Goal: Task Accomplishment & Management: Manage account settings

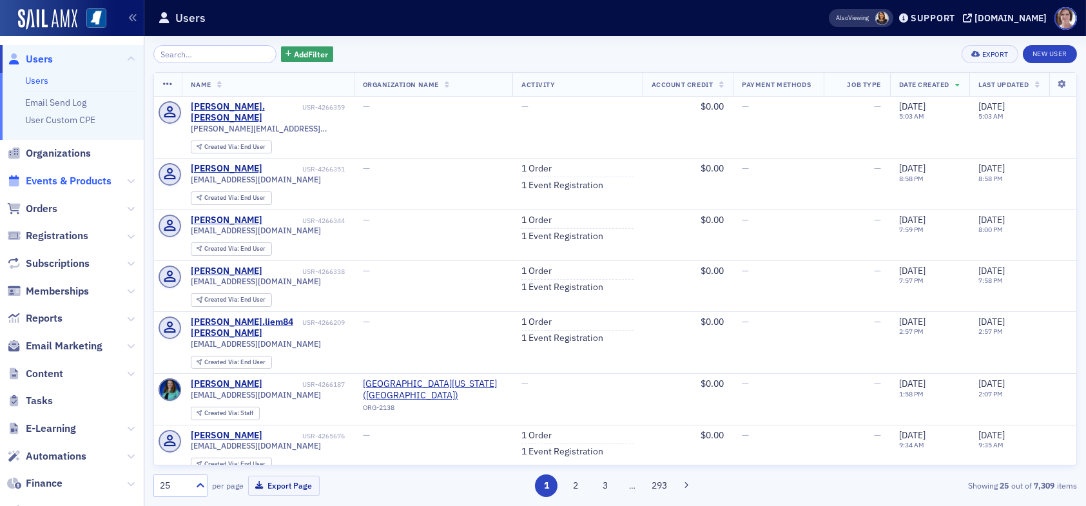
click at [59, 182] on span "Events & Products" at bounding box center [69, 181] width 86 height 14
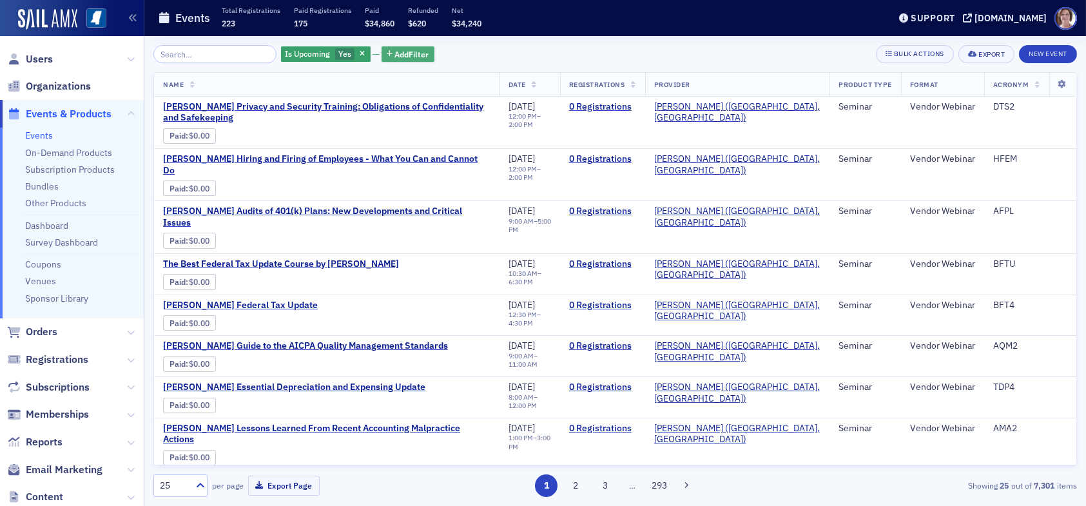
click at [398, 53] on span "Add Filter" at bounding box center [412, 54] width 34 height 12
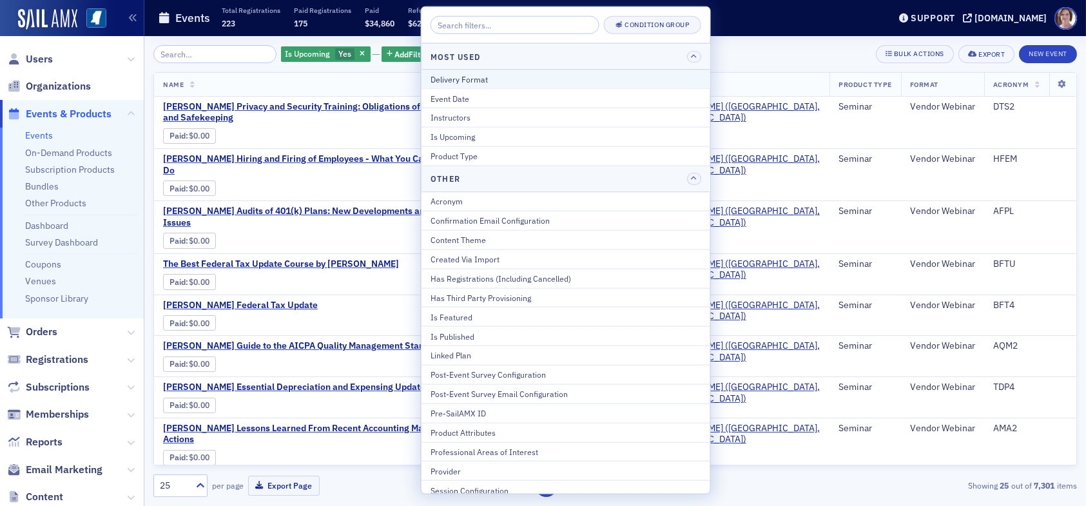
click at [481, 77] on div "Delivery Format" at bounding box center [565, 79] width 271 height 12
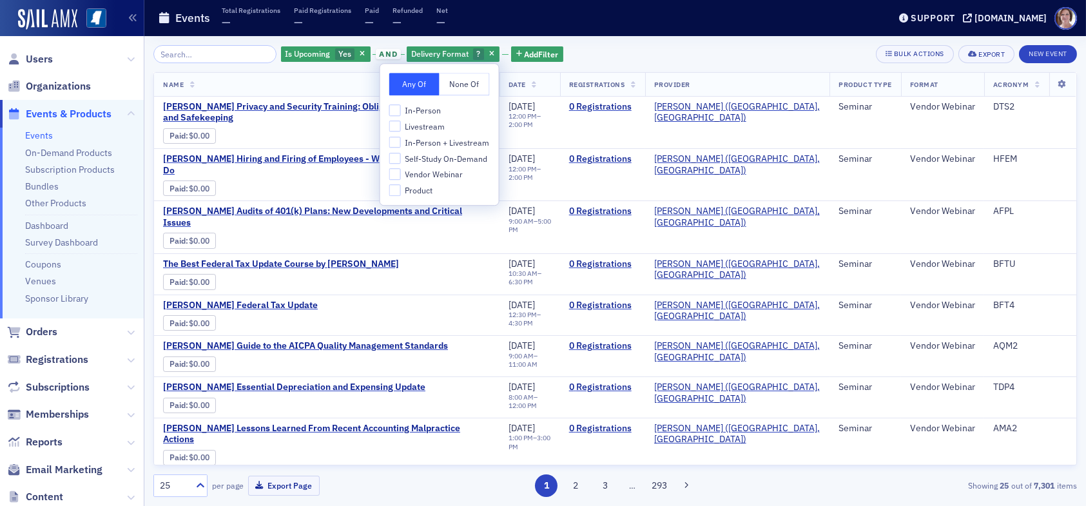
click at [428, 124] on span "Livestream" at bounding box center [425, 126] width 40 height 11
click at [401, 124] on input "Livestream" at bounding box center [395, 127] width 12 height 12
checkbox input "true"
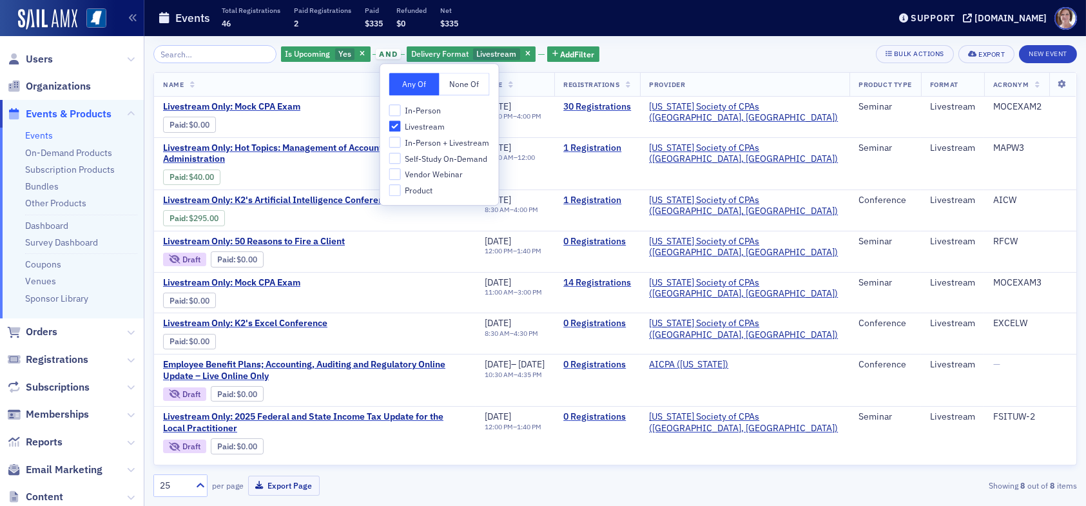
click at [624, 55] on div "Is Upcoming Yes and Delivery Format Livestream Add Filter Bulk Actions Export N…" at bounding box center [614, 54] width 923 height 18
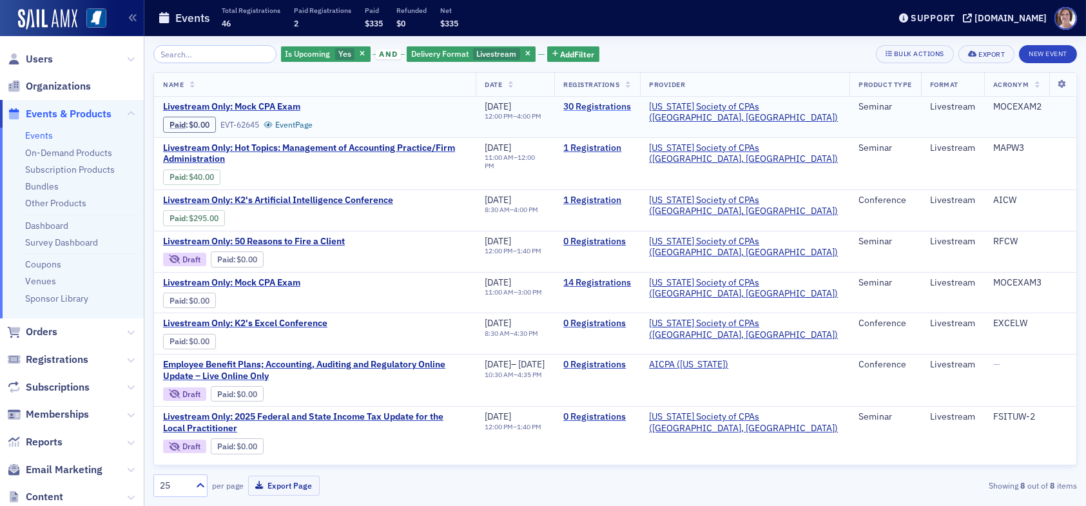
click at [631, 106] on link "30 Registrations" at bounding box center [597, 107] width 68 height 12
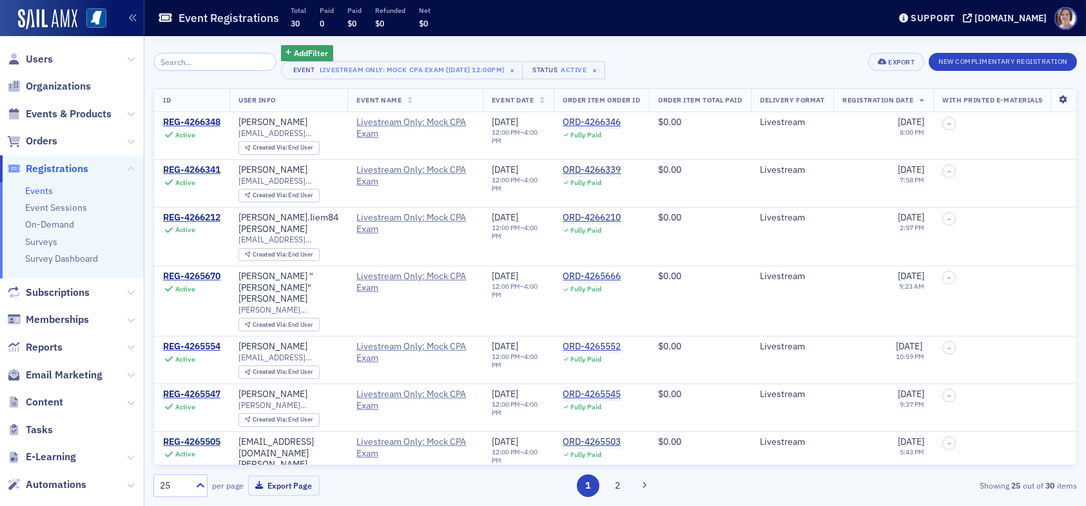
click at [1056, 103] on icon at bounding box center [1063, 100] width 26 height 8
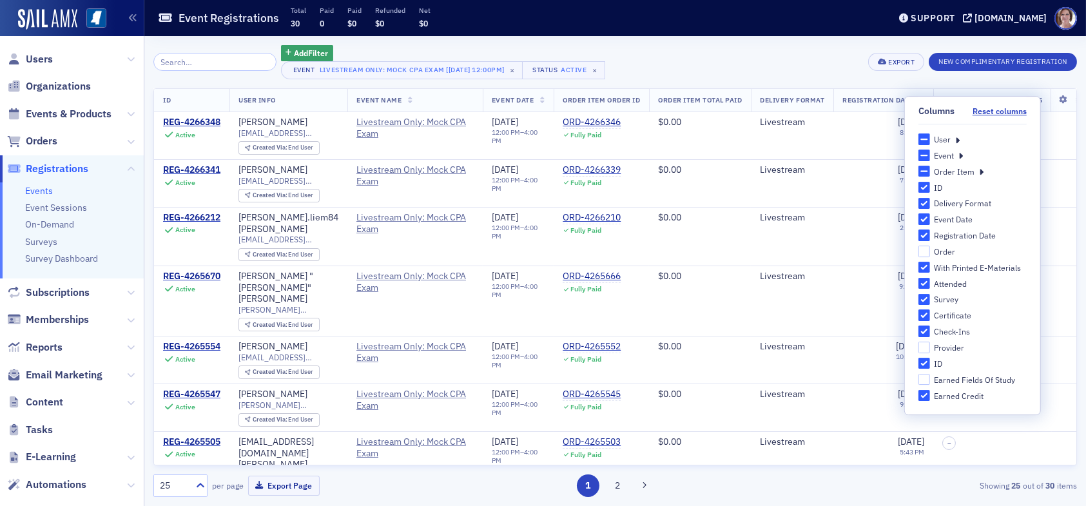
click at [953, 137] on div "User" at bounding box center [972, 139] width 108 height 12
click at [959, 142] on icon at bounding box center [957, 139] width 5 height 12
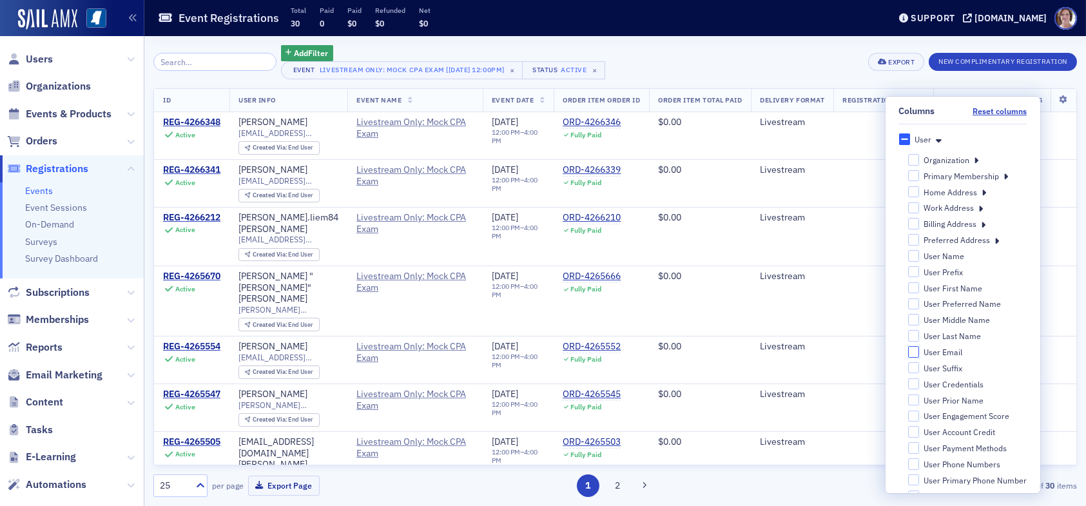
click at [907, 351] on input "User Email" at bounding box center [913, 352] width 12 height 12
checkbox input "true"
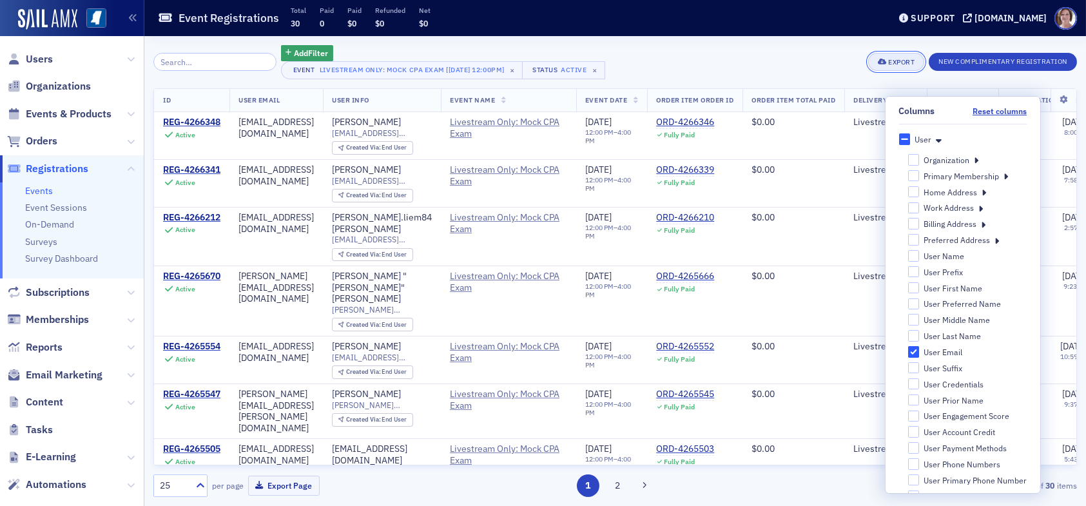
click at [894, 60] on div "Export" at bounding box center [901, 62] width 26 height 7
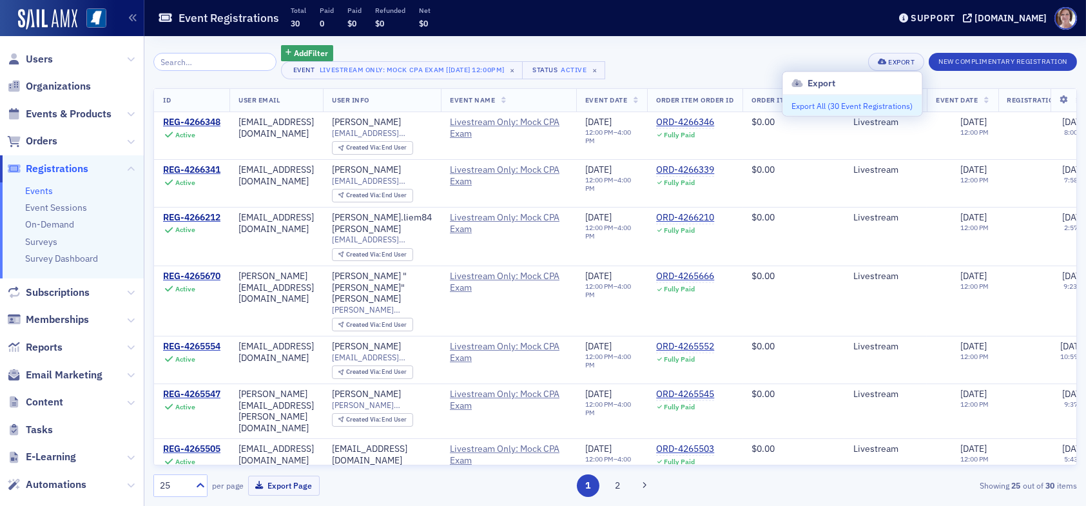
click at [836, 106] on button "Export All ( 30 Event Registrations )" at bounding box center [851, 105] width 139 height 21
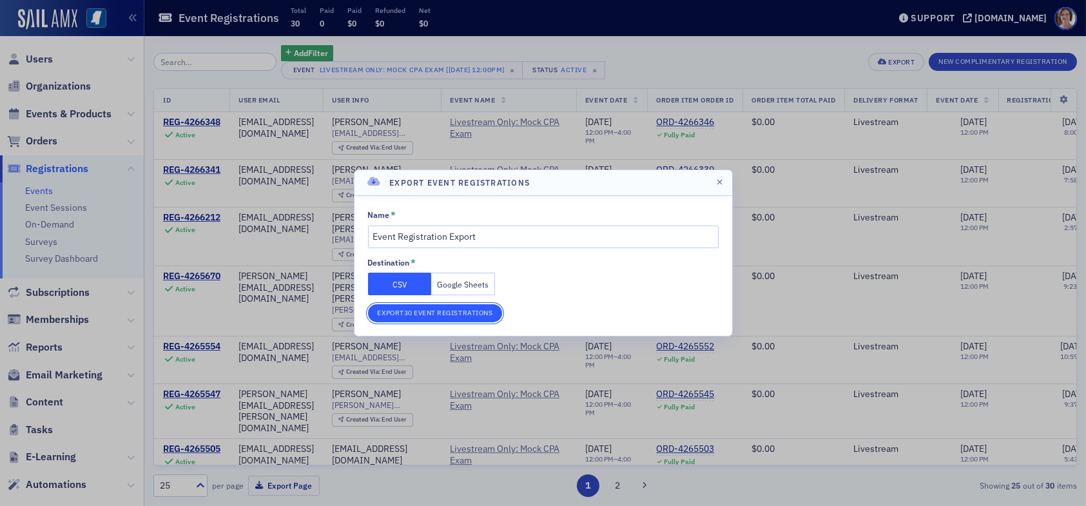
click at [442, 313] on button "Export 30 Event Registrations" at bounding box center [435, 313] width 135 height 18
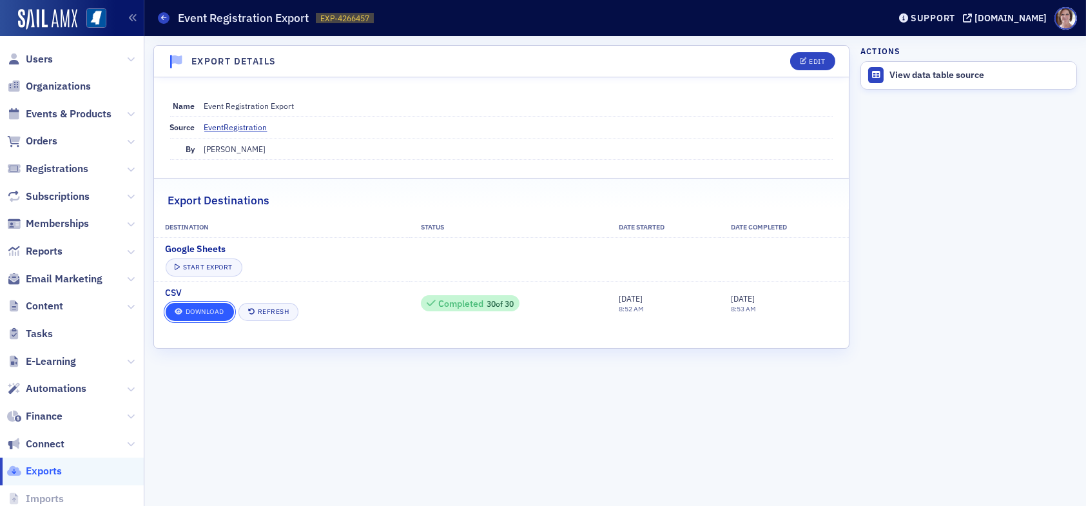
click at [216, 307] on link "Download" at bounding box center [200, 312] width 68 height 18
click at [36, 60] on span "Users" at bounding box center [39, 59] width 27 height 14
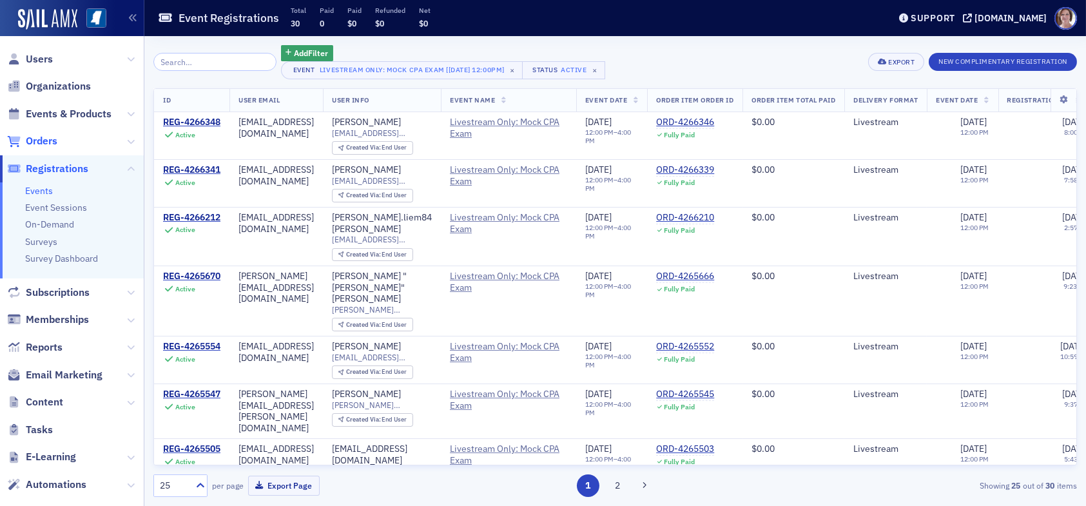
click at [55, 140] on span "Orders" at bounding box center [42, 141] width 32 height 14
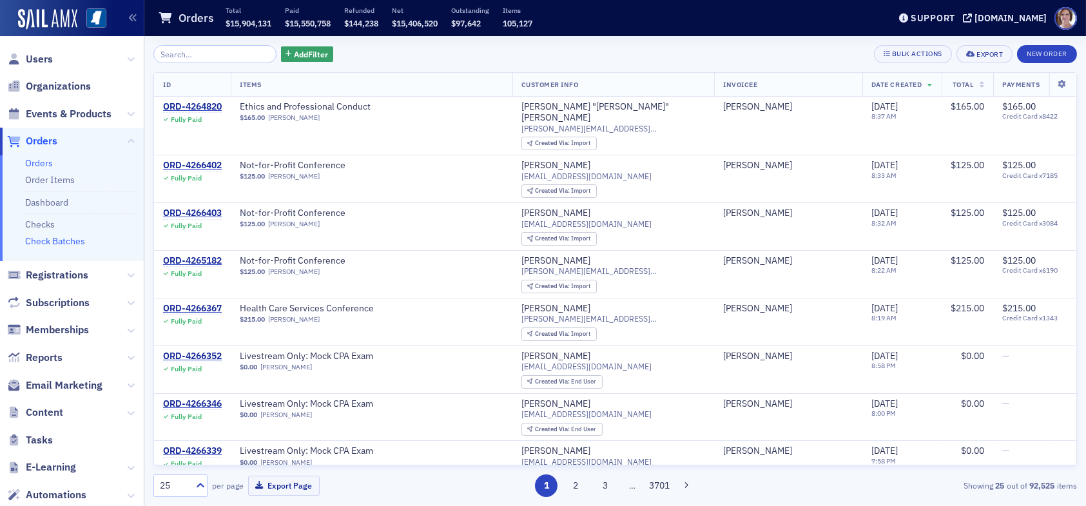
click at [58, 244] on link "Check Batches" at bounding box center [55, 241] width 60 height 12
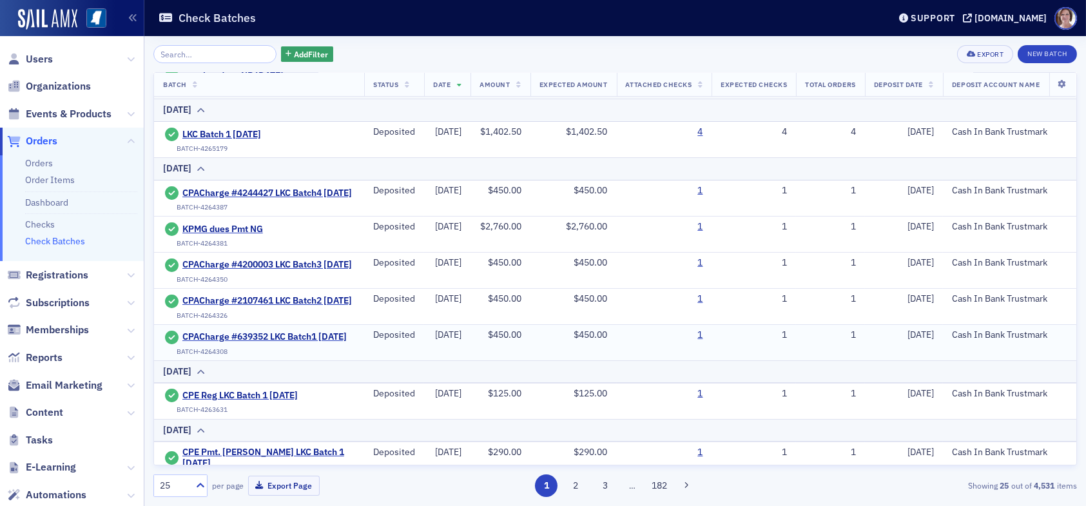
scroll to position [129, 0]
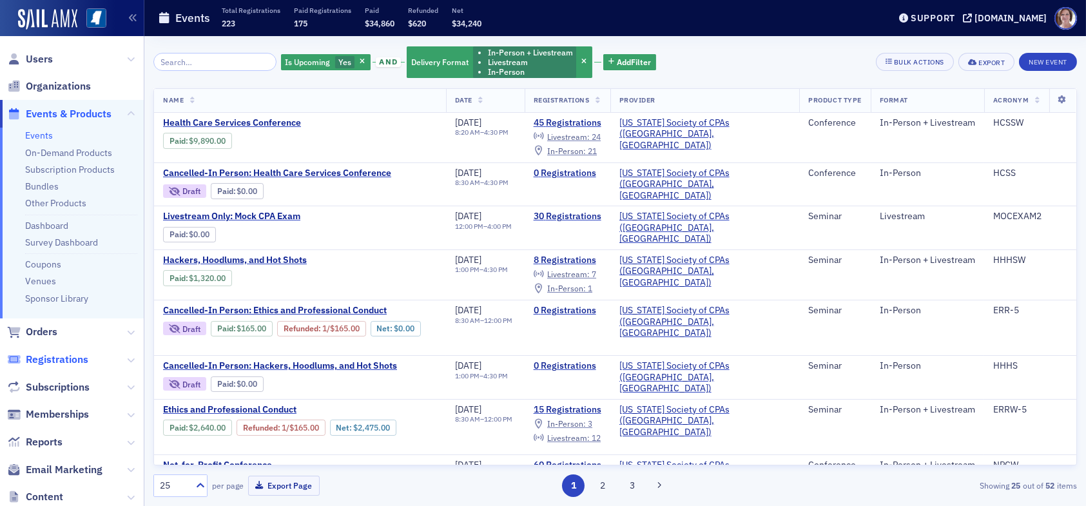
click at [70, 359] on span "Registrations" at bounding box center [57, 359] width 63 height 14
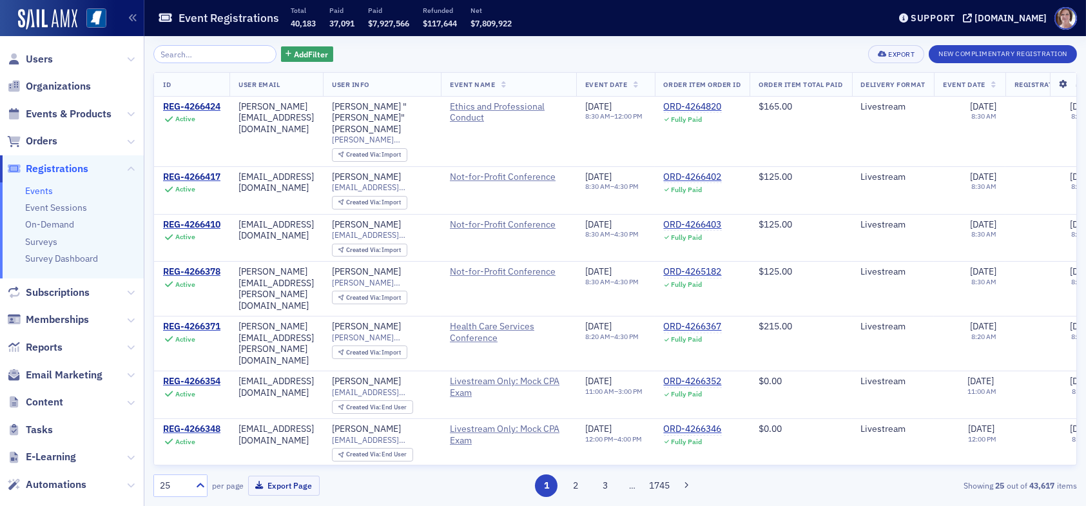
click at [1055, 87] on icon at bounding box center [1063, 85] width 26 height 8
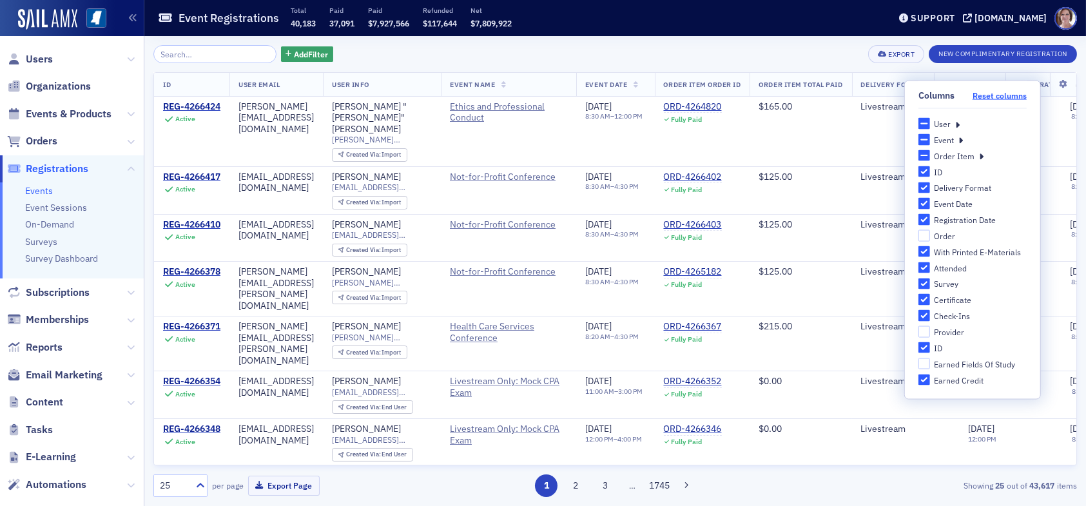
click at [1003, 92] on button "Reset columns" at bounding box center [999, 96] width 54 height 10
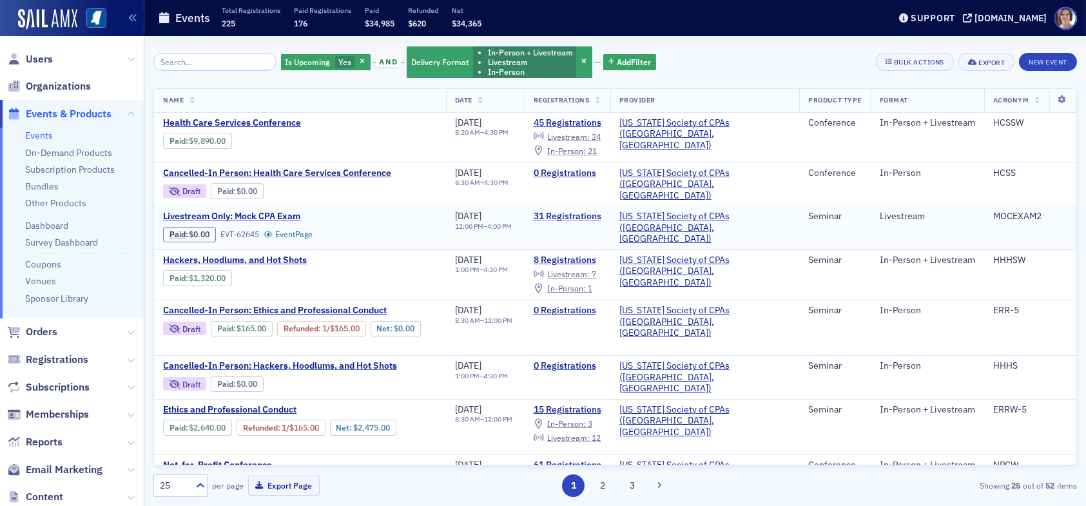
click at [601, 214] on link "31 Registrations" at bounding box center [568, 217] width 68 height 12
click at [586, 150] on span "In-Person :" at bounding box center [566, 151] width 39 height 10
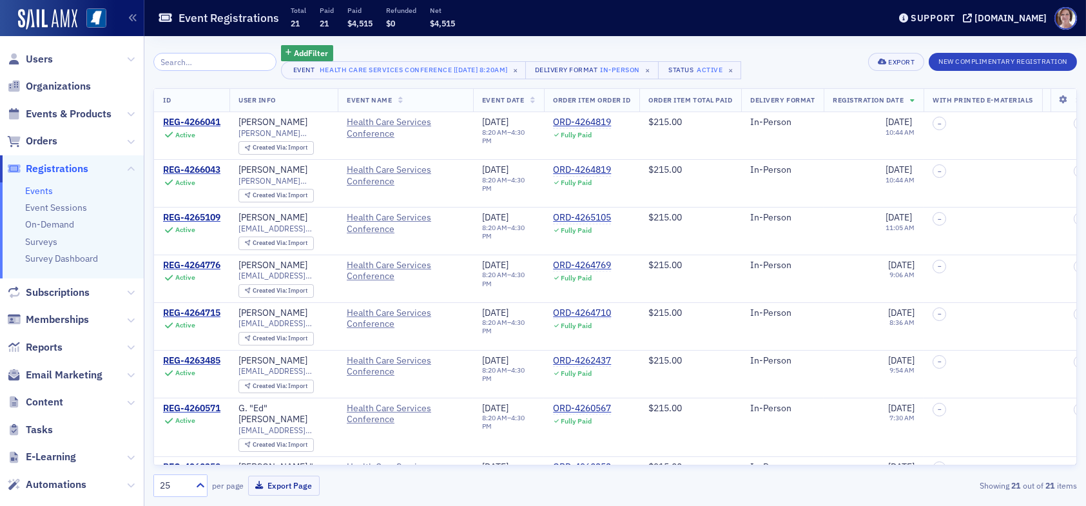
click at [545, 46] on div "Add Filter" at bounding box center [511, 53] width 461 height 16
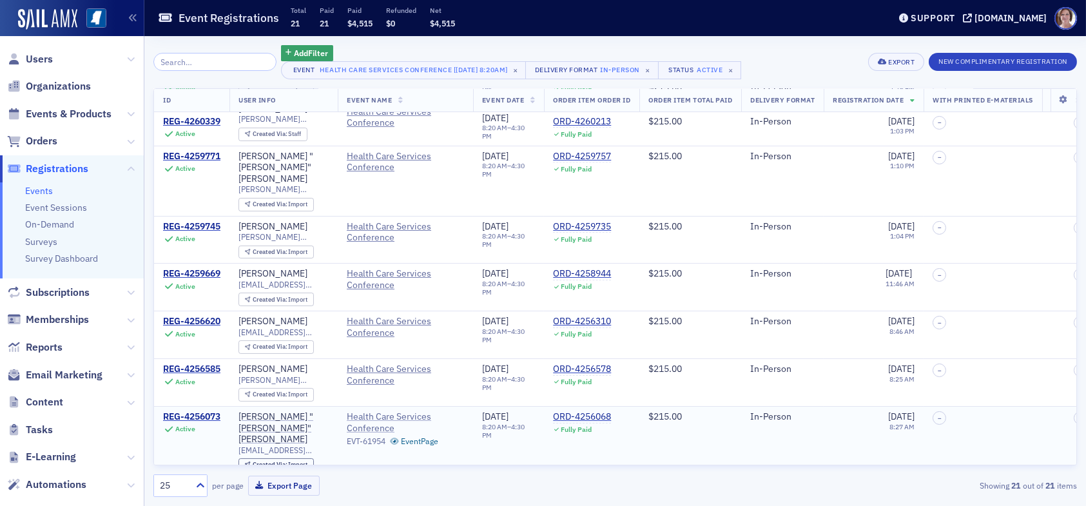
scroll to position [451, 0]
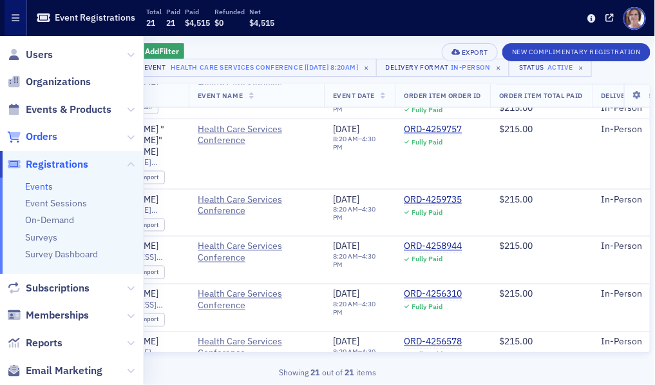
click at [43, 135] on span "Orders" at bounding box center [42, 137] width 32 height 14
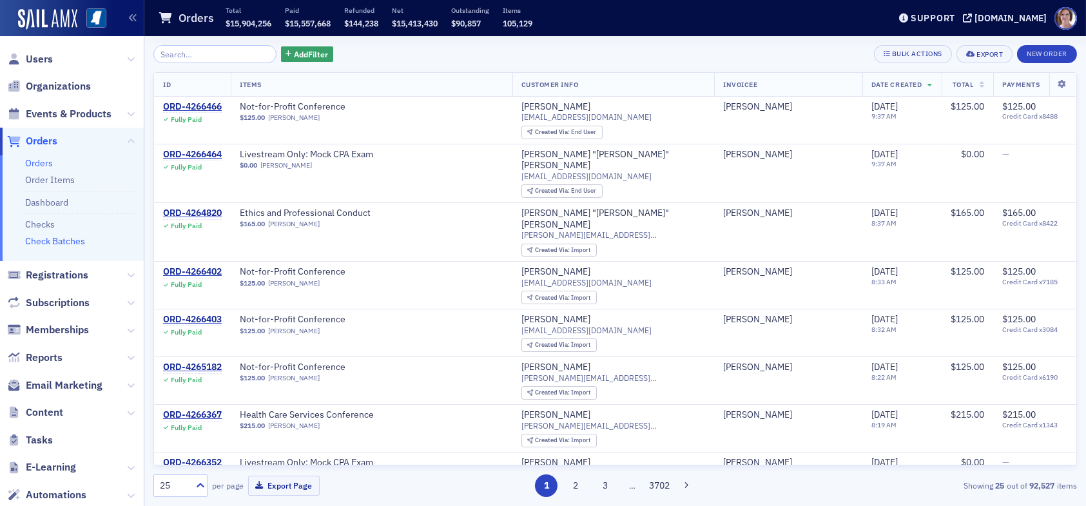
click at [72, 242] on link "Check Batches" at bounding box center [55, 241] width 60 height 12
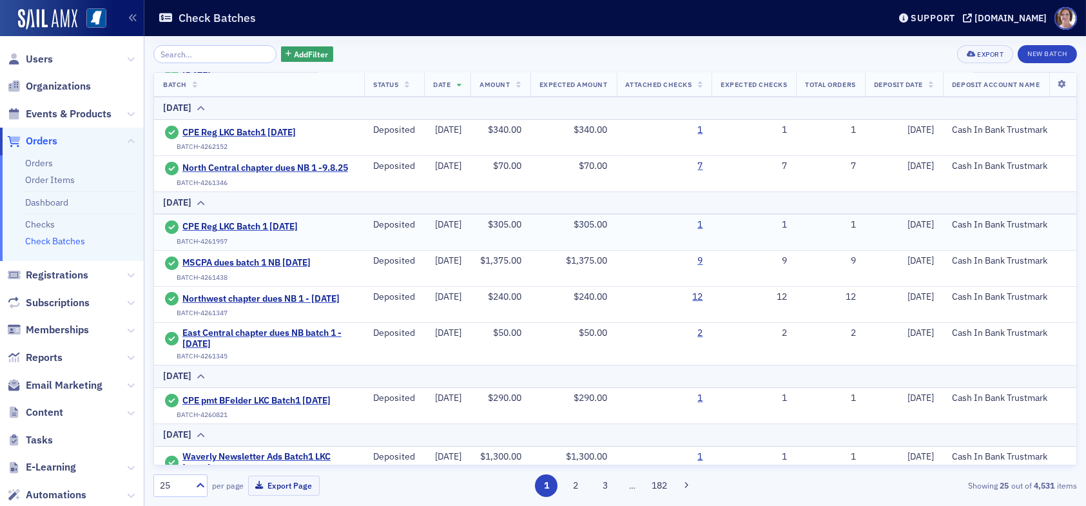
scroll to position [922, 0]
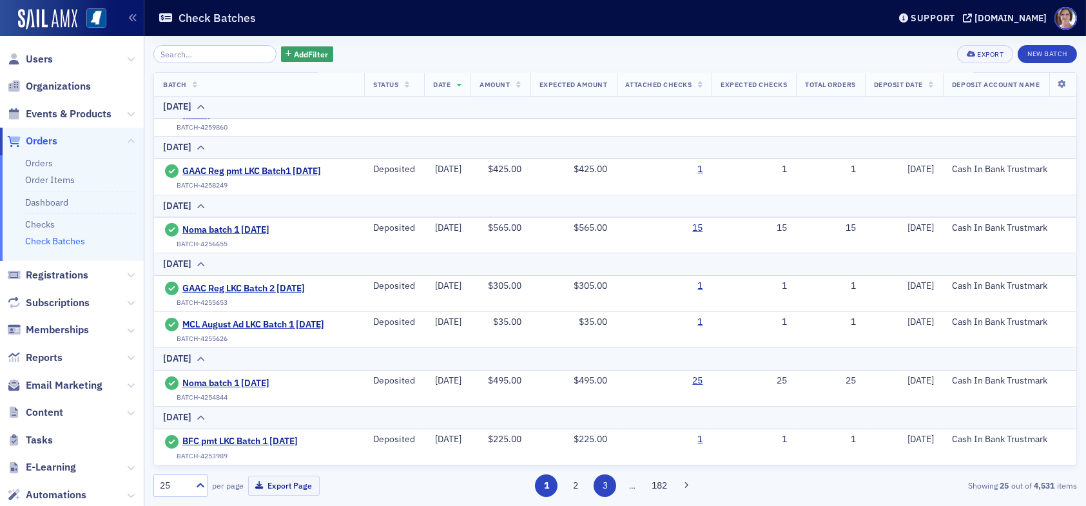
click at [610, 487] on button "3" at bounding box center [605, 485] width 23 height 23
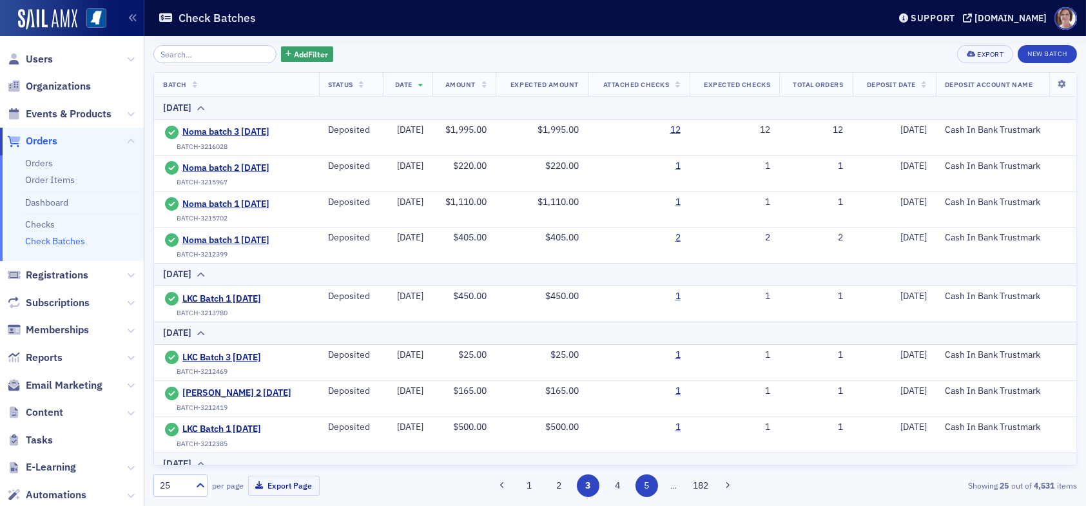
click at [651, 488] on button "5" at bounding box center [646, 485] width 23 height 23
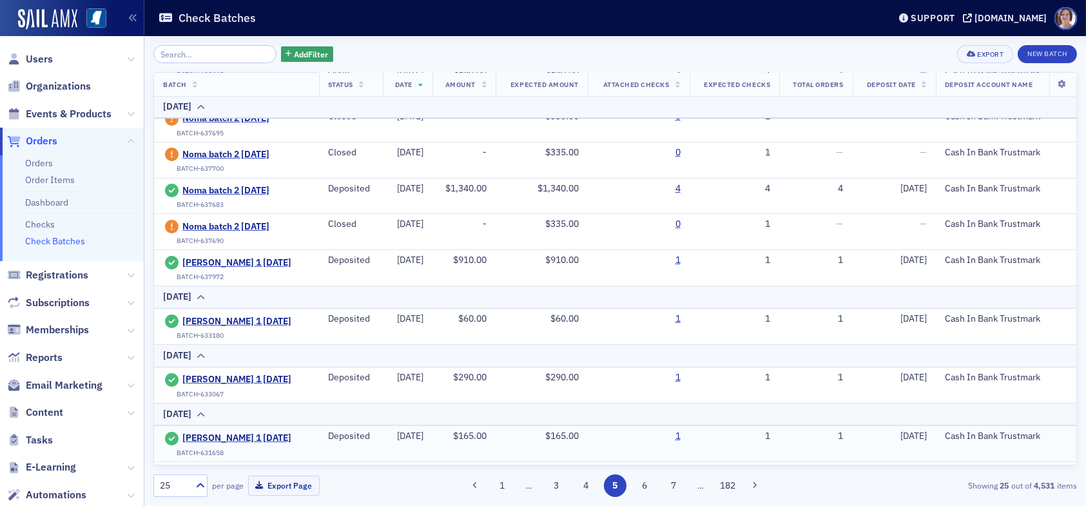
scroll to position [834, 0]
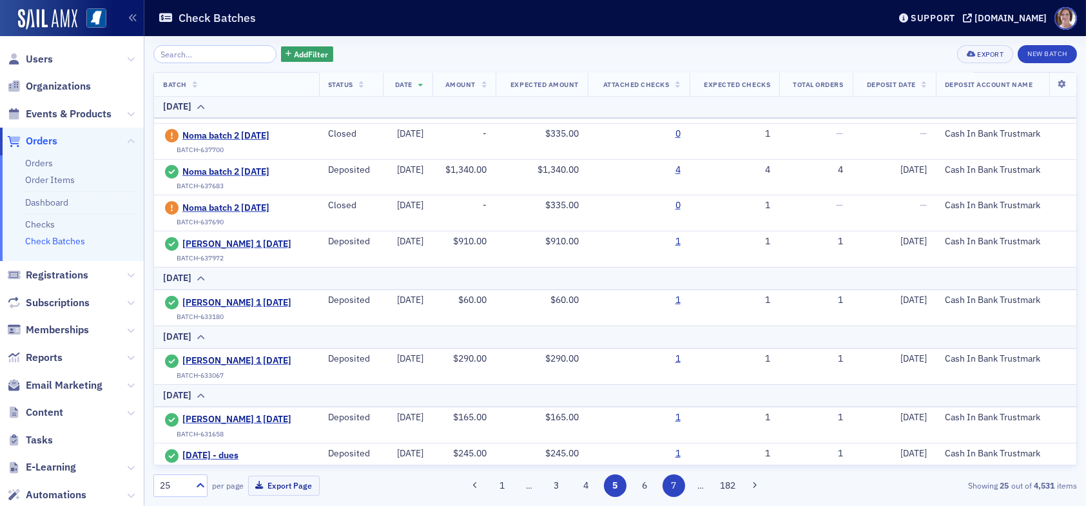
click at [648, 482] on button "6" at bounding box center [644, 485] width 23 height 23
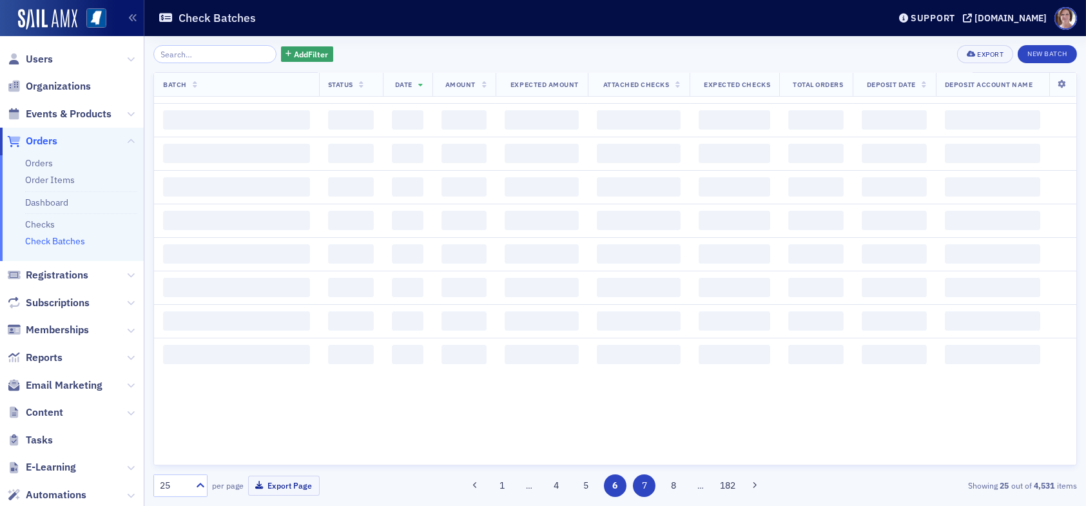
scroll to position [0, 0]
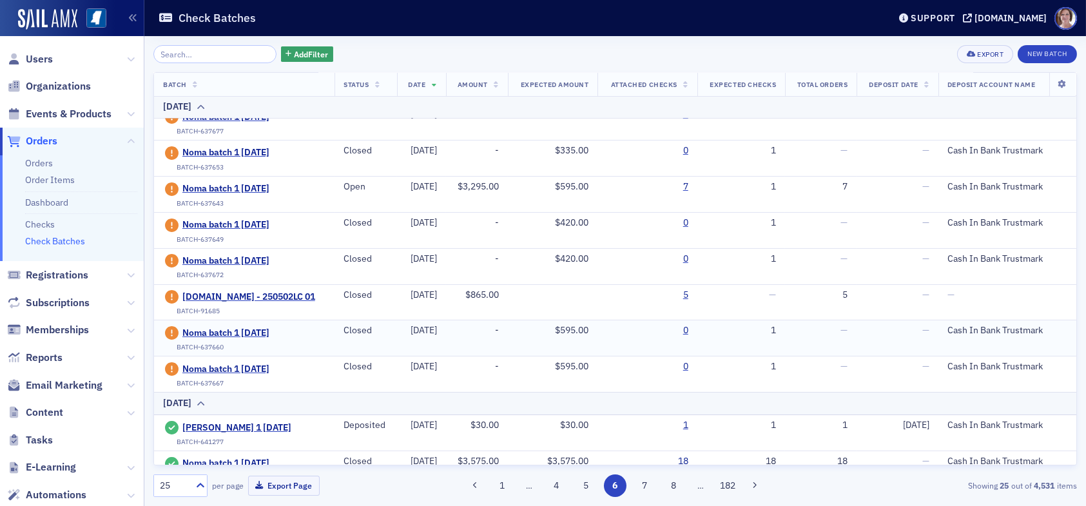
scroll to position [387, 0]
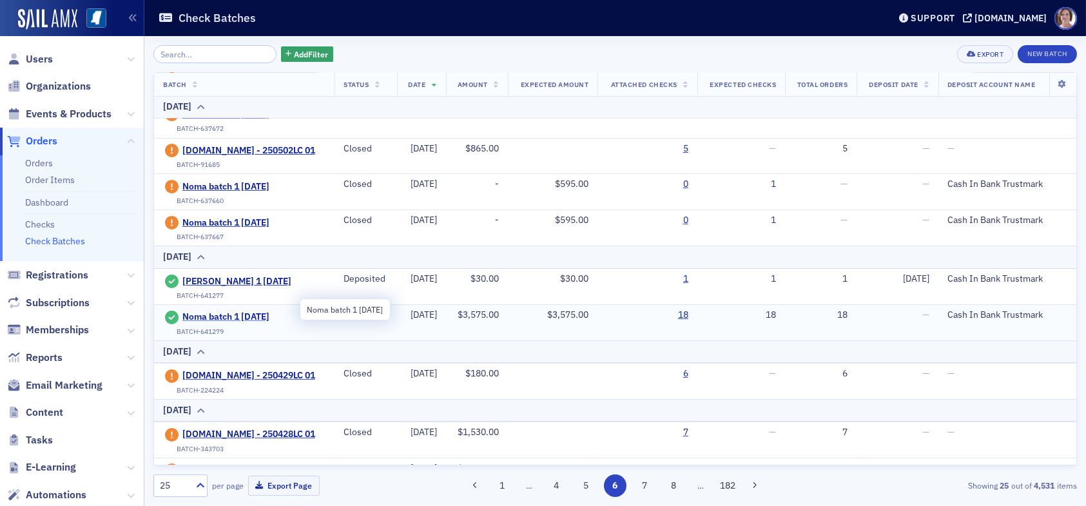
click at [244, 311] on span "Noma batch 1 5.22.25" at bounding box center [240, 317] width 117 height 12
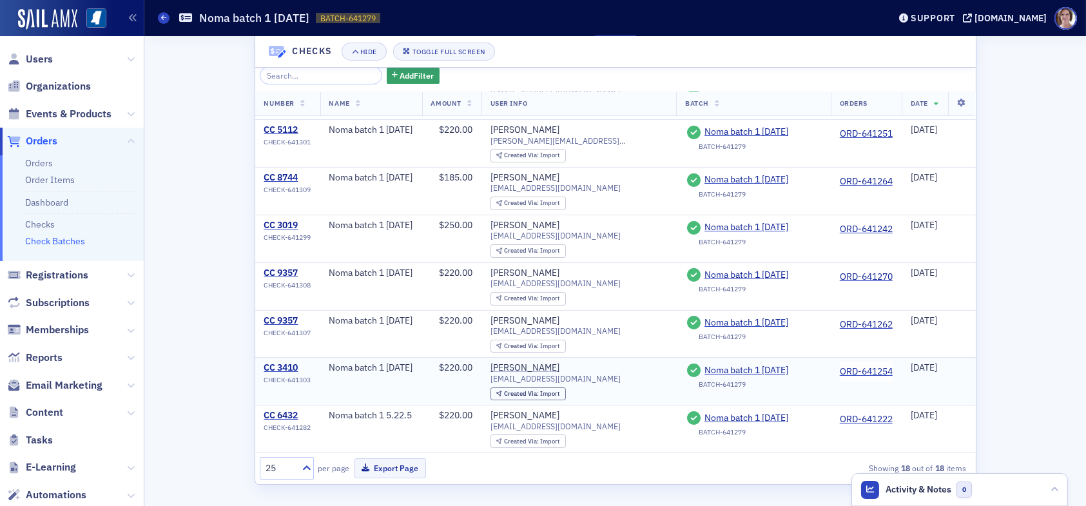
scroll to position [514, 0]
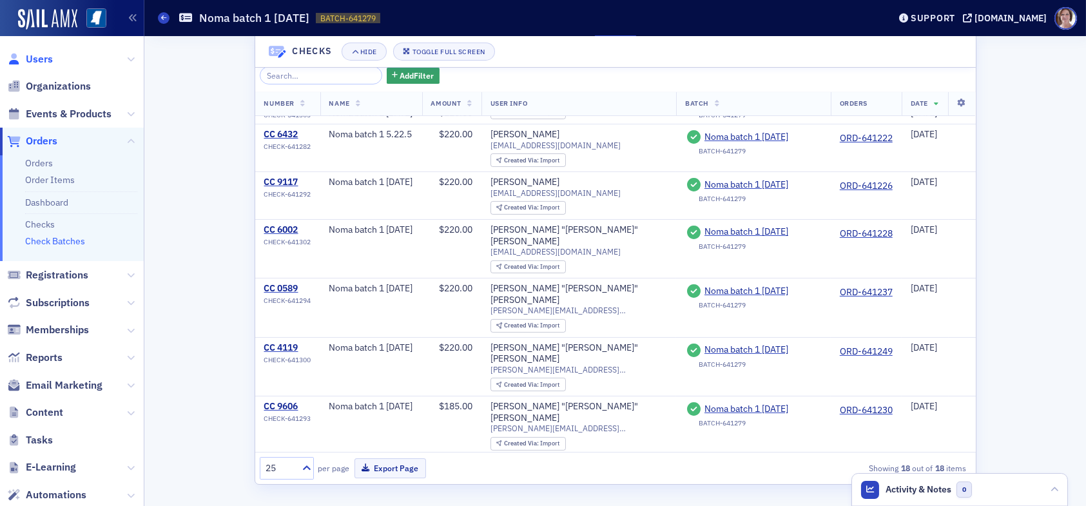
click at [41, 57] on span "Users" at bounding box center [39, 59] width 27 height 14
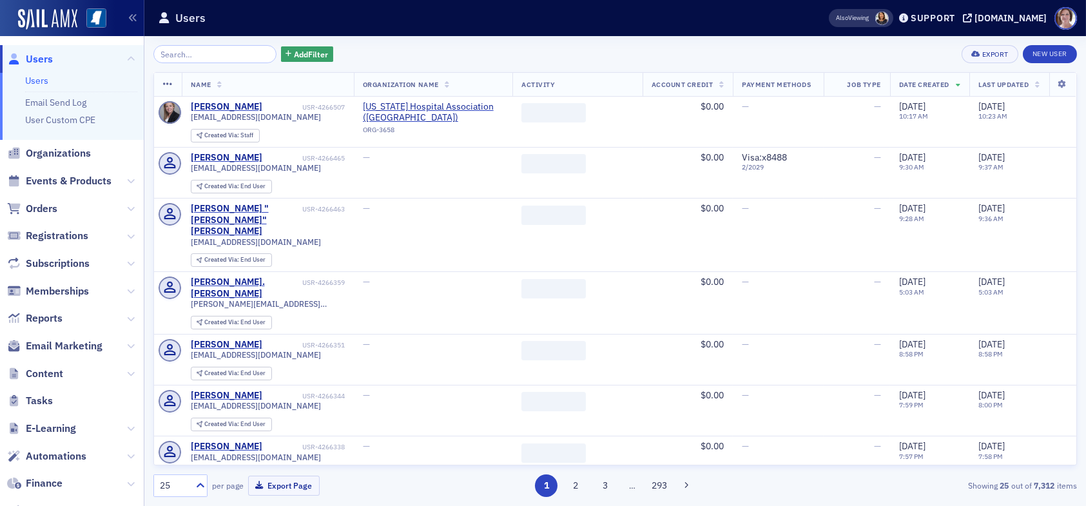
click at [215, 55] on input "search" at bounding box center [214, 54] width 123 height 18
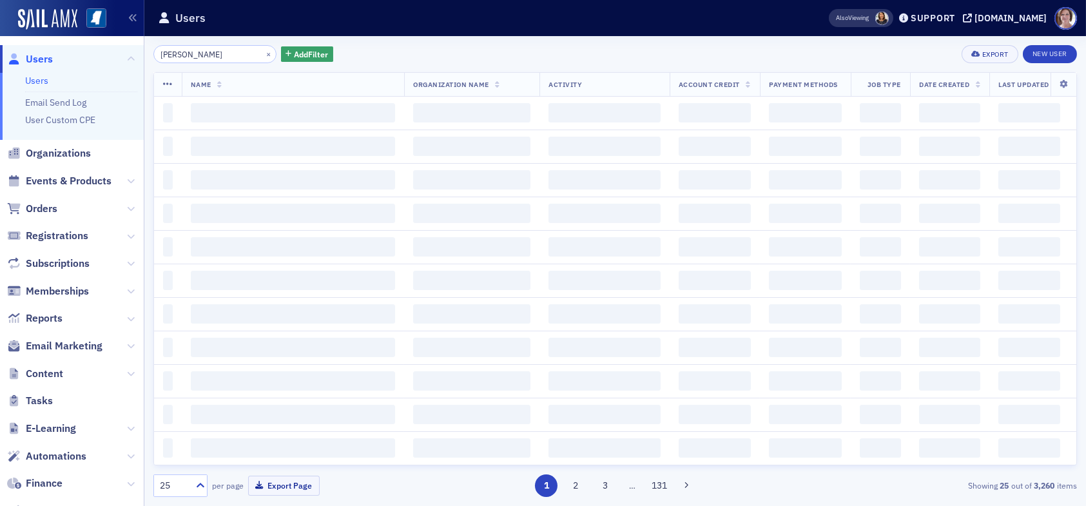
type input "kimberly williams"
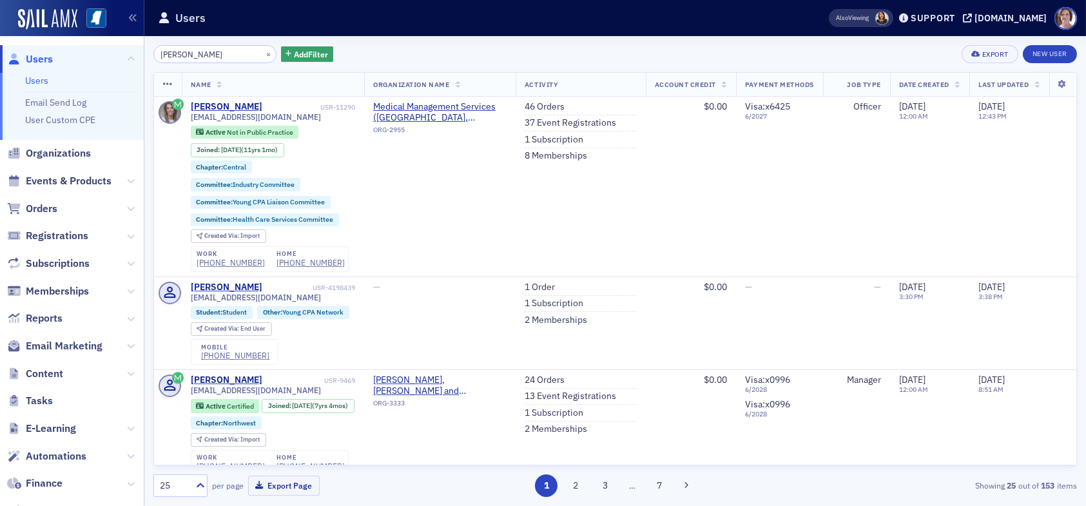
drag, startPoint x: 231, startPoint y: 57, endPoint x: 94, endPoint y: 57, distance: 137.3
click at [105, 55] on div "Users Users Email Send Log User Custom CPE Organizations Events & Products Orde…" at bounding box center [543, 253] width 1086 height 506
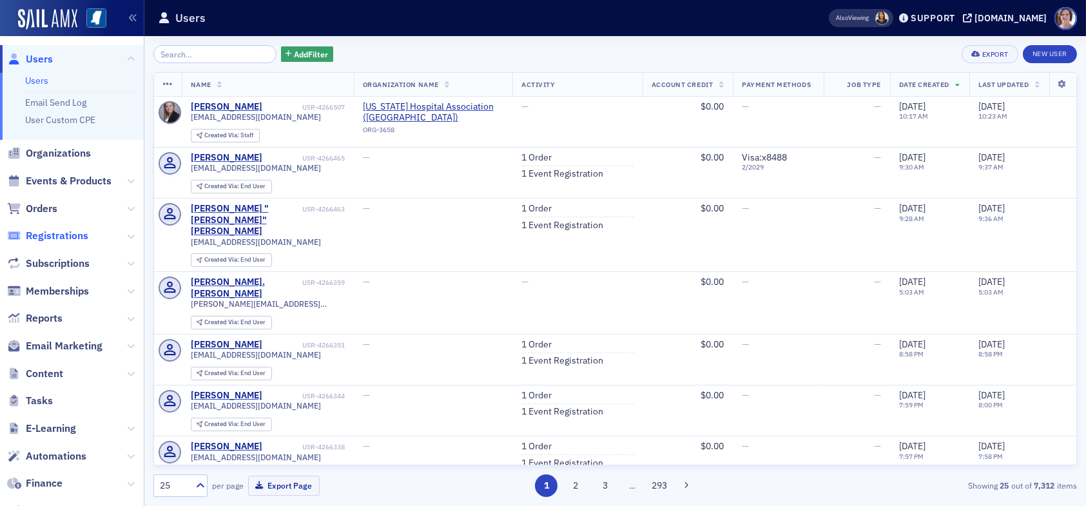
click at [66, 237] on span "Registrations" at bounding box center [57, 236] width 63 height 14
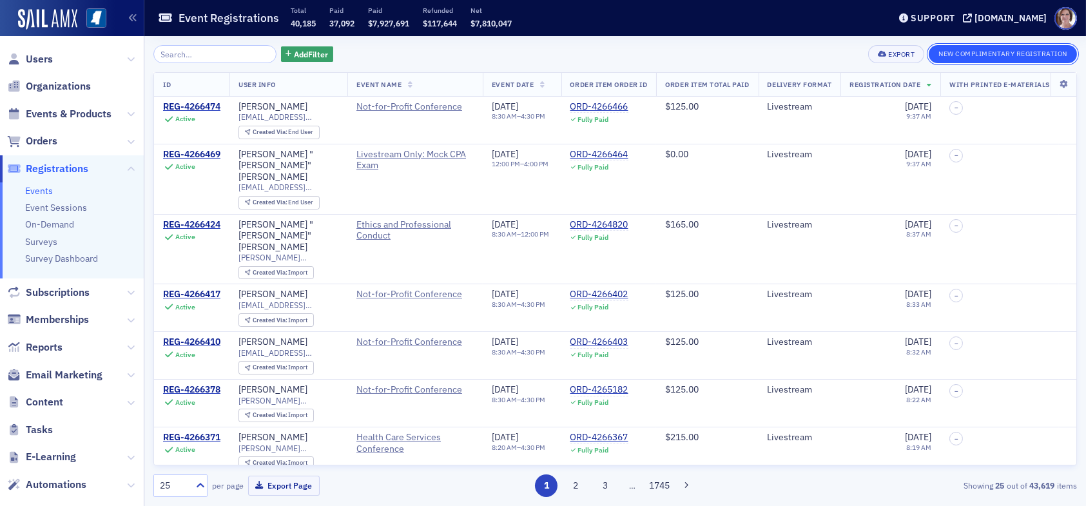
click at [952, 55] on button "New Complimentary Registration" at bounding box center [1003, 54] width 148 height 18
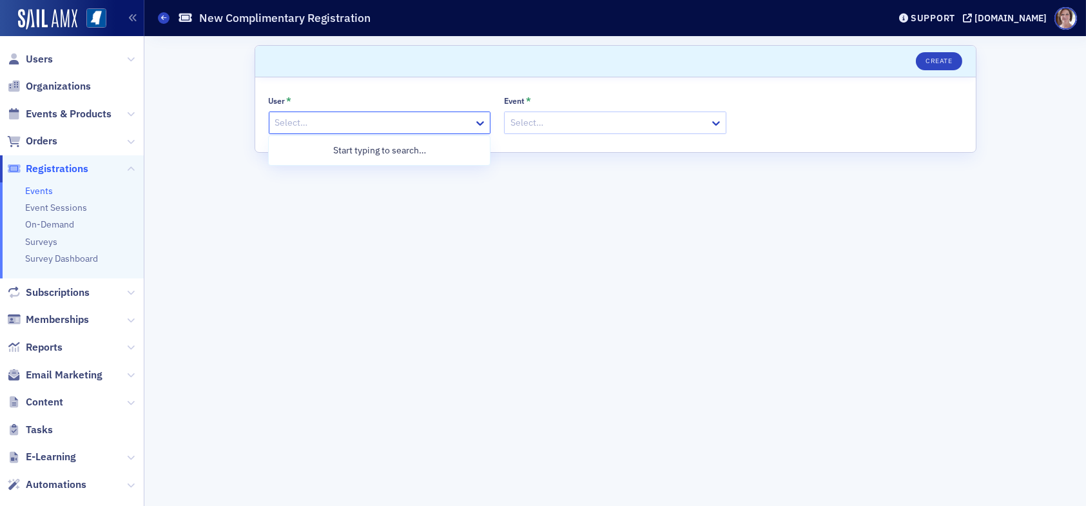
click at [417, 117] on div at bounding box center [373, 123] width 199 height 16
type input "lydia carlisle"
click at [455, 123] on div at bounding box center [373, 123] width 199 height 16
type input "lydia carlisle"
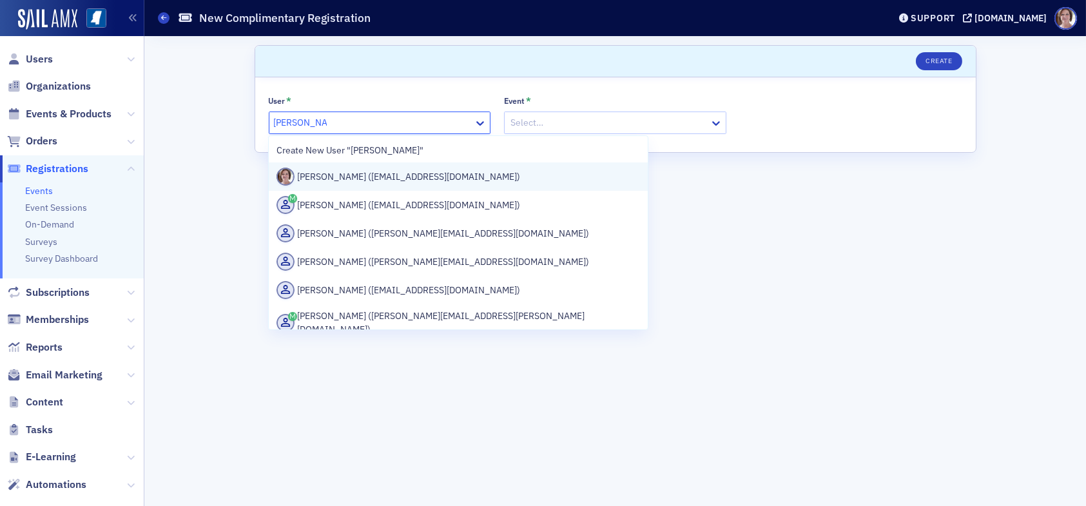
drag, startPoint x: 414, startPoint y: 179, endPoint x: 420, endPoint y: 172, distance: 8.7
click at [414, 178] on div "Lydia Carlisle (lcarlisle@ms-cpa.org)" at bounding box center [457, 177] width 363 height 18
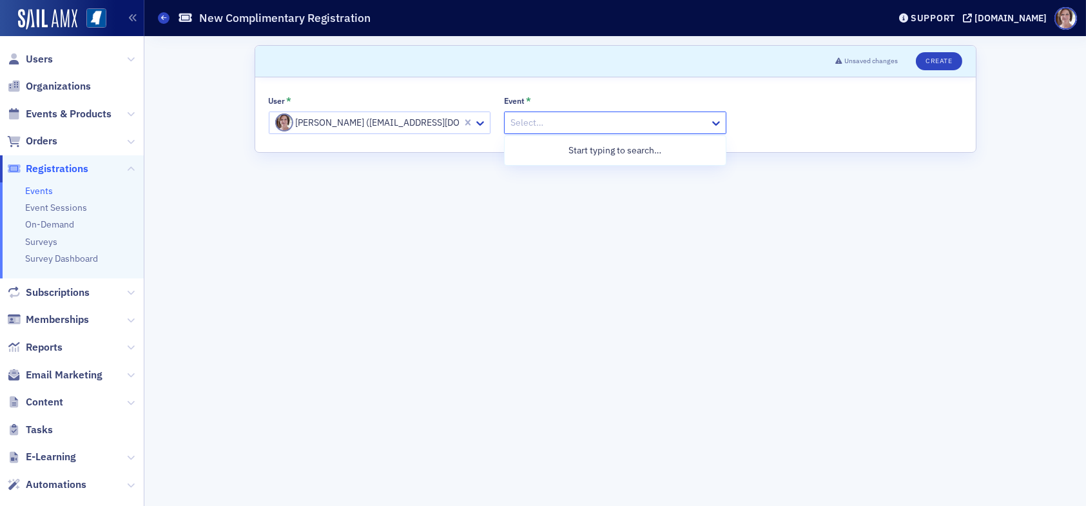
click at [564, 126] on div at bounding box center [608, 123] width 199 height 16
type input "health"
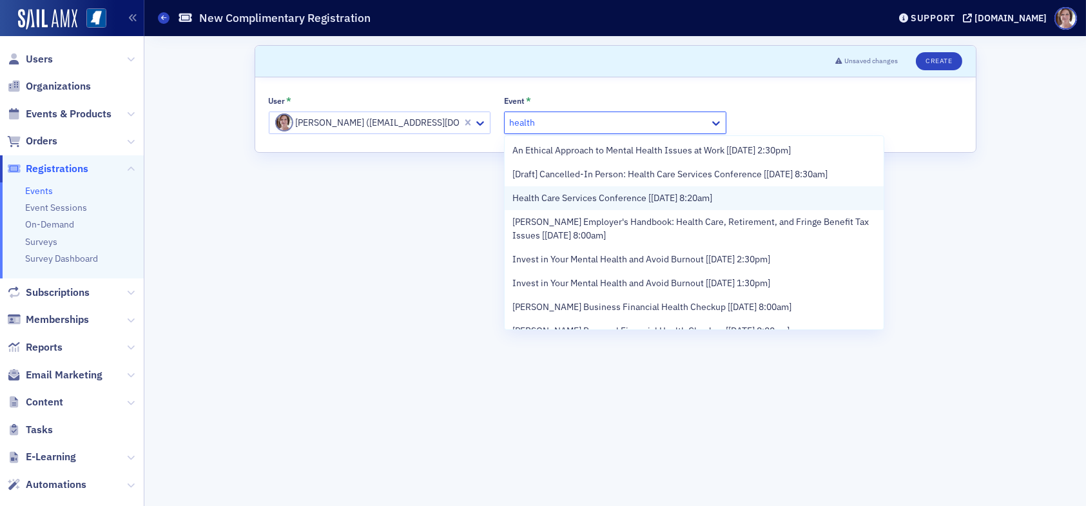
click at [631, 198] on span "Health Care Services Conference [9/18/2025 8:20am]" at bounding box center [612, 198] width 200 height 14
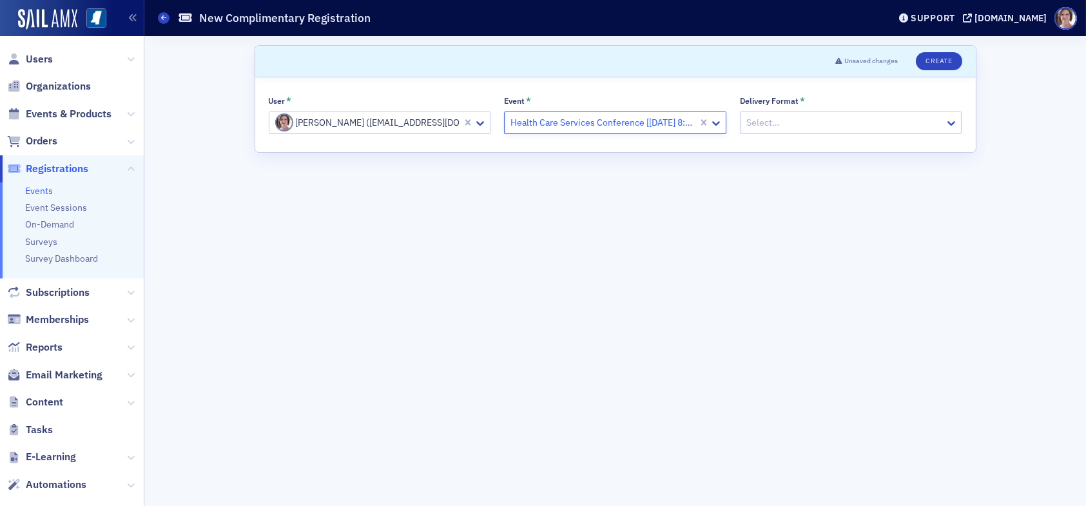
click at [833, 118] on div at bounding box center [844, 123] width 199 height 16
click at [810, 176] on div "Online" at bounding box center [851, 175] width 206 height 14
click at [948, 59] on button "Create" at bounding box center [939, 61] width 46 height 18
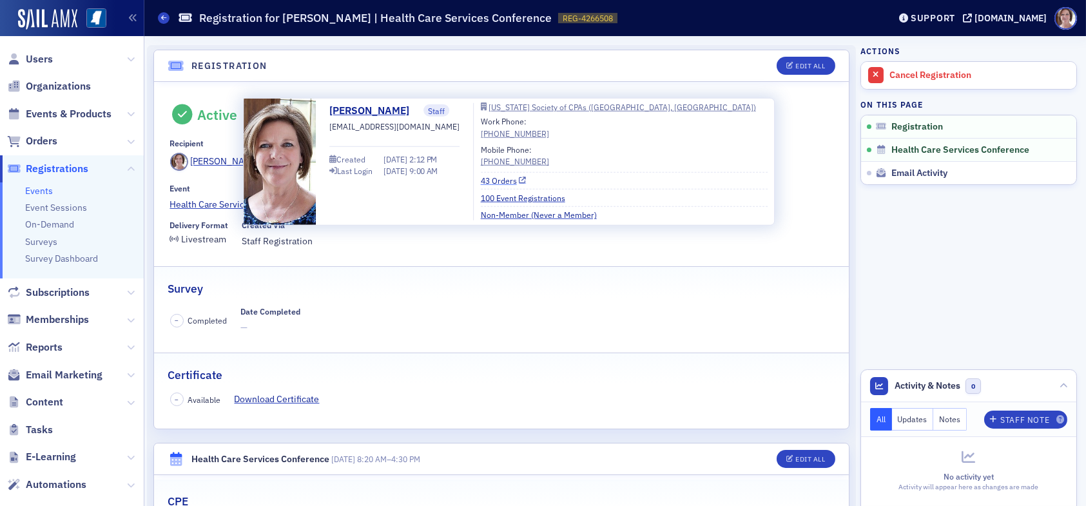
click at [490, 180] on link "43 Orders" at bounding box center [504, 181] width 46 height 12
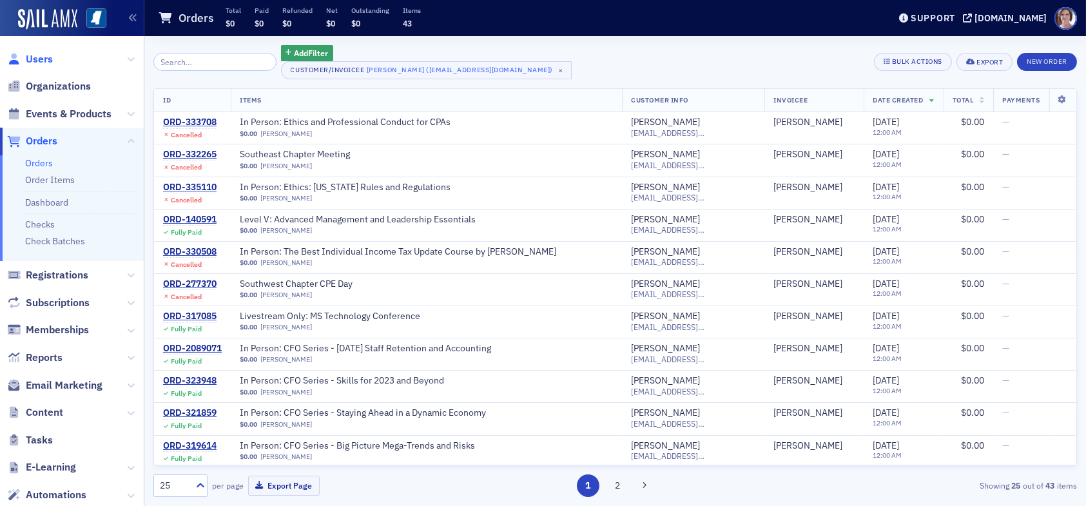
click at [39, 57] on span "Users" at bounding box center [39, 59] width 27 height 14
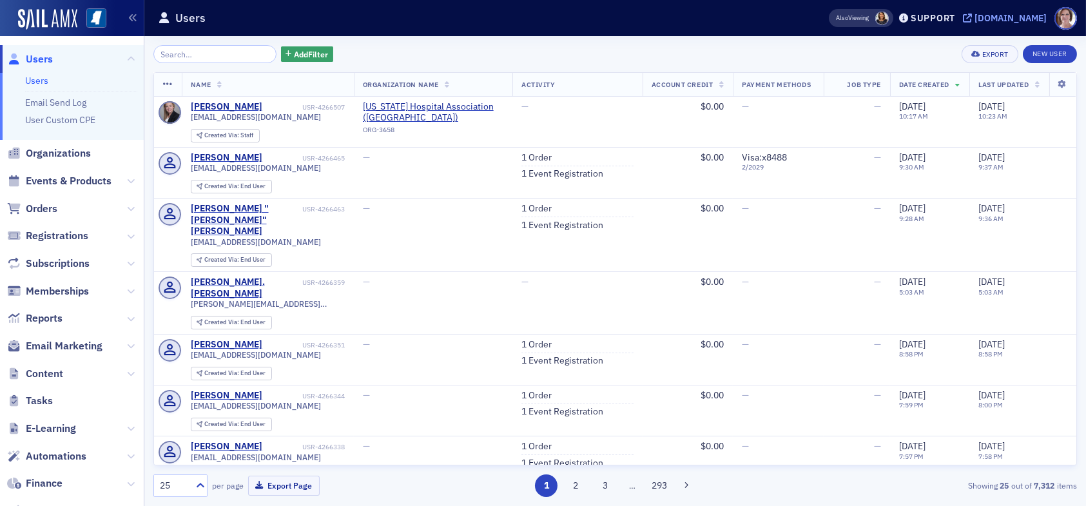
click at [1025, 19] on div "[DOMAIN_NAME]" at bounding box center [1010, 18] width 72 height 12
click at [1009, 16] on div "[DOMAIN_NAME]" at bounding box center [1010, 18] width 72 height 12
click at [1030, 14] on div "[DOMAIN_NAME]" at bounding box center [1010, 18] width 72 height 12
click at [527, 207] on link "1 Order" at bounding box center [536, 209] width 30 height 12
click at [521, 157] on link "1 Order" at bounding box center [536, 158] width 30 height 12
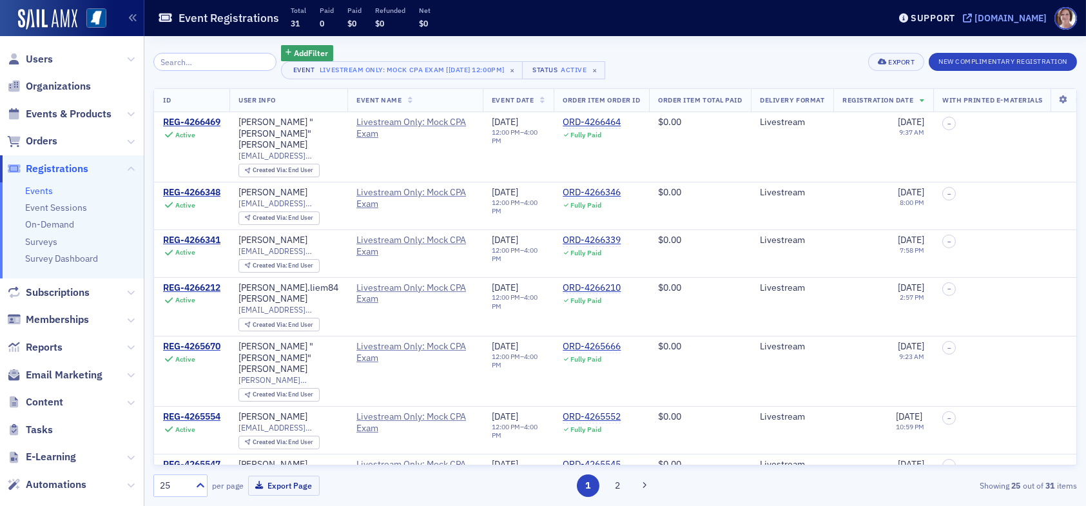
click at [1017, 14] on div "[DOMAIN_NAME]" at bounding box center [1010, 18] width 72 height 12
click at [37, 57] on span "Users" at bounding box center [39, 59] width 27 height 14
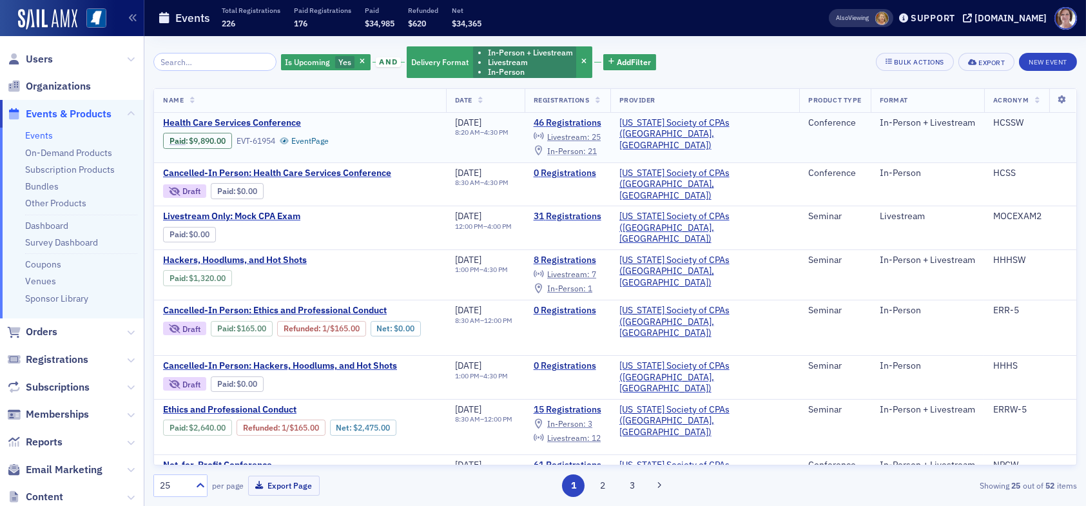
click at [586, 150] on span "In-Person :" at bounding box center [566, 151] width 39 height 10
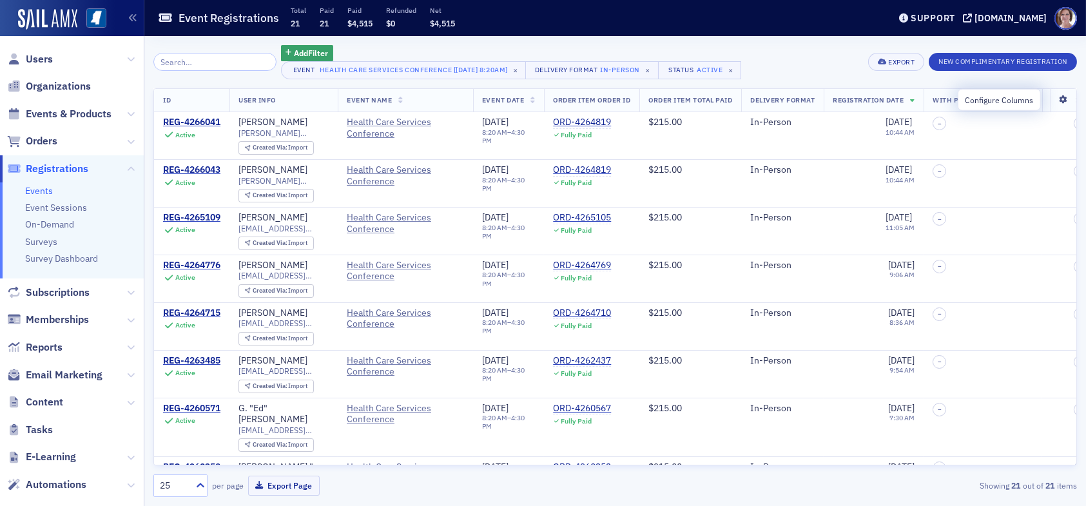
click at [1050, 99] on icon at bounding box center [1063, 100] width 26 height 8
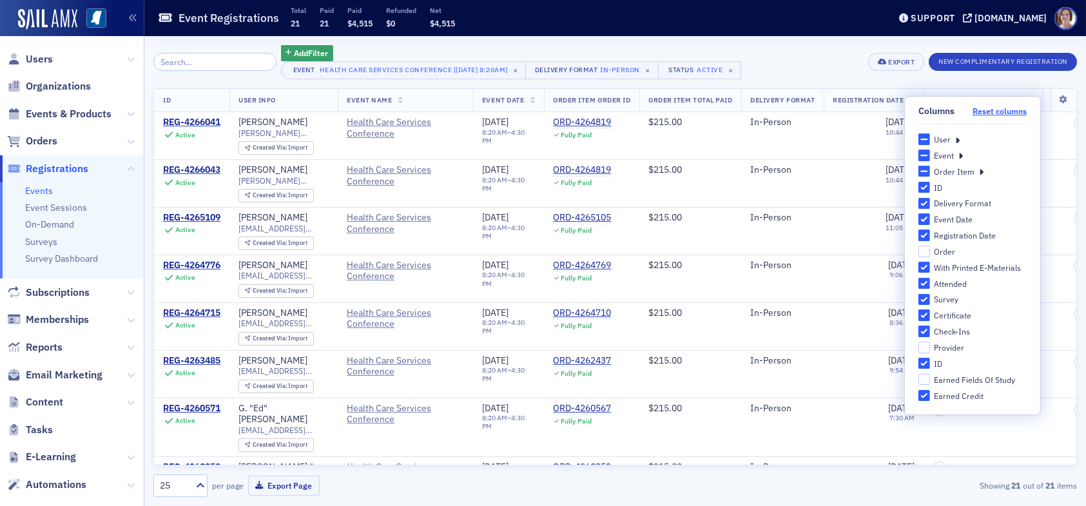
click at [983, 110] on button "Reset columns" at bounding box center [999, 111] width 54 height 10
click at [956, 139] on icon at bounding box center [957, 139] width 5 height 12
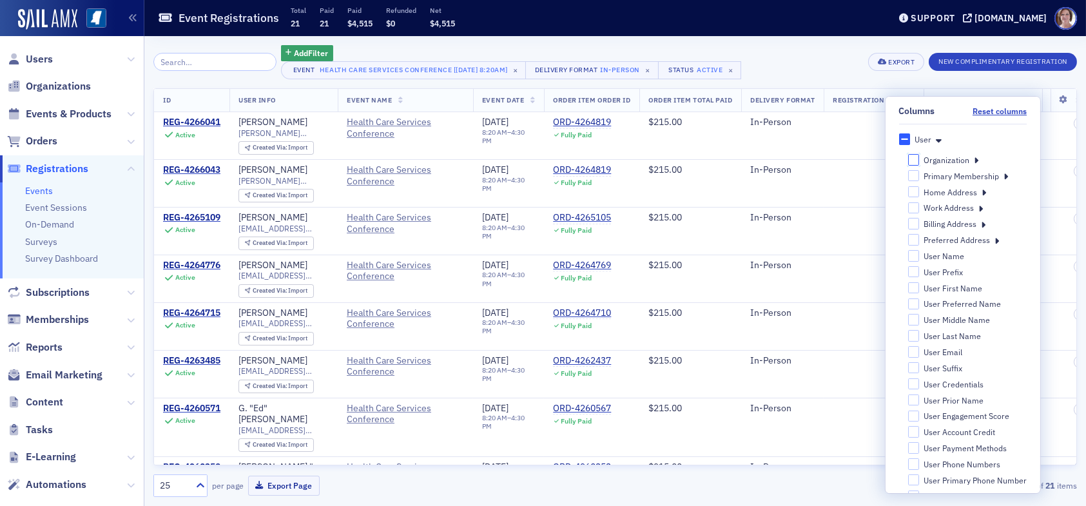
drag, startPoint x: 904, startPoint y: 161, endPoint x: 929, endPoint y: 155, distance: 25.8
click at [907, 160] on input "Organization" at bounding box center [913, 159] width 12 height 11
checkbox input "false"
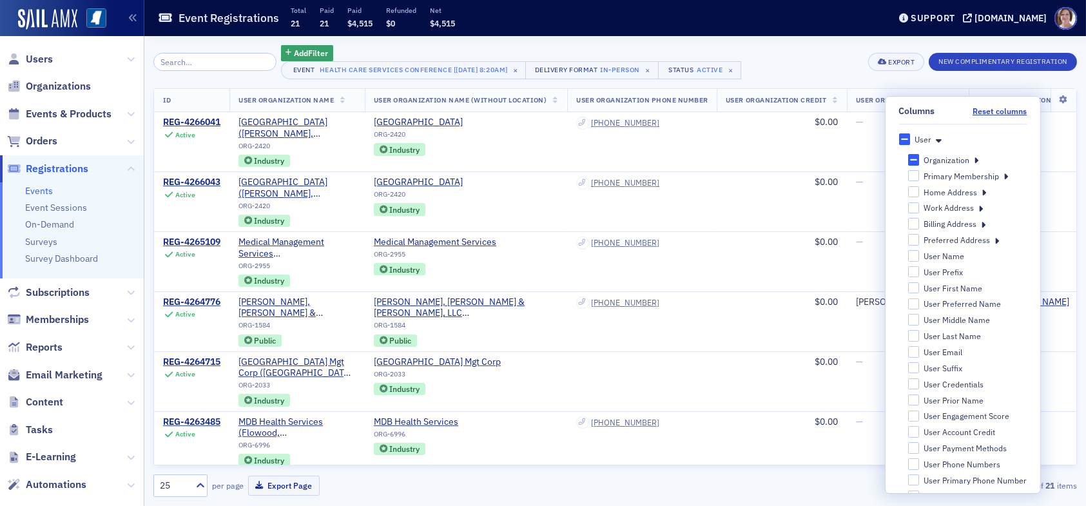
click at [845, 63] on div "Add Filter Event Health Care Services Conference [9/18/2025 8:20am] × Delivery …" at bounding box center [614, 62] width 923 height 34
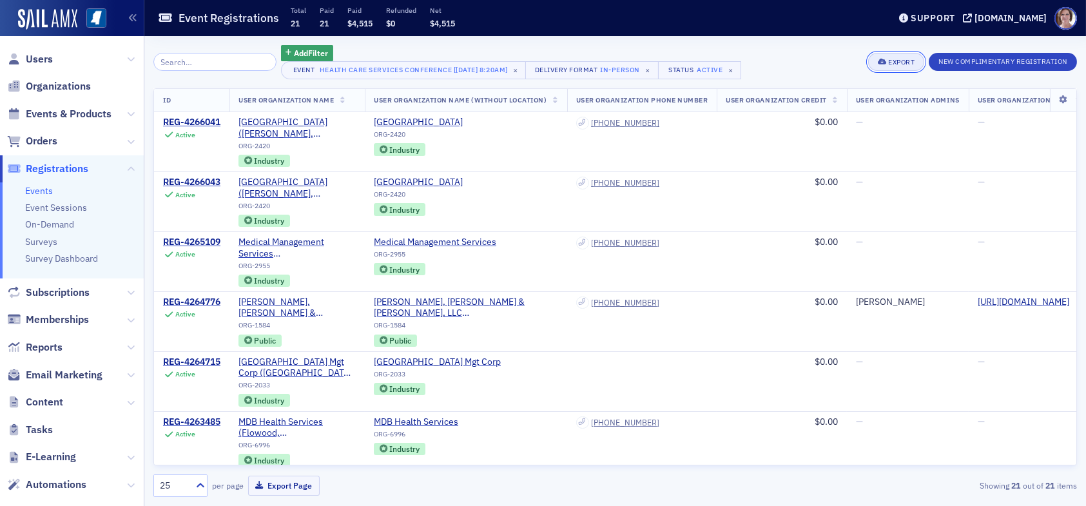
click at [899, 60] on div "Export" at bounding box center [901, 62] width 26 height 7
click at [847, 108] on button "Export All ( 21 Event Registrations )" at bounding box center [851, 105] width 139 height 21
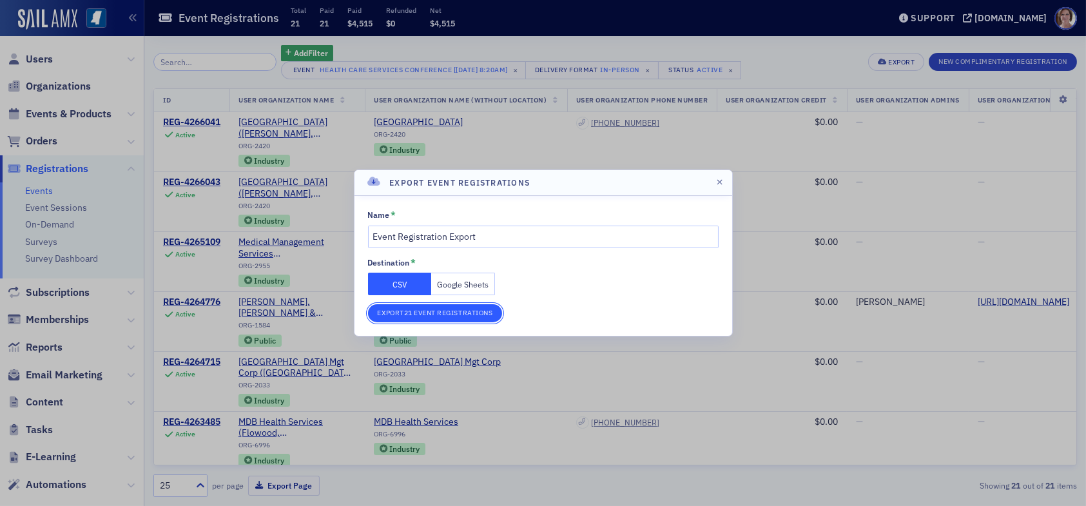
click at [446, 313] on button "Export 21 Event Registrations" at bounding box center [435, 313] width 135 height 18
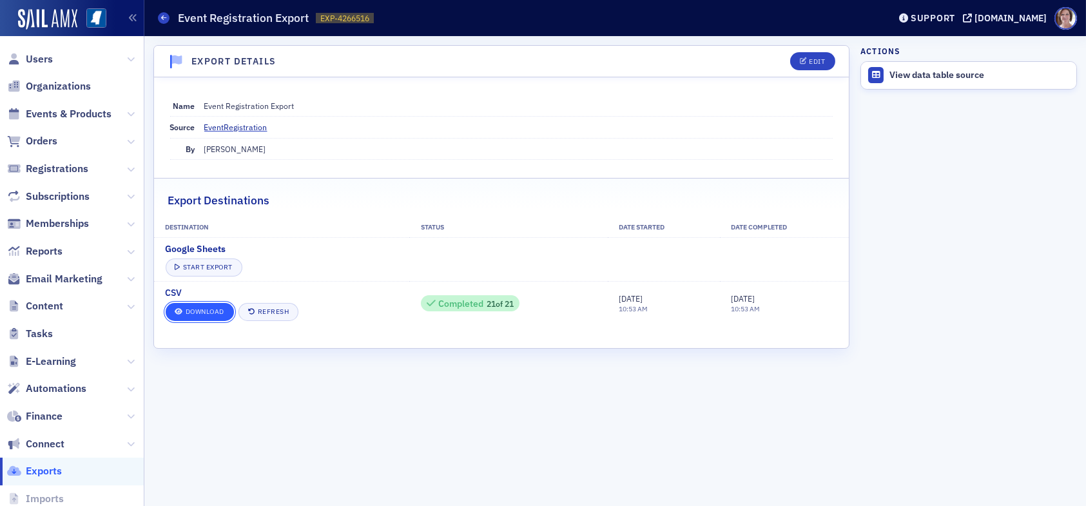
click at [194, 314] on link "Download" at bounding box center [200, 312] width 68 height 18
click at [58, 85] on span "Organizations" at bounding box center [58, 86] width 65 height 14
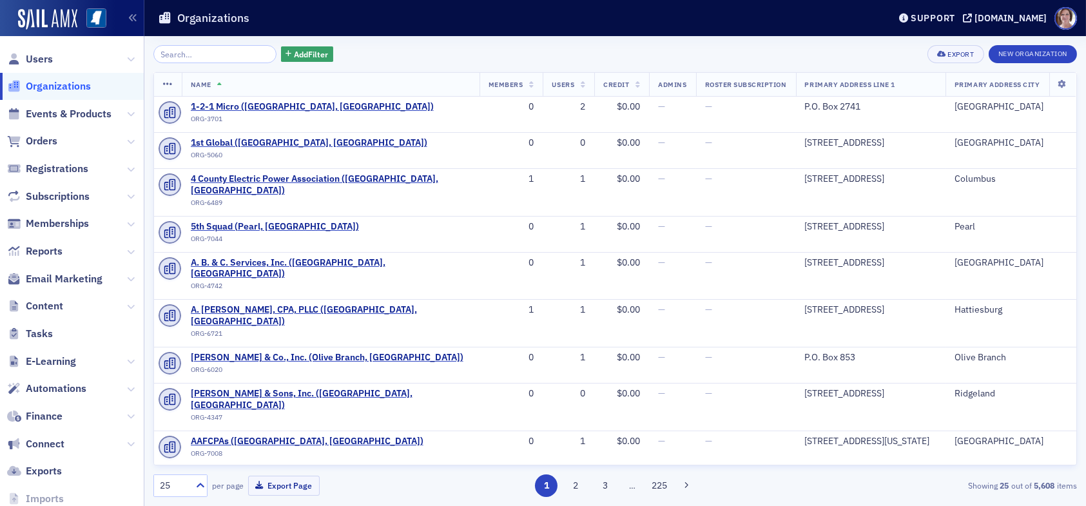
click at [206, 53] on input "search" at bounding box center [214, 54] width 123 height 18
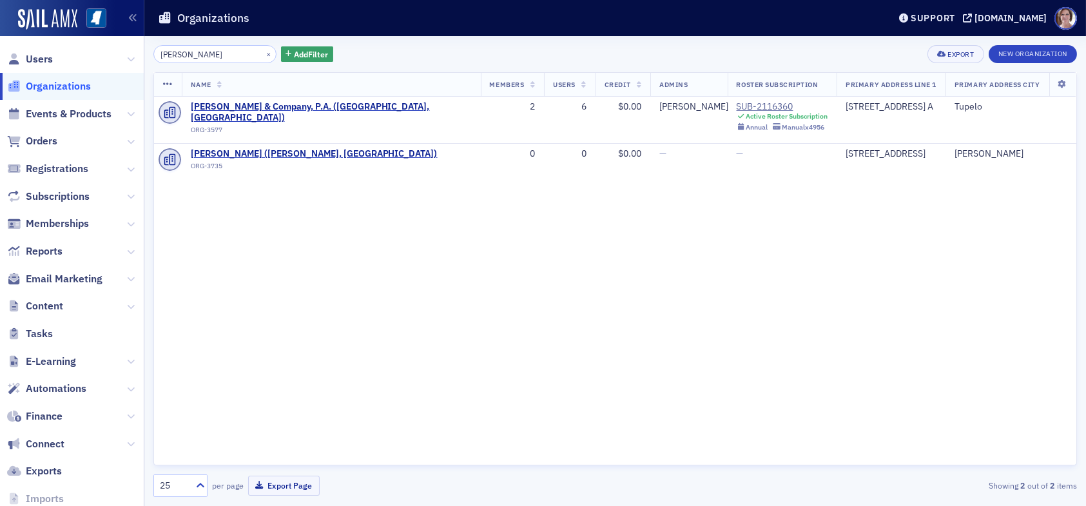
drag, startPoint x: 175, startPoint y: 53, endPoint x: 151, endPoint y: 55, distance: 24.0
click at [151, 55] on div "[PERSON_NAME] × Add Filter Export New Organization Name Members Users Credit Ad…" at bounding box center [614, 271] width 941 height 470
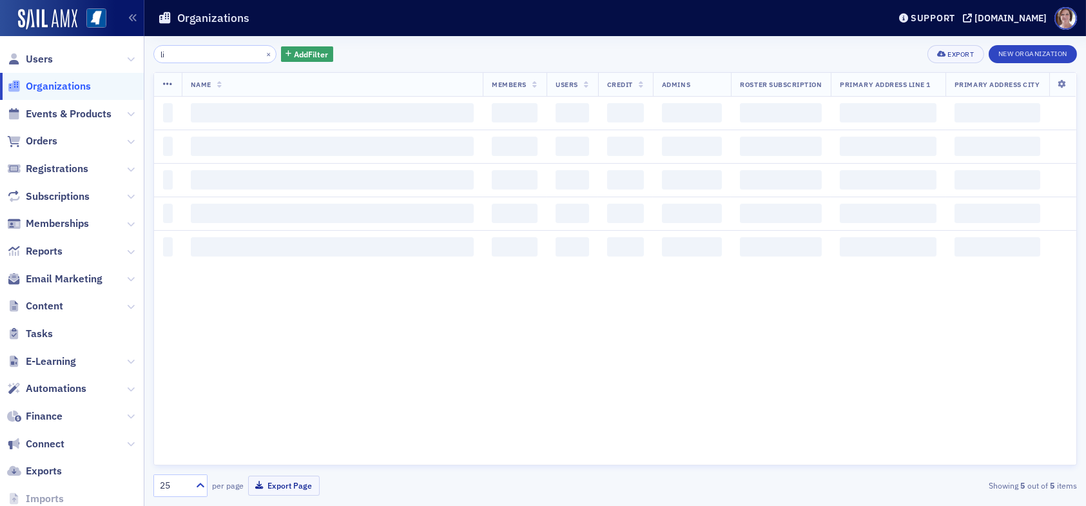
type input "l"
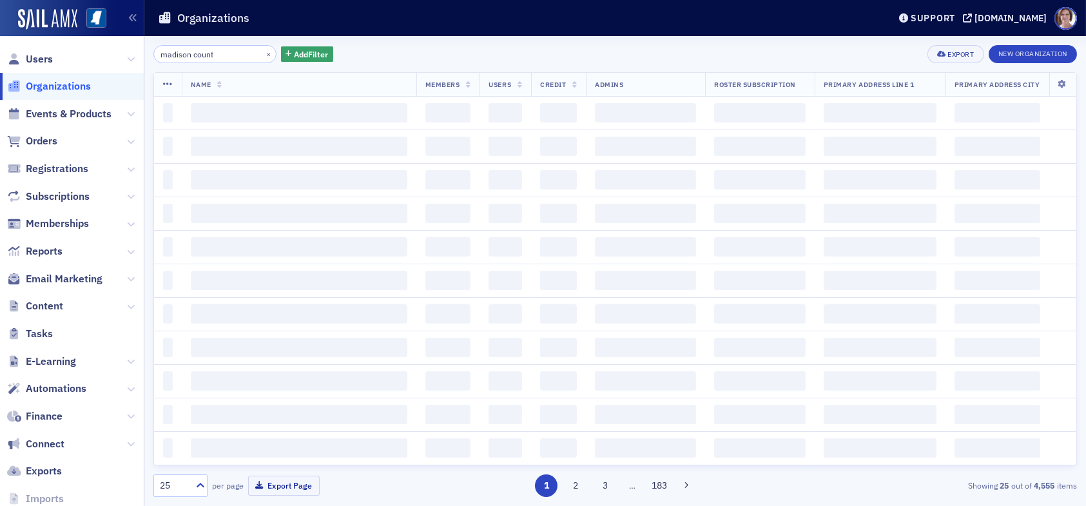
type input "[GEOGRAPHIC_DATA]"
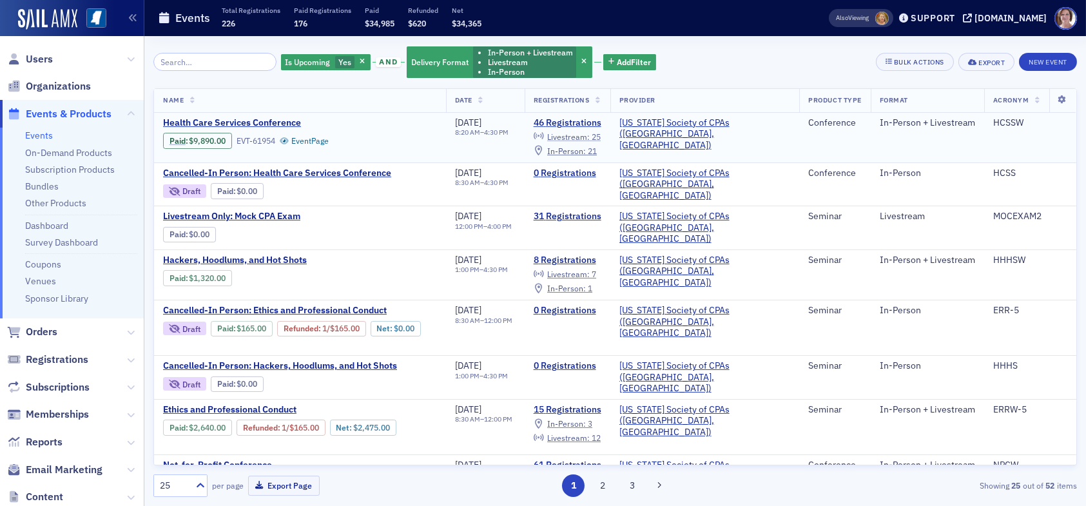
click at [590, 135] on span "Livestream :" at bounding box center [568, 136] width 43 height 10
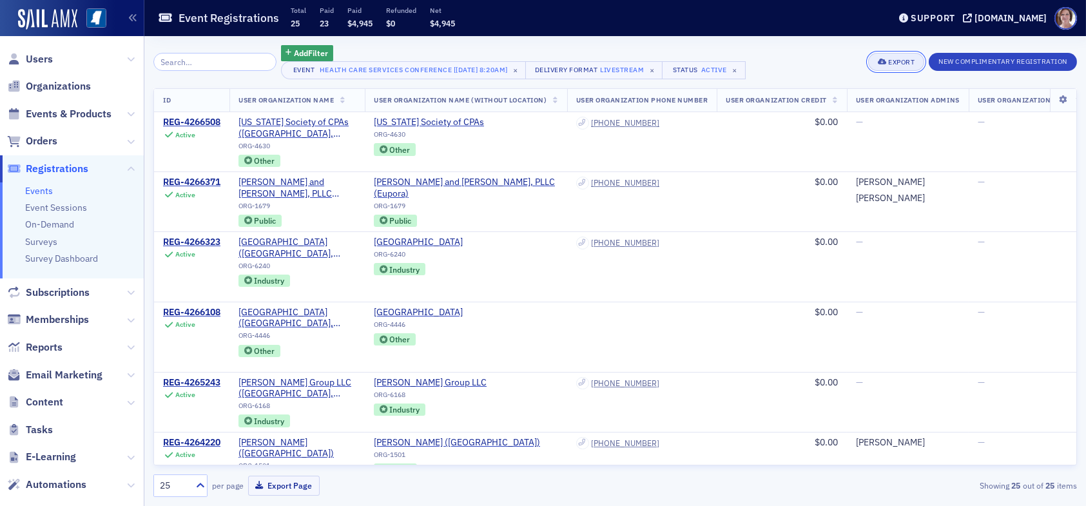
click at [893, 61] on div "Export" at bounding box center [901, 62] width 26 height 7
click at [847, 104] on button "Export All ( 25 Event Registrations )" at bounding box center [851, 105] width 139 height 21
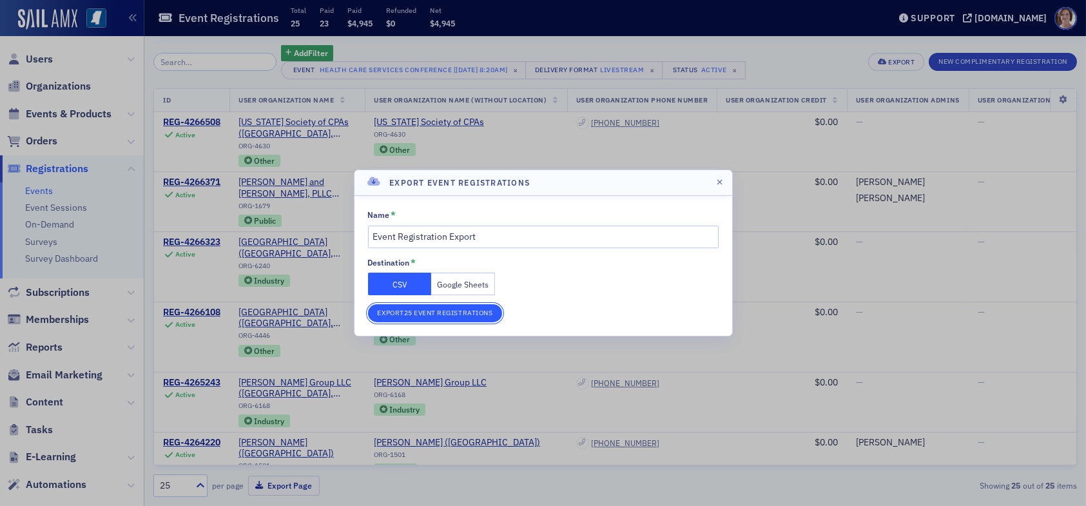
click at [459, 314] on button "Export 25 Event Registrations" at bounding box center [435, 313] width 135 height 18
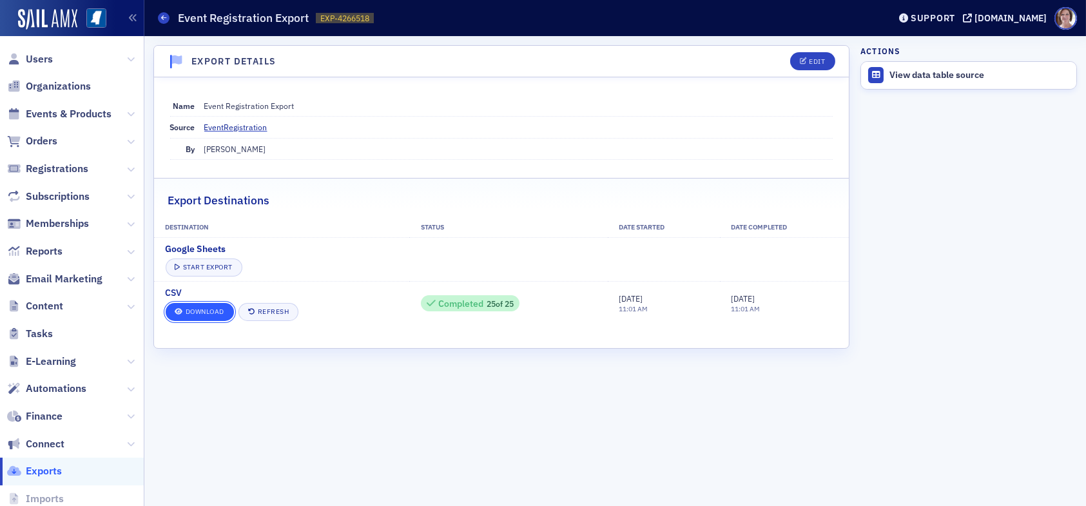
click at [215, 308] on link "Download" at bounding box center [200, 312] width 68 height 18
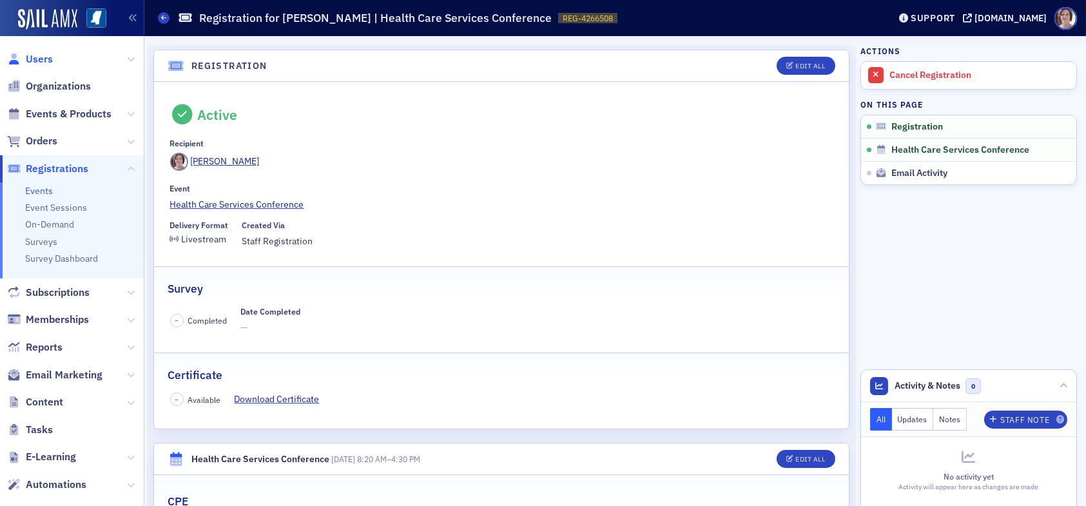
click at [43, 61] on span "Users" at bounding box center [39, 59] width 27 height 14
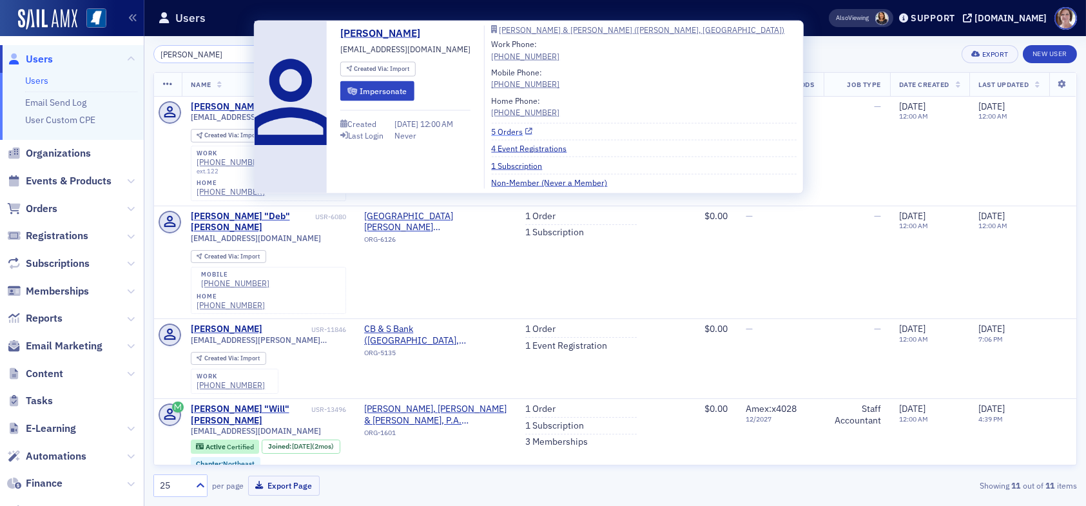
click at [506, 131] on link "5 Orders" at bounding box center [511, 132] width 41 height 12
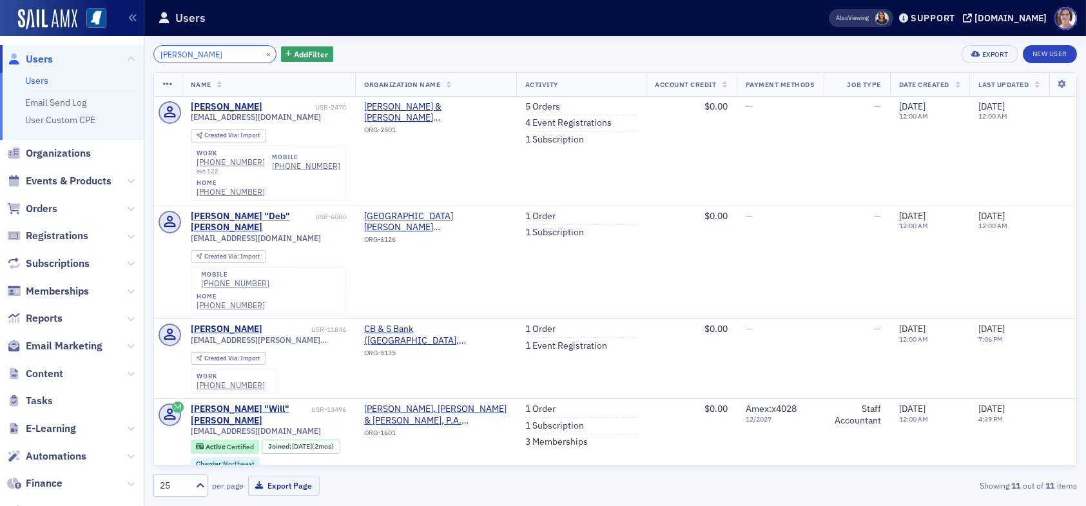
drag, startPoint x: 194, startPoint y: 54, endPoint x: 111, endPoint y: 53, distance: 83.1
click at [111, 53] on div "Users Users Email Send Log User Custom CPE Organizations Events & Products Orde…" at bounding box center [543, 253] width 1086 height 506
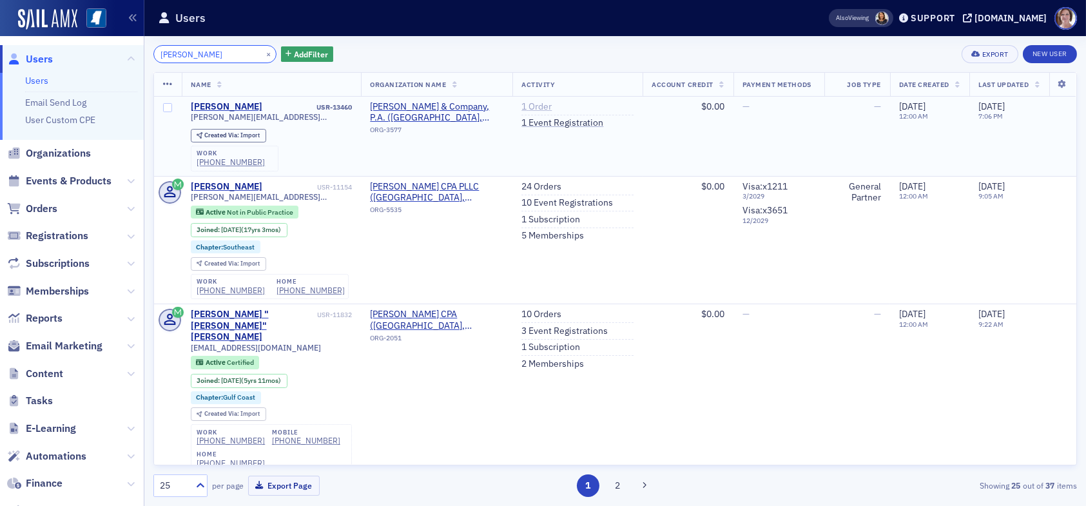
type input "laura kent"
click at [534, 104] on link "1 Order" at bounding box center [536, 107] width 30 height 12
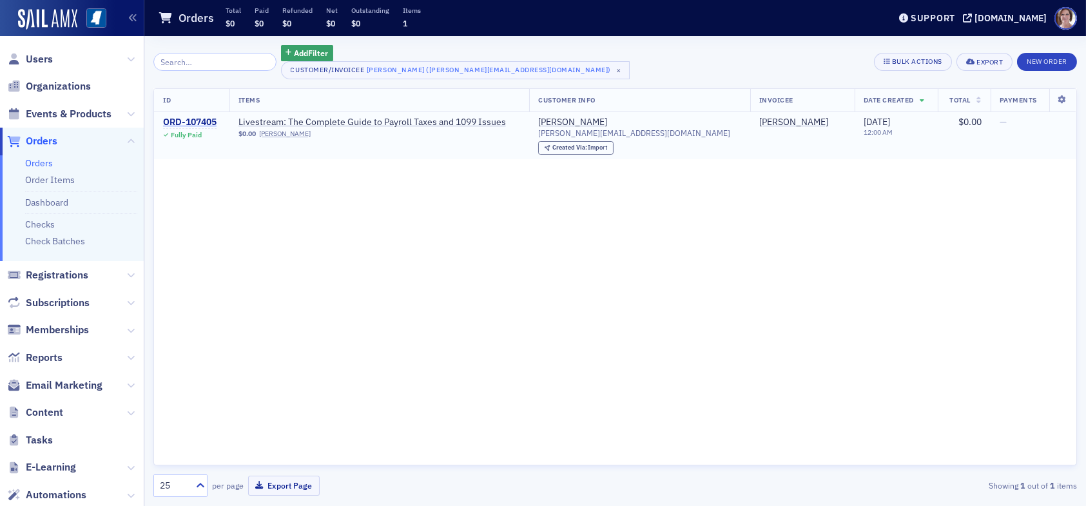
click at [194, 121] on div "ORD-107405" at bounding box center [189, 123] width 53 height 12
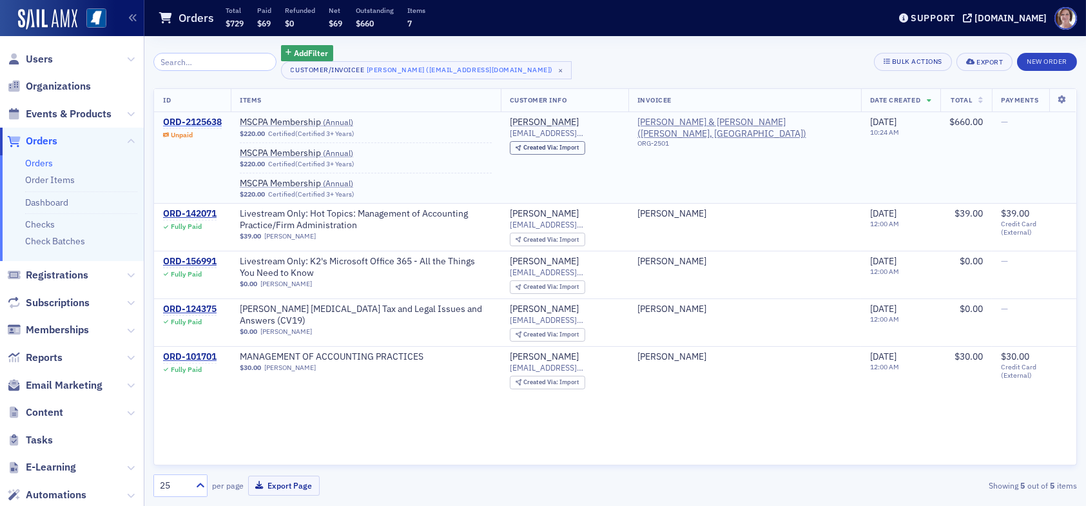
click at [205, 122] on div "ORD-2125638" at bounding box center [192, 123] width 59 height 12
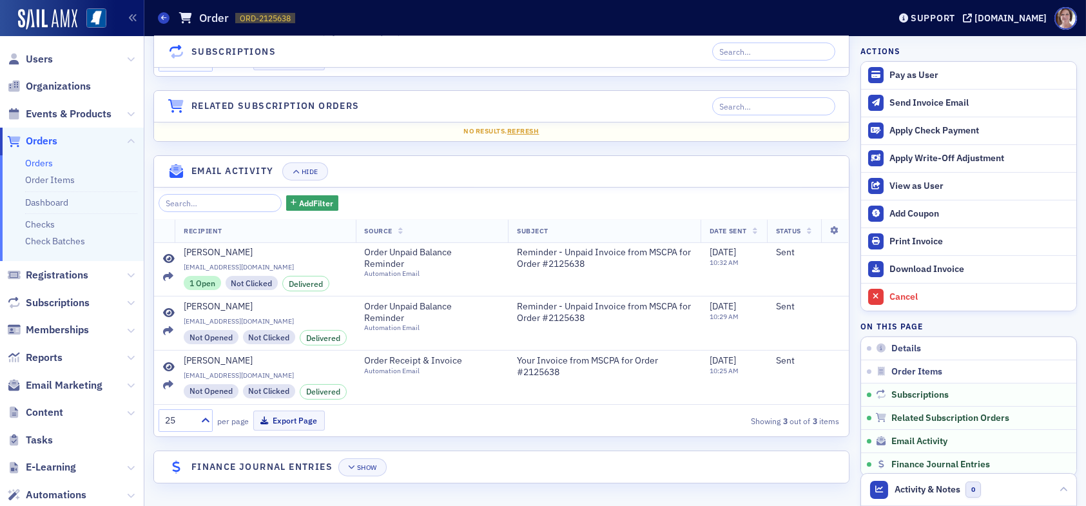
scroll to position [973, 0]
click at [369, 467] on div "Show" at bounding box center [367, 467] width 20 height 7
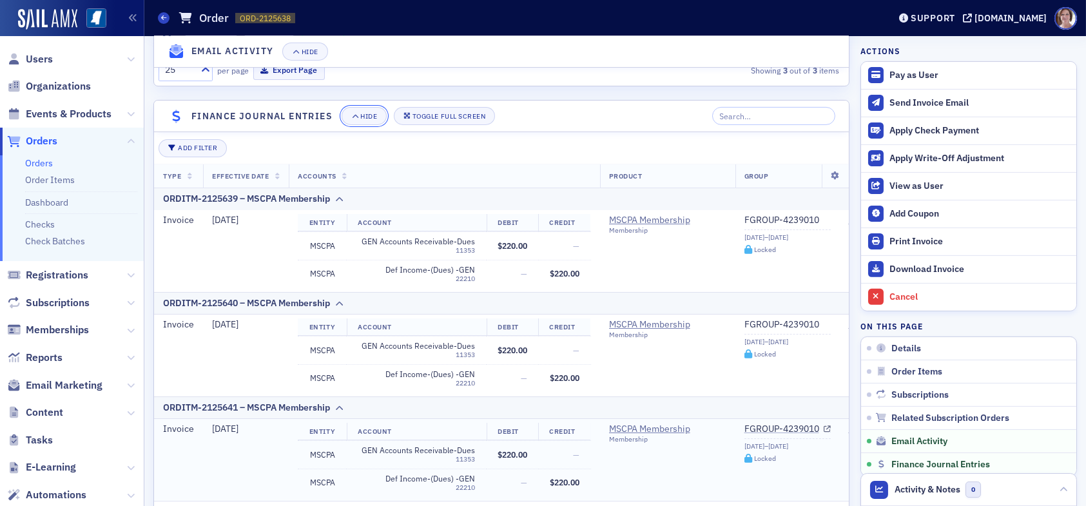
scroll to position [1253, 0]
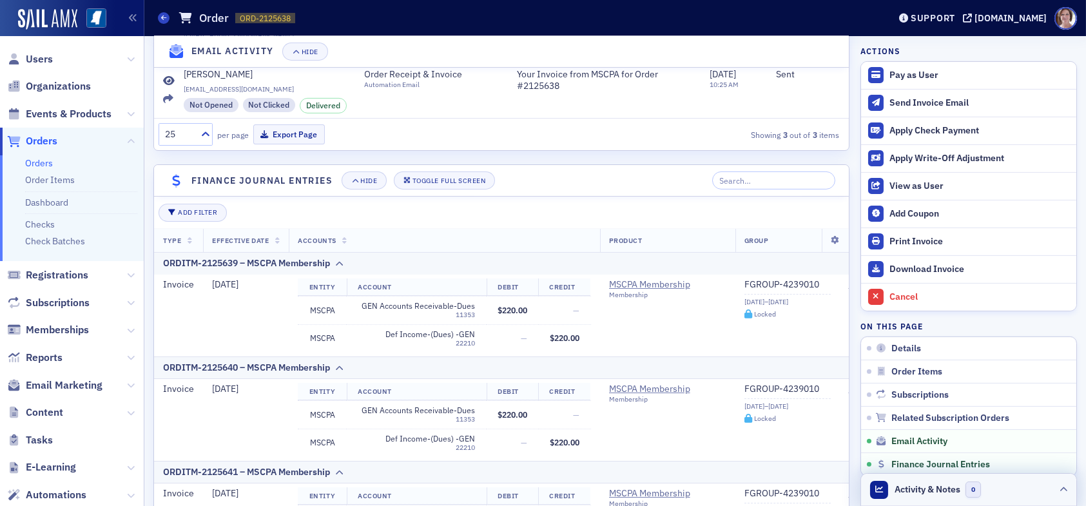
click at [915, 492] on span "Activity & Notes" at bounding box center [928, 490] width 66 height 14
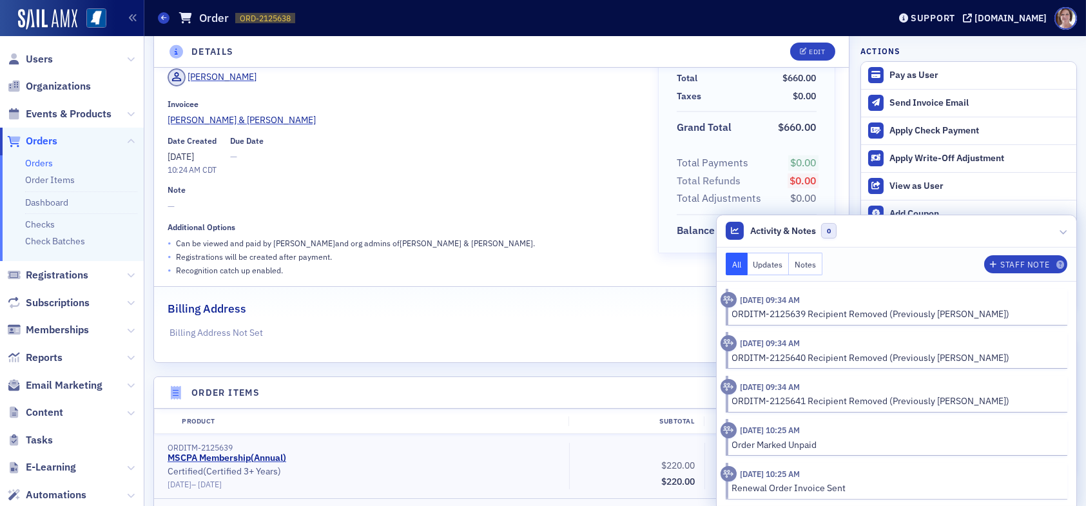
scroll to position [0, 0]
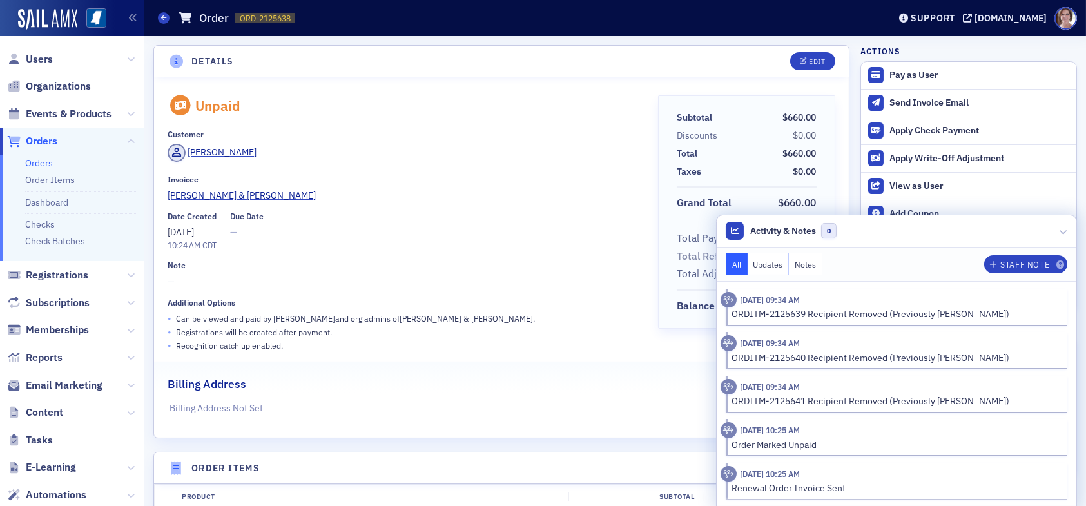
click at [635, 306] on div "Unpaid Customer [PERSON_NAME] Invoicee [PERSON_NAME] & [PERSON_NAME] PA Date Cr…" at bounding box center [502, 223] width 668 height 257
click at [1059, 231] on icon at bounding box center [1063, 231] width 8 height 8
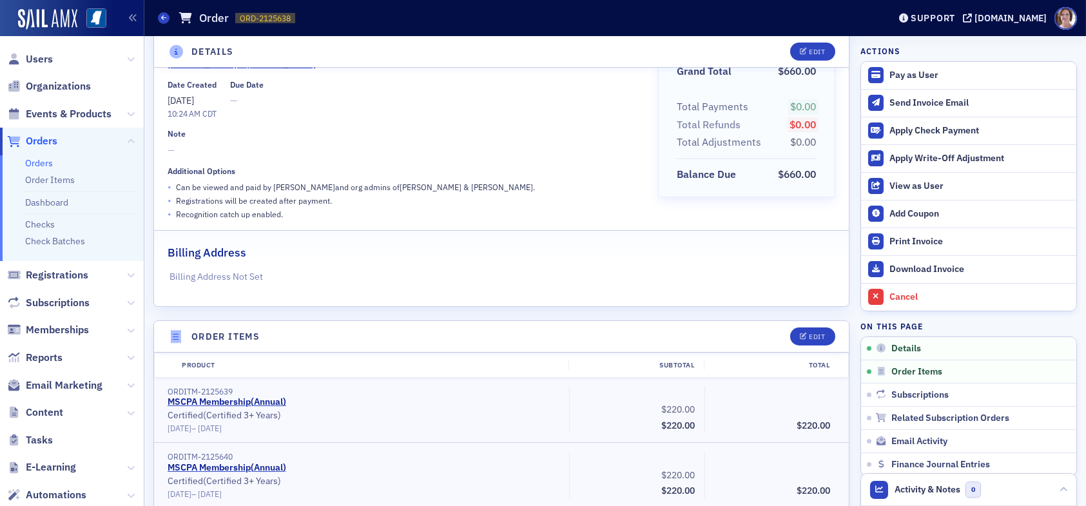
scroll to position [193, 0]
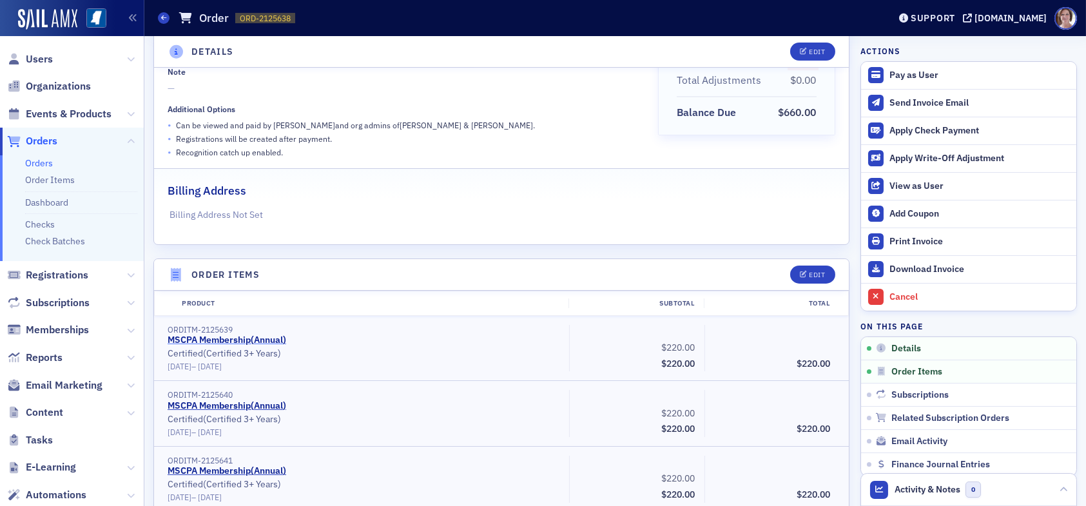
click at [209, 338] on link "MSCPA Membership ( Annual )" at bounding box center [227, 340] width 119 height 12
click at [41, 177] on link "Order Items" at bounding box center [50, 180] width 50 height 12
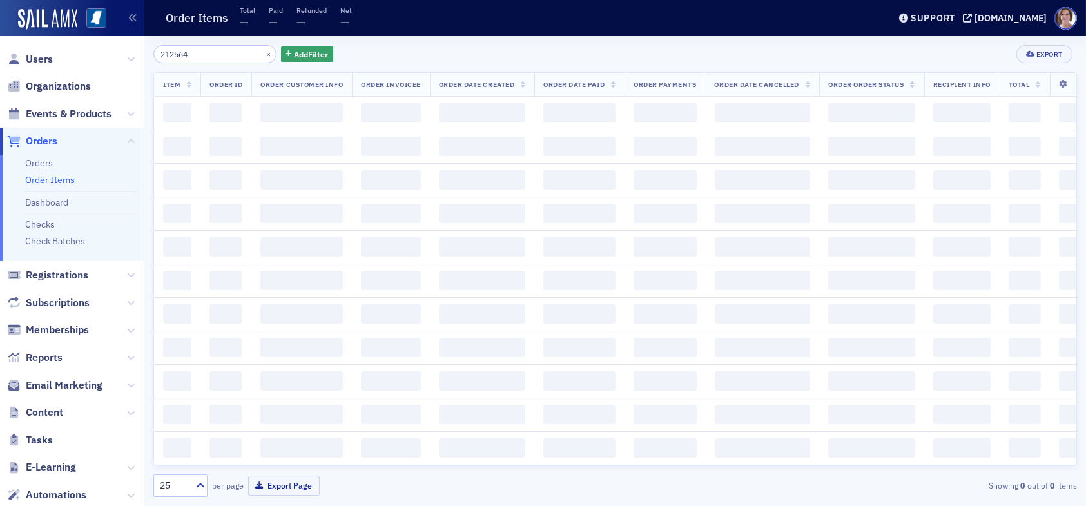
type input "2125640"
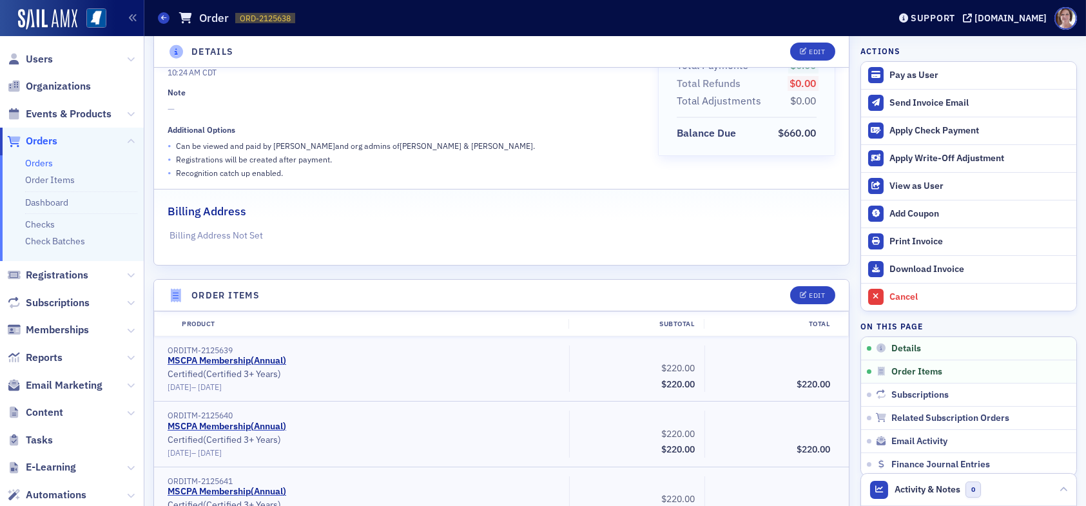
scroll to position [193, 0]
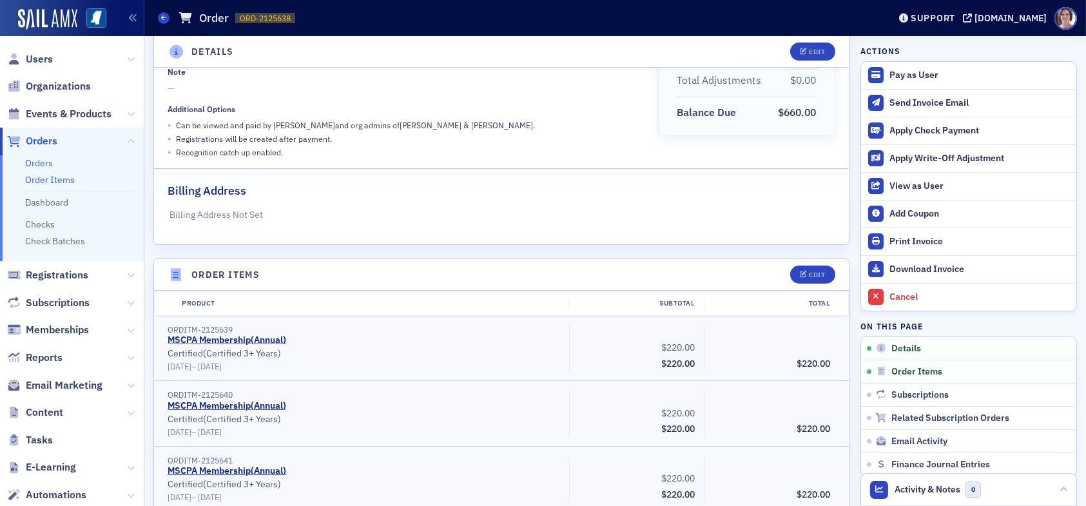
click at [66, 183] on link "Order Items" at bounding box center [50, 180] width 50 height 12
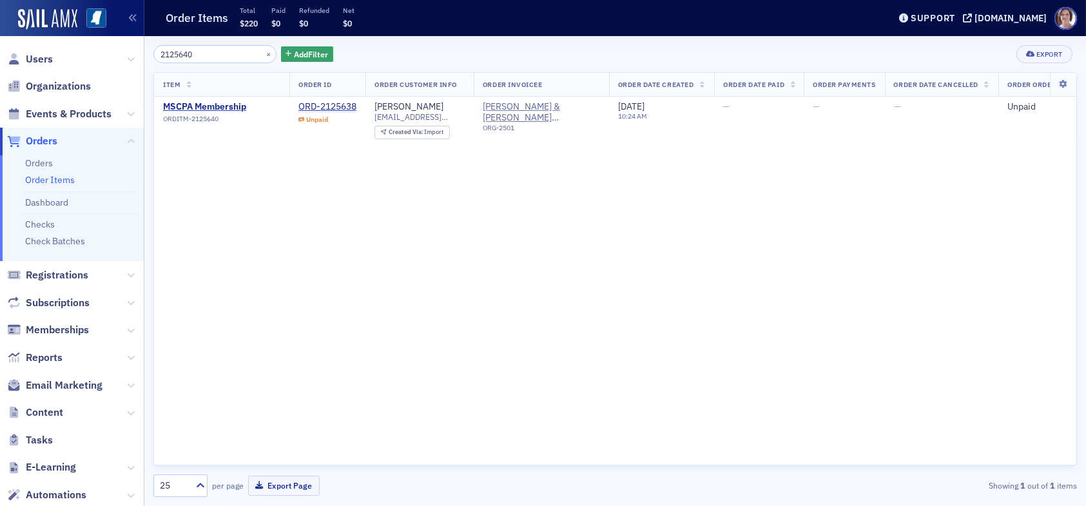
click at [212, 51] on input "2125640" at bounding box center [214, 54] width 123 height 18
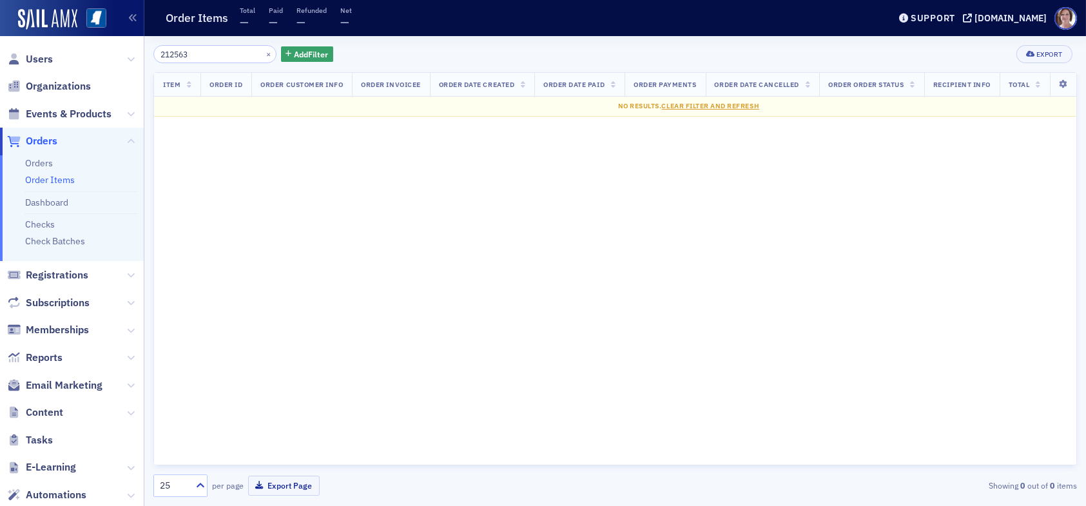
type input "2125639"
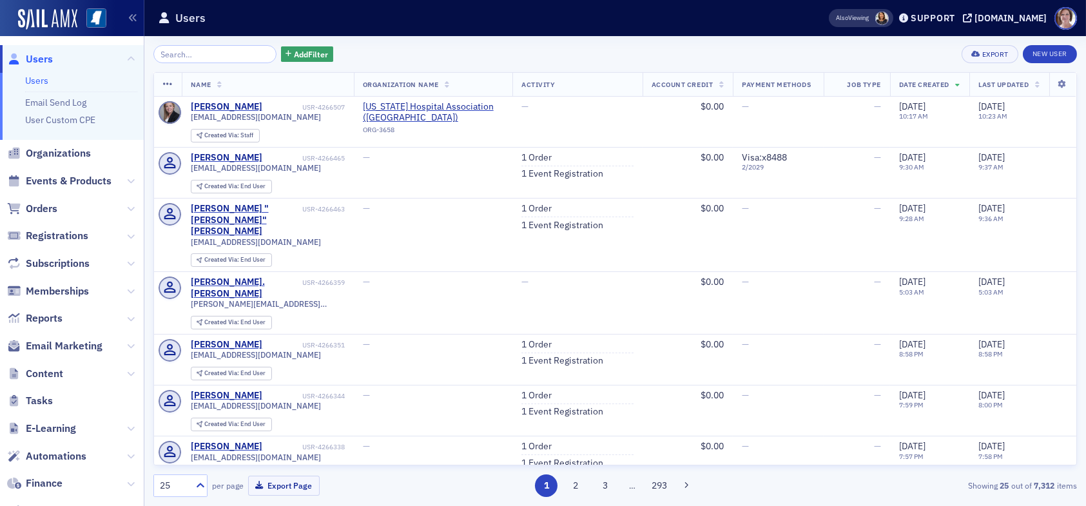
click at [218, 54] on input "search" at bounding box center [214, 54] width 123 height 18
click at [294, 53] on span "Add Filter" at bounding box center [311, 54] width 34 height 12
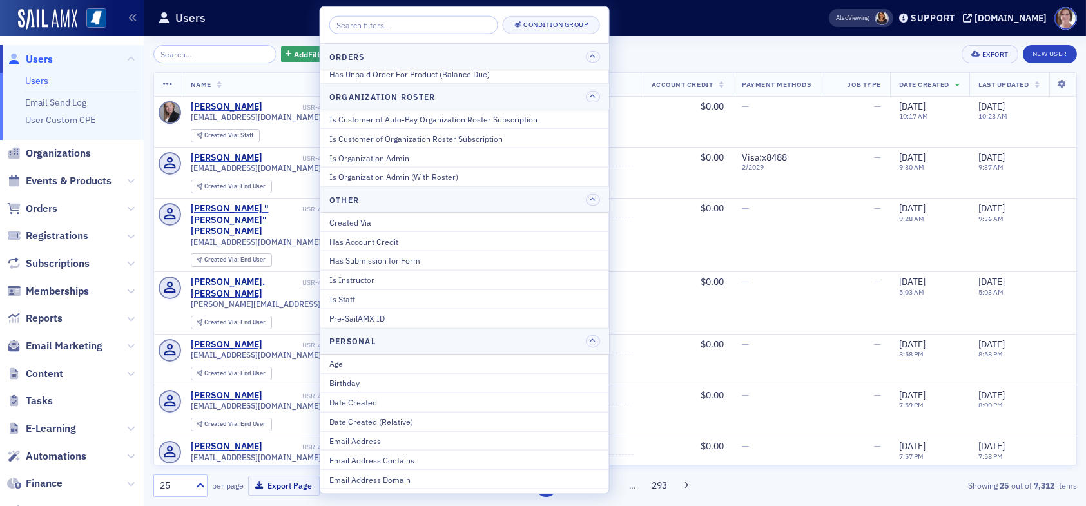
scroll to position [1031, 0]
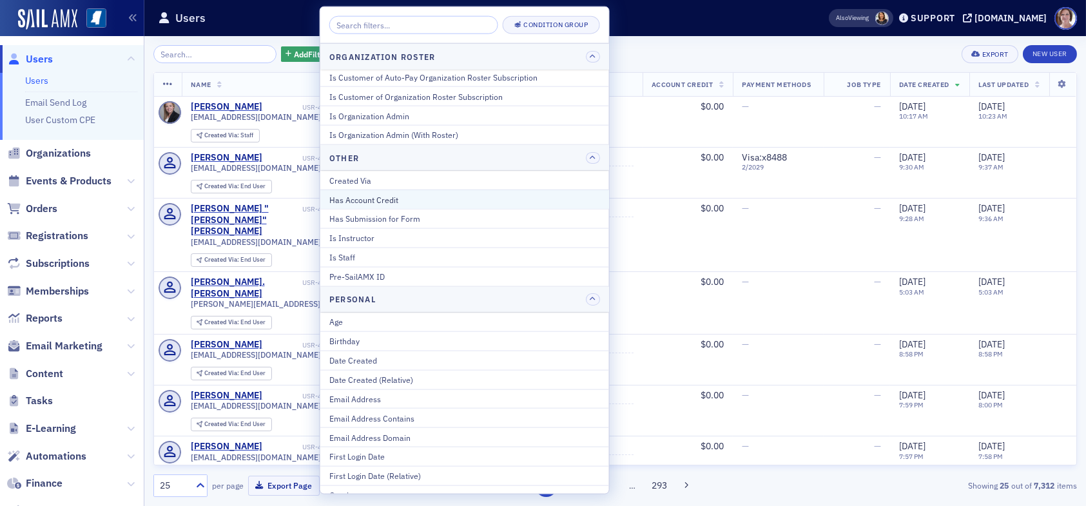
click at [401, 196] on div "Has Account Credit" at bounding box center [464, 199] width 271 height 12
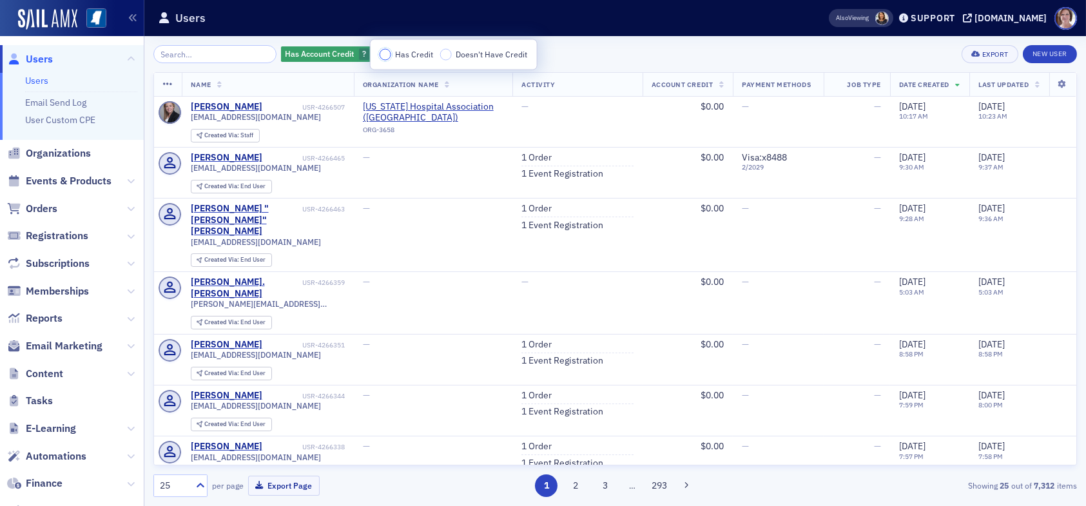
click at [383, 52] on input "Has Credit" at bounding box center [386, 55] width 12 height 12
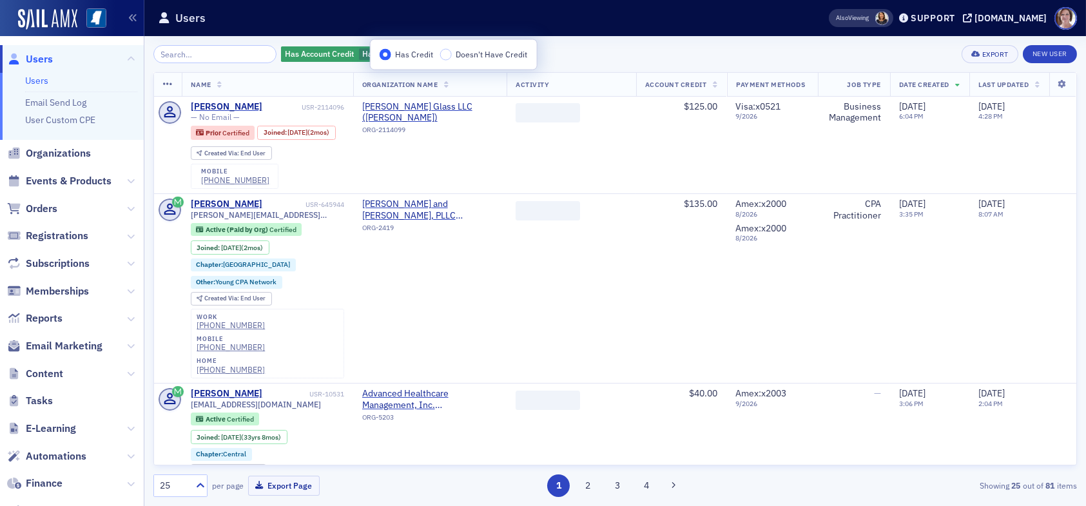
click at [592, 58] on div "Has Account Credit Has Credit Add Filter Export New User" at bounding box center [614, 54] width 923 height 18
click at [223, 56] on input "search" at bounding box center [214, 54] width 123 height 18
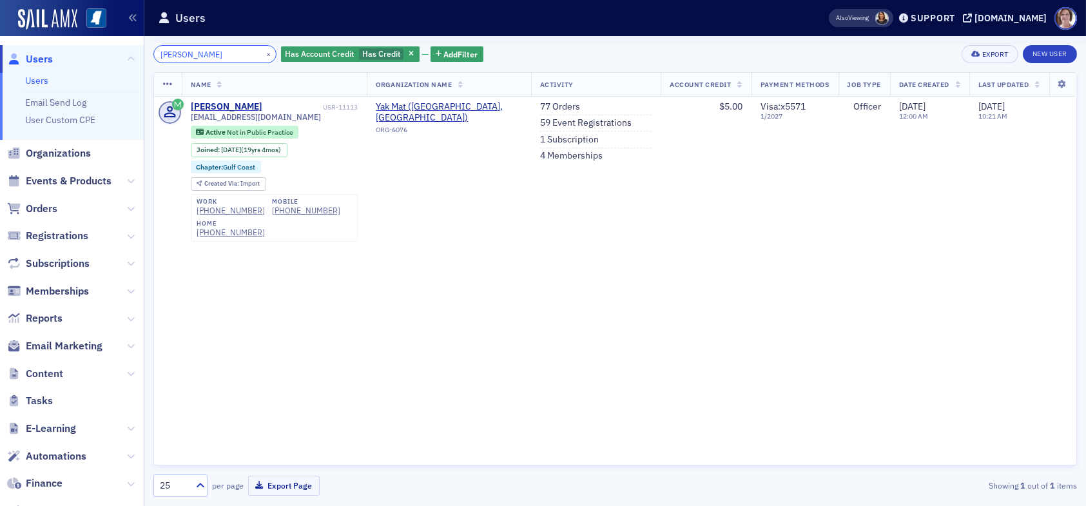
drag, startPoint x: 202, startPoint y: 53, endPoint x: 93, endPoint y: 55, distance: 108.9
click at [93, 55] on div "Users Users Email Send Log User Custom CPE Organizations Events & Products Orde…" at bounding box center [543, 253] width 1086 height 506
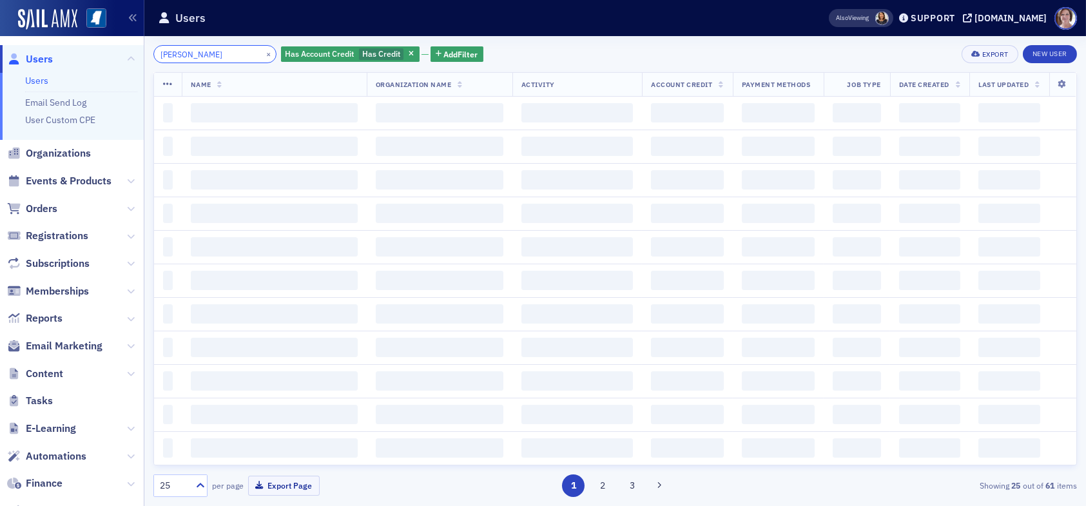
type input "[PERSON_NAME]"
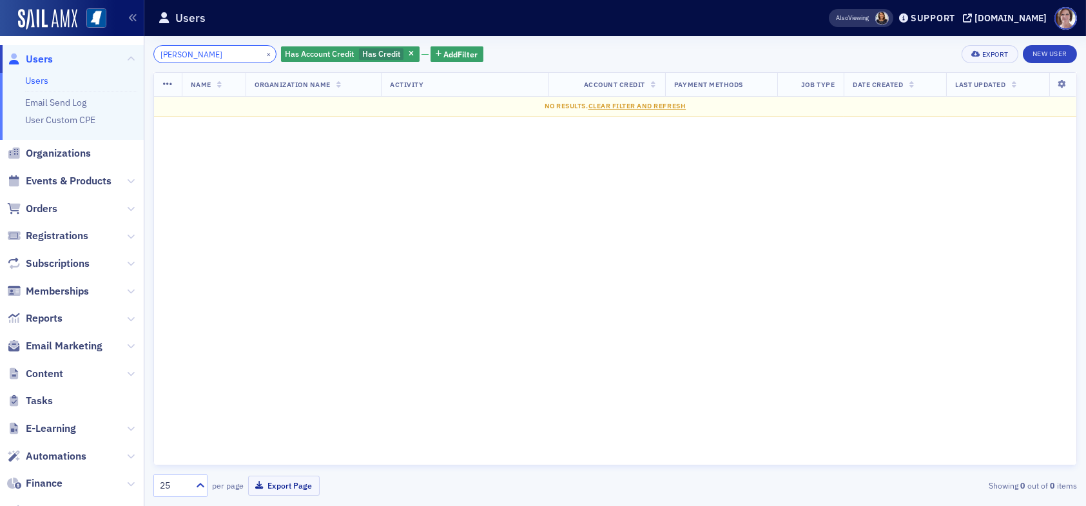
drag, startPoint x: 218, startPoint y: 55, endPoint x: 73, endPoint y: 53, distance: 145.0
click at [73, 53] on div "Users Users Email Send Log User Custom CPE Organizations Events & Products Orde…" at bounding box center [543, 253] width 1086 height 506
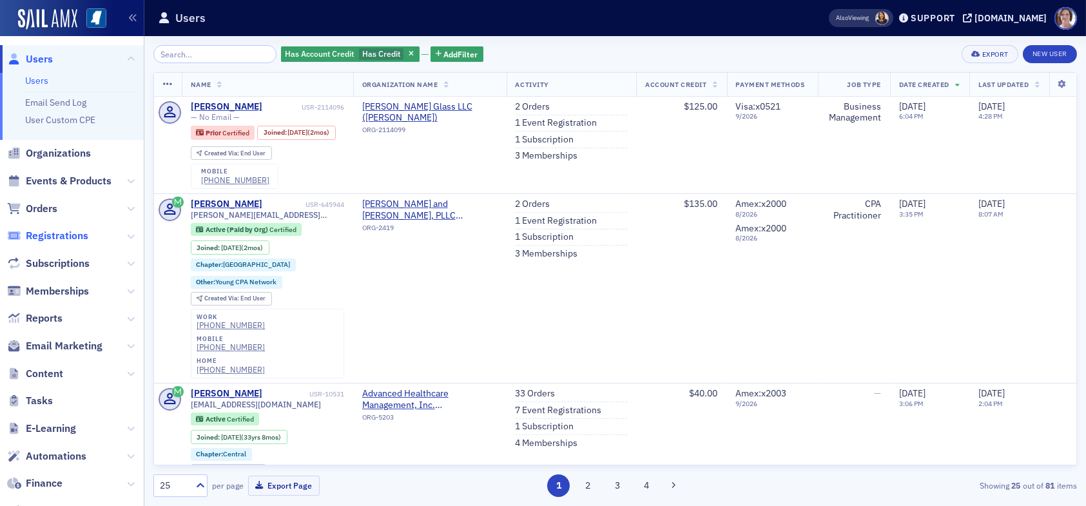
click at [62, 236] on span "Registrations" at bounding box center [57, 236] width 63 height 14
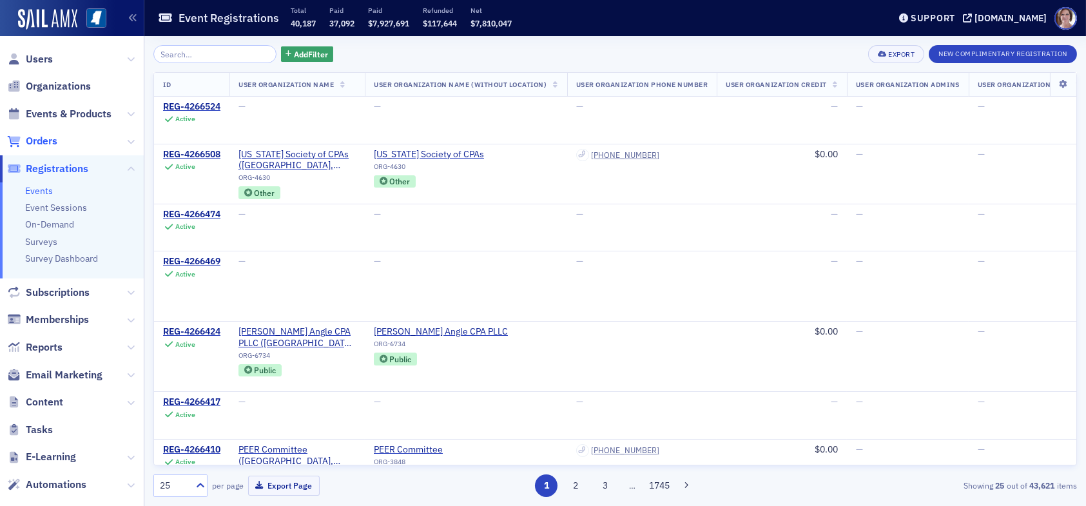
click at [42, 139] on span "Orders" at bounding box center [42, 141] width 32 height 14
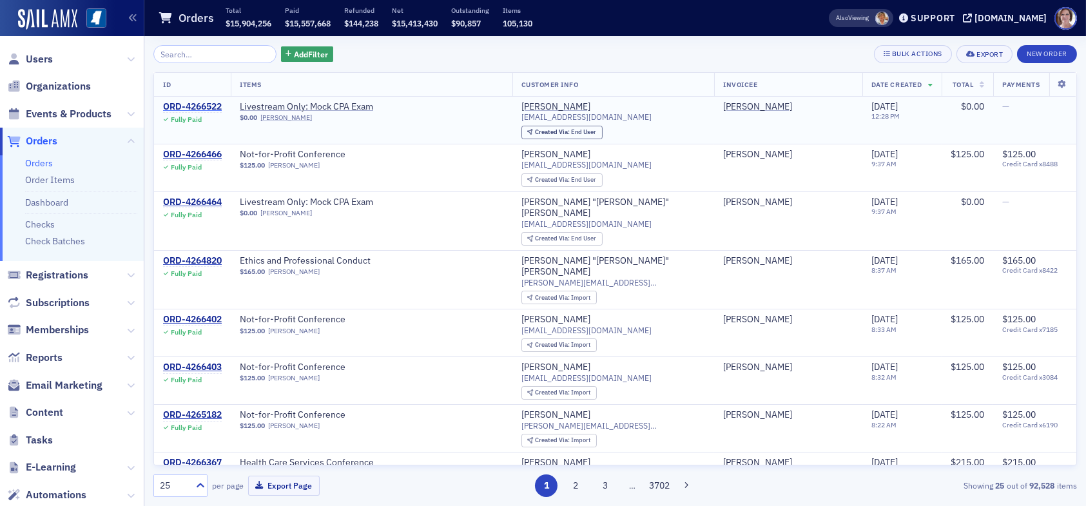
click at [209, 108] on div "ORD-4266522" at bounding box center [192, 107] width 59 height 12
click at [74, 111] on span "Events & Products" at bounding box center [69, 114] width 86 height 14
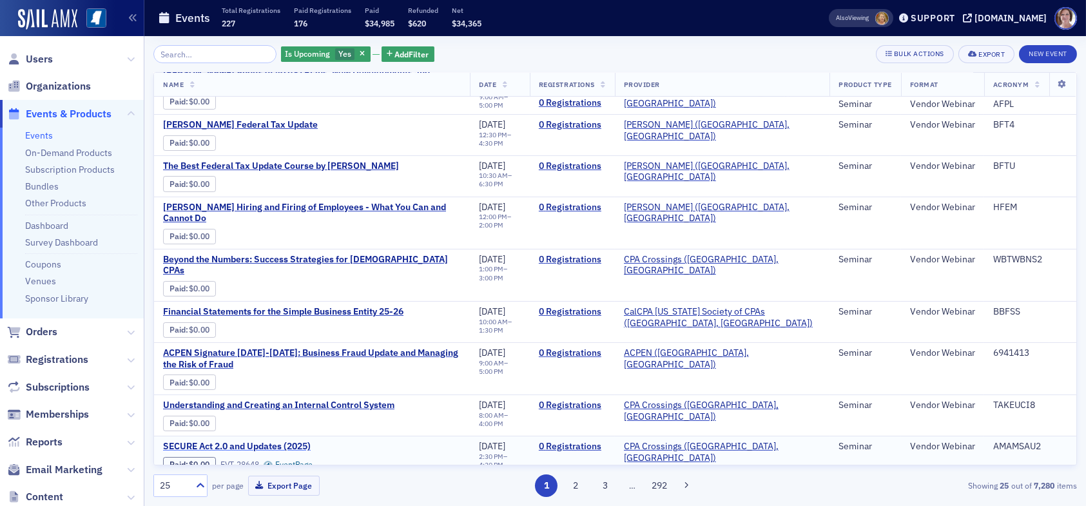
scroll to position [193, 0]
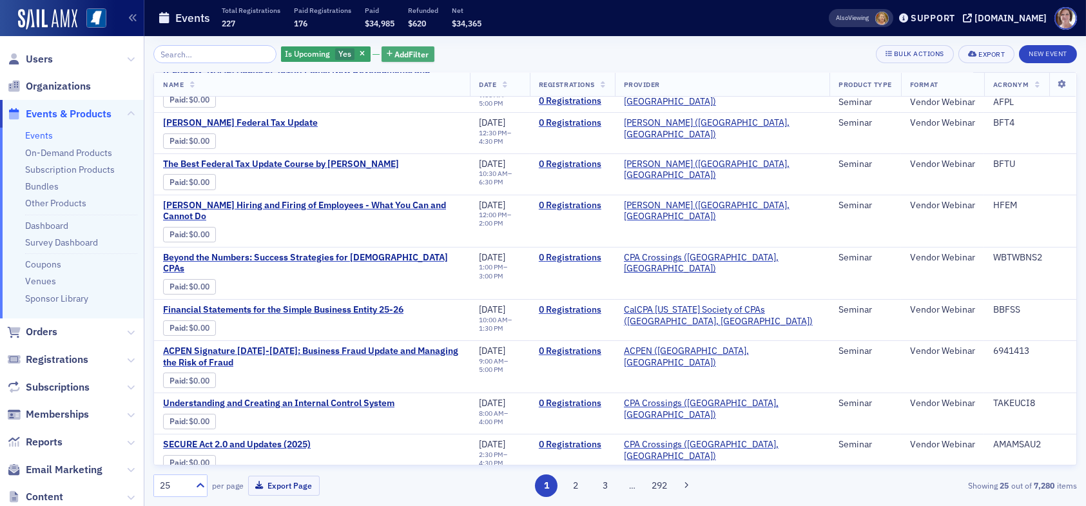
click at [400, 52] on span "Add Filter" at bounding box center [412, 54] width 34 height 12
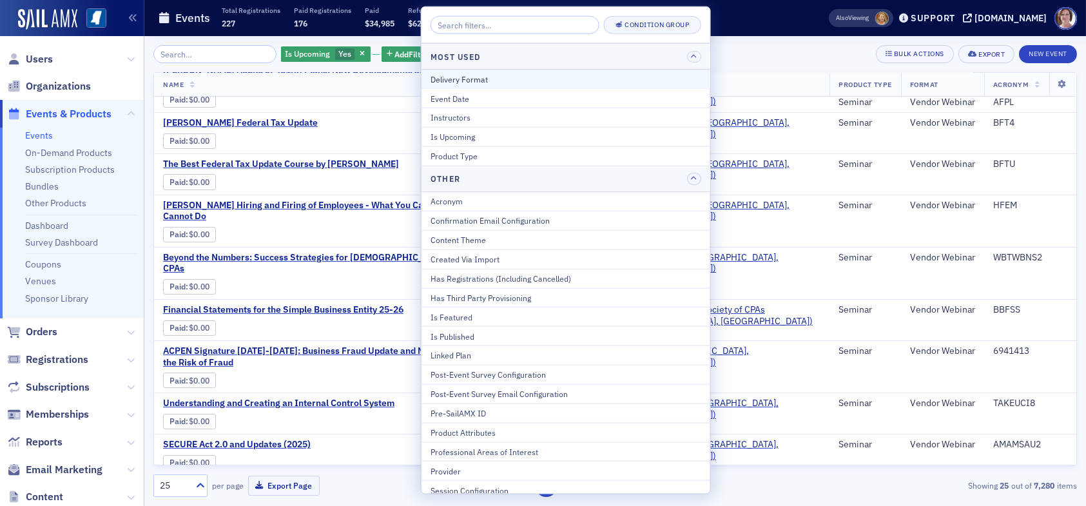
click at [461, 75] on div "Delivery Format" at bounding box center [565, 79] width 271 height 12
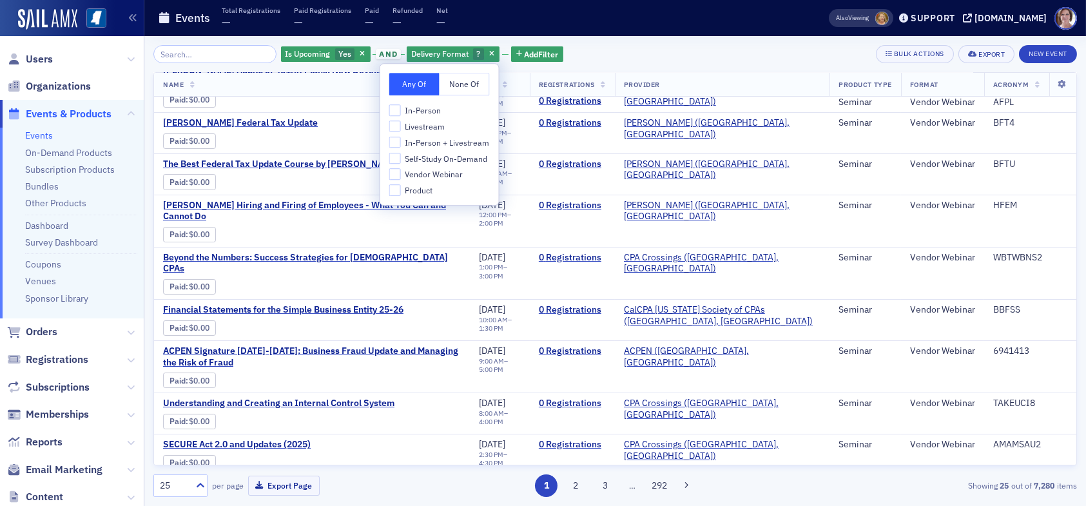
click at [429, 110] on span "In-Person" at bounding box center [423, 110] width 36 height 11
click at [401, 110] on input "In-Person" at bounding box center [395, 110] width 12 height 12
checkbox input "true"
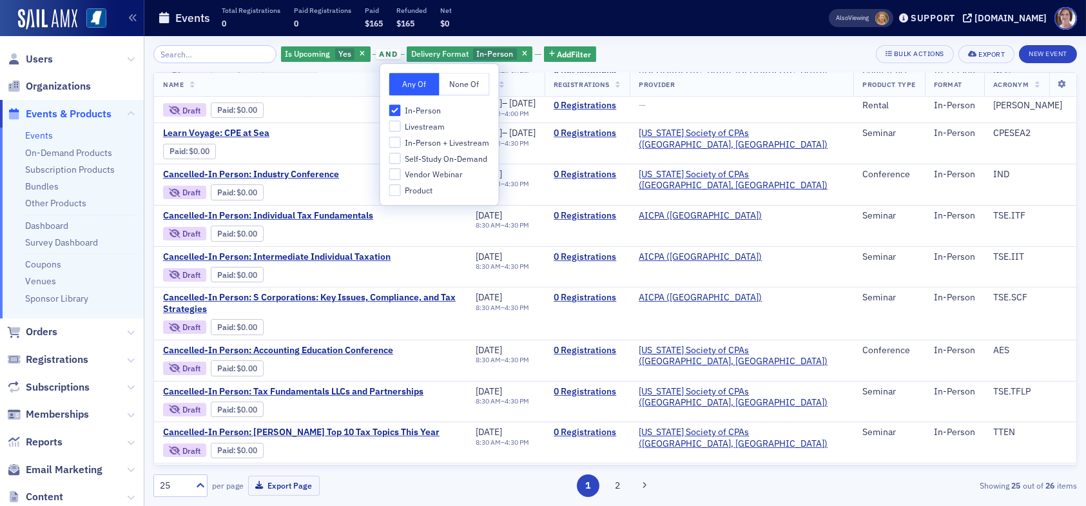
click at [658, 54] on div "Is Upcoming Yes and Delivery Format In-Person Add Filter Bulk Actions Export Ne…" at bounding box center [614, 54] width 923 height 18
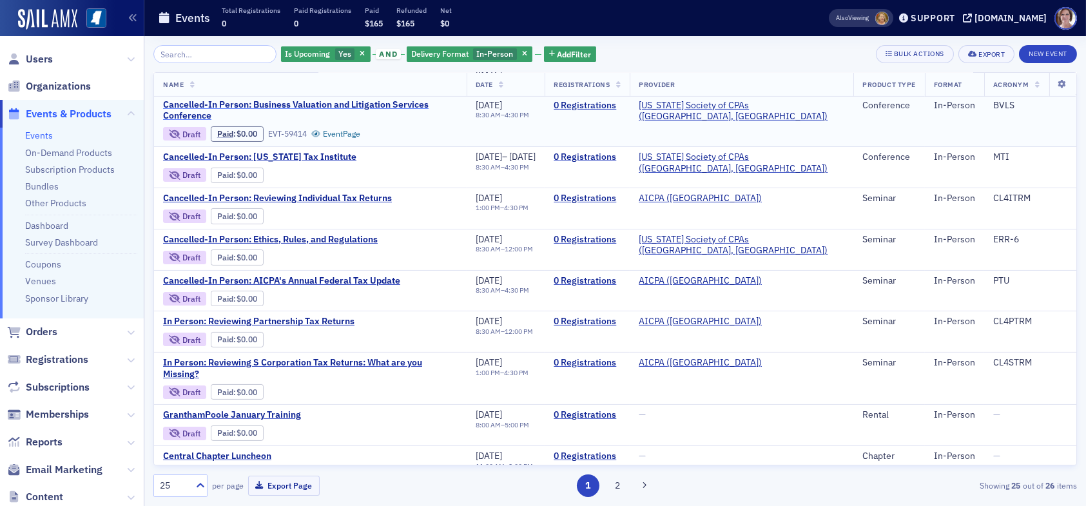
scroll to position [689, 0]
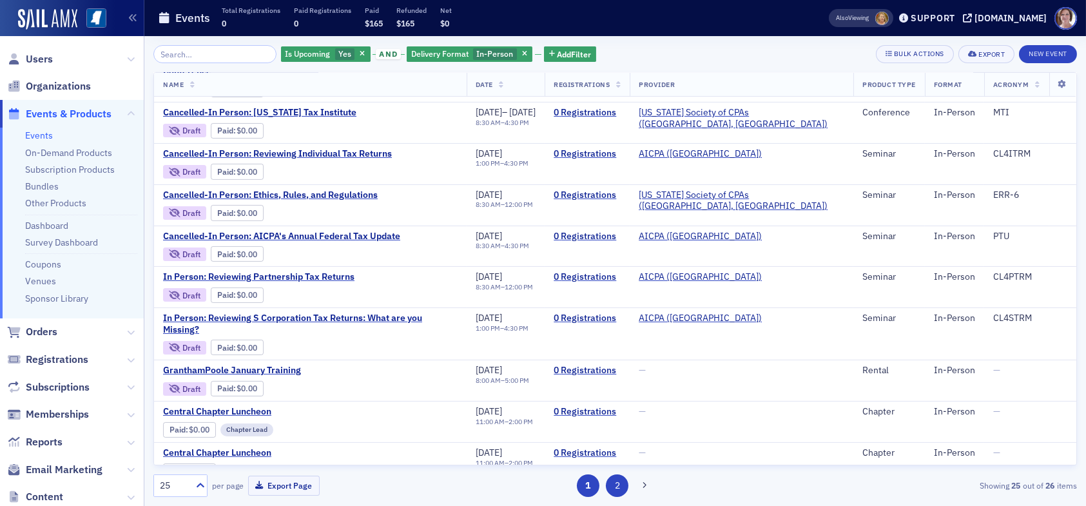
click at [621, 488] on button "2" at bounding box center [617, 485] width 23 height 23
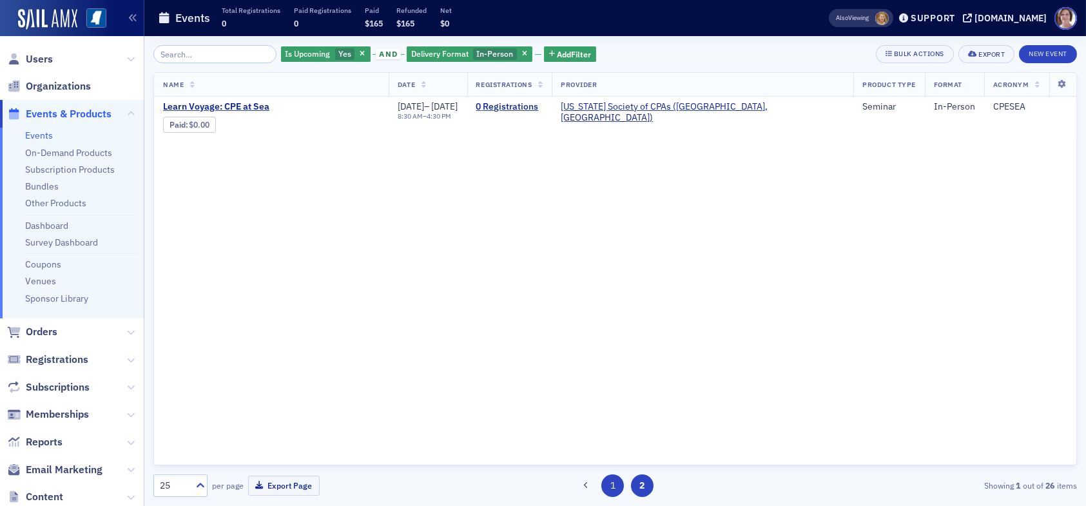
click at [616, 488] on button "1" at bounding box center [612, 485] width 23 height 23
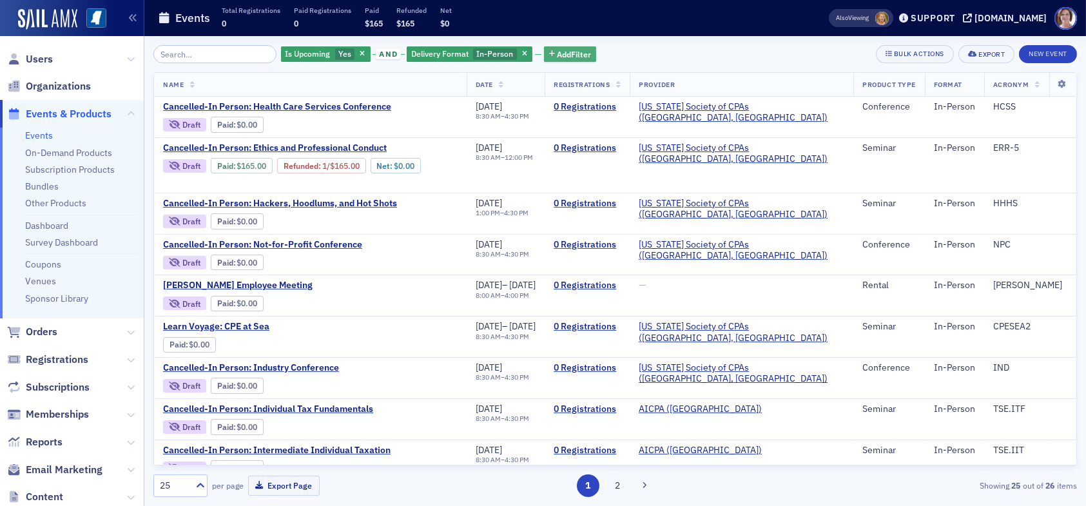
click at [557, 49] on span "Add Filter" at bounding box center [574, 54] width 34 height 12
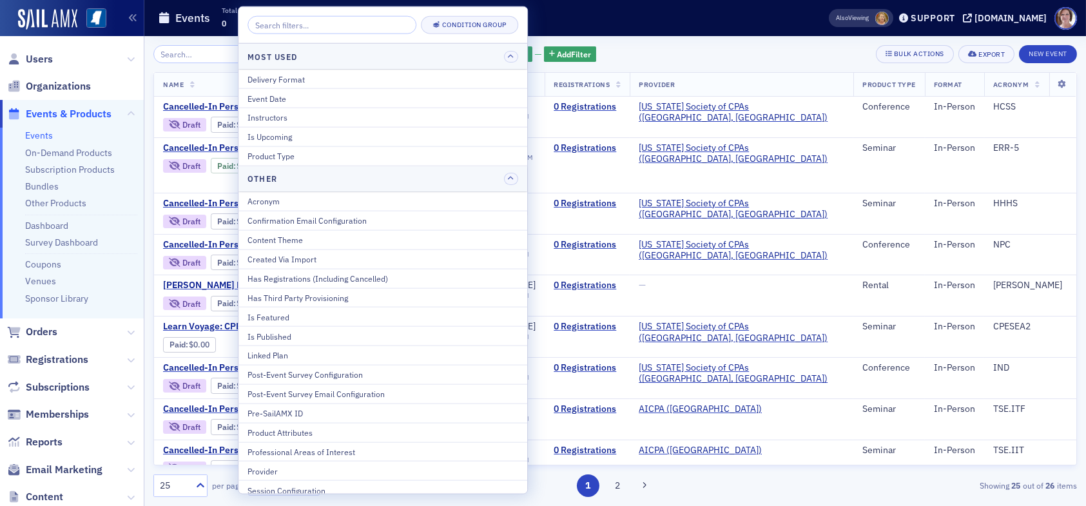
click at [702, 48] on div "Is Upcoming Yes and Delivery Format In-Person Add Filter Bulk Actions Export Ne…" at bounding box center [614, 54] width 923 height 18
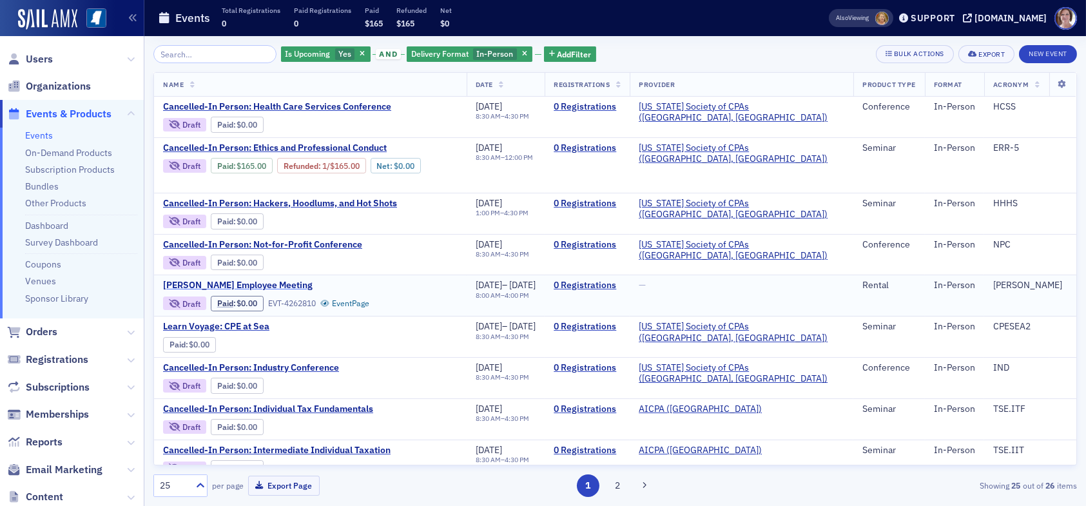
click at [202, 284] on span "HORNE Employee Meeting" at bounding box center [271, 286] width 217 height 12
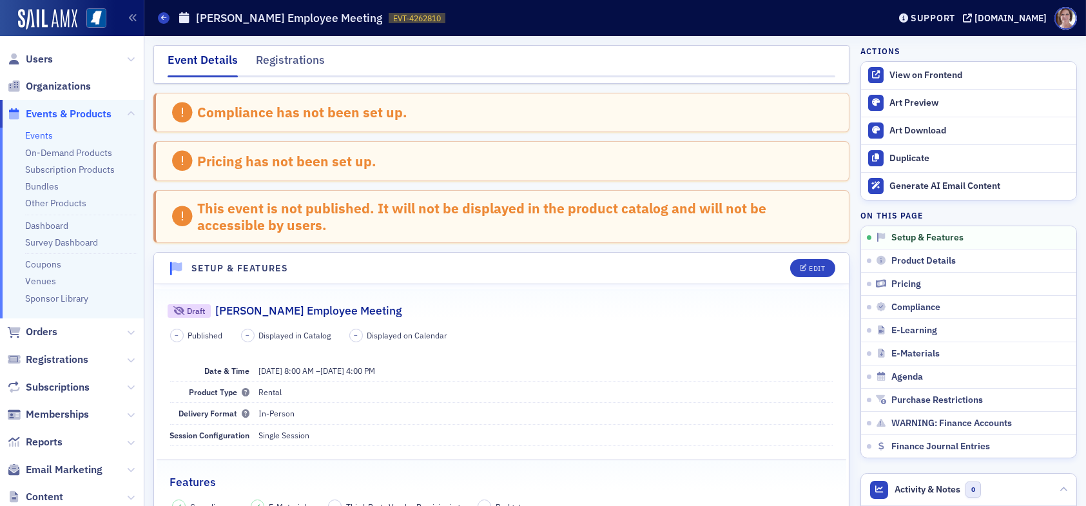
click at [211, 60] on div "Event Details" at bounding box center [203, 65] width 70 height 26
click at [815, 267] on div "Edit" at bounding box center [817, 268] width 16 height 7
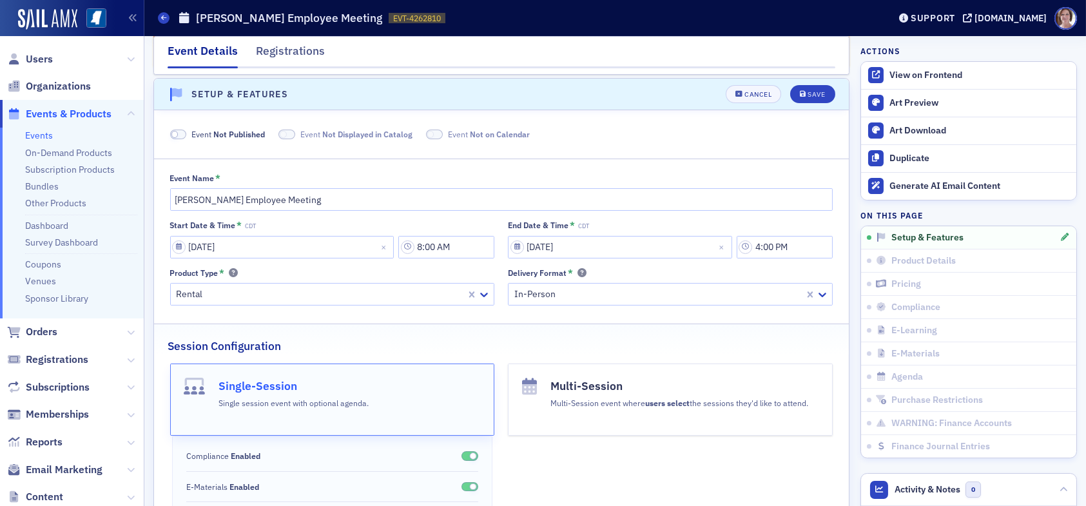
scroll to position [177, 0]
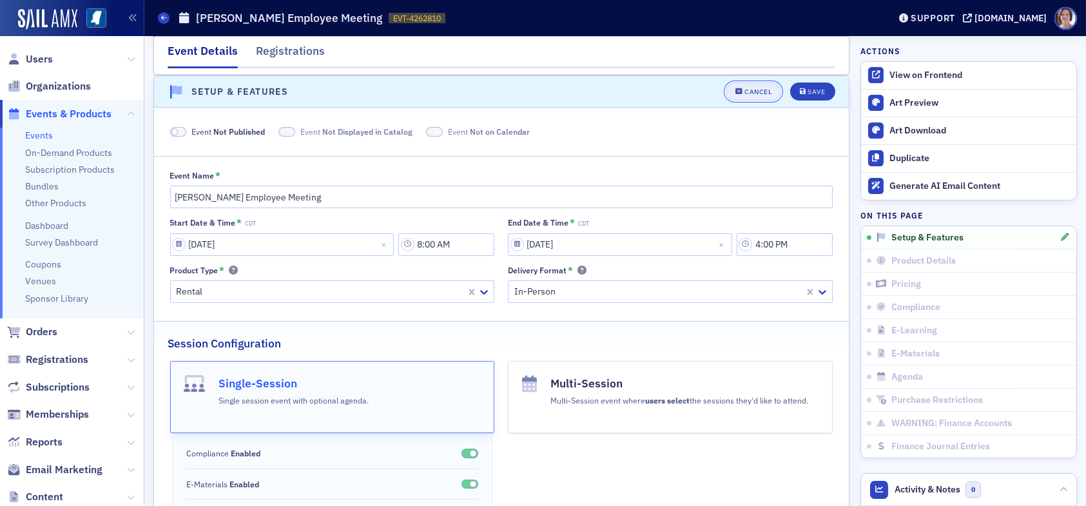
click at [746, 92] on div "Cancel" at bounding box center [757, 91] width 27 height 7
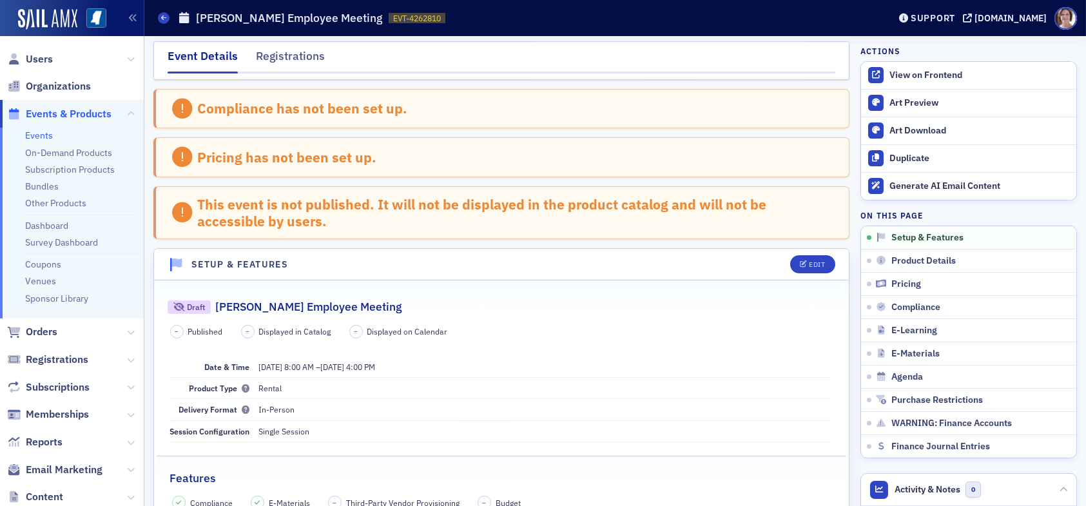
scroll to position [0, 0]
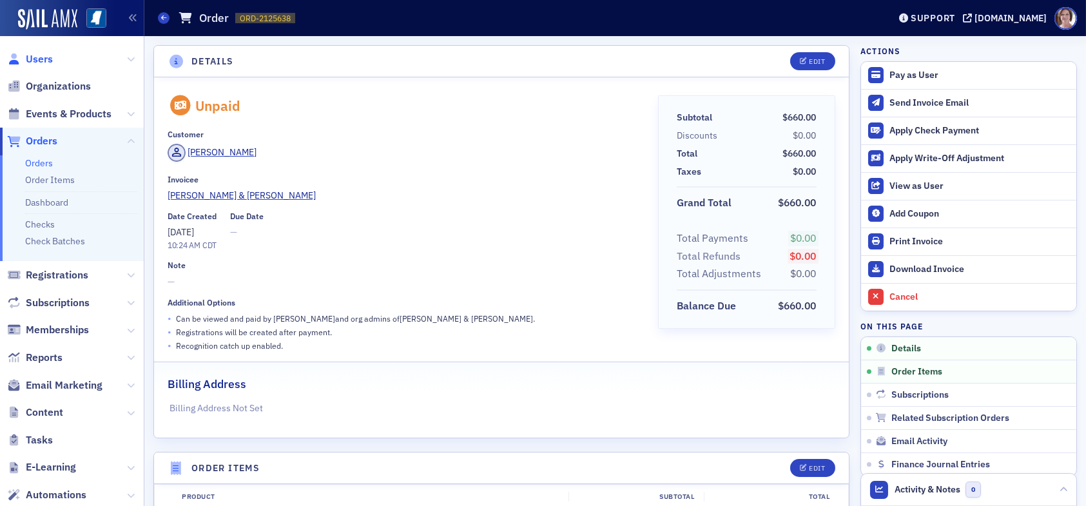
click at [44, 62] on span "Users" at bounding box center [39, 59] width 27 height 14
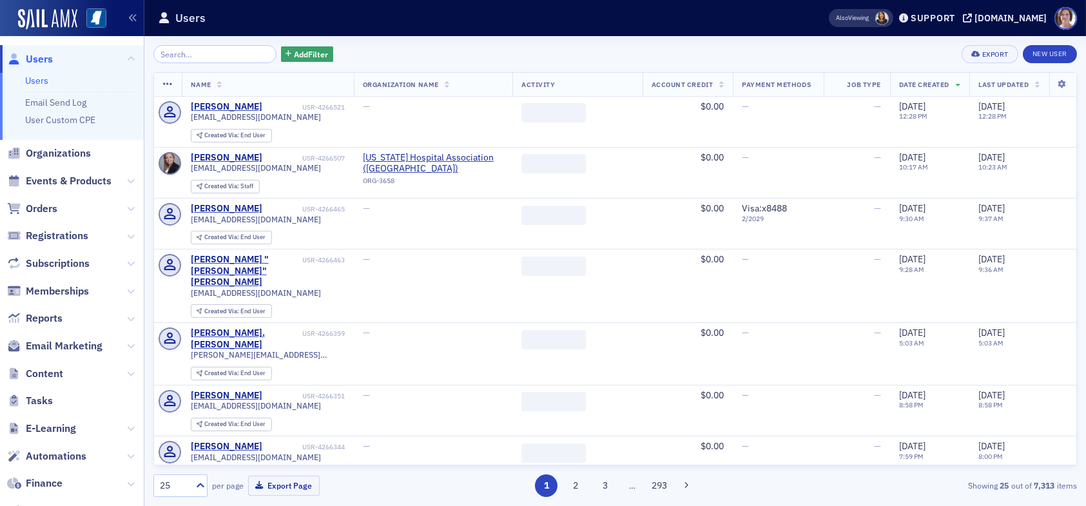
click at [253, 46] on input "search" at bounding box center [214, 54] width 123 height 18
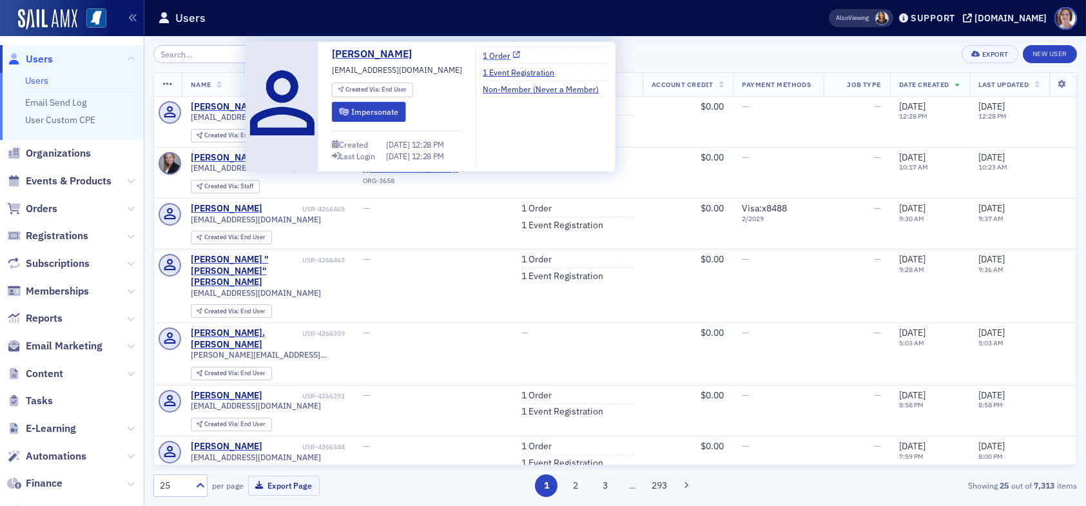
click at [492, 55] on link "1 Order" at bounding box center [501, 56] width 37 height 12
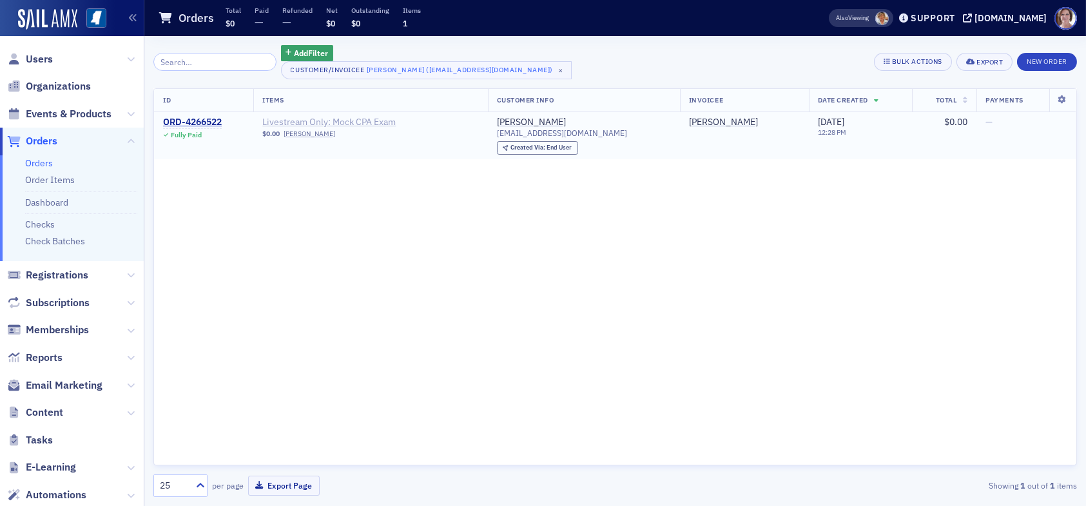
click at [313, 124] on span "Livestream Only: Mock CPA Exam" at bounding box center [343, 123] width 162 height 12
click at [70, 115] on span "Events & Products" at bounding box center [69, 114] width 86 height 14
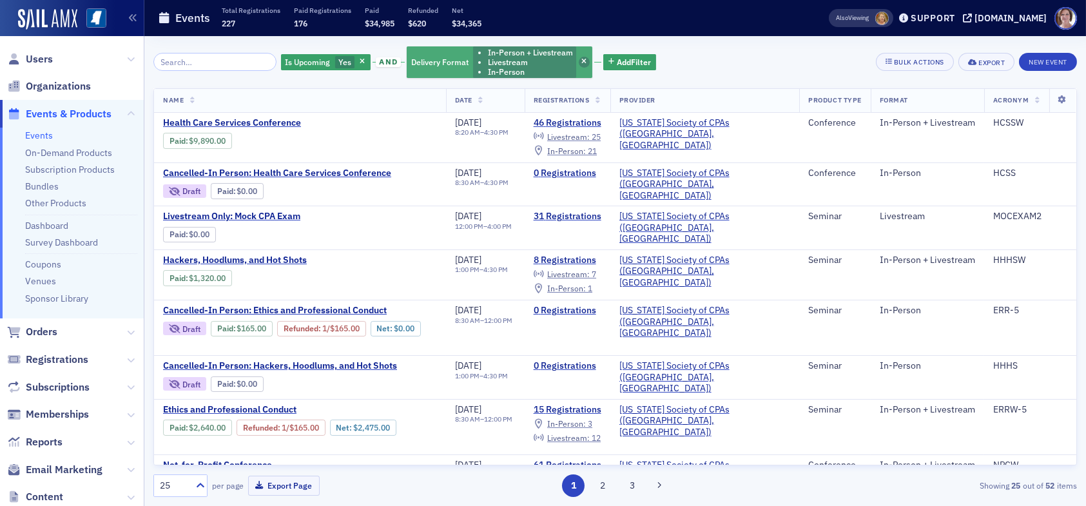
click at [579, 59] on span "button" at bounding box center [585, 63] width 12 height 12
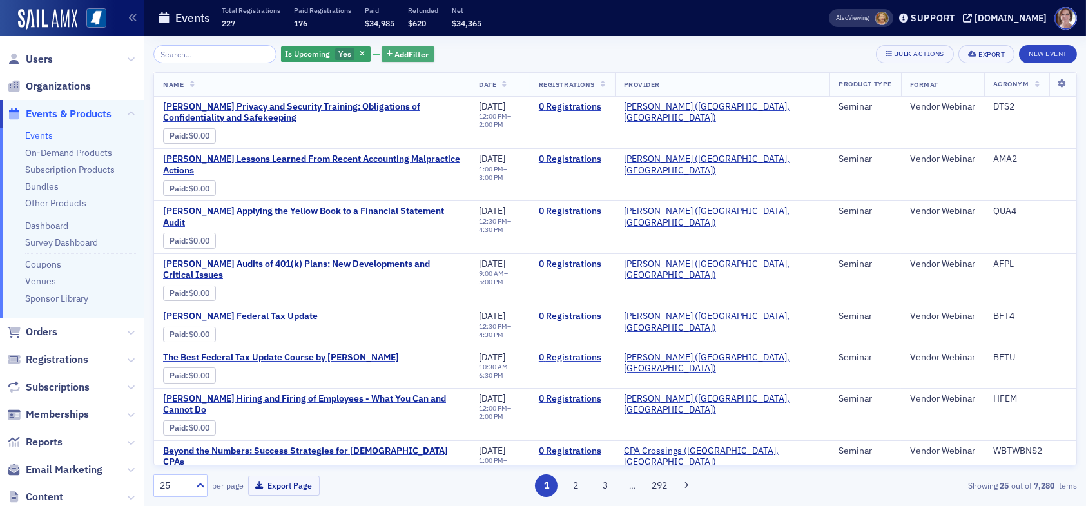
click at [395, 50] on span "Add Filter" at bounding box center [412, 54] width 34 height 12
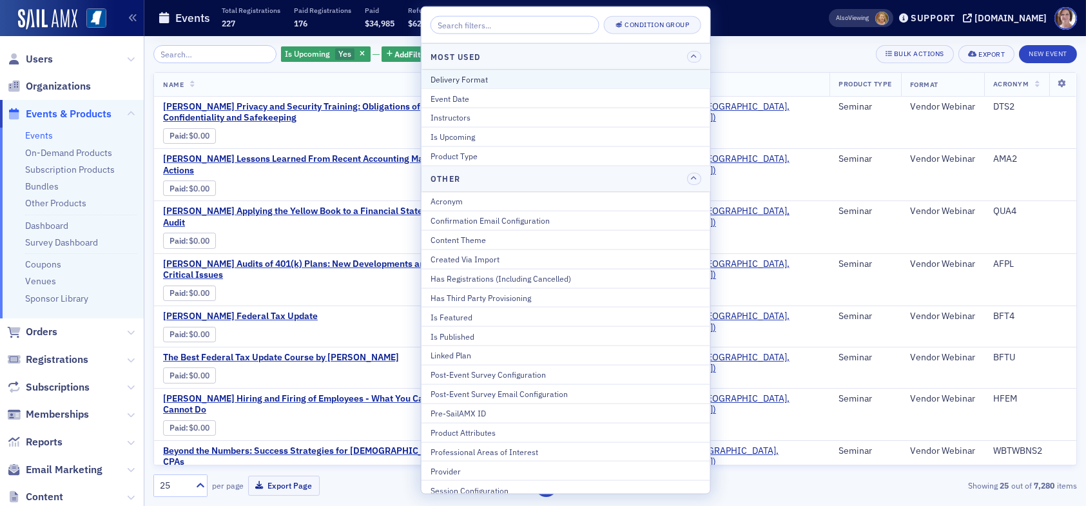
click at [481, 77] on div "Delivery Format" at bounding box center [565, 79] width 271 height 12
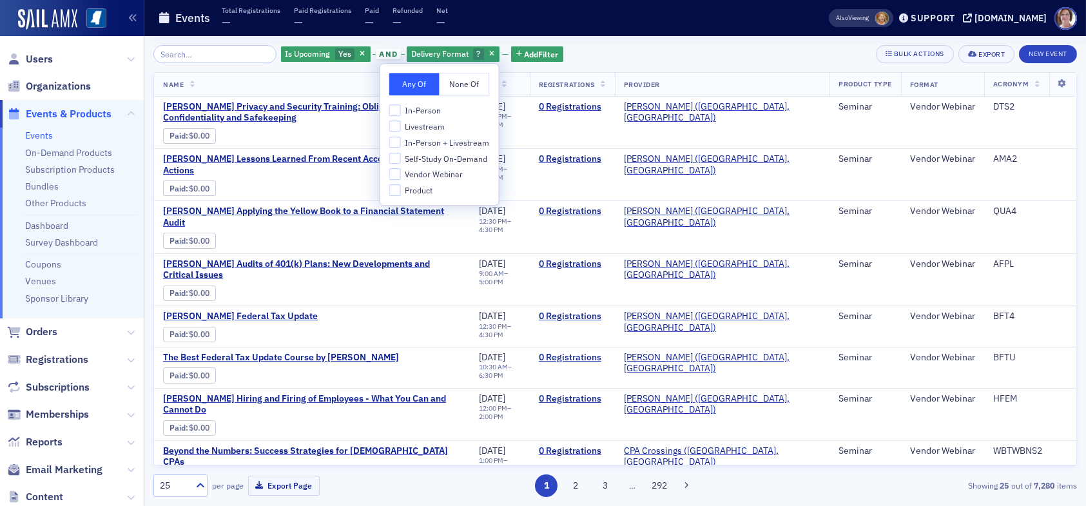
click at [428, 128] on span "Livestream" at bounding box center [425, 126] width 40 height 11
click at [401, 128] on input "Livestream" at bounding box center [395, 127] width 12 height 12
checkbox input "true"
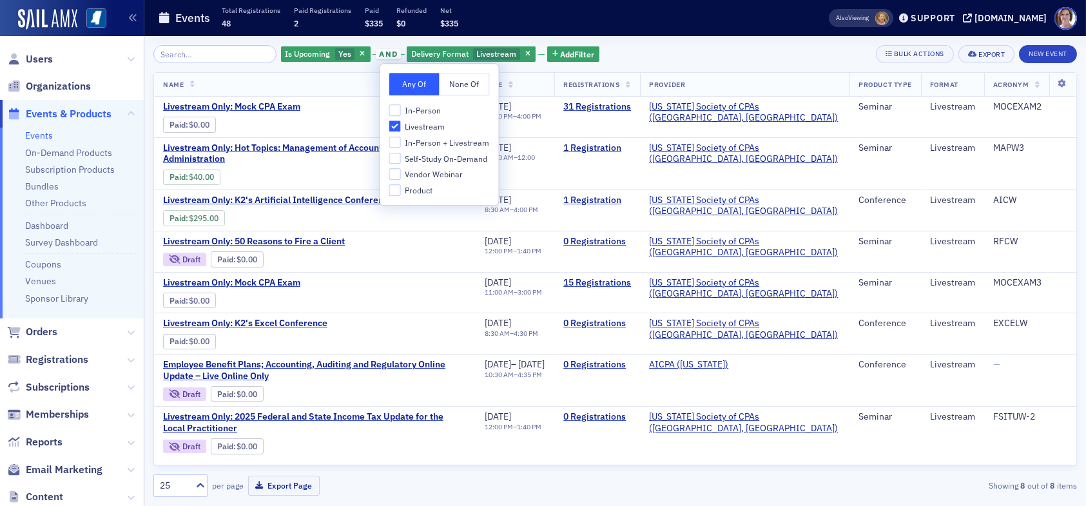
click at [642, 51] on div "Is Upcoming Yes and Delivery Format Livestream Add Filter Bulk Actions Export N…" at bounding box center [614, 54] width 923 height 18
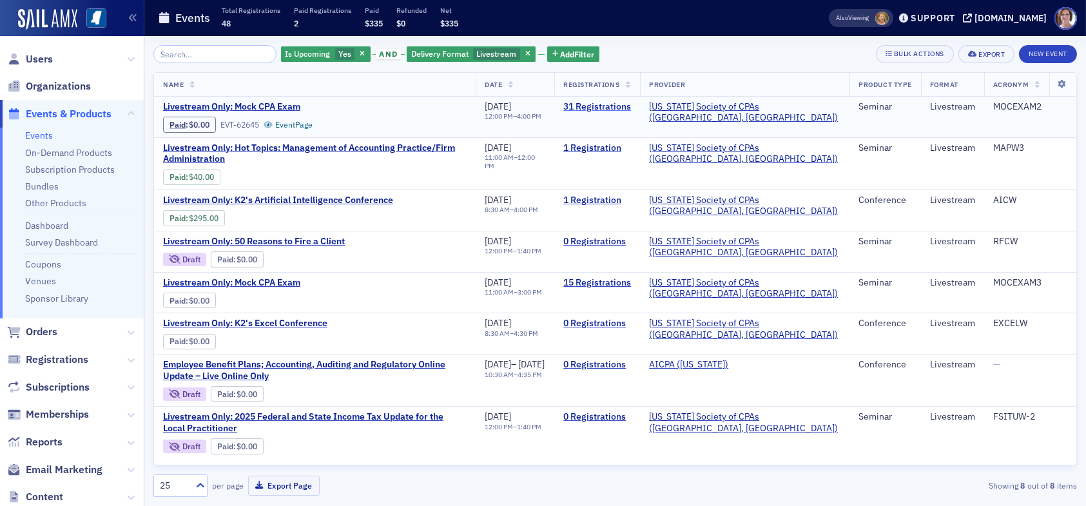
click at [631, 104] on link "31 Registrations" at bounding box center [597, 107] width 68 height 12
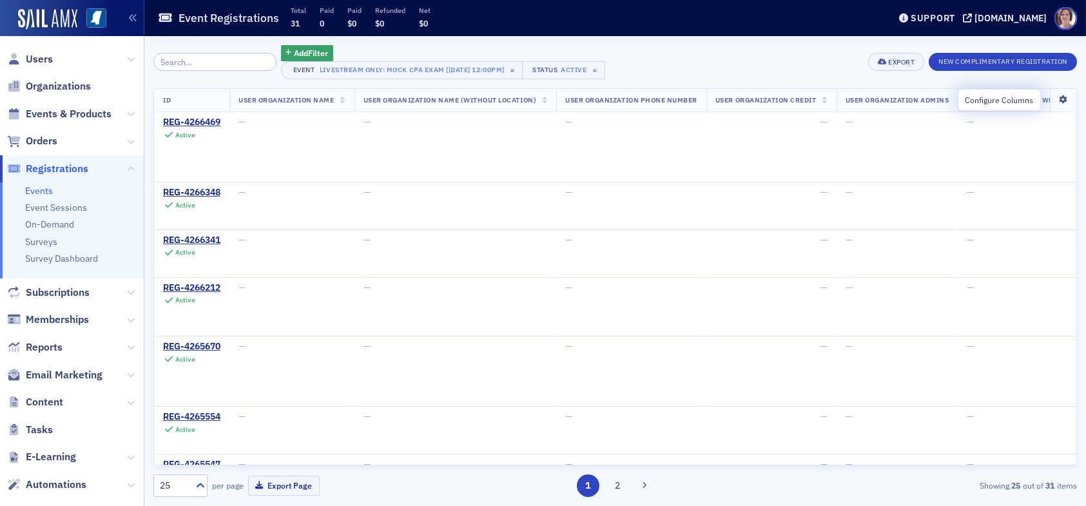
click at [1051, 101] on icon at bounding box center [1063, 100] width 26 height 8
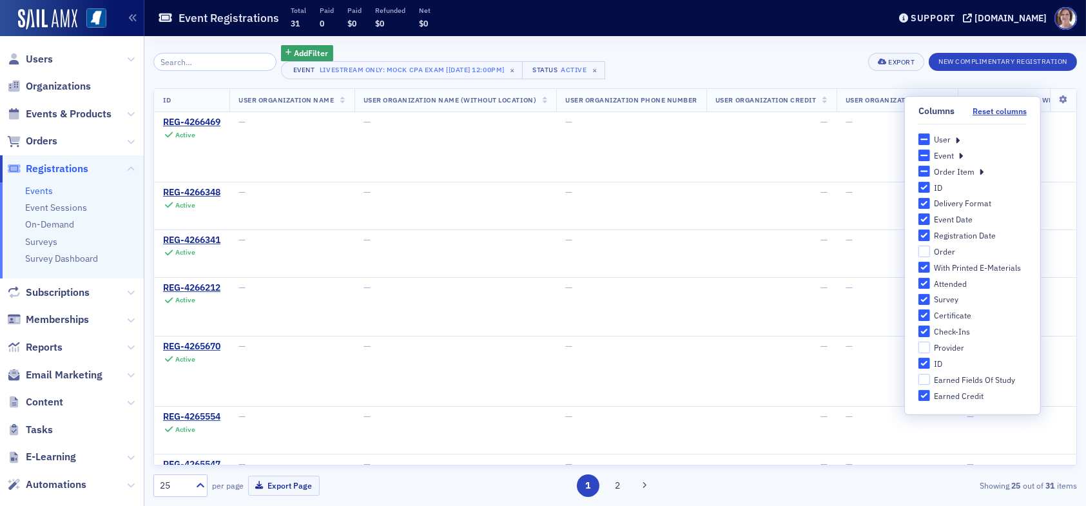
click at [940, 139] on div "User" at bounding box center [942, 139] width 17 height 11
click at [930, 139] on input "User" at bounding box center [924, 139] width 12 height 12
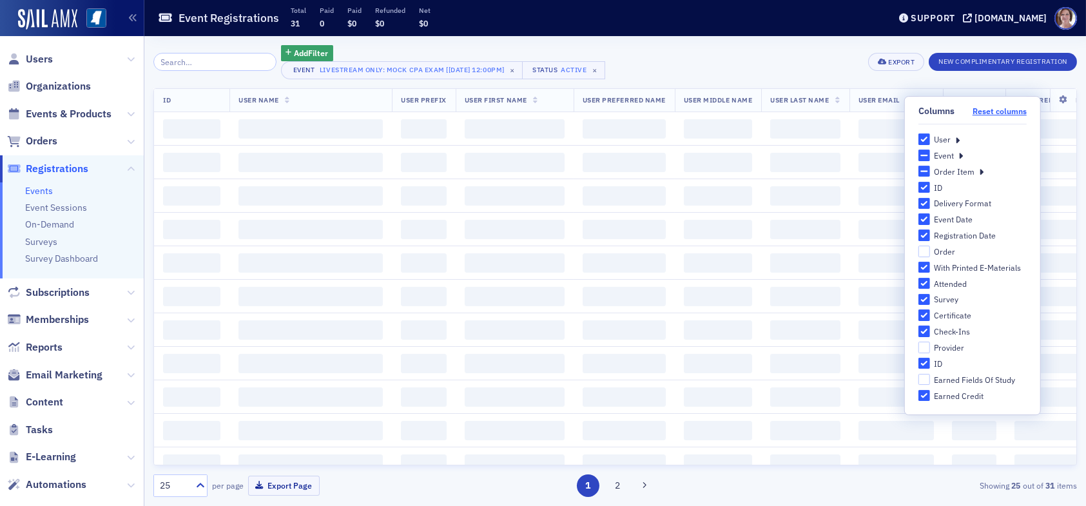
click at [994, 110] on button "Reset columns" at bounding box center [999, 111] width 54 height 10
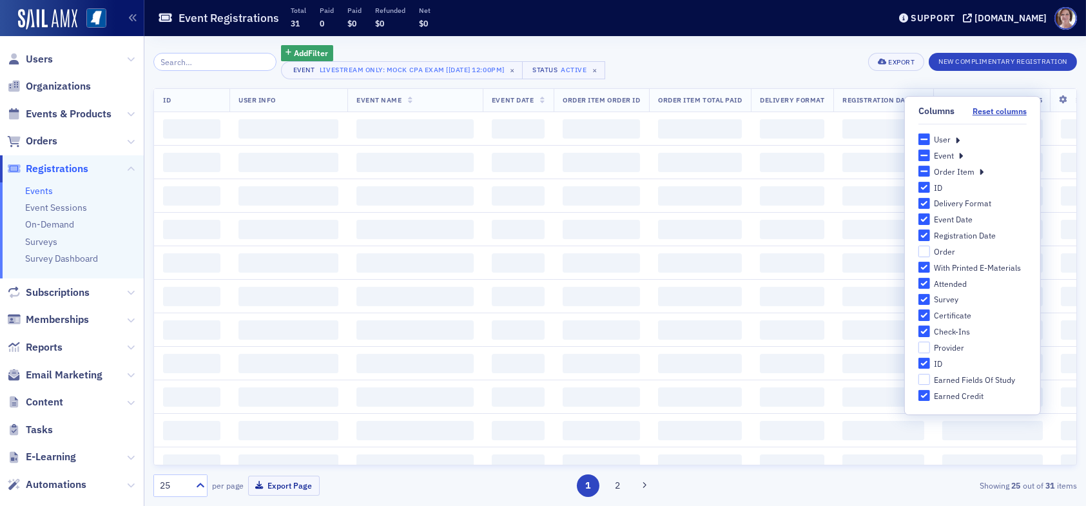
checkbox input "false"
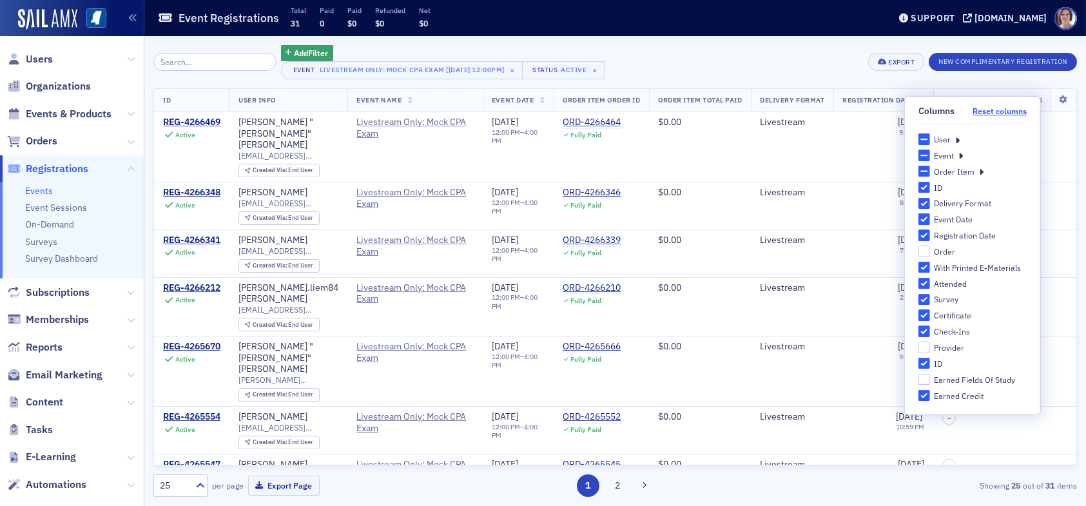
click at [989, 111] on button "Reset columns" at bounding box center [999, 111] width 54 height 10
click at [783, 63] on div "Add Filter Event Livestream Only: Mock CPA Exam [9/19/2025 12:00pm] × Status Ac…" at bounding box center [614, 62] width 923 height 34
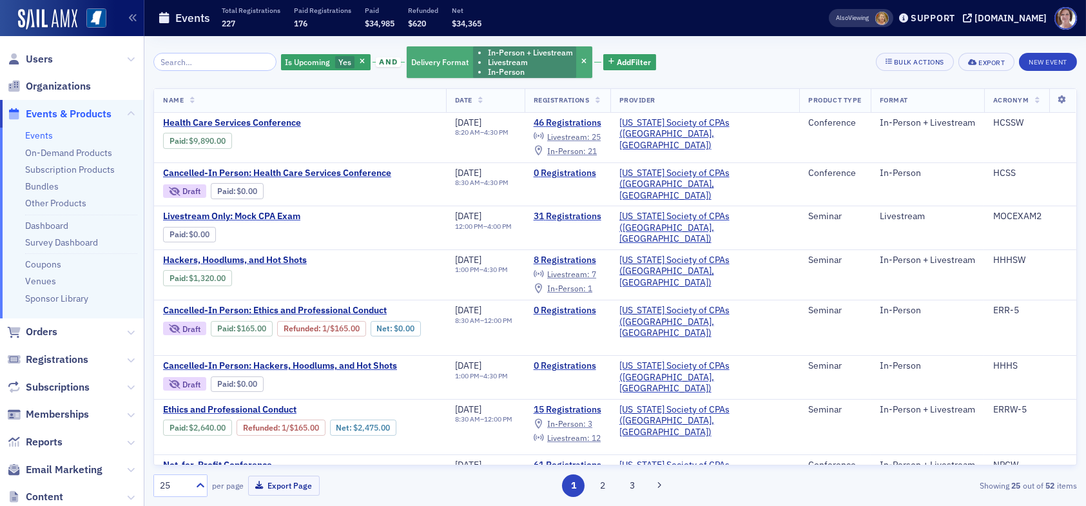
click at [570, 69] on div "Delivery Format In-Person + Livestream Livestream In-Person" at bounding box center [500, 62] width 186 height 32
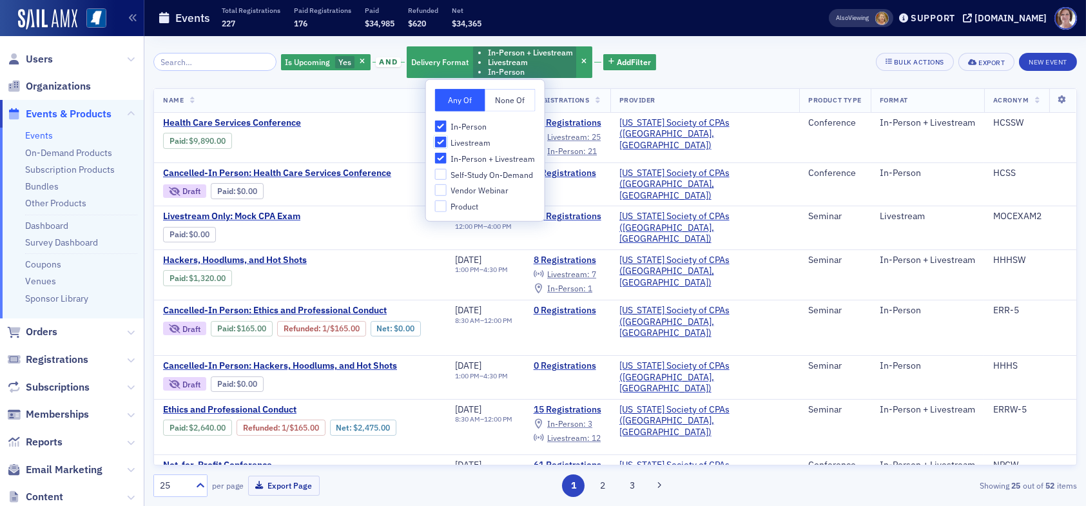
drag, startPoint x: 443, startPoint y: 141, endPoint x: 441, endPoint y: 150, distance: 8.6
click at [443, 141] on input "Livestream" at bounding box center [441, 143] width 12 height 12
checkbox input "false"
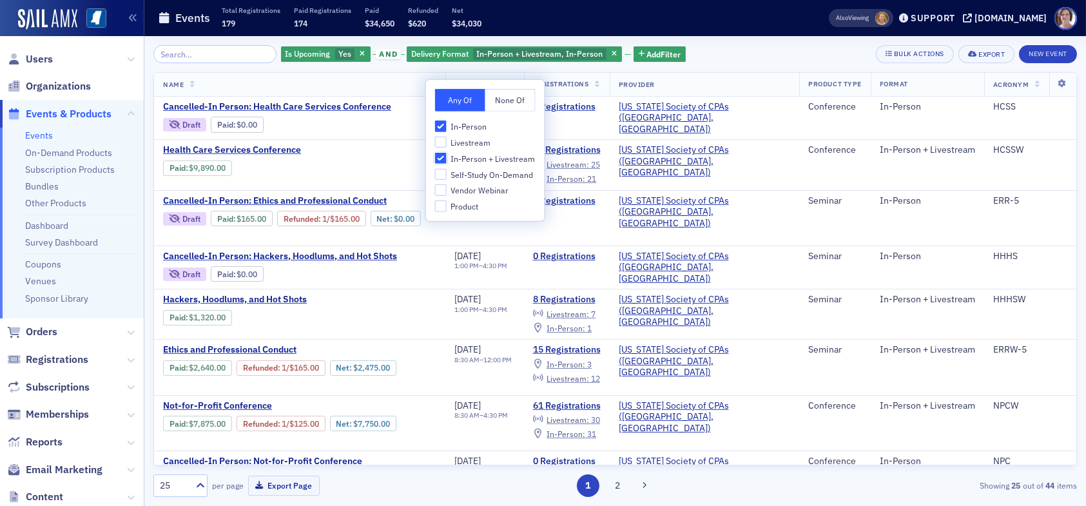
click at [443, 156] on input "In-Person + Livestream" at bounding box center [441, 158] width 12 height 12
checkbox input "false"
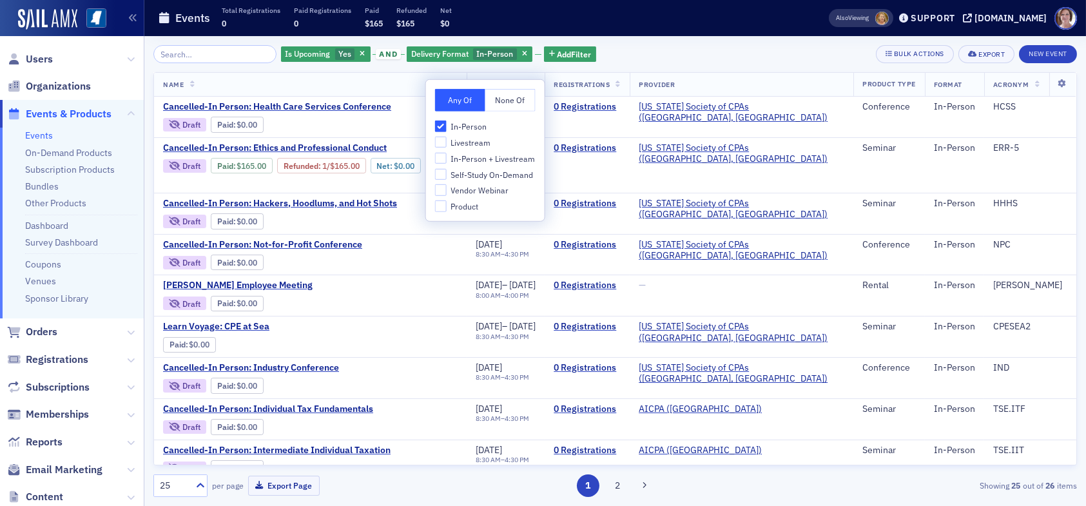
click at [695, 60] on div "Is Upcoming Yes and Delivery Format In-Person Add Filter Bulk Actions Export Ne…" at bounding box center [614, 54] width 923 height 18
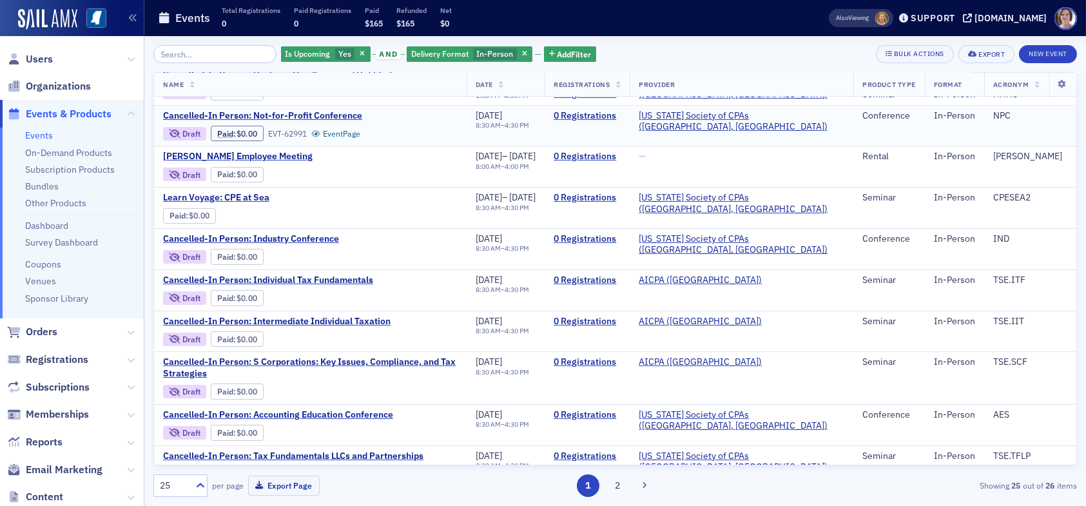
scroll to position [64, 0]
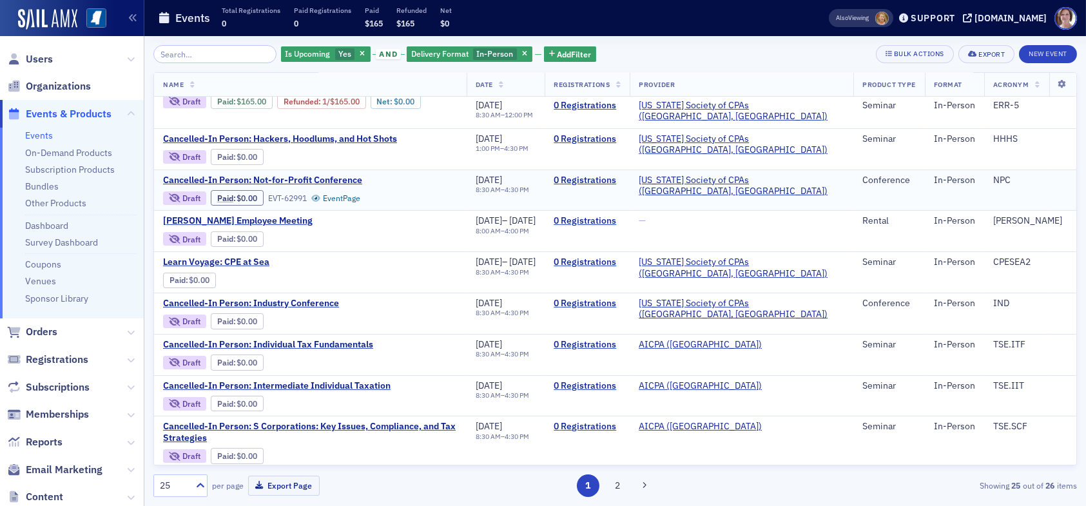
drag, startPoint x: 225, startPoint y: 218, endPoint x: 390, endPoint y: 204, distance: 165.6
click at [390, 204] on div "Cancelled-In Person: Not-for-Profit Conference Draft Paid : $0.00 EVT-62991 Eve…" at bounding box center [310, 191] width 294 height 32
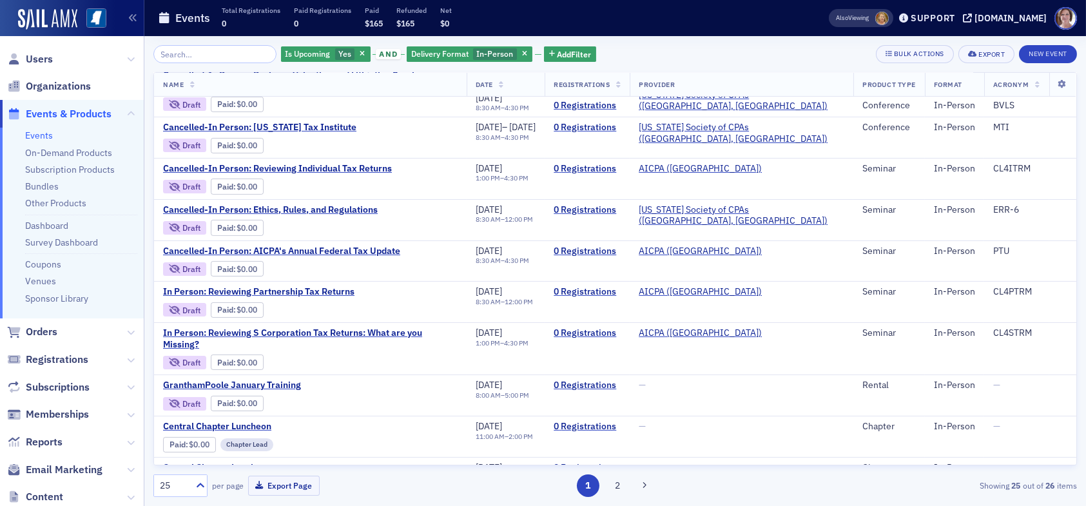
scroll to position [689, 0]
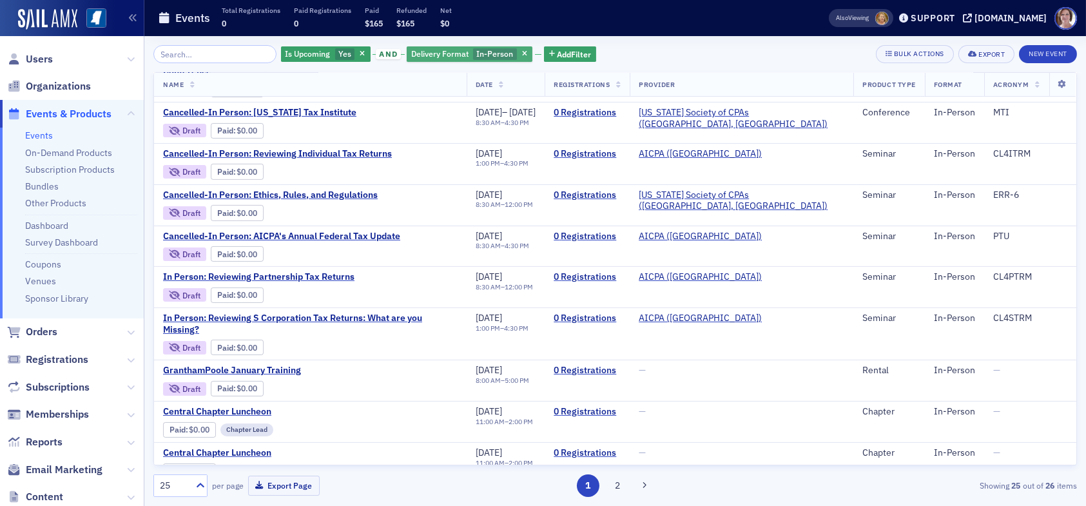
click at [483, 56] on span "In-Person" at bounding box center [494, 53] width 37 height 10
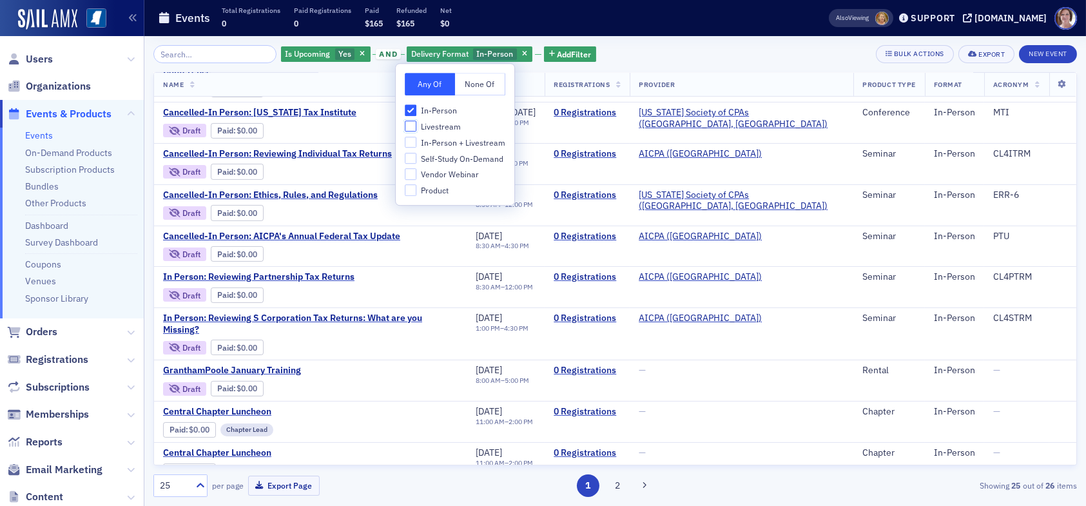
click at [413, 125] on input "Livestream" at bounding box center [411, 127] width 12 height 12
checkbox input "true"
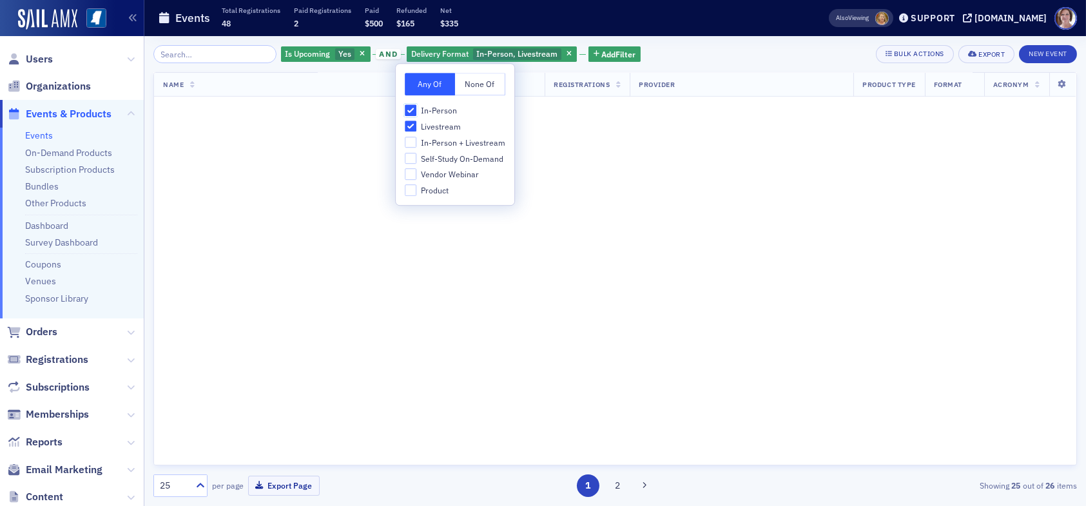
drag, startPoint x: 411, startPoint y: 110, endPoint x: 441, endPoint y: 100, distance: 31.8
click at [412, 109] on input "In-Person" at bounding box center [411, 110] width 12 height 12
checkbox input "false"
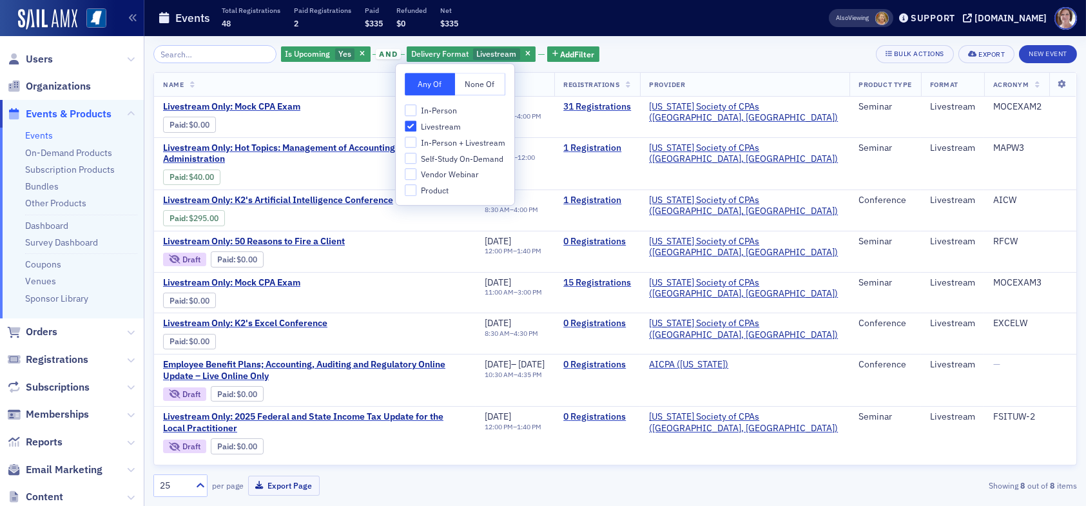
click at [684, 51] on div "Is Upcoming Yes and Delivery Format Livestream Add Filter Bulk Actions Export N…" at bounding box center [614, 54] width 923 height 18
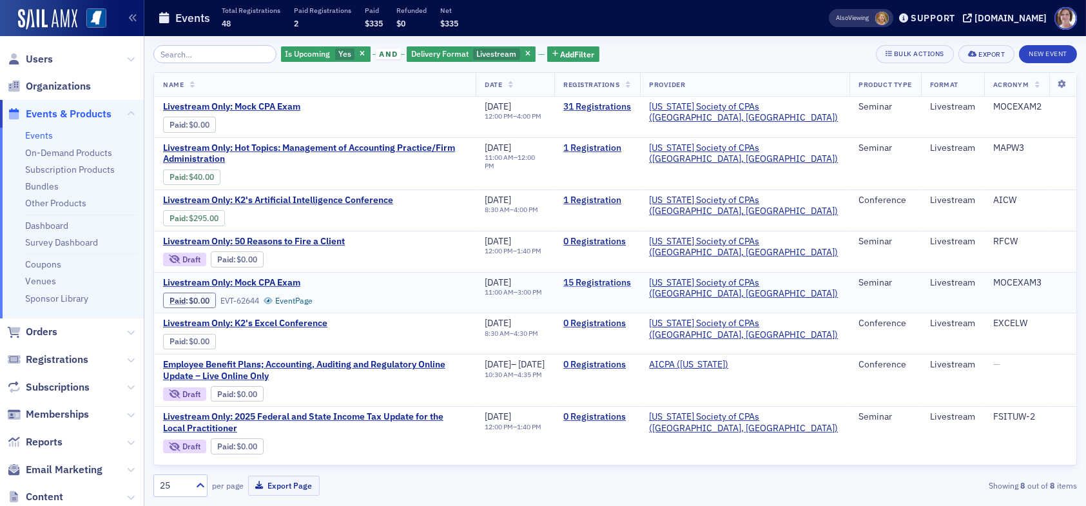
click at [631, 278] on link "15 Registrations" at bounding box center [597, 283] width 68 height 12
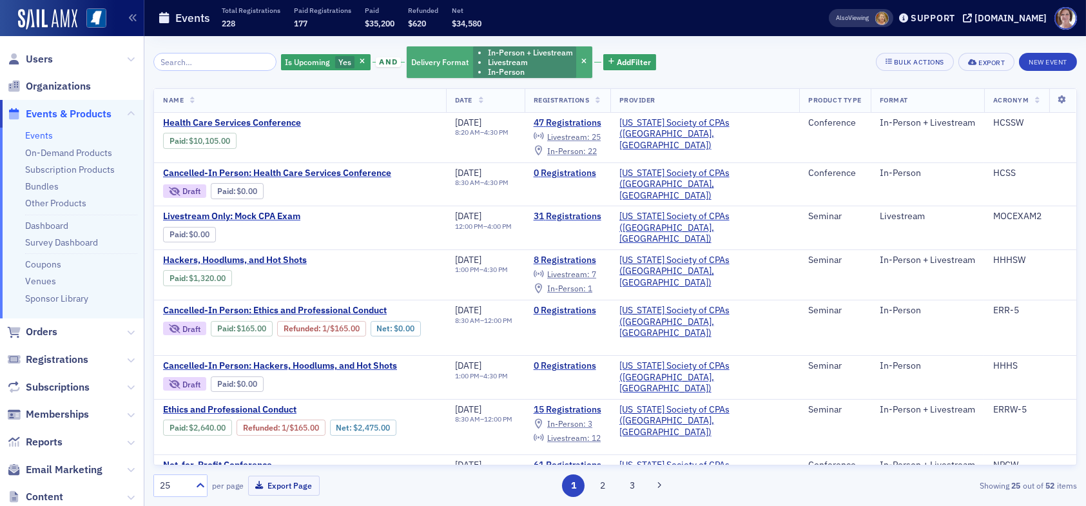
click at [541, 65] on li "Livestream" at bounding box center [530, 62] width 85 height 10
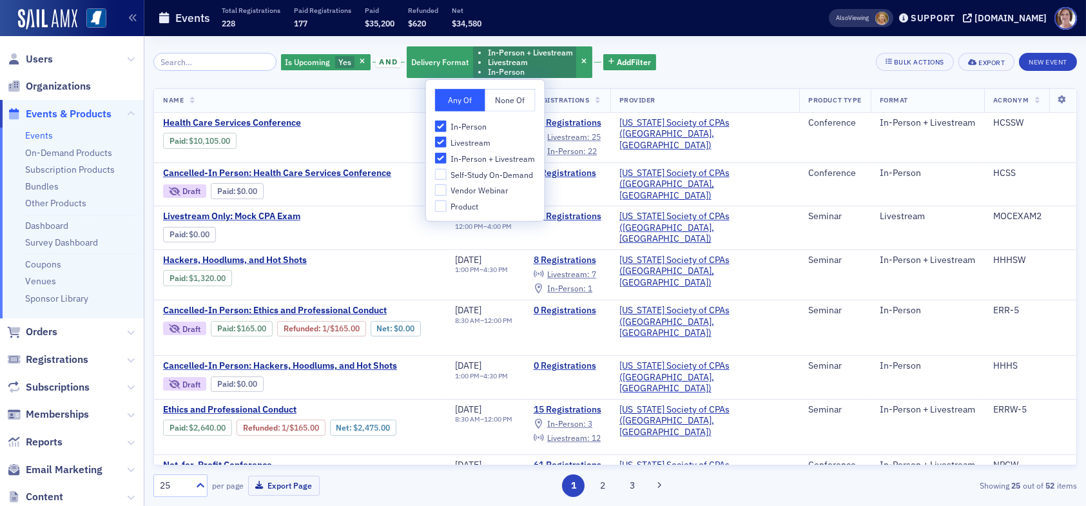
click at [742, 51] on div "Is Upcoming Yes and Delivery Format In-Person + Livestream Livestream In-Person…" at bounding box center [614, 62] width 923 height 34
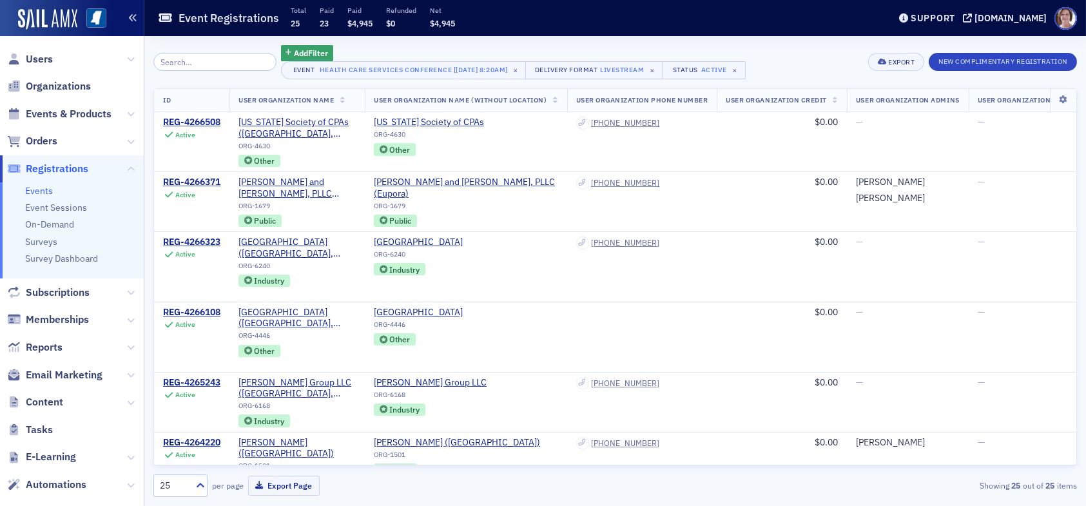
click at [130, 17] on icon "button" at bounding box center [132, 18] width 9 height 9
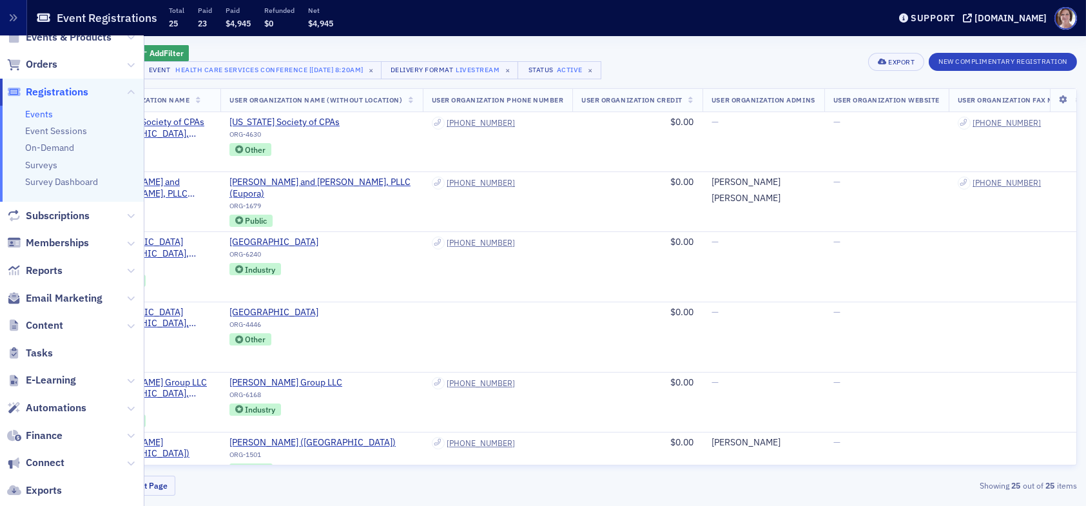
scroll to position [156, 0]
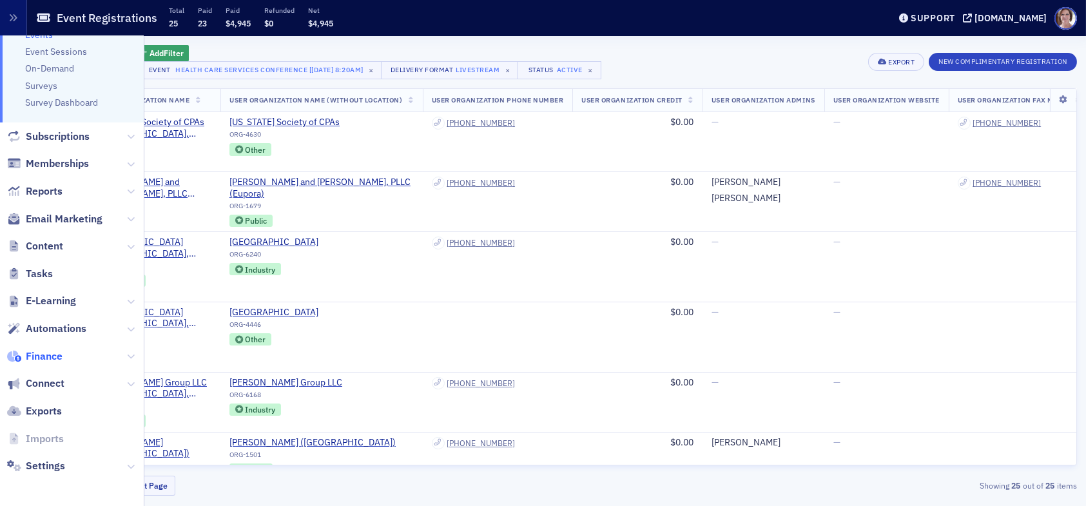
click at [43, 358] on span "Finance" at bounding box center [44, 356] width 37 height 14
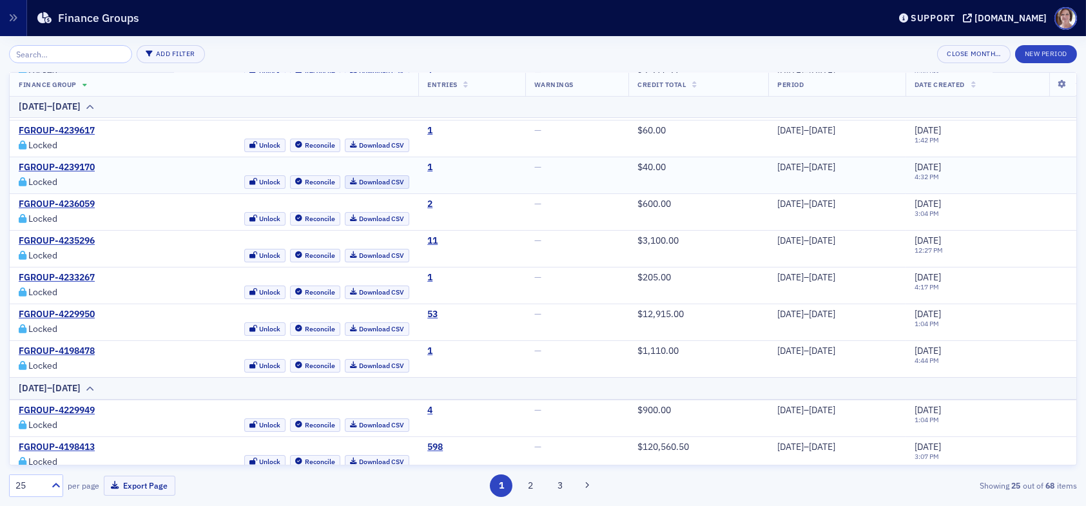
scroll to position [727, 0]
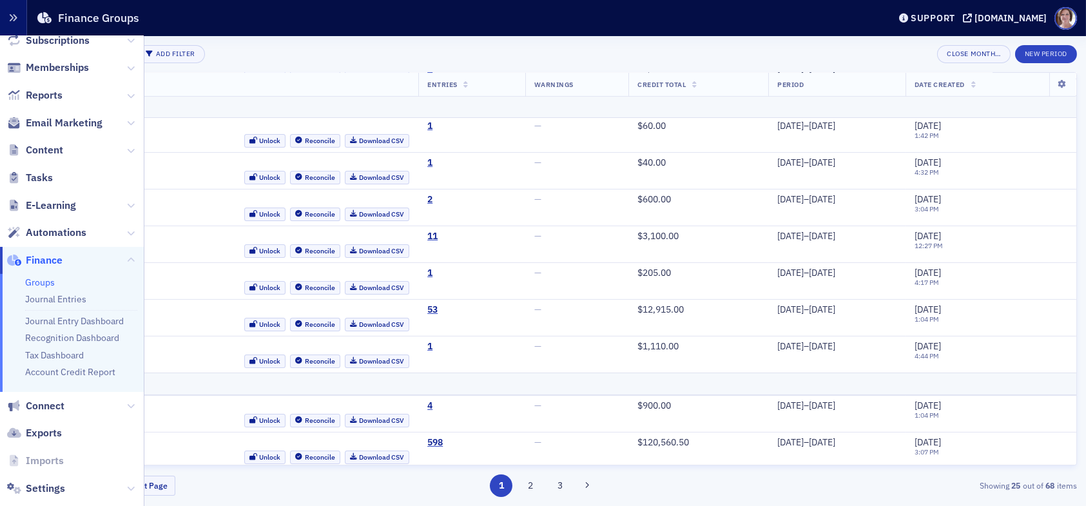
click at [12, 14] on icon "button" at bounding box center [13, 18] width 9 height 9
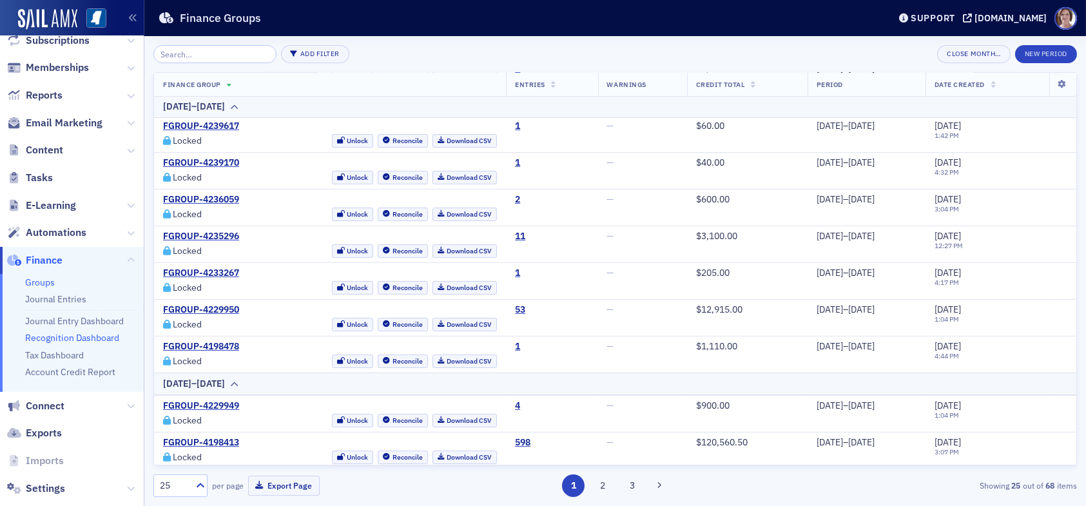
click at [93, 340] on link "Recognition Dashboard" at bounding box center [72, 338] width 94 height 12
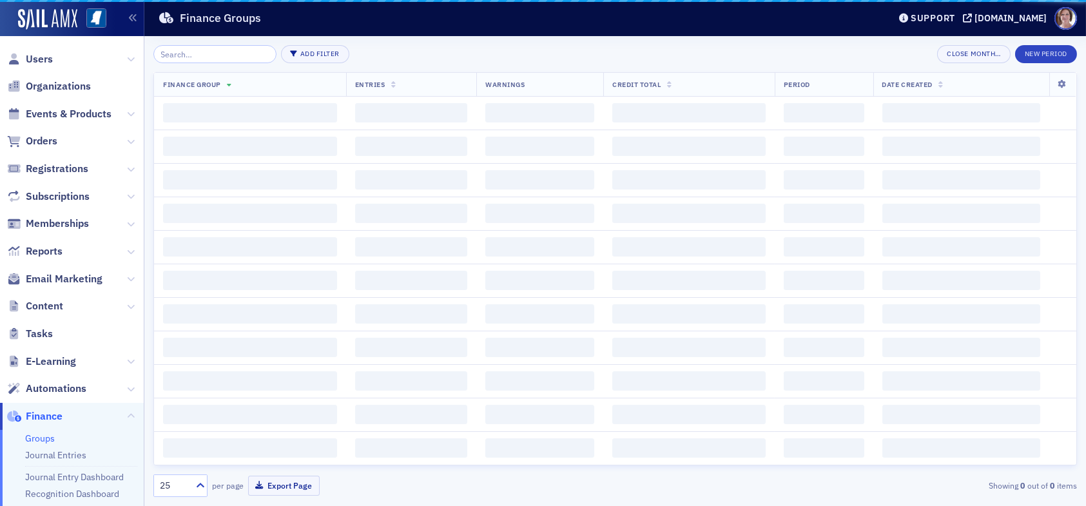
scroll to position [179, 0]
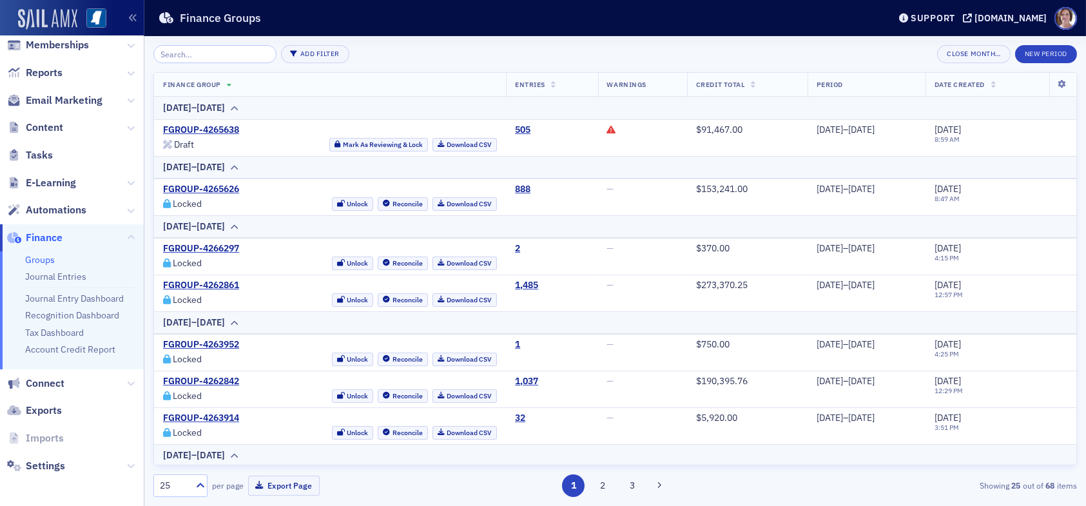
click at [23, 14] on img at bounding box center [47, 19] width 59 height 21
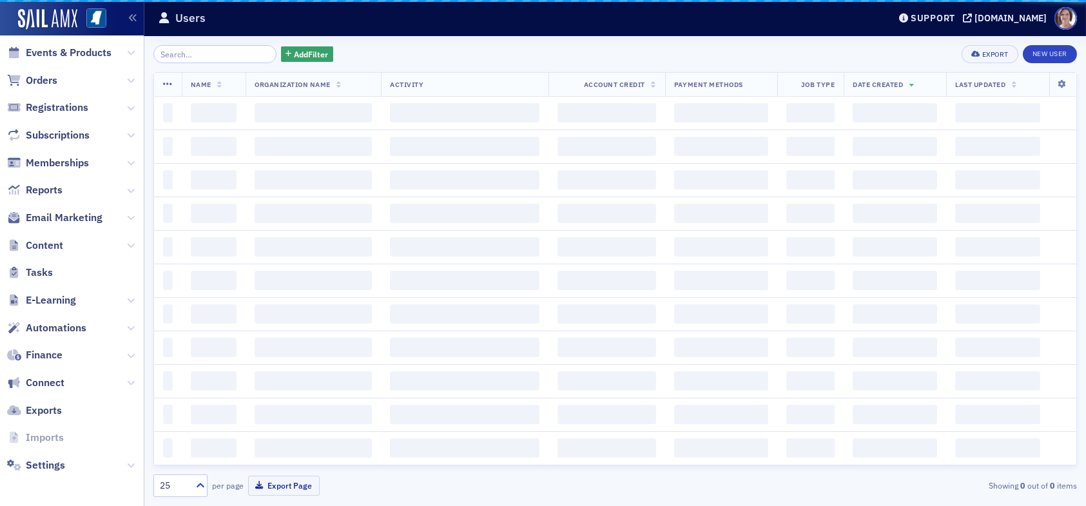
scroll to position [128, 0]
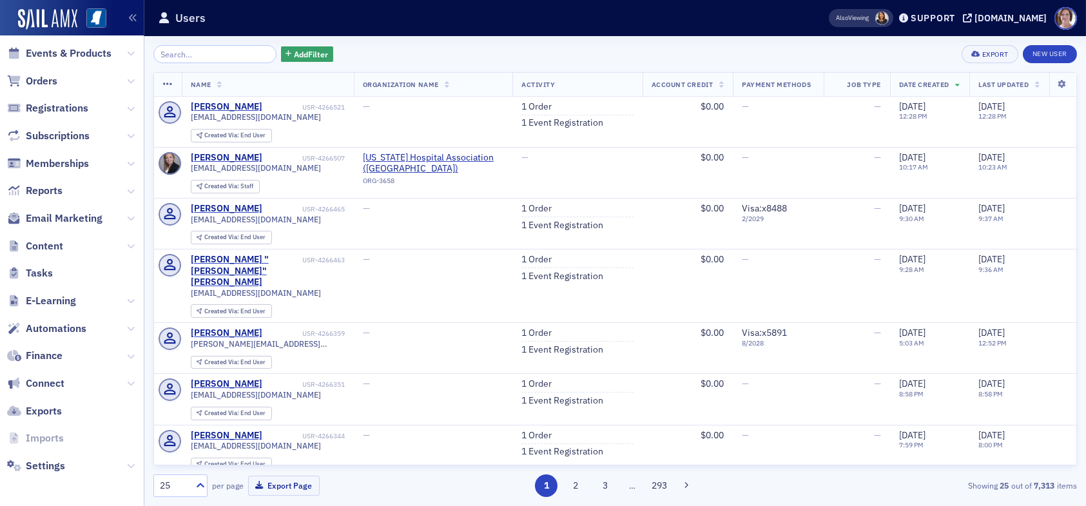
click at [153, 28] on header "Users Also Viewing Support [DOMAIN_NAME]" at bounding box center [614, 18] width 941 height 36
click at [41, 189] on span "Reports" at bounding box center [44, 191] width 37 height 14
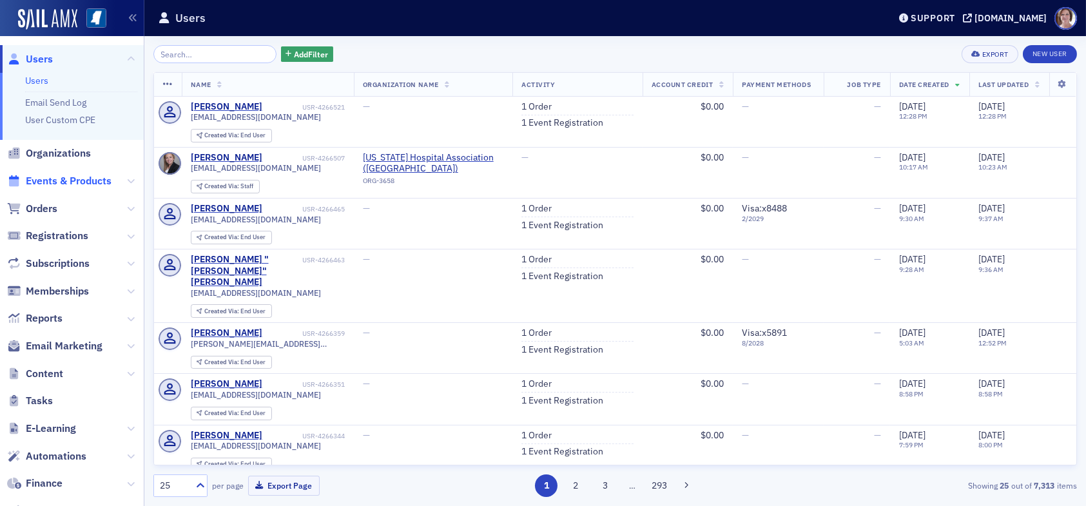
click at [55, 179] on span "Events & Products" at bounding box center [69, 181] width 86 height 14
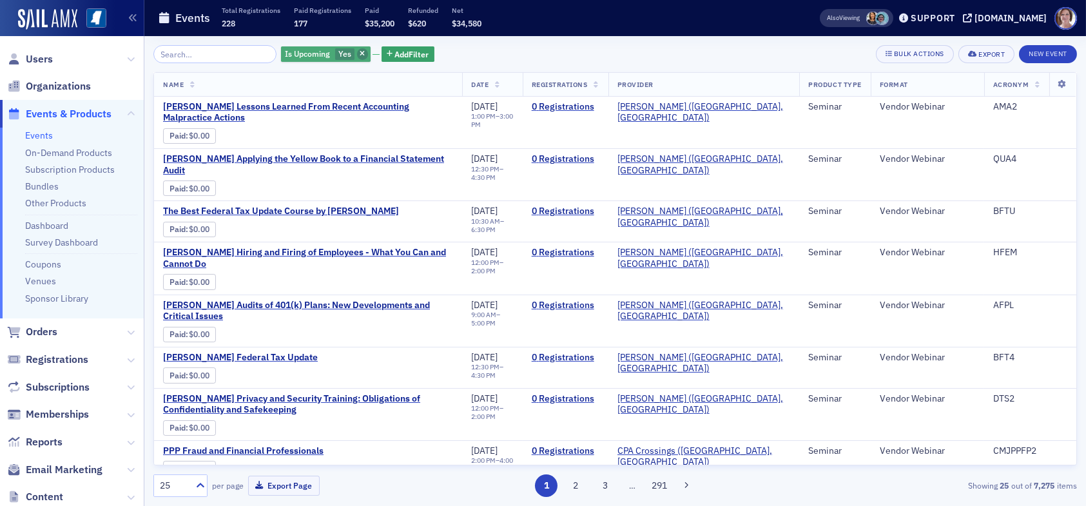
click at [360, 54] on icon "button" at bounding box center [362, 54] width 5 height 7
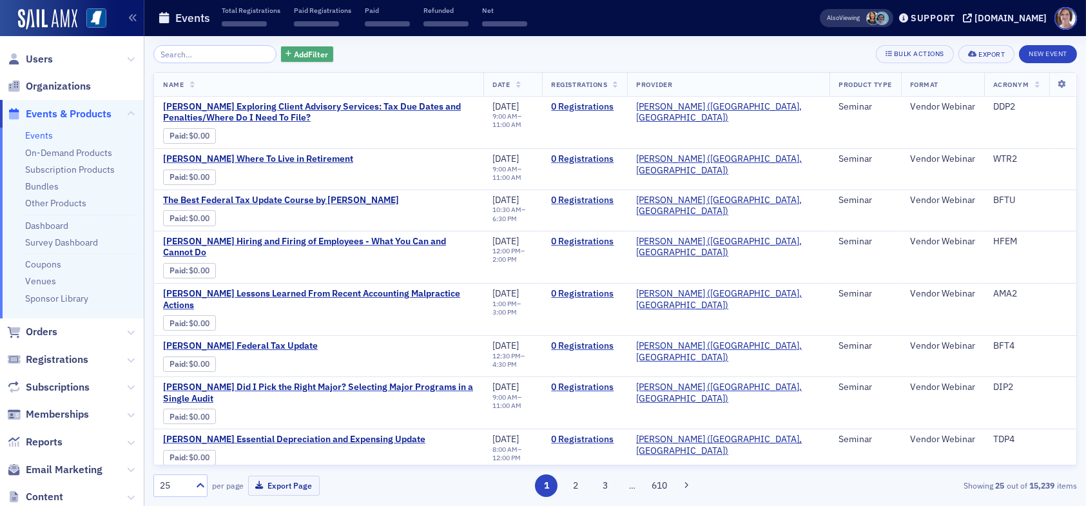
click at [294, 52] on span "Add Filter" at bounding box center [311, 54] width 34 height 12
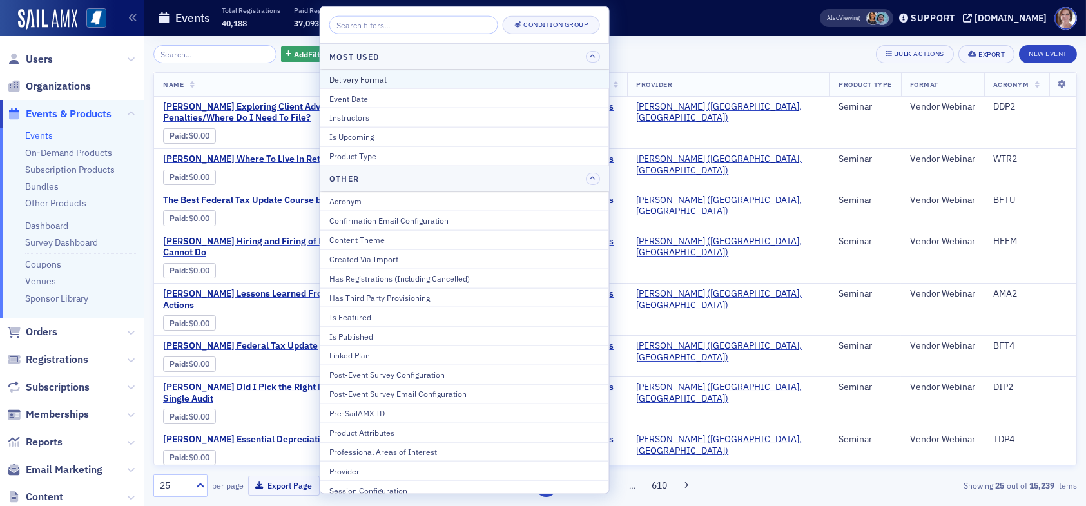
click at [381, 78] on div "Delivery Format" at bounding box center [464, 79] width 271 height 12
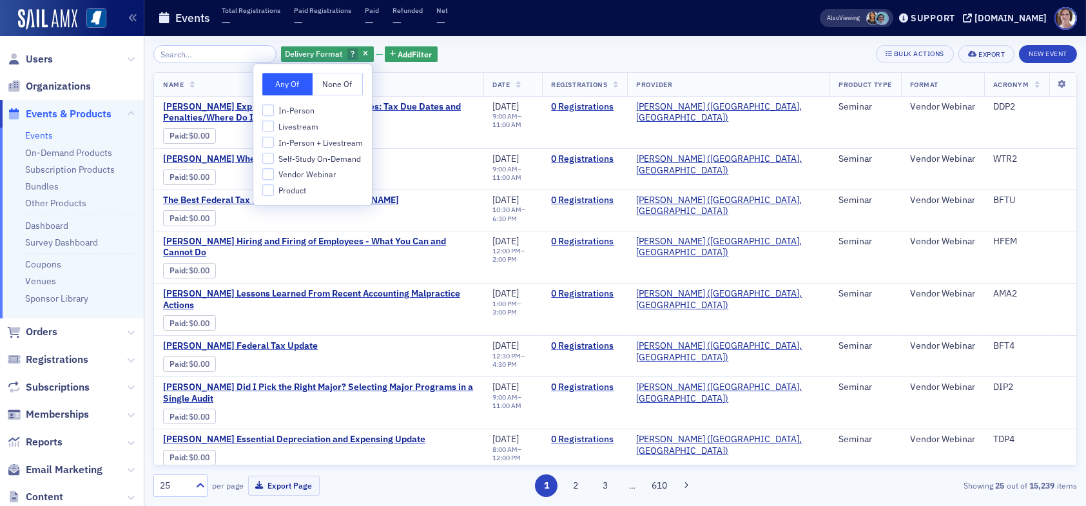
click at [308, 141] on span "In-Person + Livestream" at bounding box center [320, 142] width 84 height 11
click at [274, 141] on input "In-Person + Livestream" at bounding box center [268, 143] width 12 height 12
checkbox input "true"
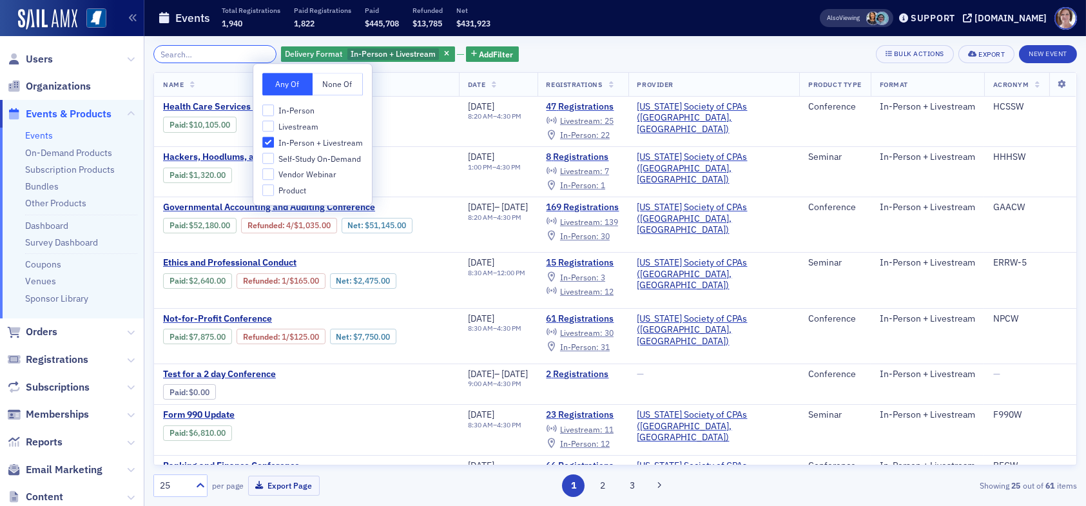
click at [222, 56] on input "search" at bounding box center [214, 54] width 123 height 18
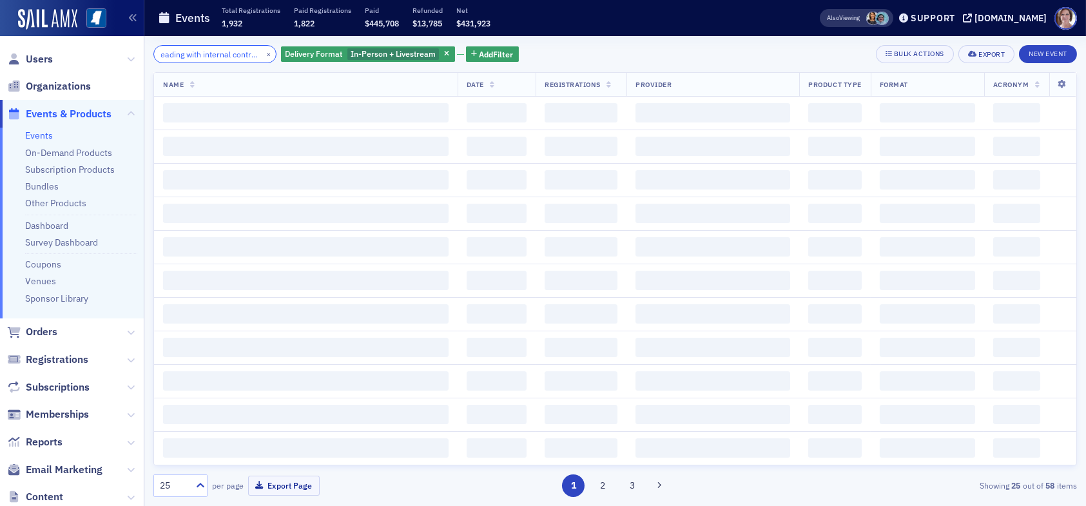
scroll to position [0, 17]
type input "leading with internal controls"
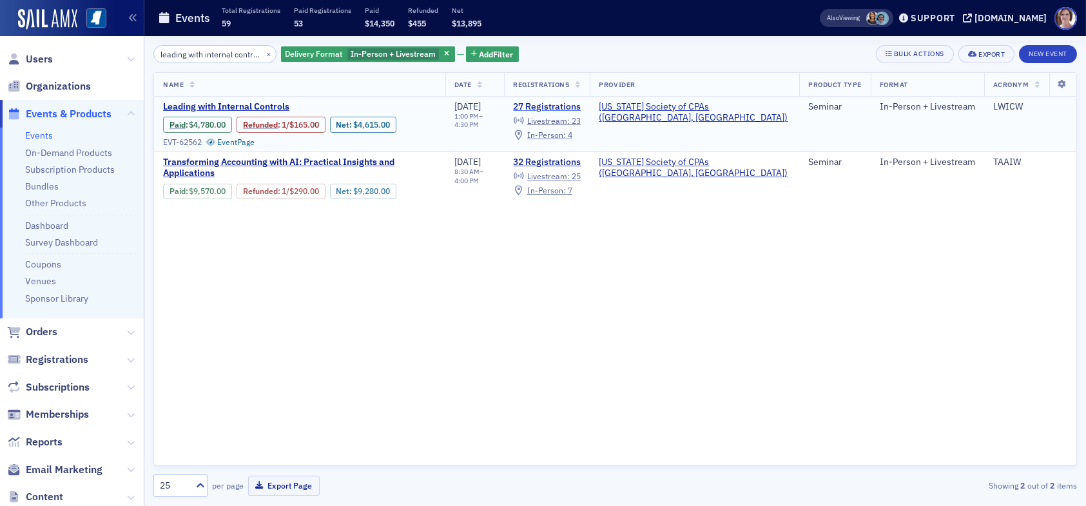
click at [581, 106] on link "27 Registrations" at bounding box center [547, 107] width 68 height 12
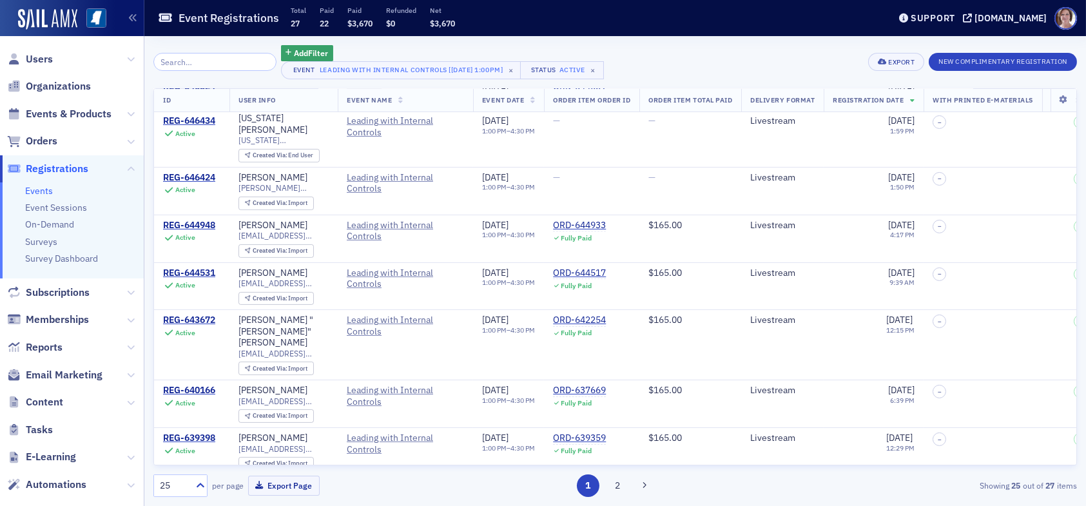
scroll to position [838, 0]
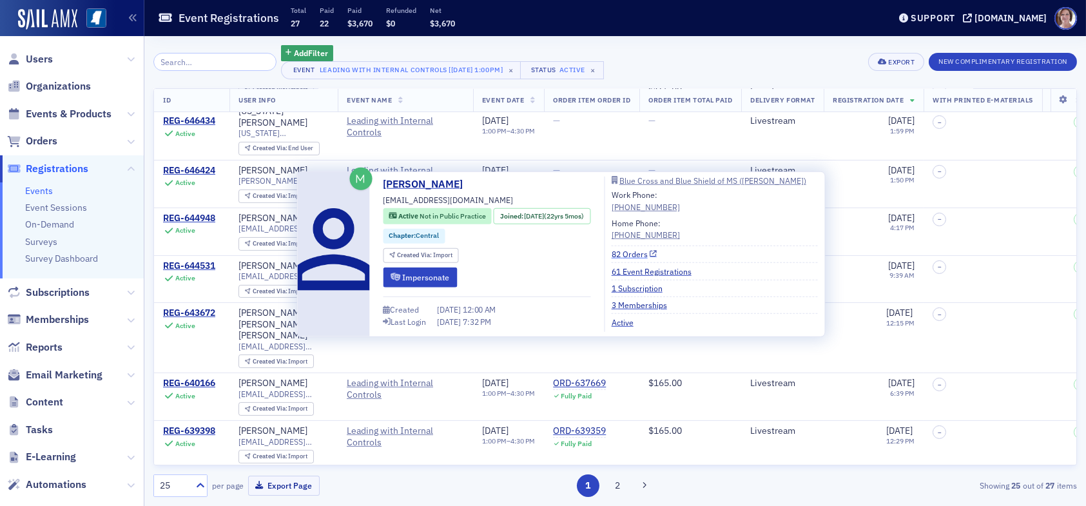
click at [639, 251] on link "82 Orders" at bounding box center [635, 254] width 46 height 12
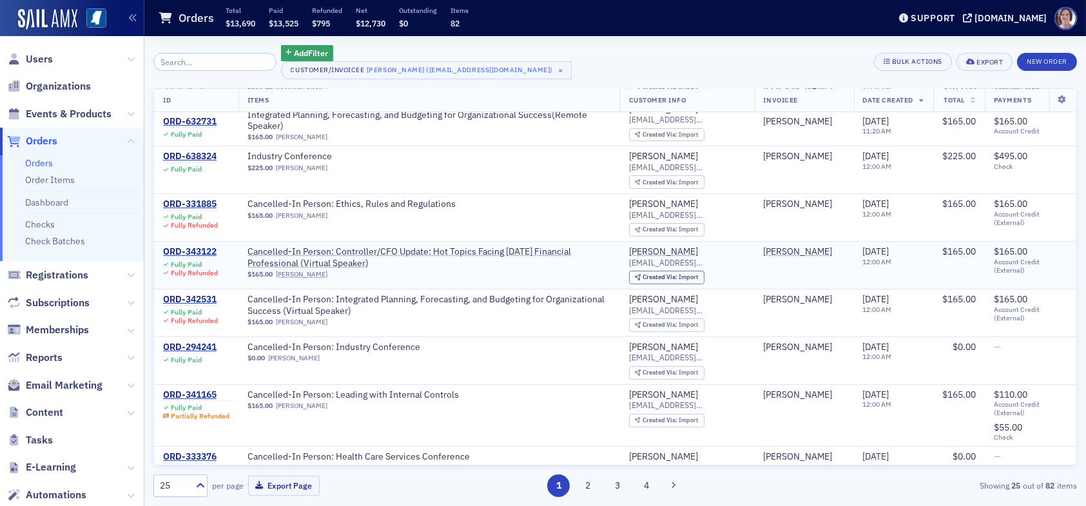
scroll to position [322, 0]
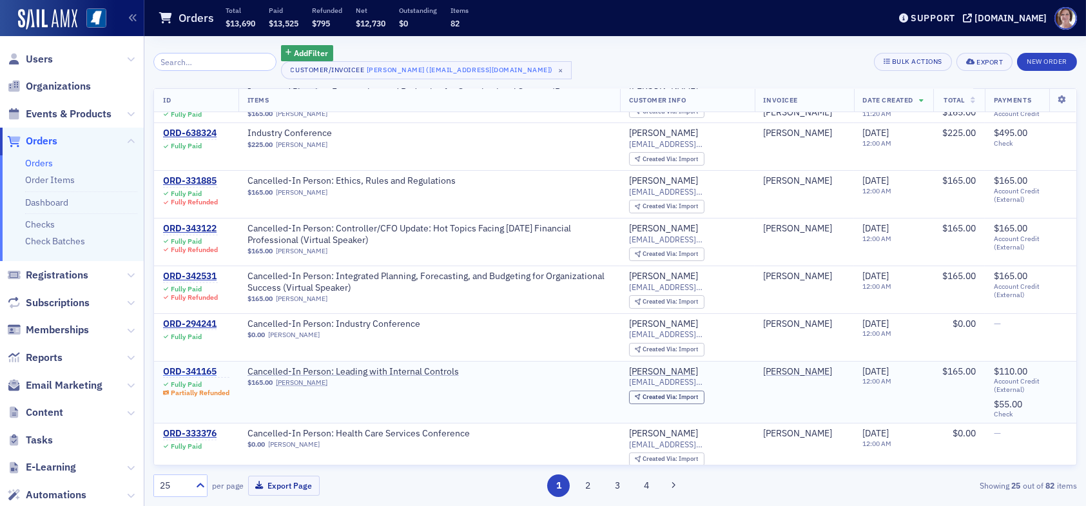
click at [202, 366] on div "ORD-341165" at bounding box center [196, 372] width 66 height 12
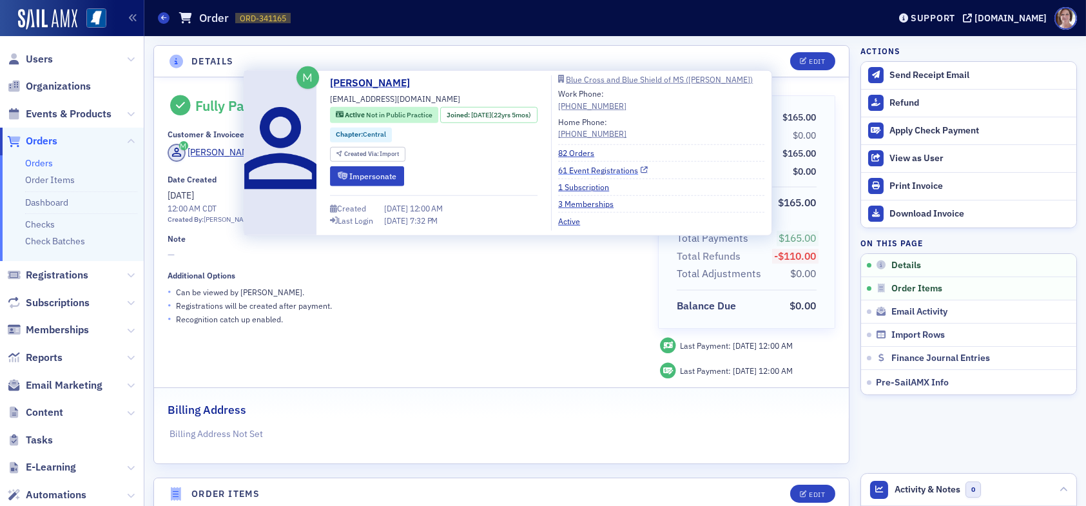
click at [587, 171] on link "61 Event Registrations" at bounding box center [603, 170] width 90 height 12
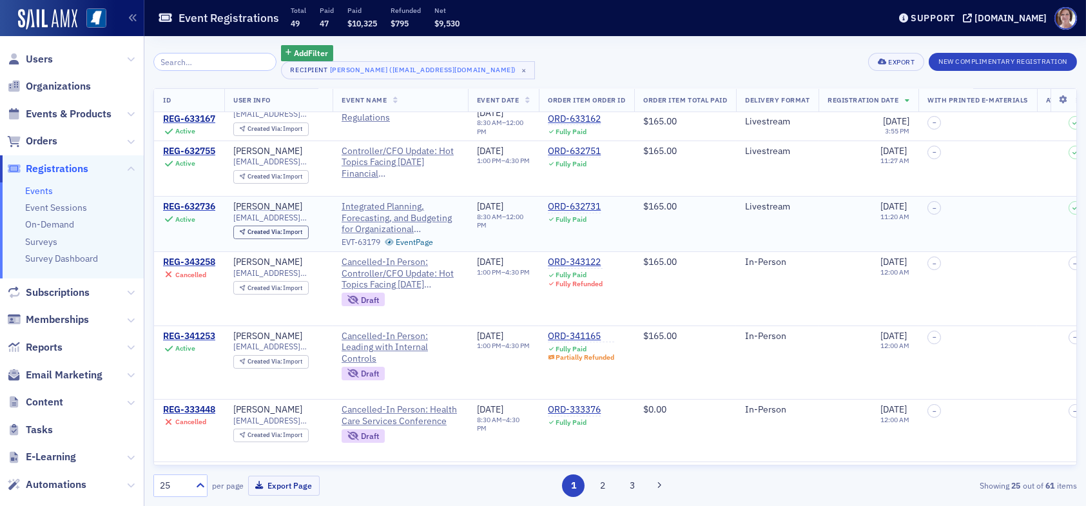
scroll to position [193, 0]
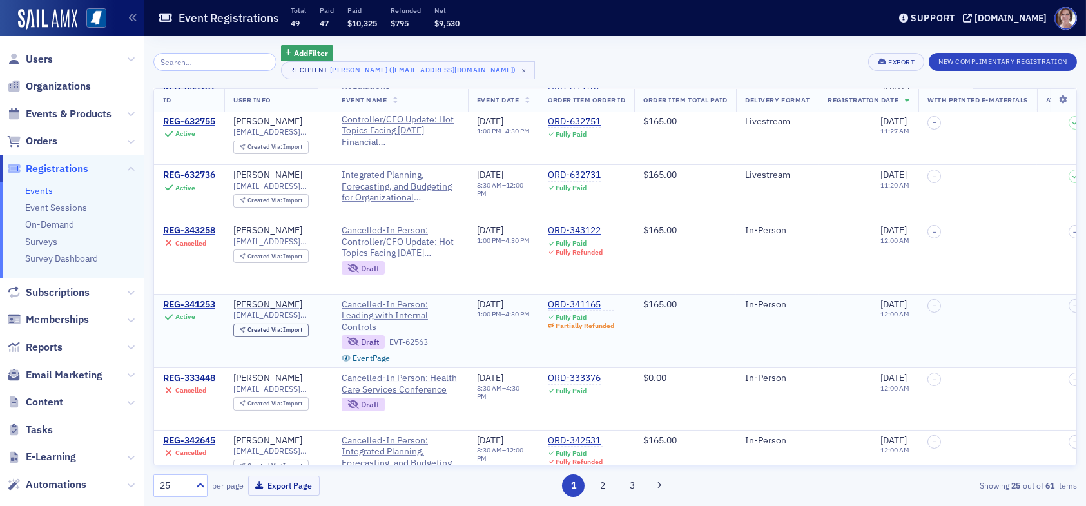
click at [592, 300] on div "ORD-341165" at bounding box center [581, 305] width 66 height 12
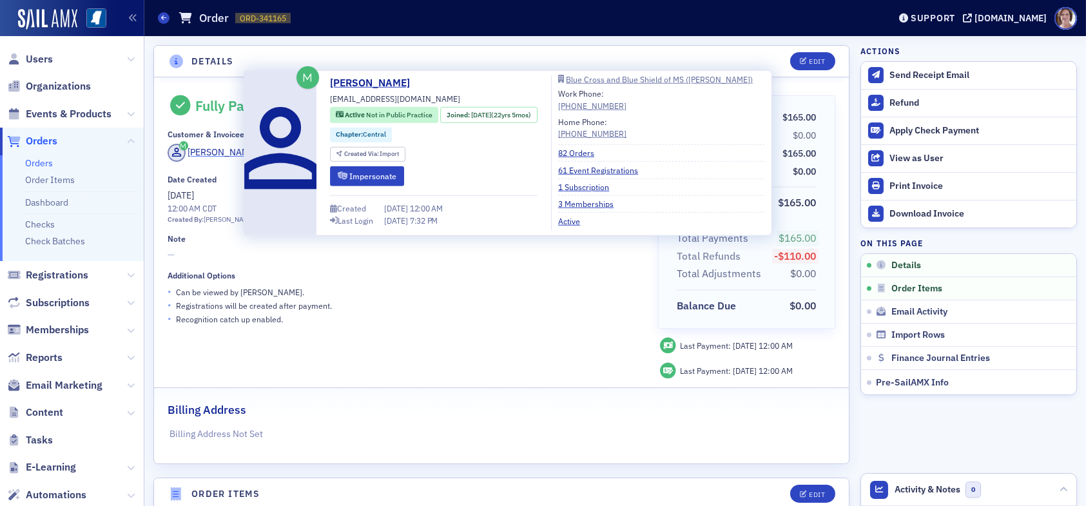
click at [233, 152] on div "[PERSON_NAME]" at bounding box center [222, 153] width 69 height 14
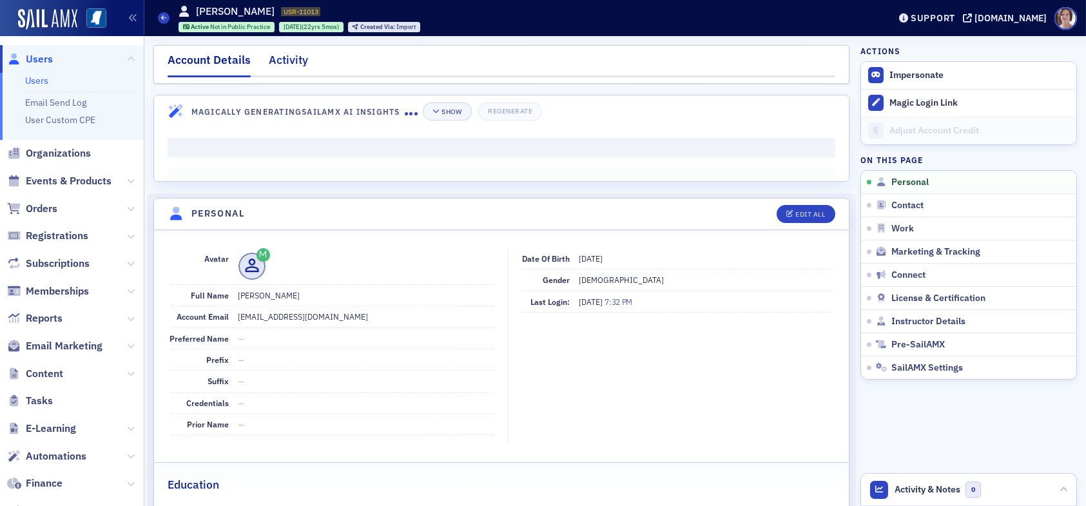
click at [297, 57] on div "Activity" at bounding box center [288, 64] width 39 height 24
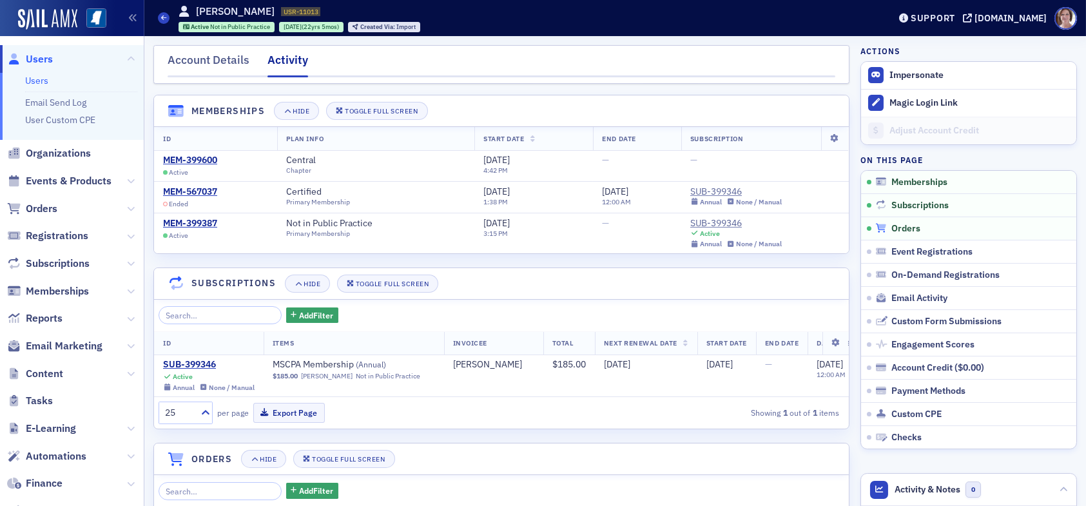
click at [897, 224] on span "Orders" at bounding box center [905, 229] width 29 height 12
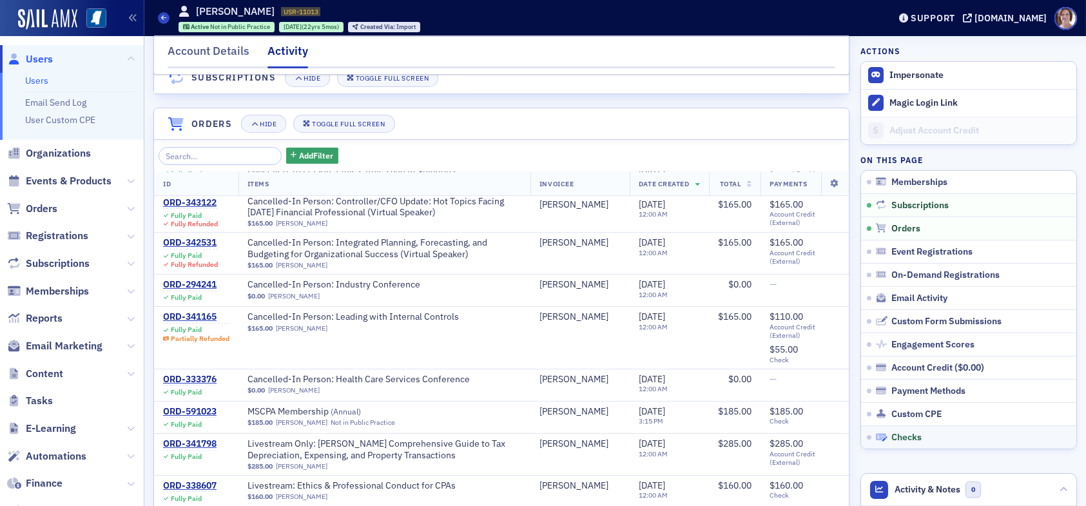
scroll to position [376, 0]
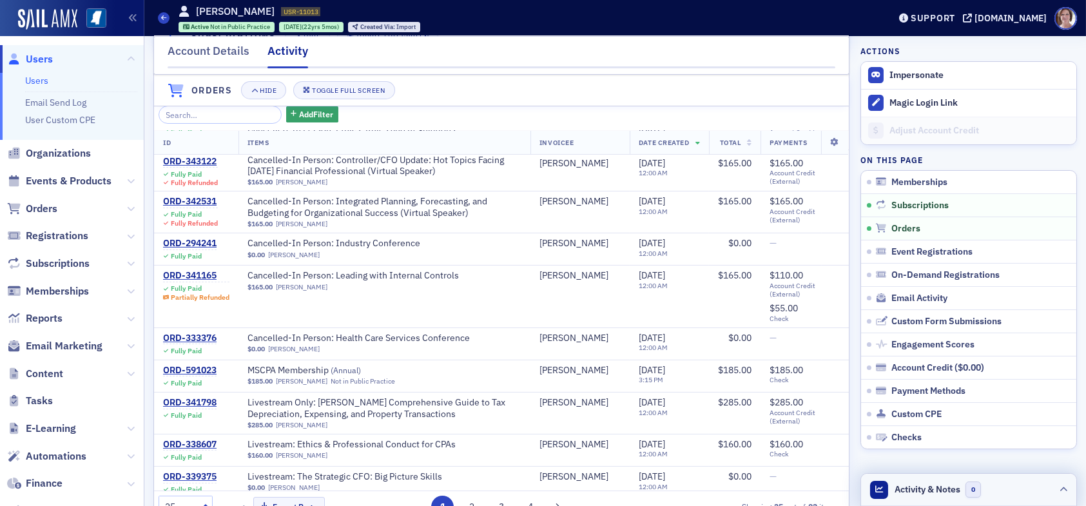
click at [997, 492] on header "Activity & Notes 0" at bounding box center [968, 490] width 215 height 32
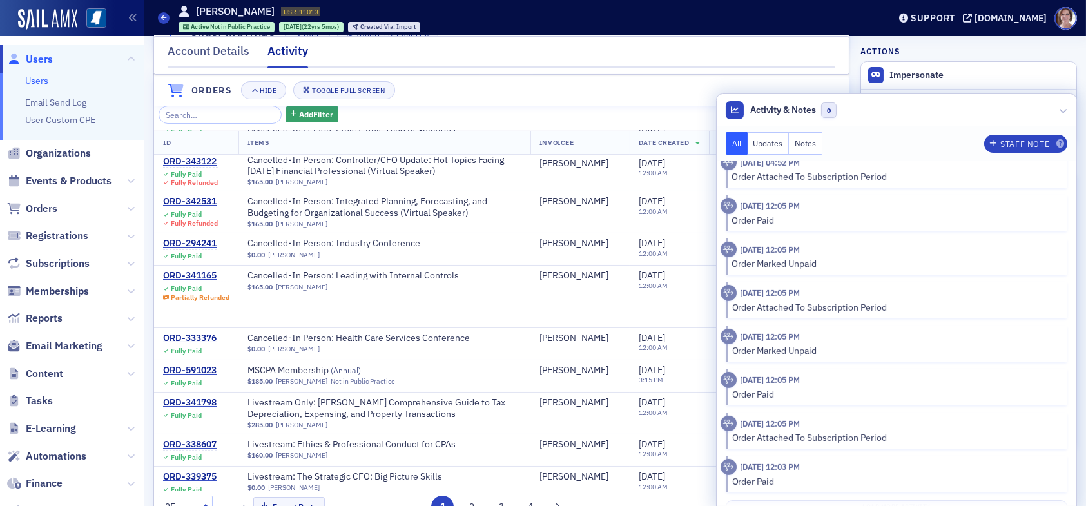
scroll to position [1878, 0]
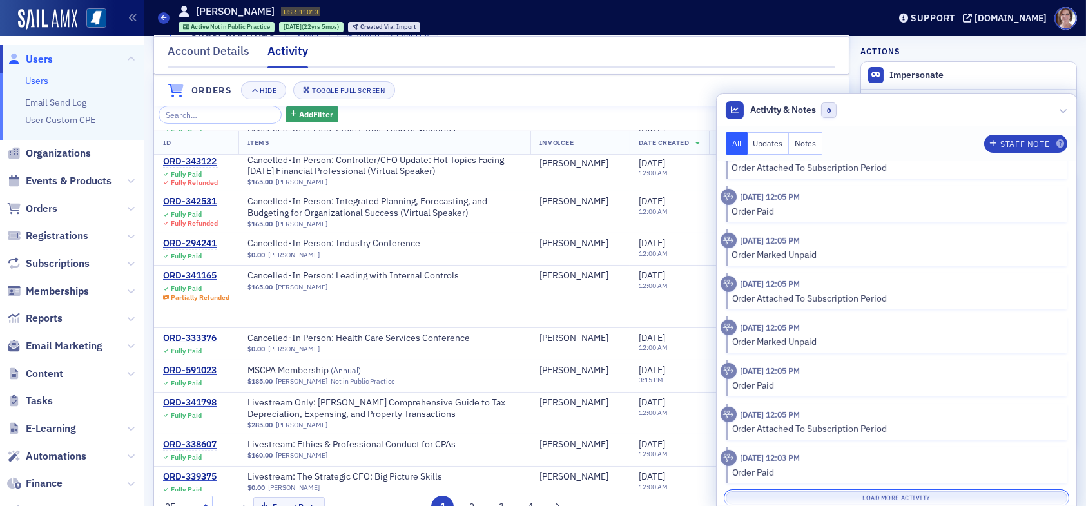
click at [911, 491] on button "Load More Activity" at bounding box center [897, 498] width 342 height 14
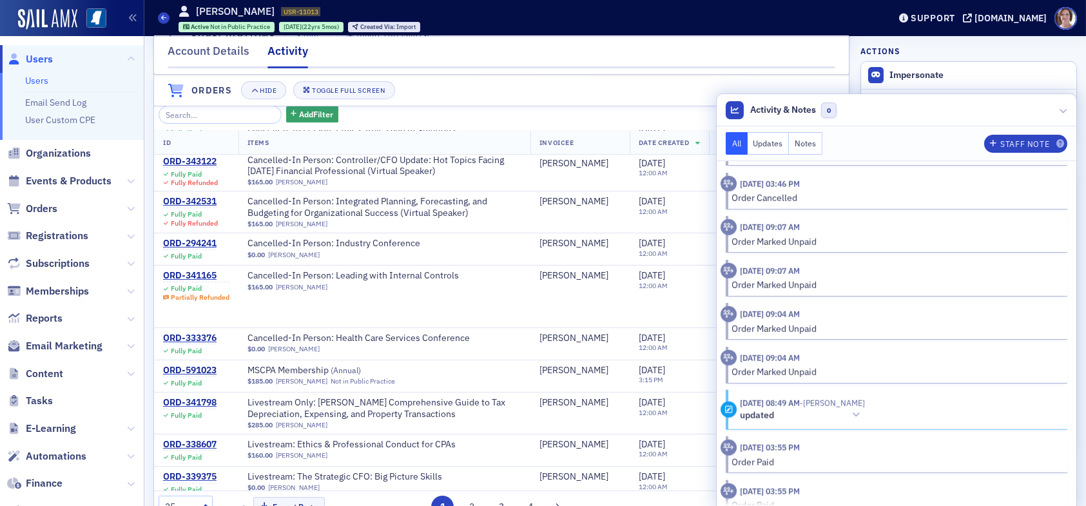
scroll to position [4051, 0]
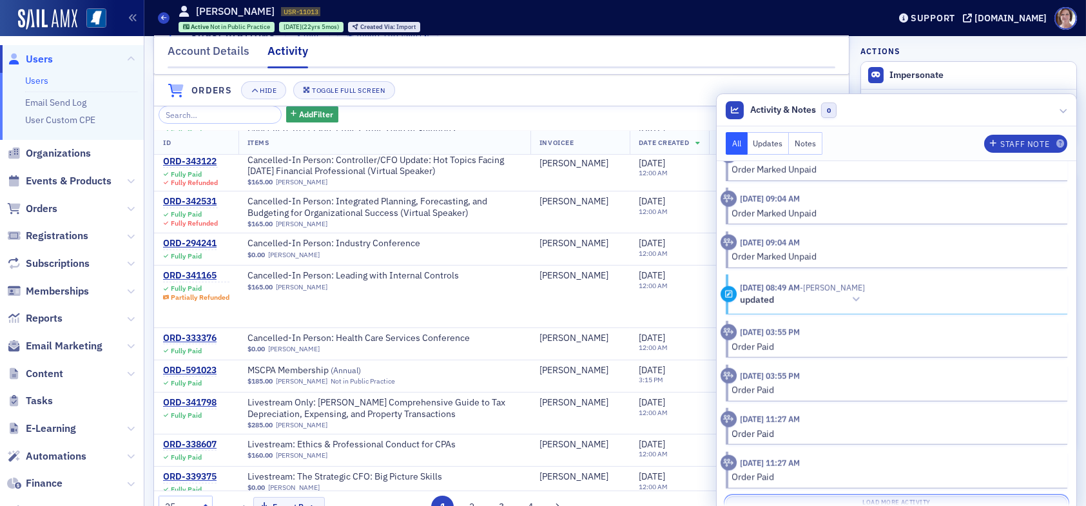
click at [891, 496] on button "Load More Activity" at bounding box center [897, 503] width 342 height 14
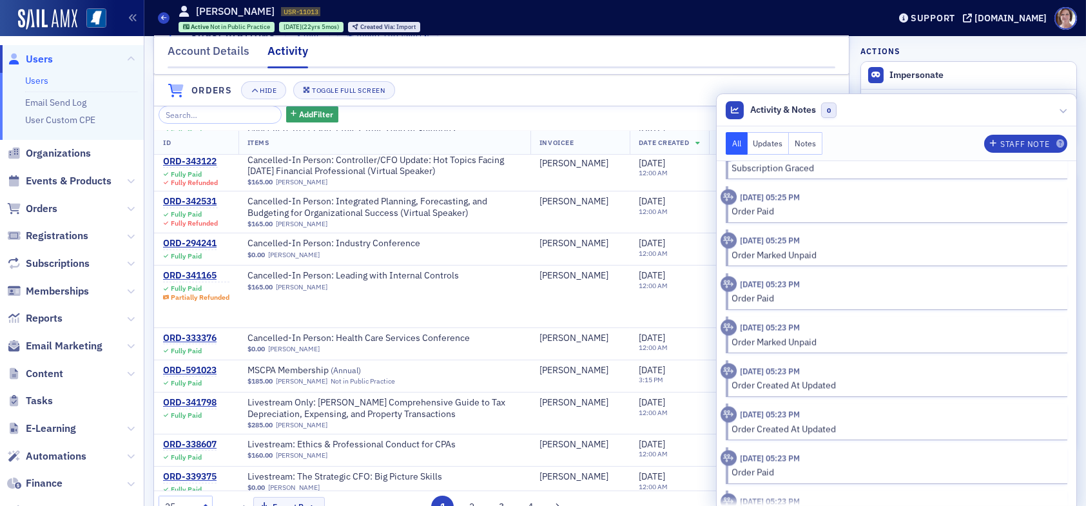
scroll to position [6221, 0]
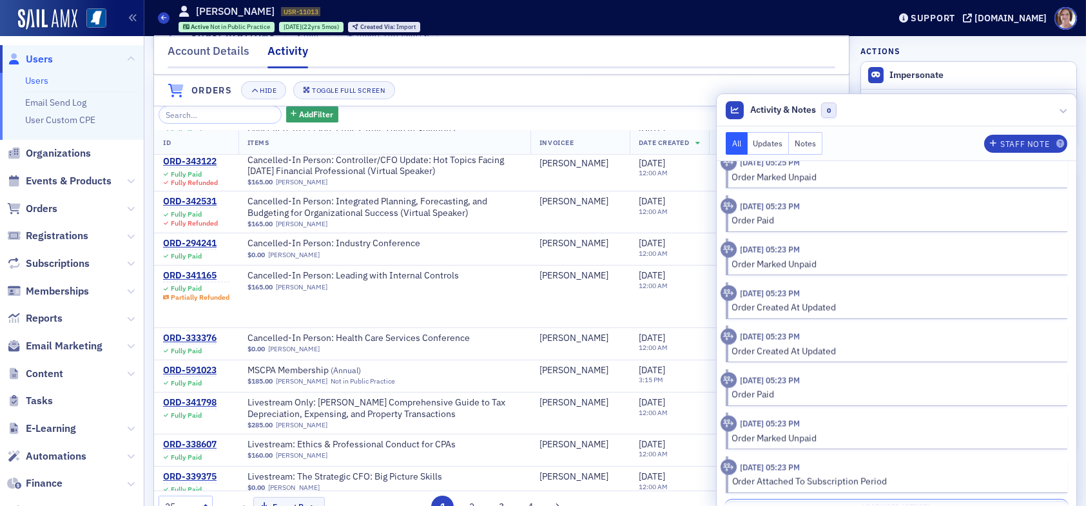
click at [912, 501] on button "Load More Activity" at bounding box center [897, 508] width 342 height 14
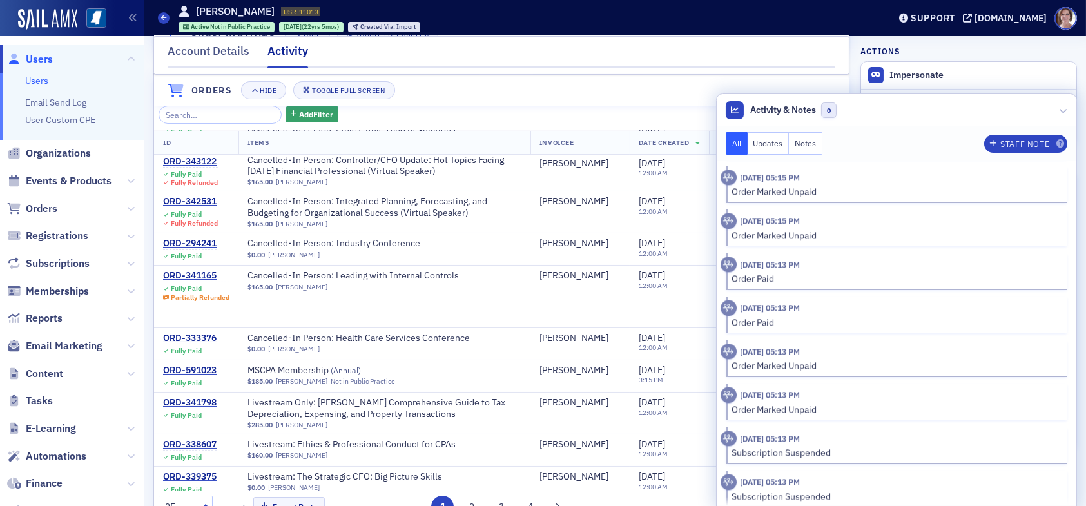
scroll to position [8391, 0]
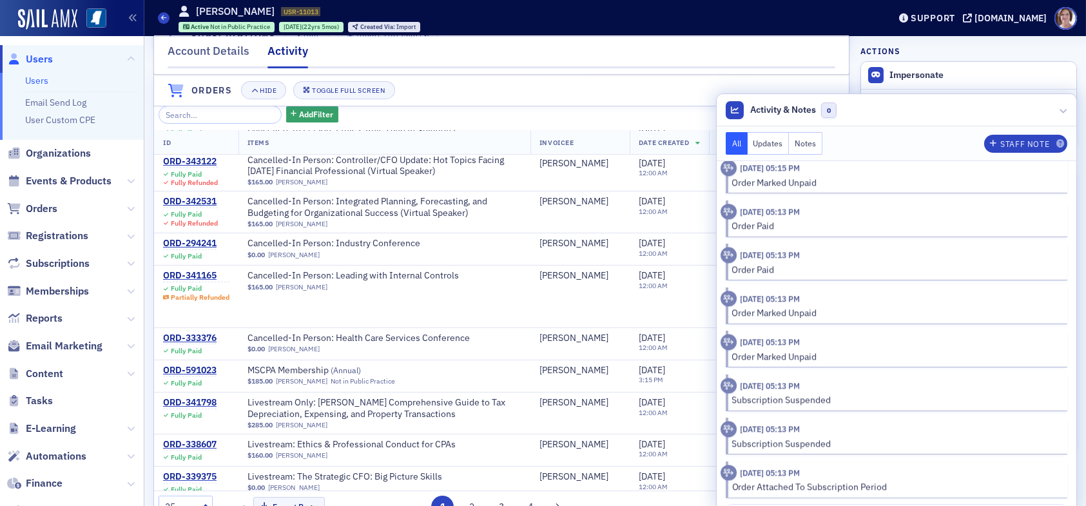
click at [890, 505] on button "Load More Activity" at bounding box center [897, 513] width 342 height 14
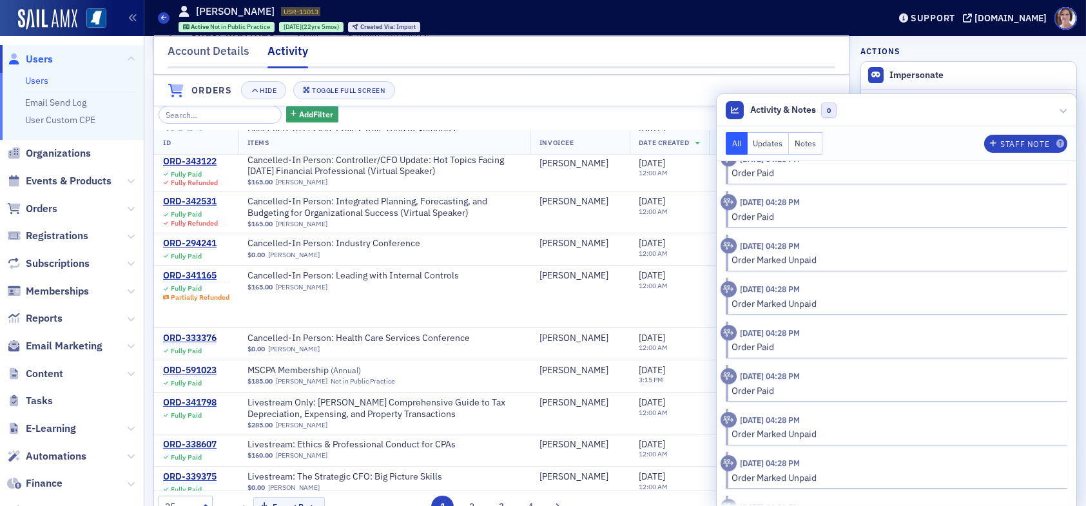
scroll to position [10561, 0]
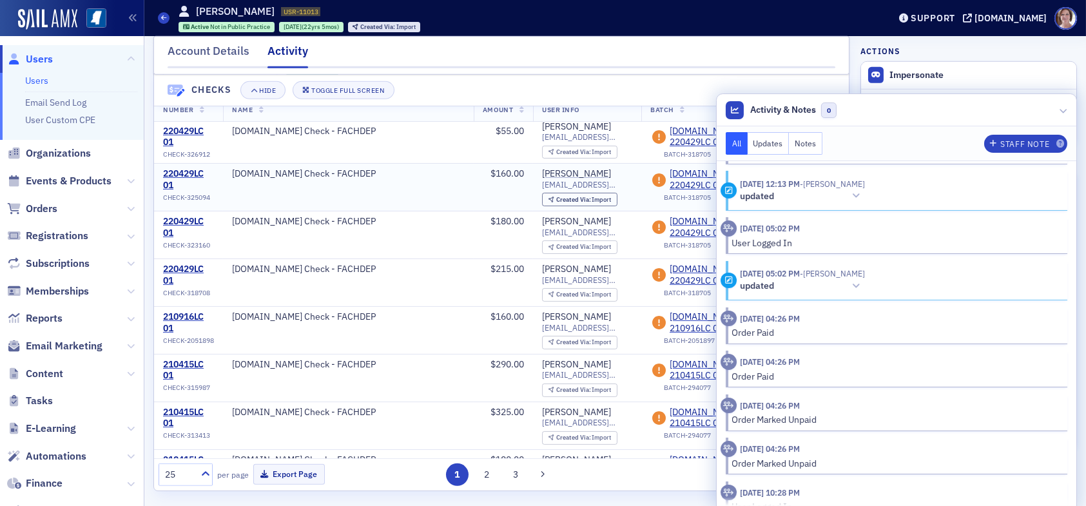
scroll to position [2574, 0]
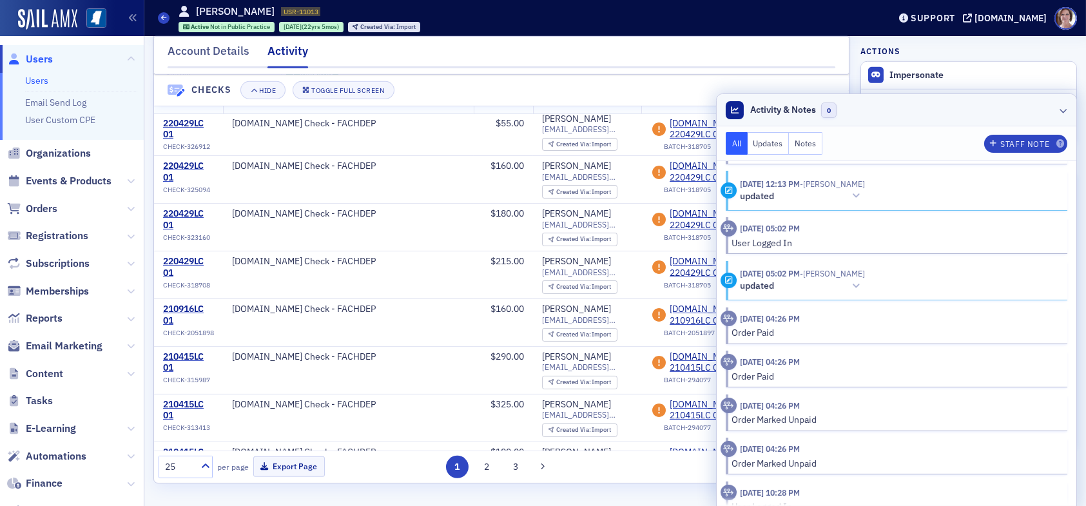
click at [1059, 111] on icon at bounding box center [1063, 110] width 8 height 8
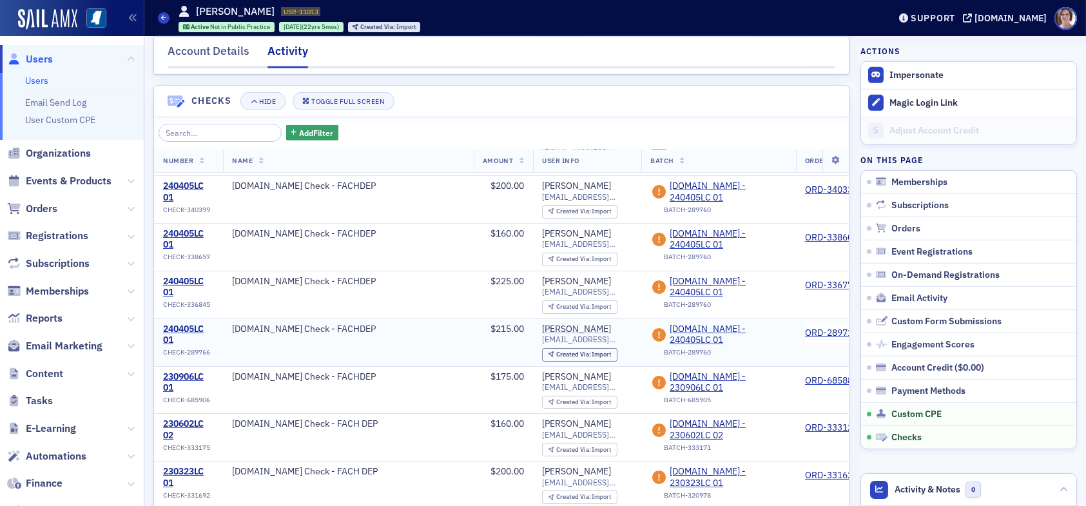
scroll to position [0, 0]
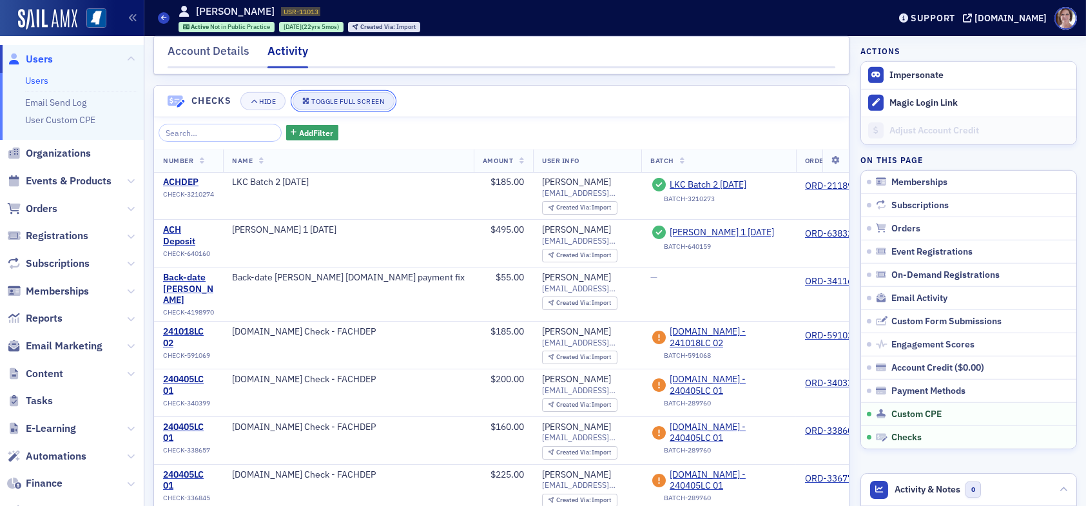
click at [373, 101] on button "Toggle Full Screen" at bounding box center [344, 101] width 102 height 18
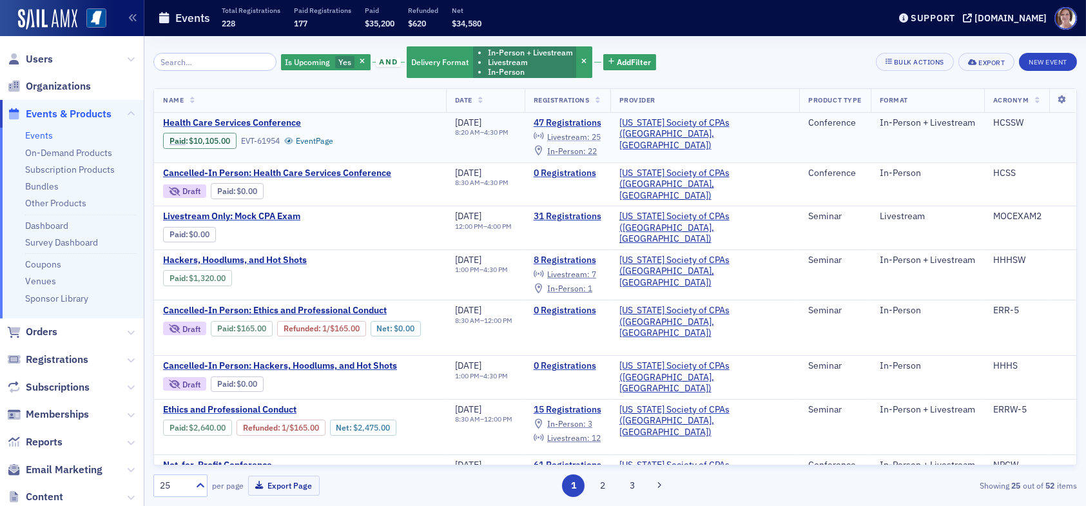
click at [590, 135] on span "Livestream :" at bounding box center [568, 136] width 43 height 10
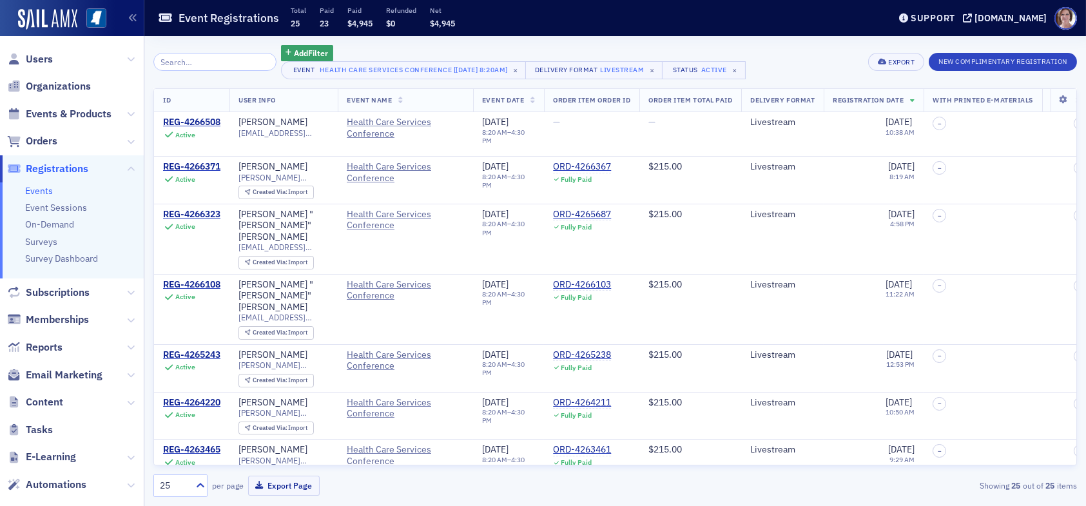
click at [214, 62] on input "search" at bounding box center [214, 62] width 123 height 18
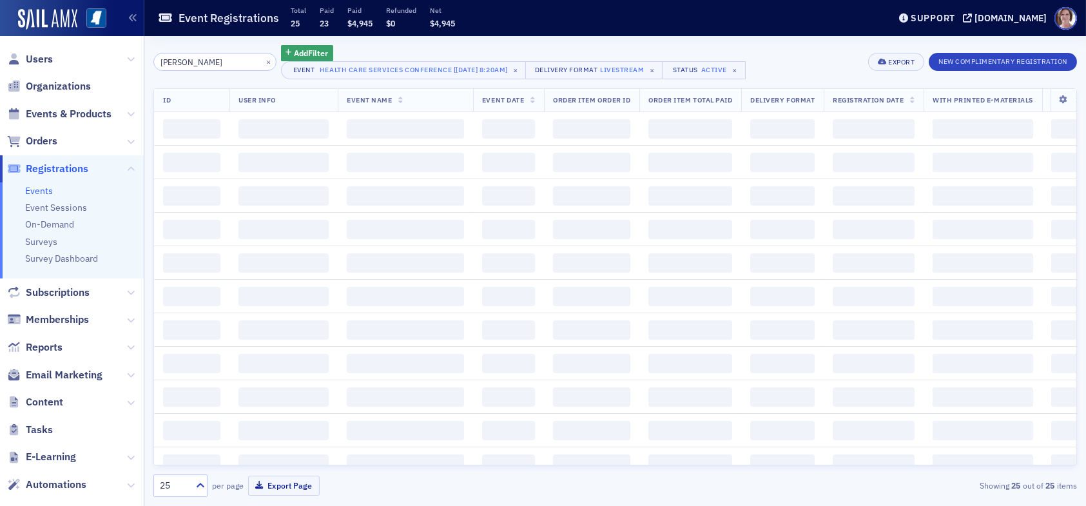
type input "[PERSON_NAME]"
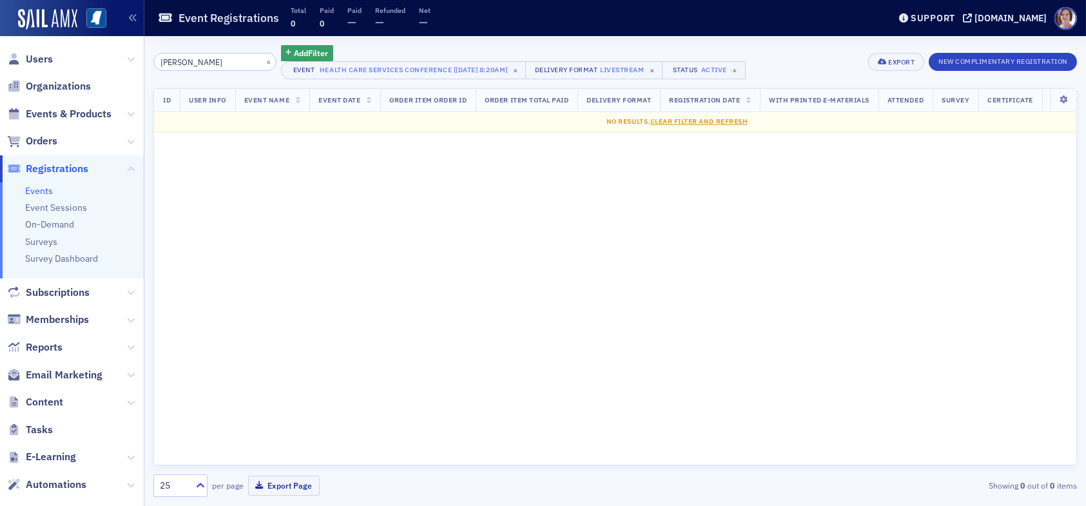
drag, startPoint x: 183, startPoint y: 63, endPoint x: 129, endPoint y: 58, distance: 54.4
click at [130, 59] on div "Users Organizations Events & Products Orders Registrations Events Event Session…" at bounding box center [543, 253] width 1086 height 506
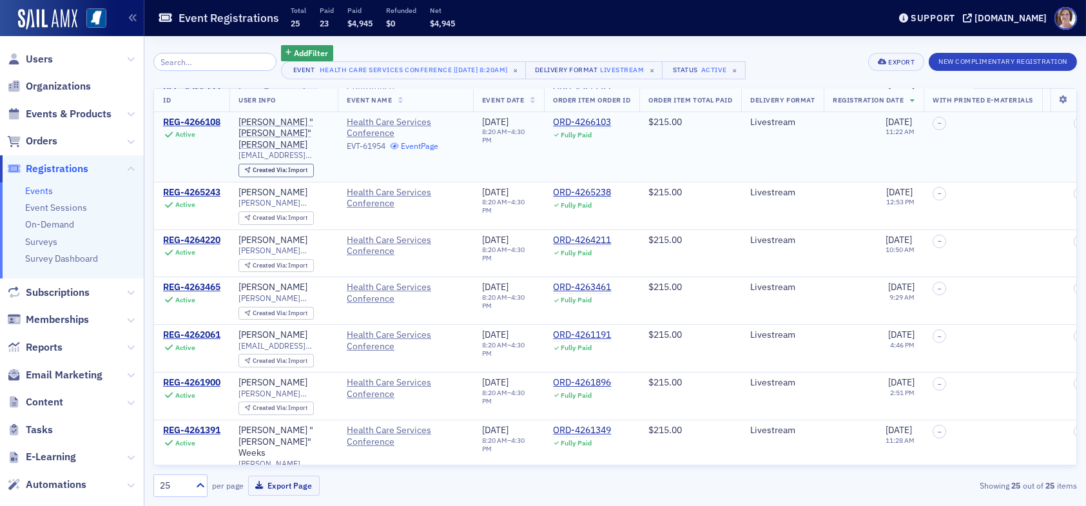
scroll to position [193, 0]
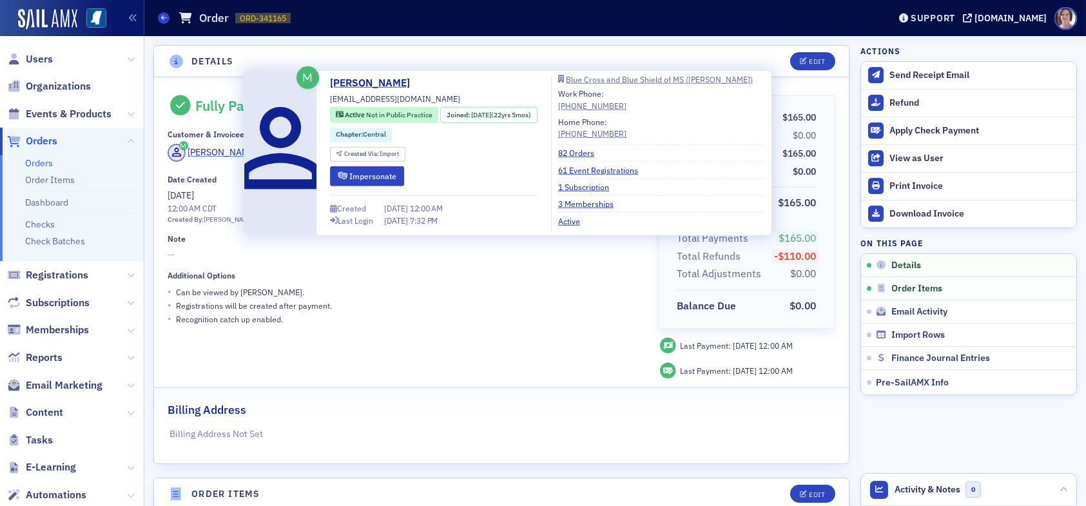
click at [198, 152] on div "[PERSON_NAME]" at bounding box center [222, 153] width 69 height 14
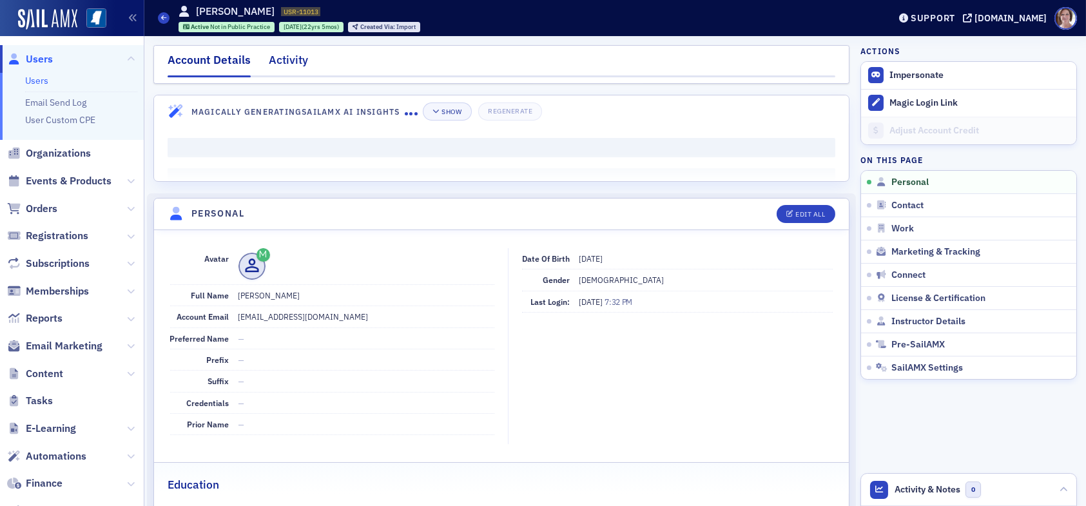
click at [291, 59] on div "Activity" at bounding box center [288, 64] width 39 height 24
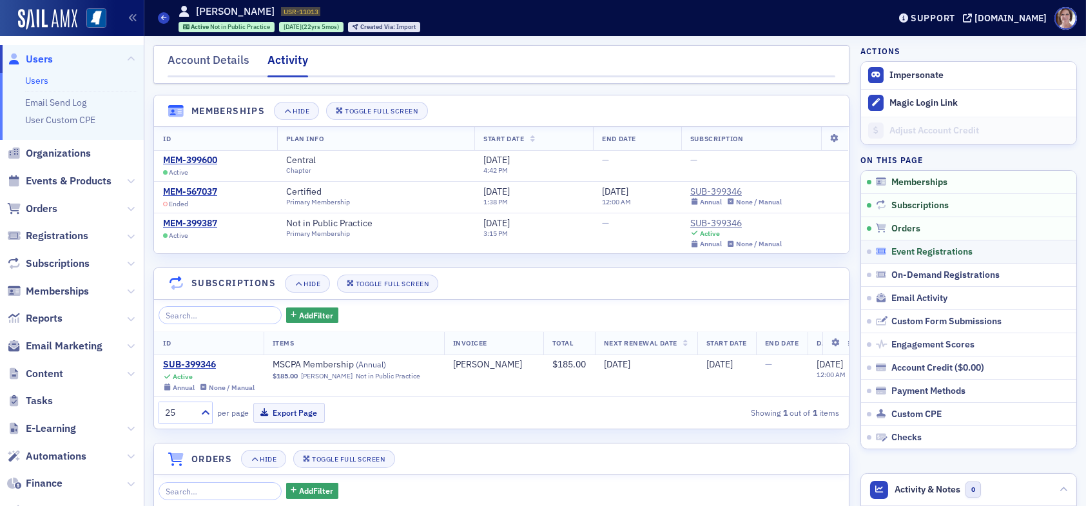
click at [934, 251] on span "Event Registrations" at bounding box center [931, 252] width 81 height 12
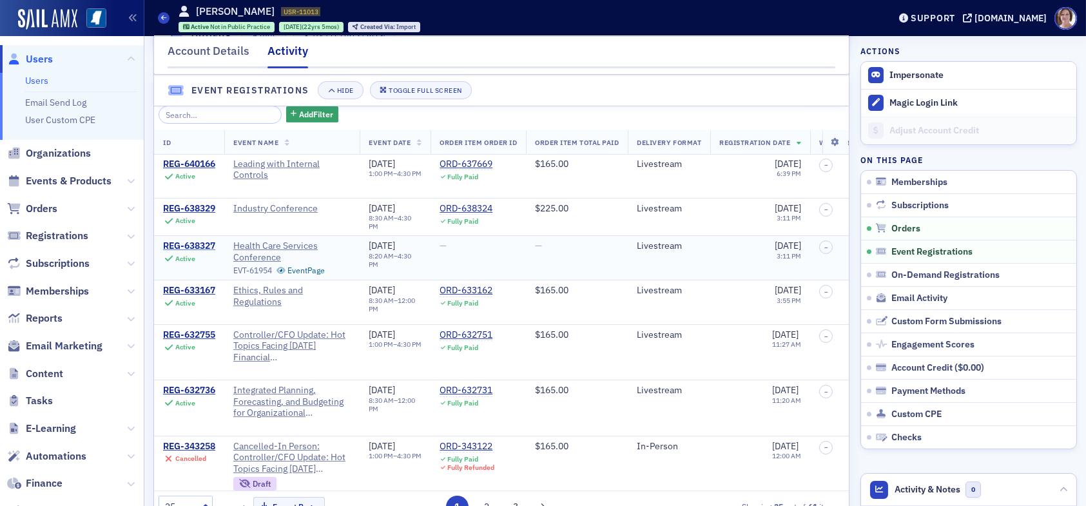
click at [209, 250] on div "REG-638327" at bounding box center [189, 246] width 52 height 12
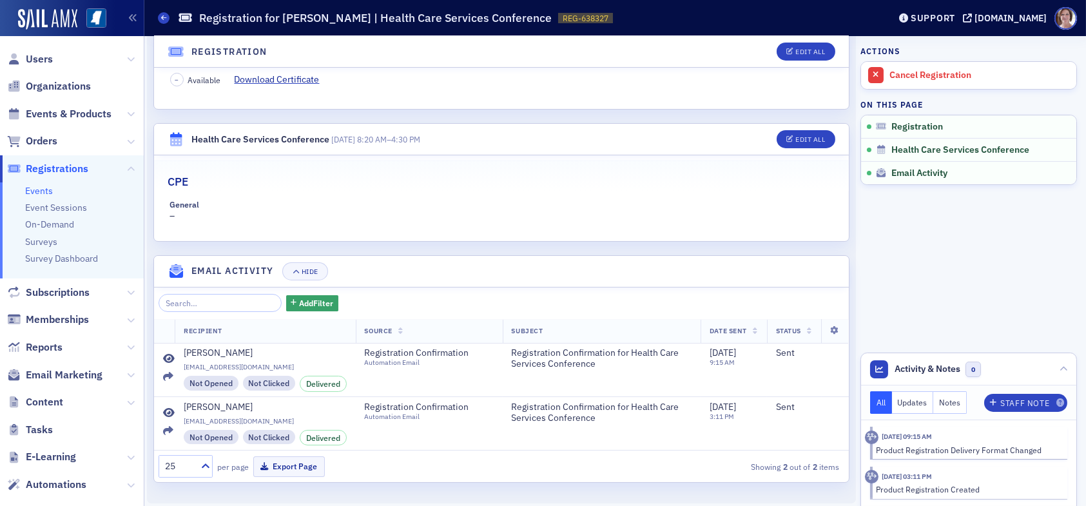
scroll to position [324, 0]
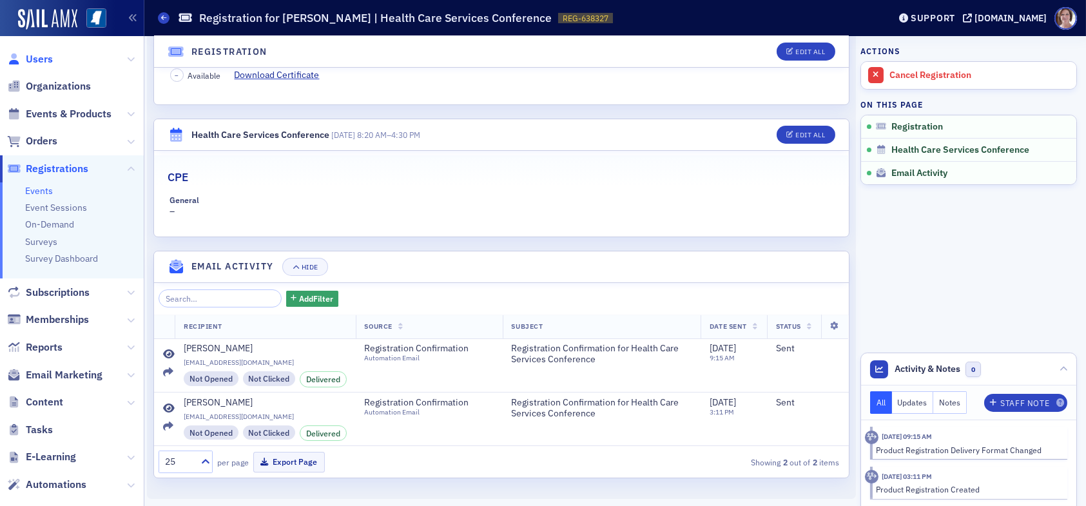
click at [37, 63] on span "Users" at bounding box center [39, 59] width 27 height 14
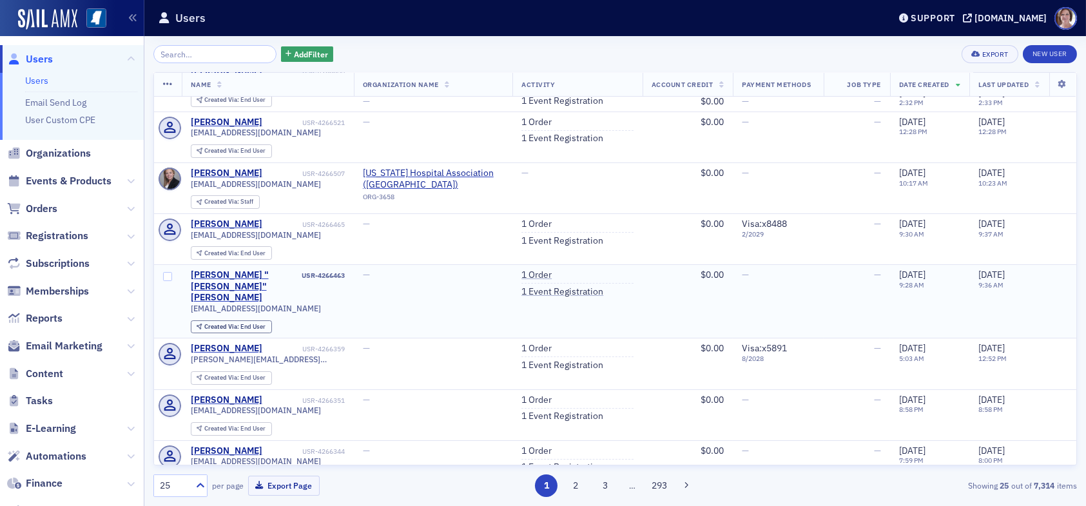
scroll to position [64, 0]
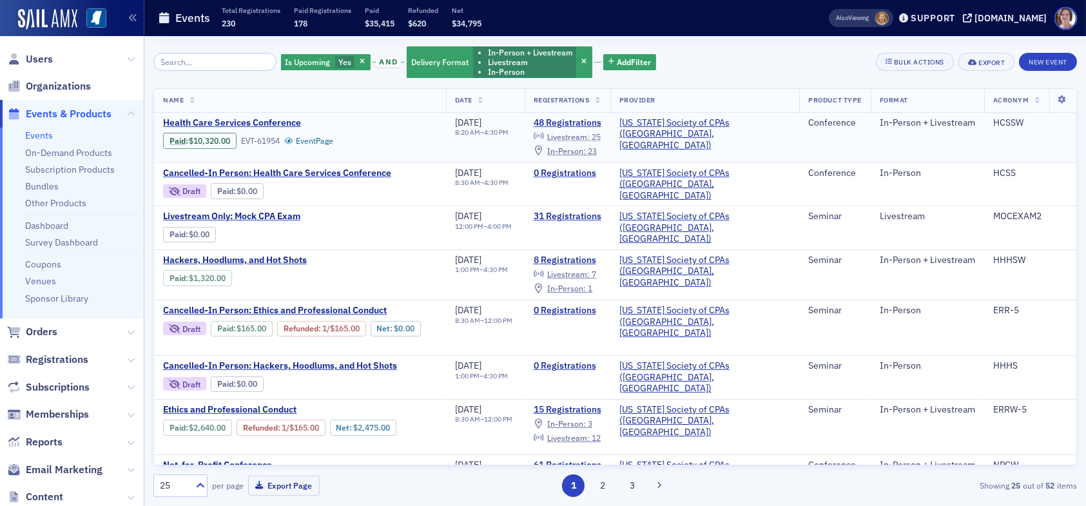
click at [590, 137] on span "Livestream :" at bounding box center [568, 136] width 43 height 10
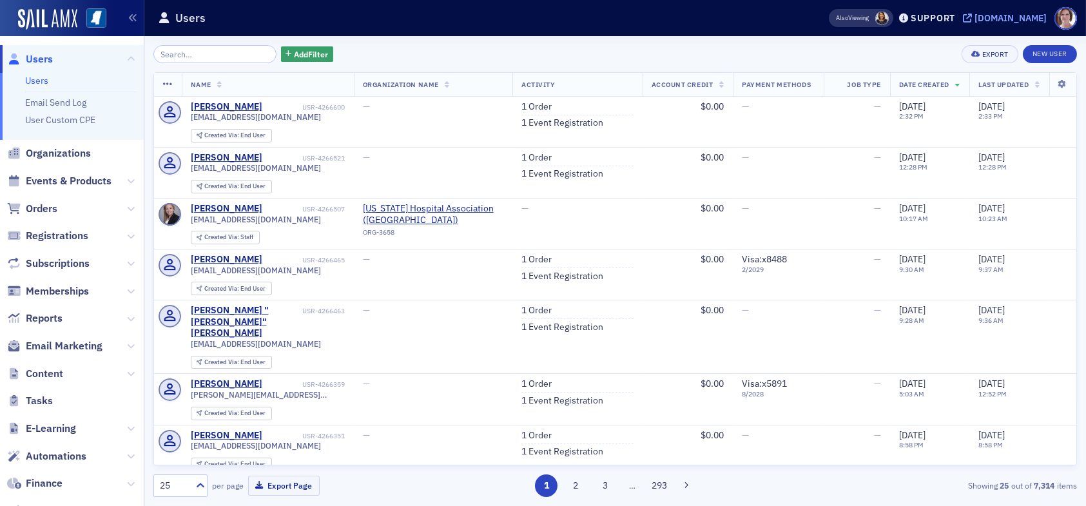
click at [1025, 14] on div "[DOMAIN_NAME]" at bounding box center [1010, 18] width 72 height 12
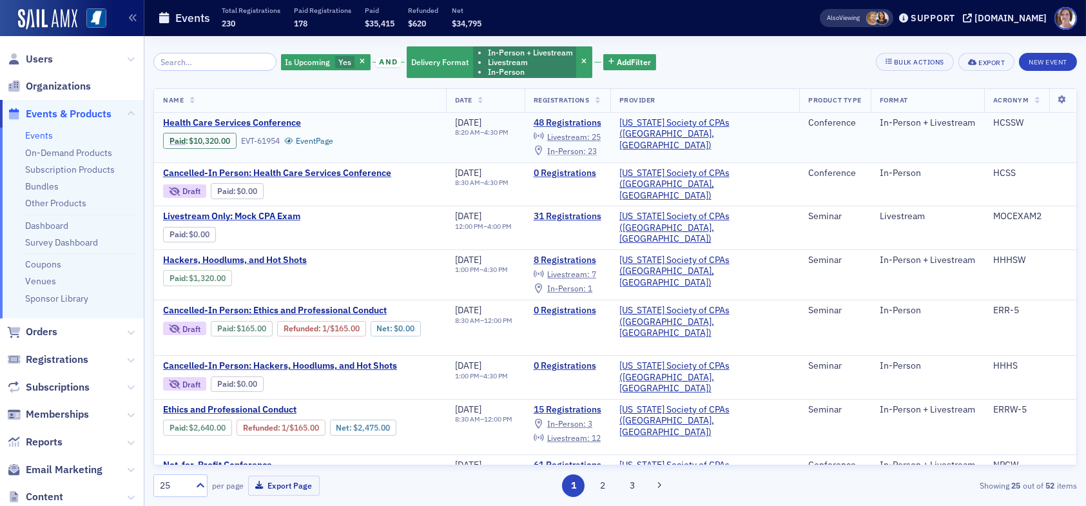
click at [586, 151] on span "In-Person :" at bounding box center [566, 151] width 39 height 10
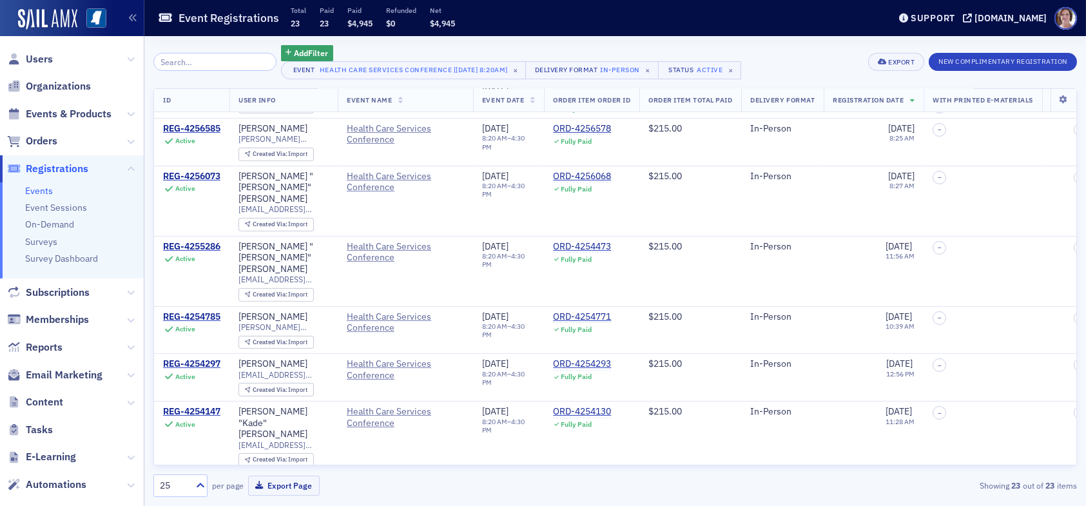
scroll to position [790, 0]
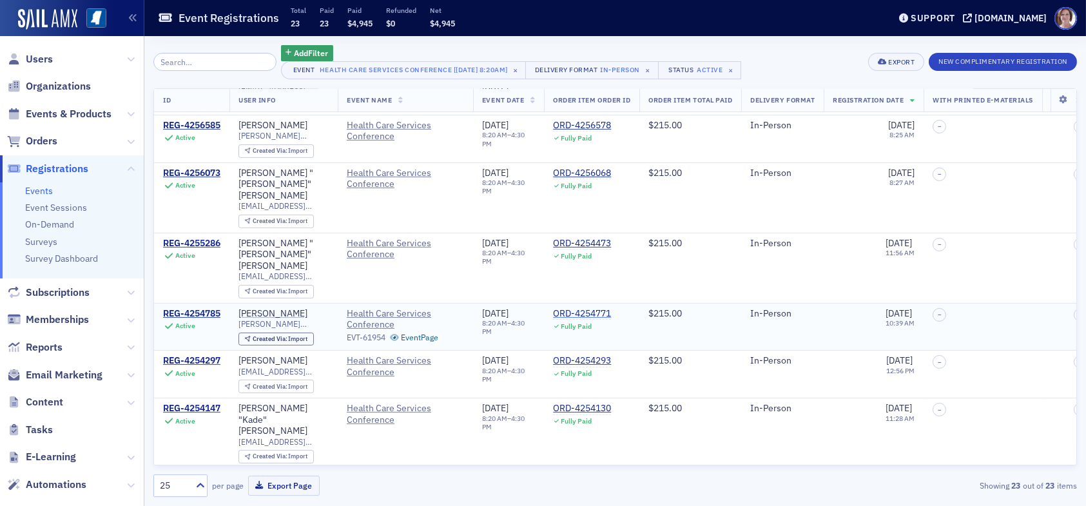
click at [592, 308] on div "ORD-4254771" at bounding box center [582, 314] width 58 height 12
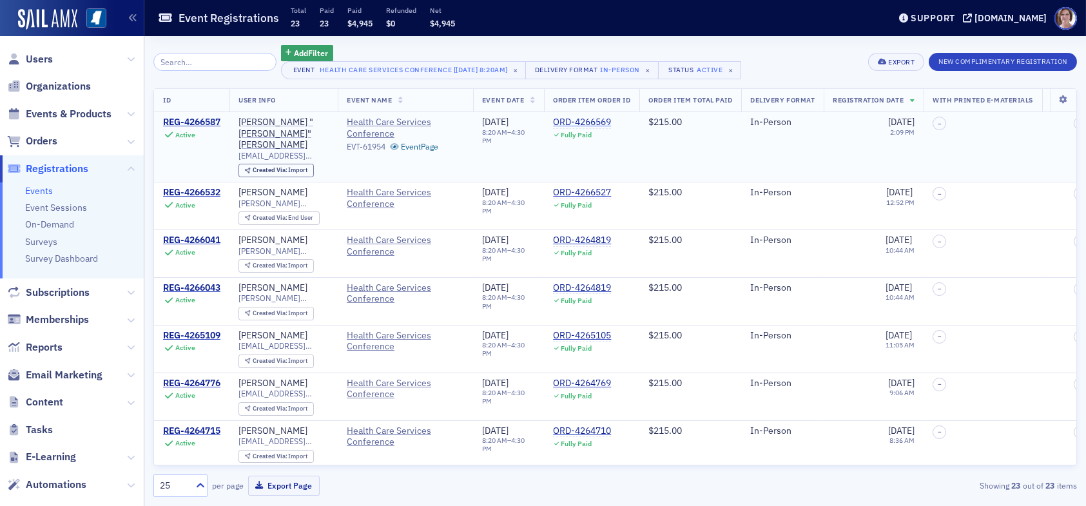
click at [587, 119] on div "ORD-4266569" at bounding box center [582, 123] width 58 height 12
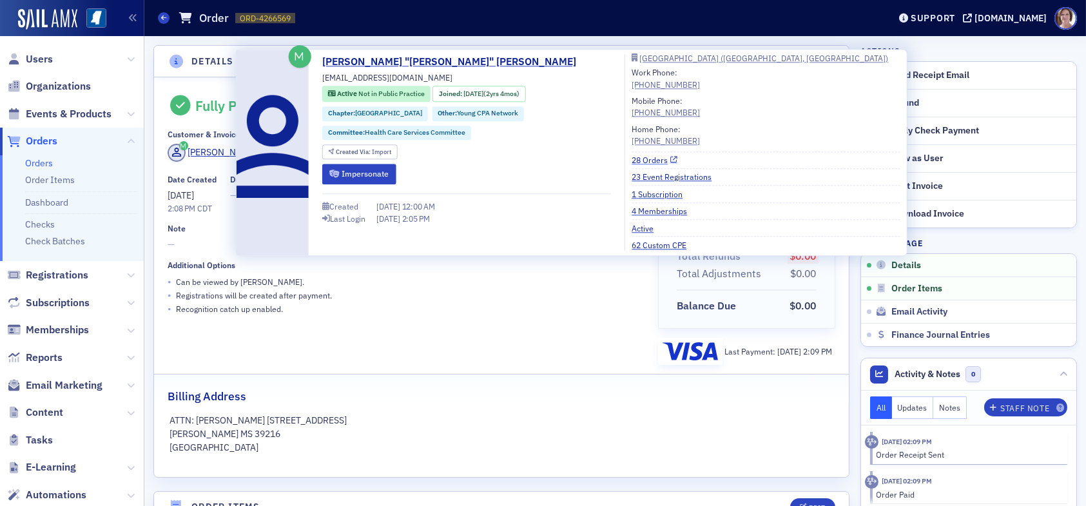
click at [644, 161] on link "28 Orders" at bounding box center [655, 160] width 46 height 12
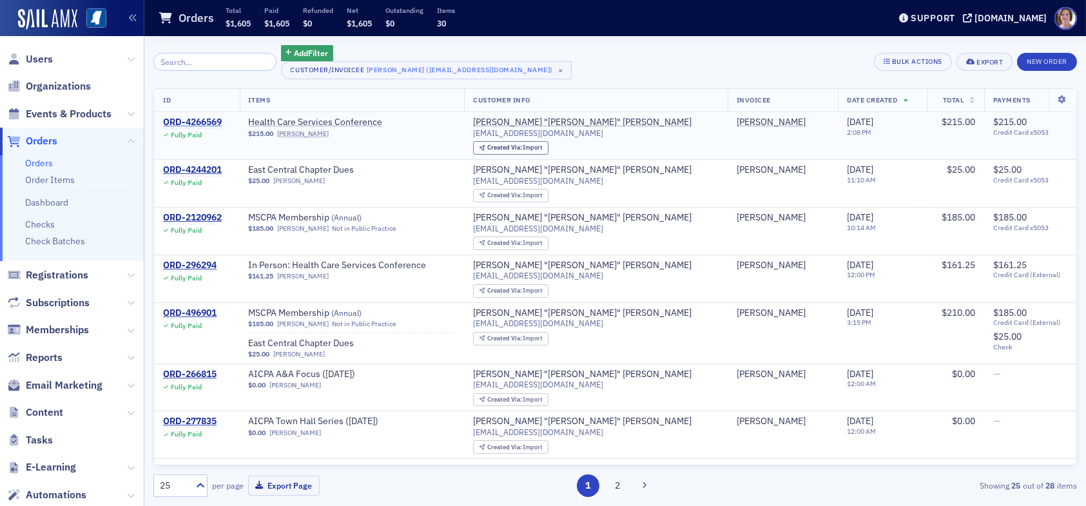
click at [211, 121] on div "ORD-4266569" at bounding box center [192, 123] width 59 height 12
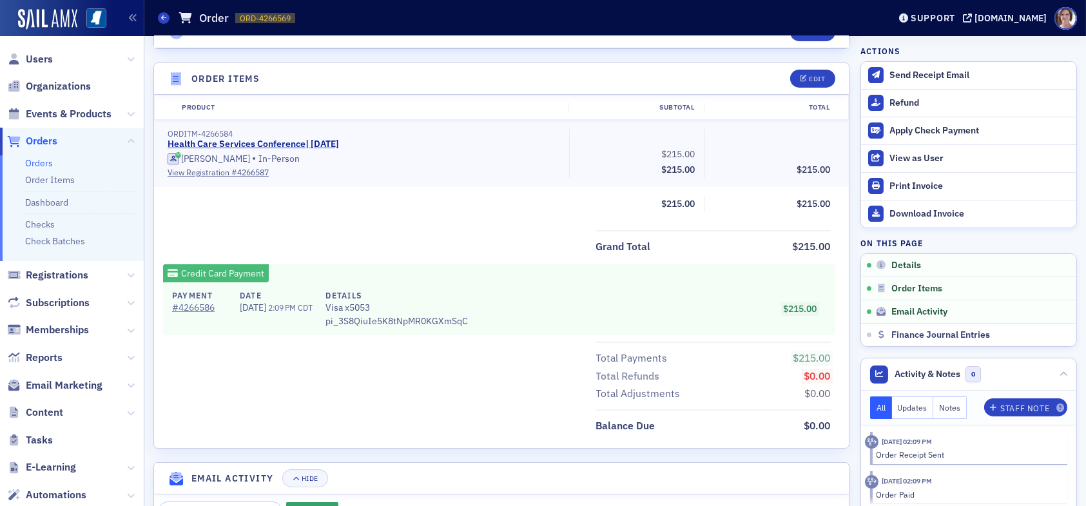
scroll to position [451, 0]
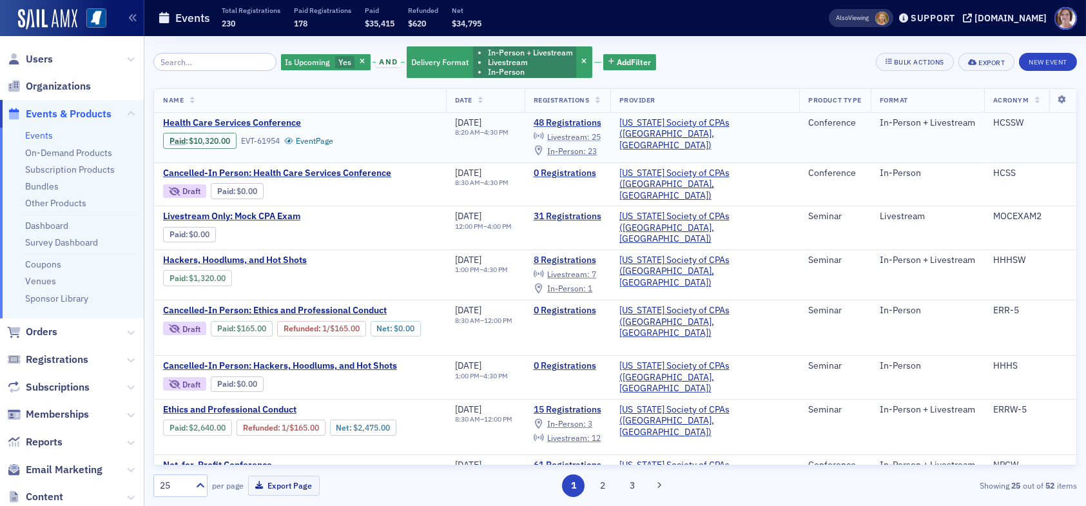
click at [601, 133] on div "Livestream : 25" at bounding box center [573, 136] width 53 height 7
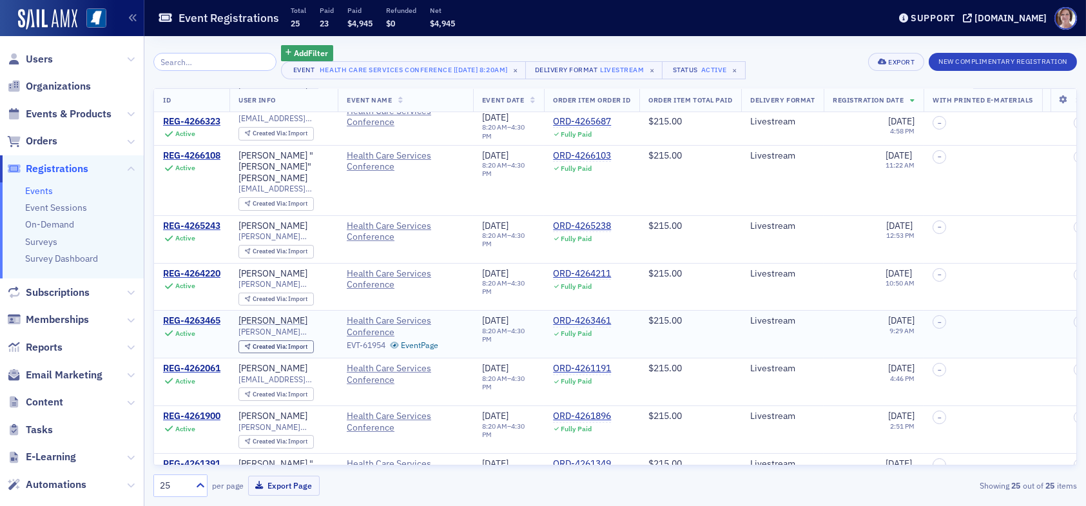
scroll to position [193, 0]
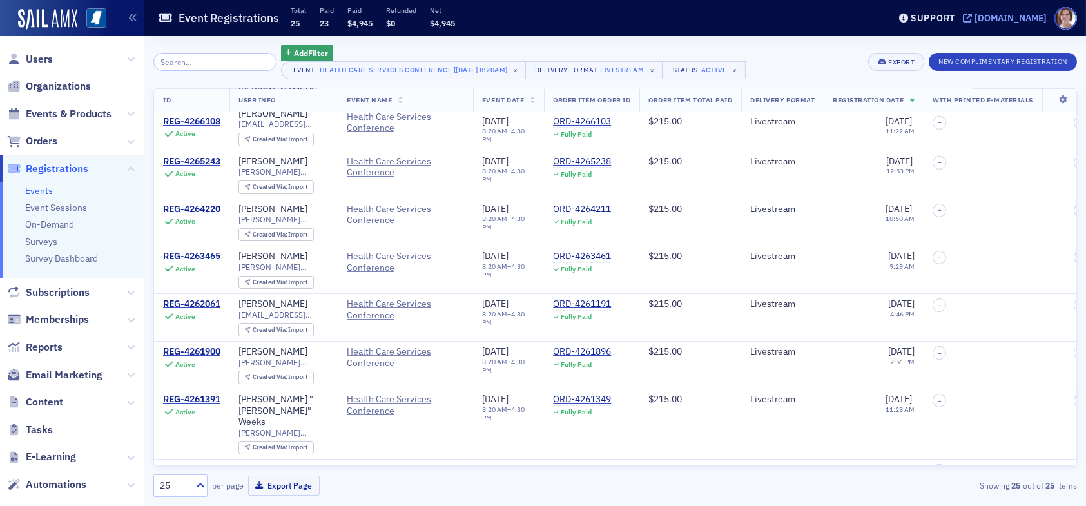
click at [1019, 17] on div "[DOMAIN_NAME]" at bounding box center [1010, 18] width 72 height 12
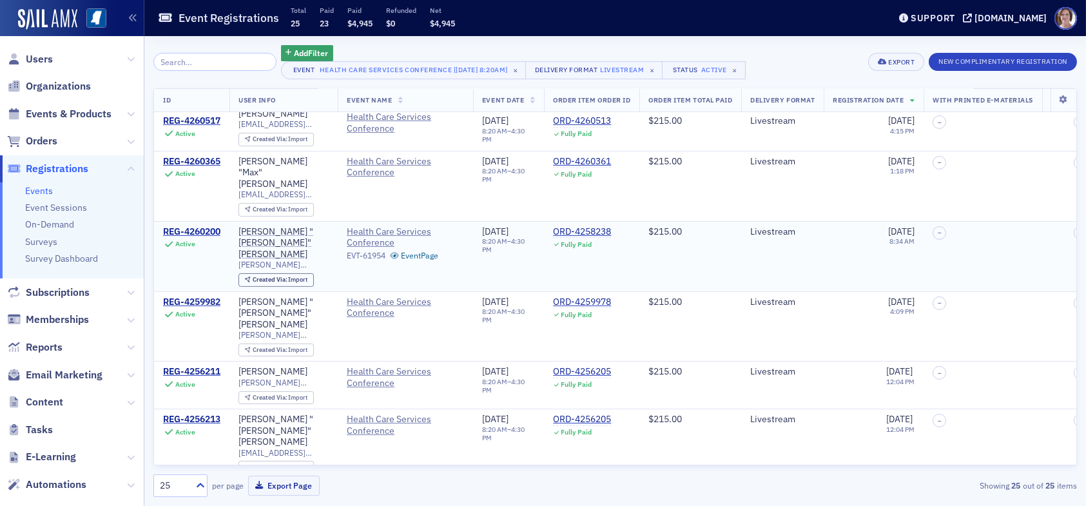
scroll to position [915, 0]
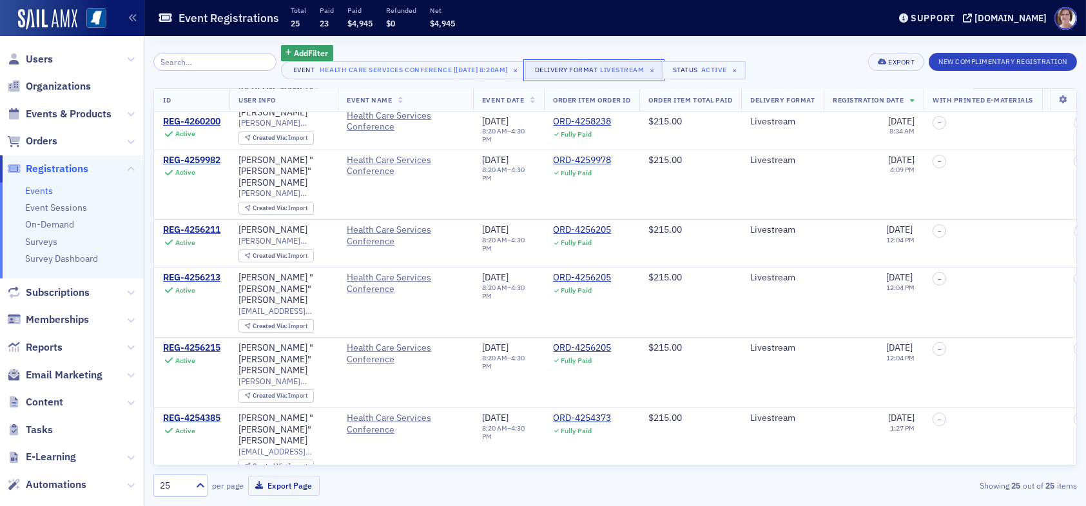
click at [610, 68] on div "Livestream" at bounding box center [622, 69] width 44 height 13
click at [474, 73] on icon "Remove Livestream" at bounding box center [472, 77] width 9 height 9
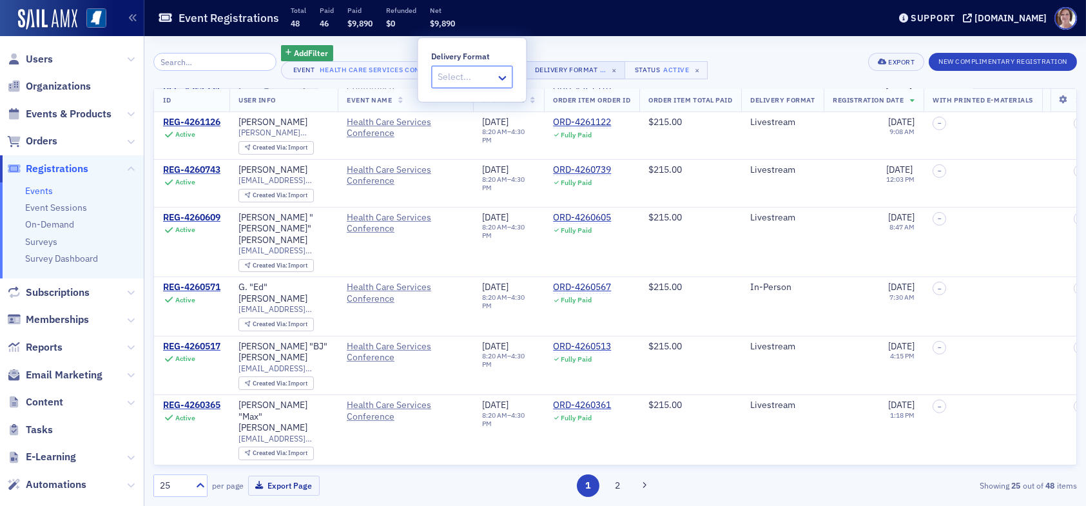
scroll to position [859, 0]
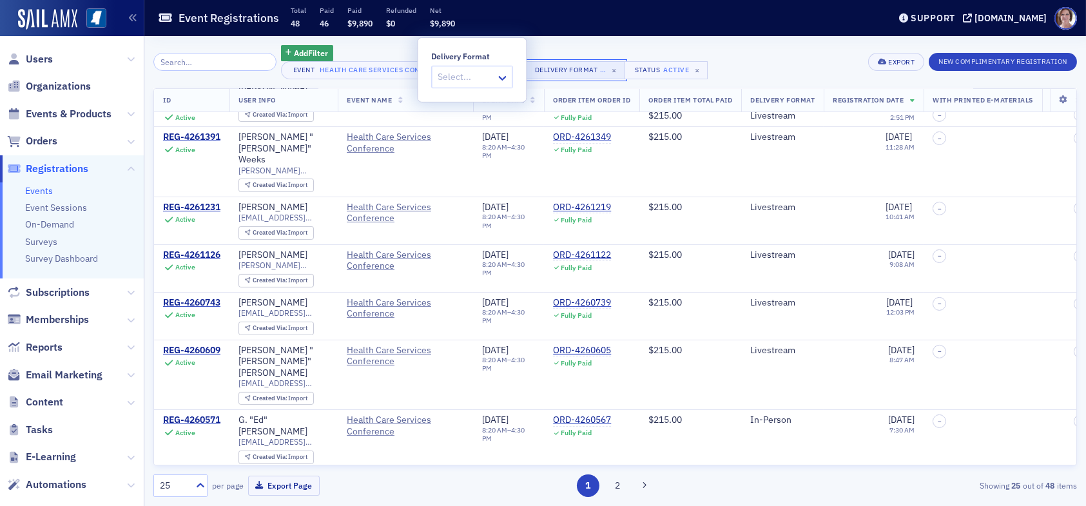
click at [579, 68] on div "Delivery Format" at bounding box center [566, 70] width 63 height 8
click at [618, 68] on span "×" at bounding box center [614, 70] width 12 height 12
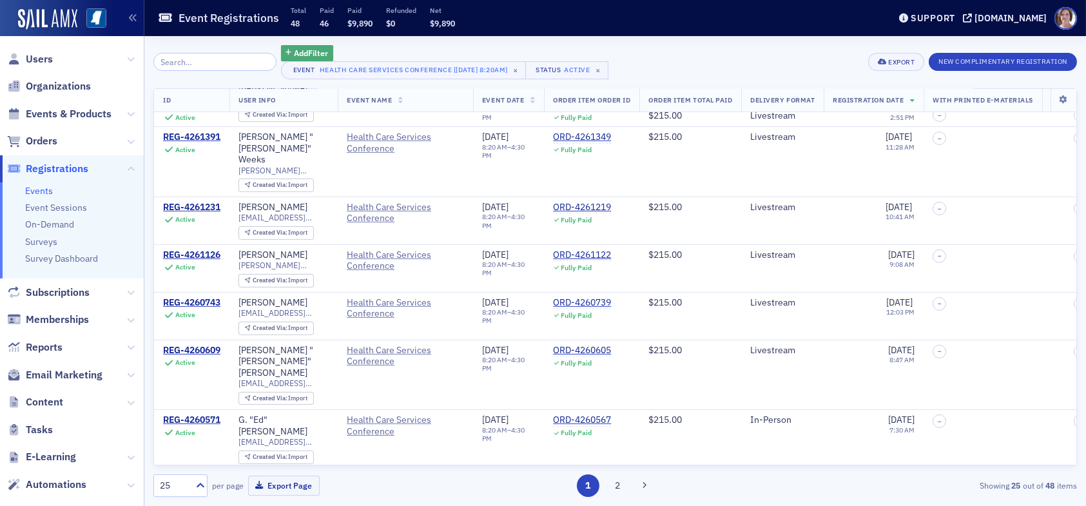
click at [294, 46] on button "Add Filter" at bounding box center [307, 53] width 53 height 16
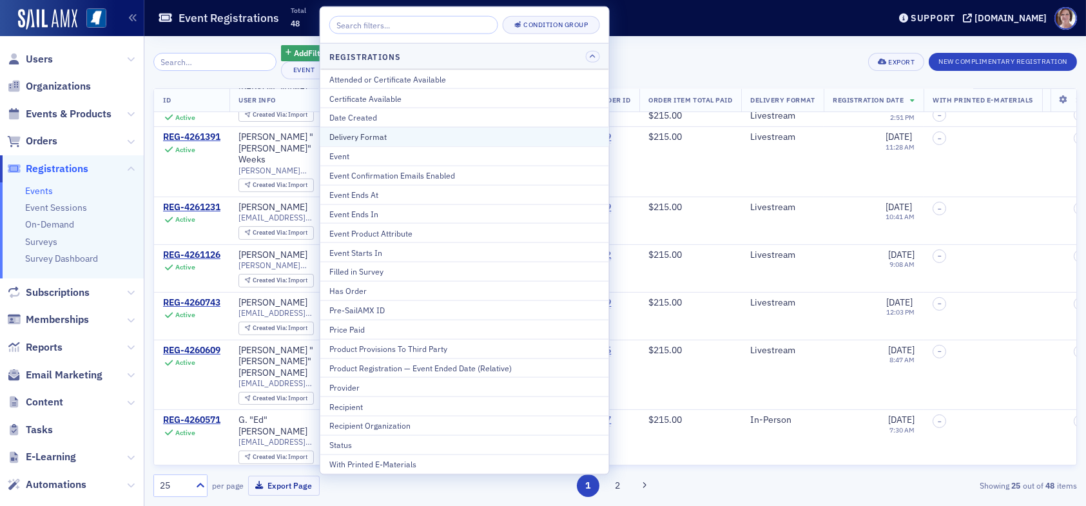
click at [379, 134] on div "Delivery Format" at bounding box center [464, 137] width 271 height 12
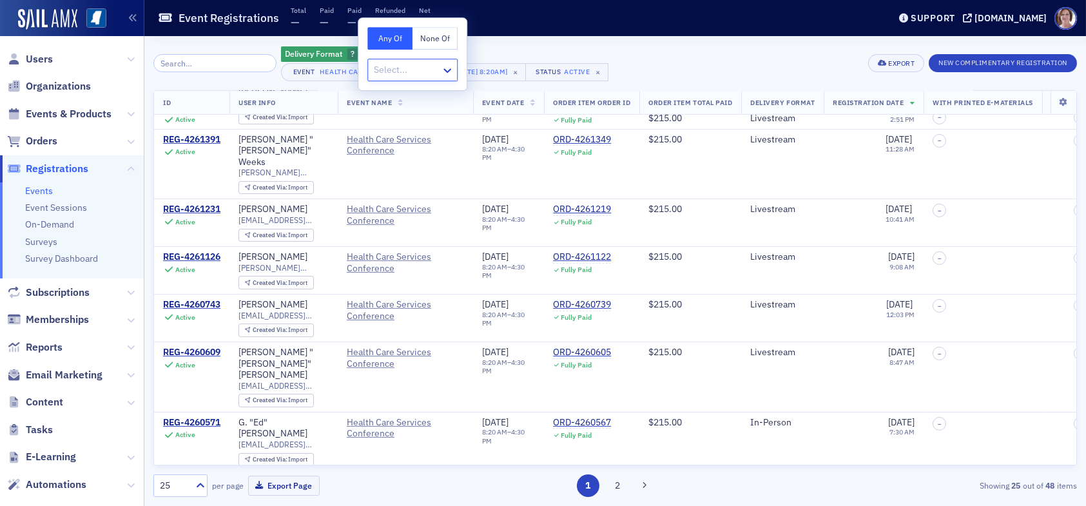
click at [417, 64] on div at bounding box center [405, 70] width 67 height 16
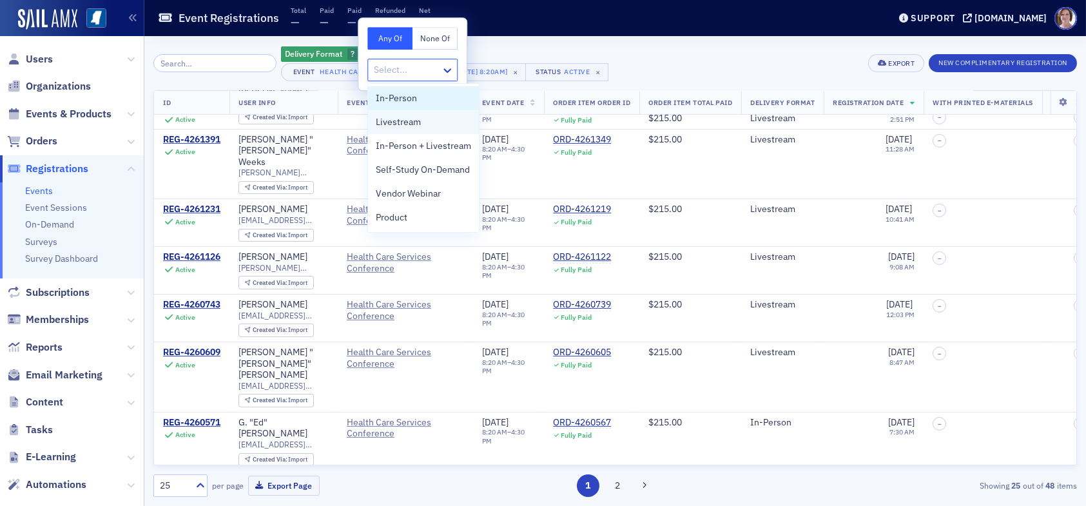
drag, startPoint x: 405, startPoint y: 88, endPoint x: 407, endPoint y: 97, distance: 9.1
click at [405, 88] on div "In-Person" at bounding box center [423, 98] width 111 height 24
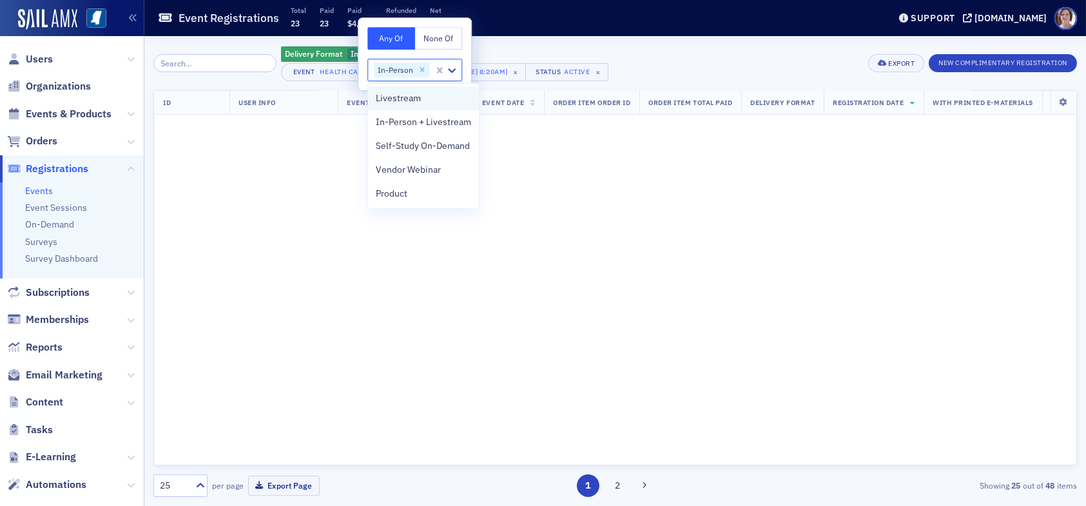
click at [407, 101] on span "Livestream" at bounding box center [398, 99] width 45 height 14
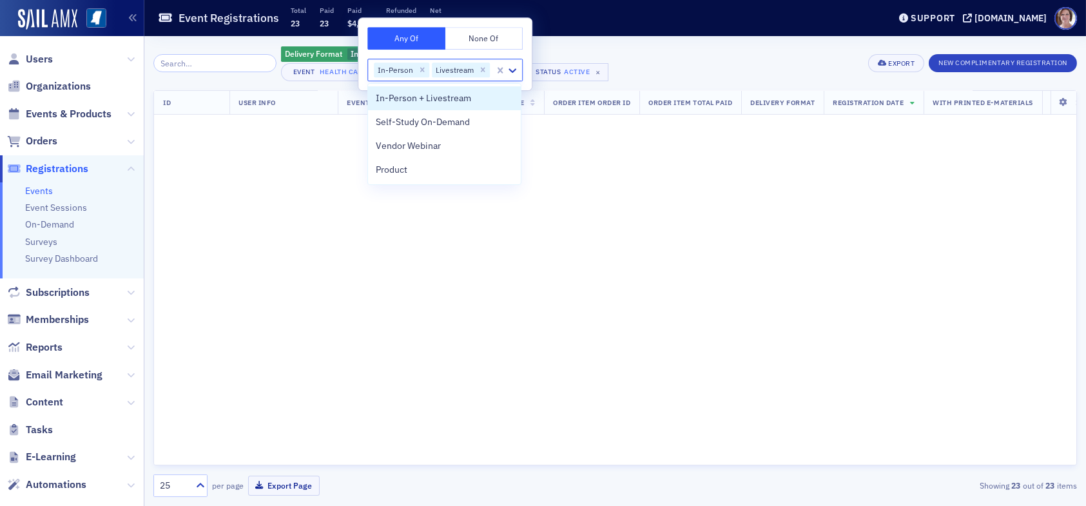
scroll to position [859, 0]
click at [410, 73] on div "In-Person" at bounding box center [394, 70] width 41 height 15
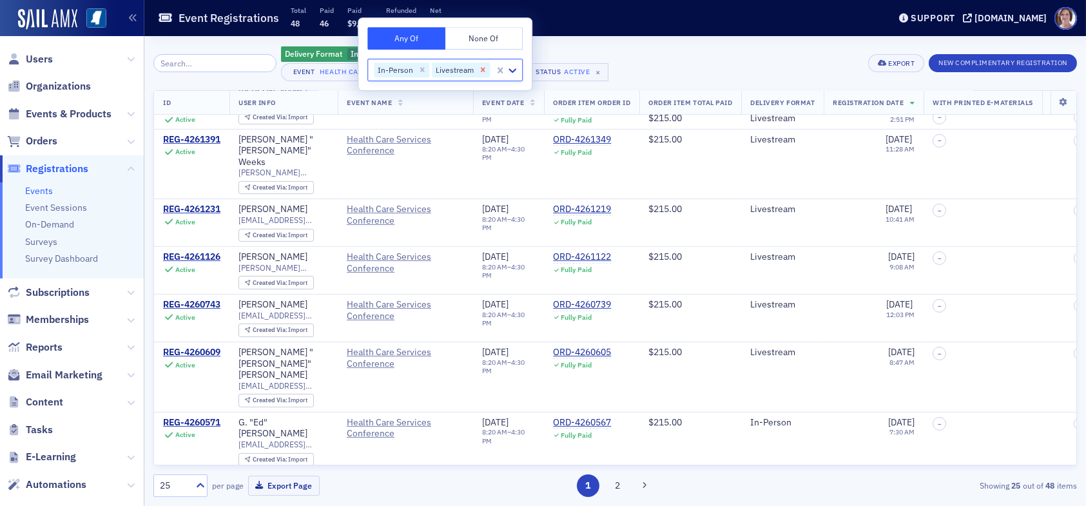
click at [479, 70] on icon "Remove Livestream" at bounding box center [482, 70] width 9 height 9
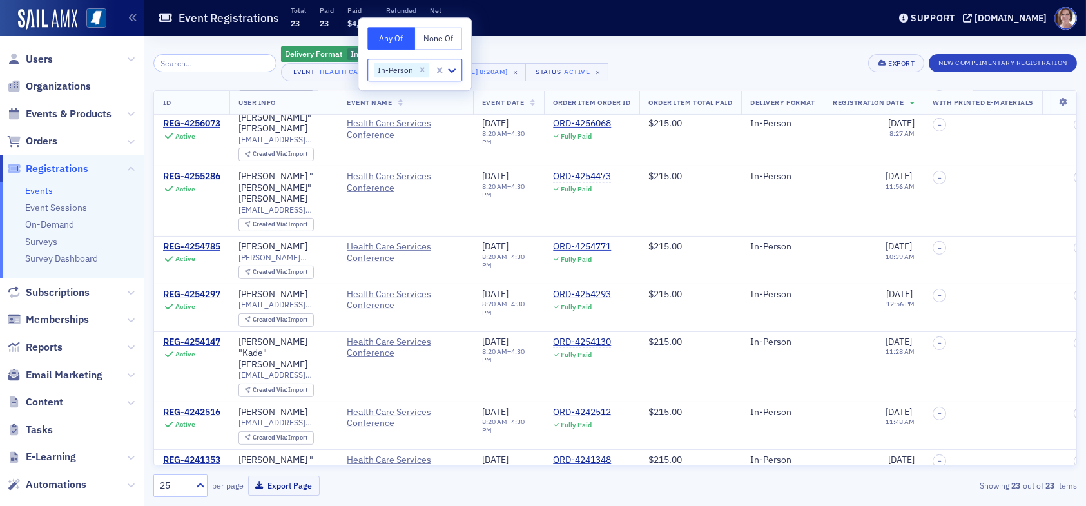
scroll to position [792, 0]
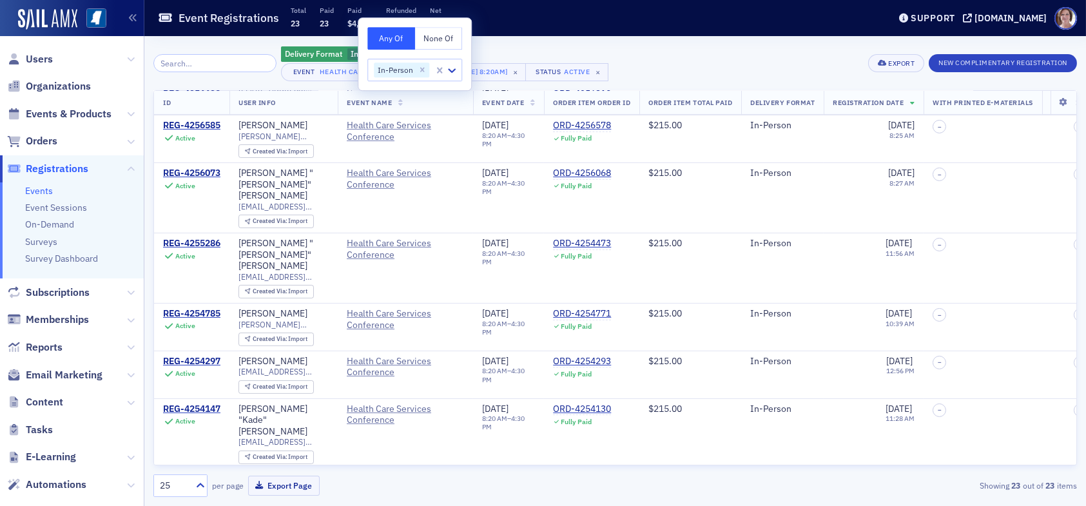
click at [671, 73] on div "Delivery Format In-Person Add Filter Event Health Care Services Conference [[DA…" at bounding box center [614, 63] width 923 height 36
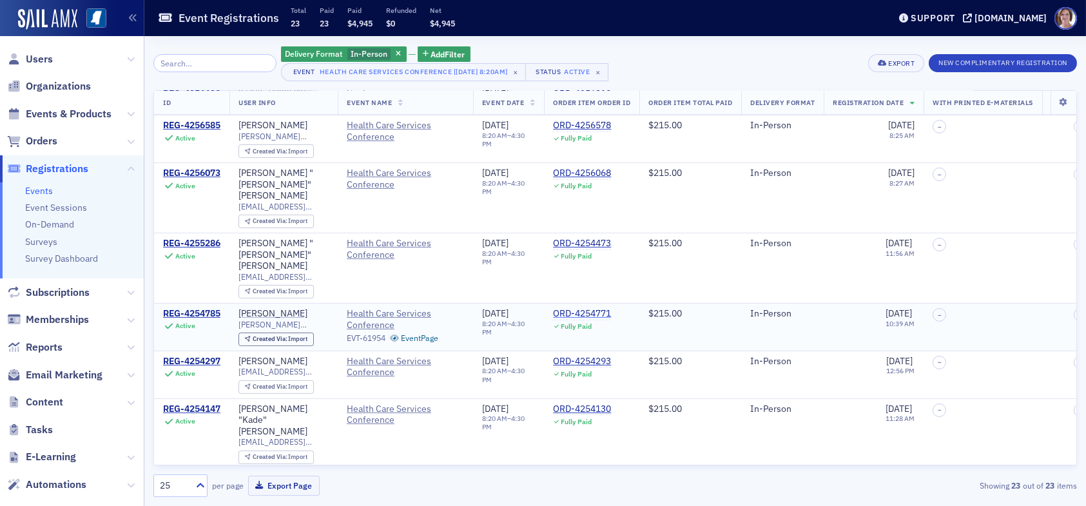
click at [590, 308] on div "ORD-4254771" at bounding box center [582, 314] width 58 height 12
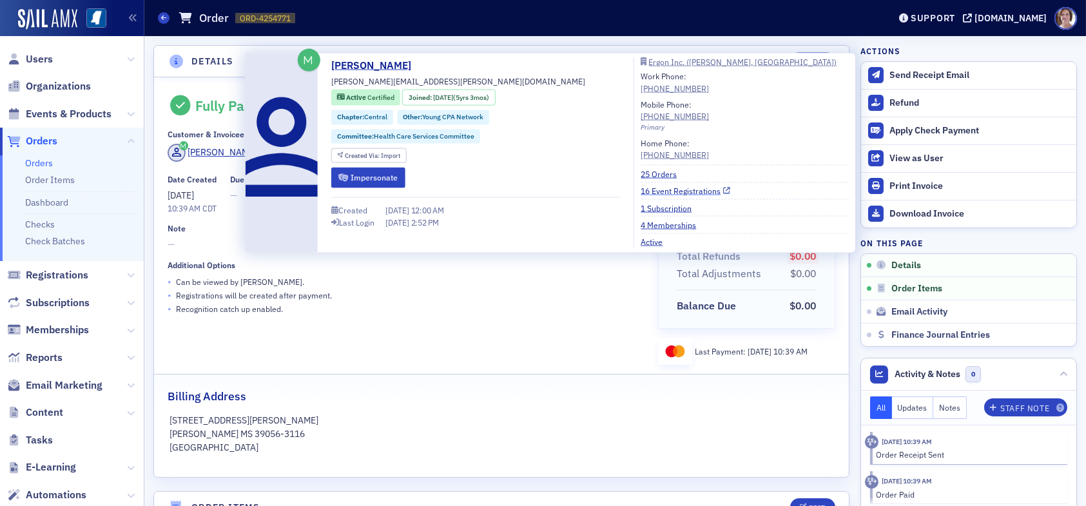
click at [684, 193] on link "16 Event Registrations" at bounding box center [685, 191] width 89 height 12
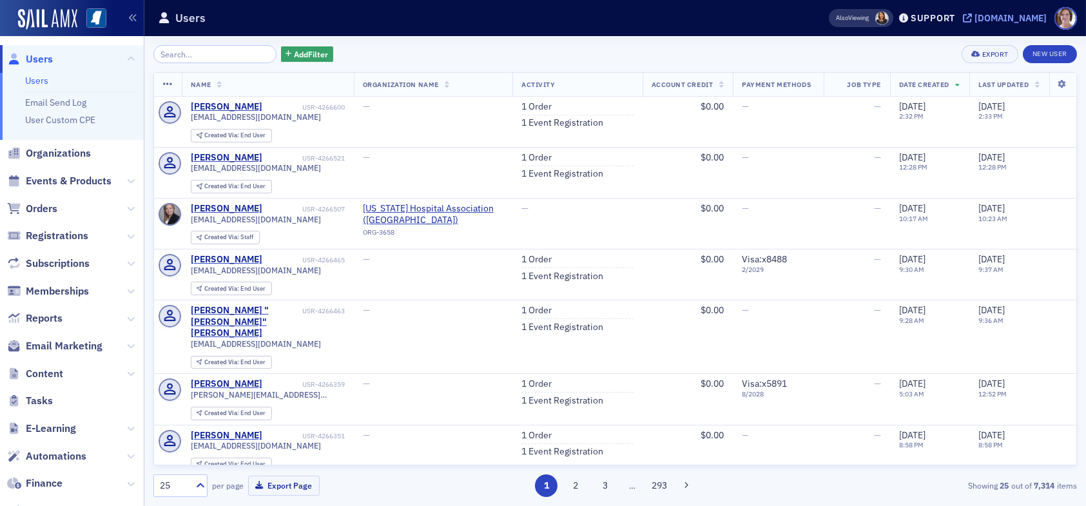
click at [1012, 15] on div "[DOMAIN_NAME]" at bounding box center [1010, 18] width 72 height 12
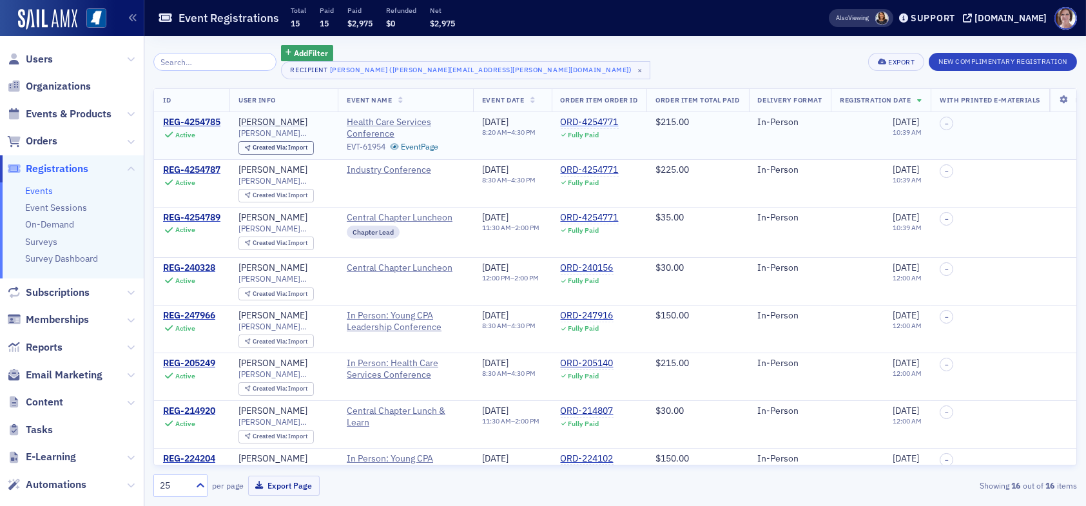
click at [619, 121] on div "ORD-4254771" at bounding box center [590, 123] width 58 height 12
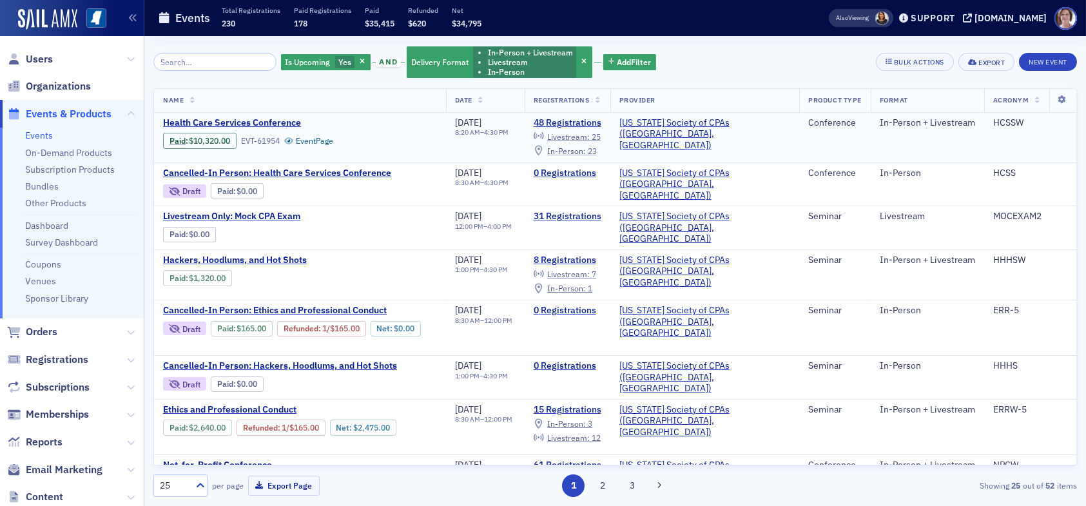
click at [586, 150] on span "In-Person :" at bounding box center [566, 151] width 39 height 10
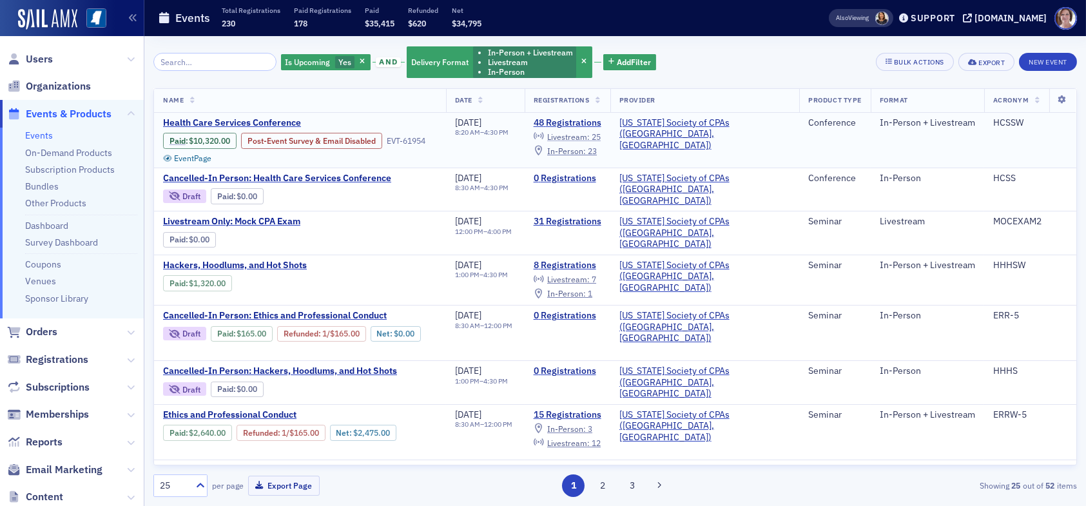
click at [590, 138] on span "Livestream :" at bounding box center [568, 136] width 43 height 10
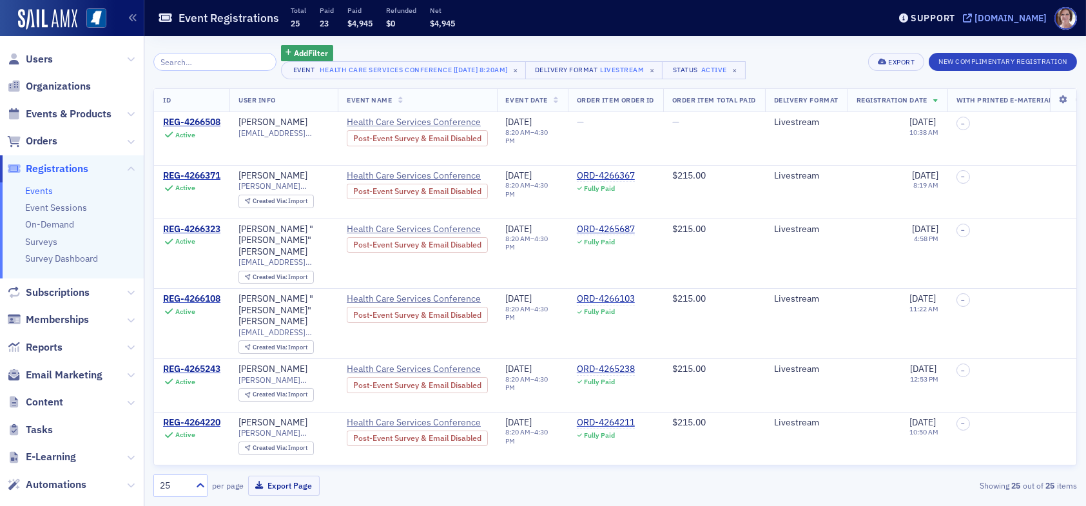
click at [1031, 15] on div "[DOMAIN_NAME]" at bounding box center [1010, 18] width 72 height 12
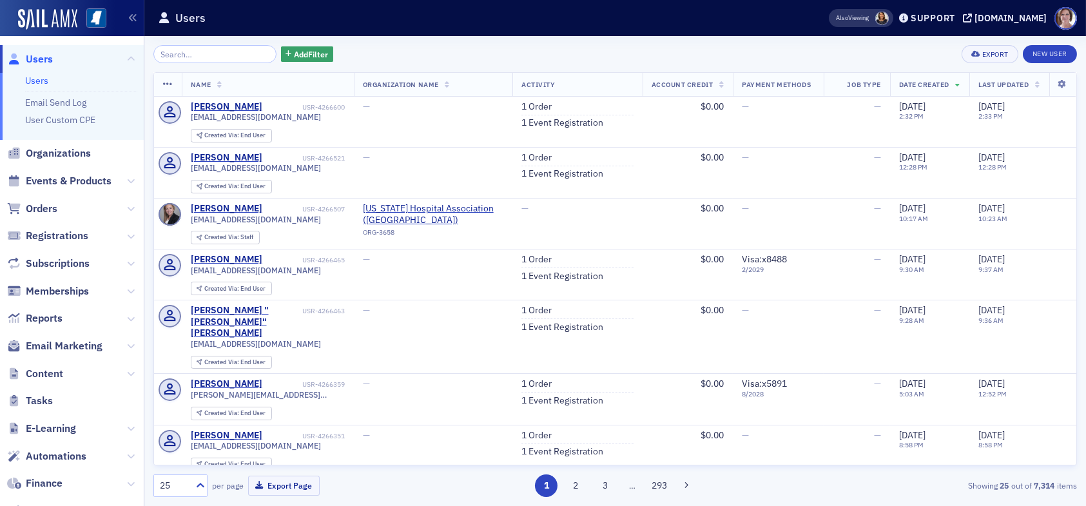
drag, startPoint x: 184, startPoint y: 53, endPoint x: 171, endPoint y: 52, distance: 12.9
click at [184, 52] on input "search" at bounding box center [214, 54] width 123 height 18
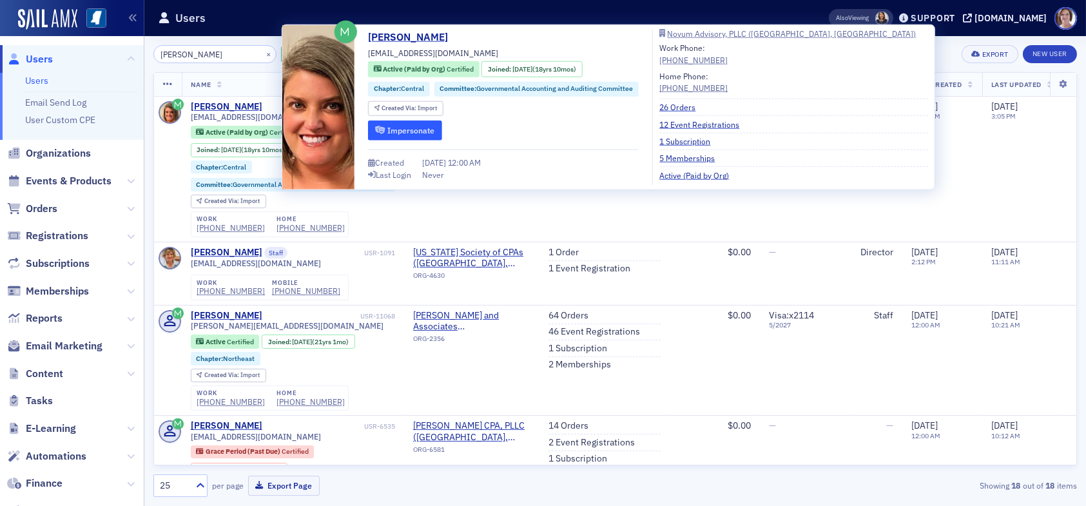
type input "[PERSON_NAME]"
click at [400, 128] on button "Impersonate" at bounding box center [405, 130] width 74 height 20
click at [256, 104] on div "[PERSON_NAME]" at bounding box center [227, 107] width 72 height 12
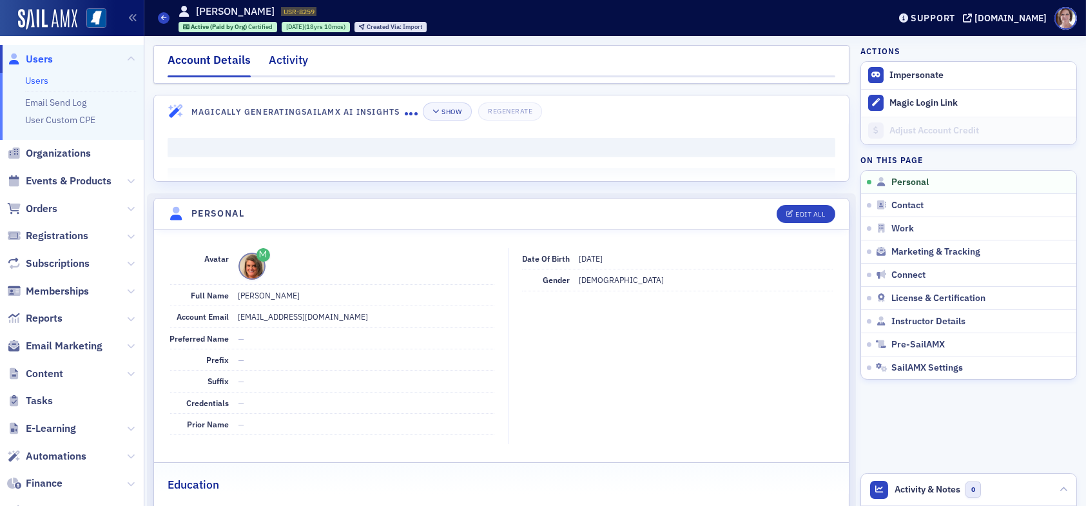
click at [282, 57] on div "Activity" at bounding box center [288, 64] width 39 height 24
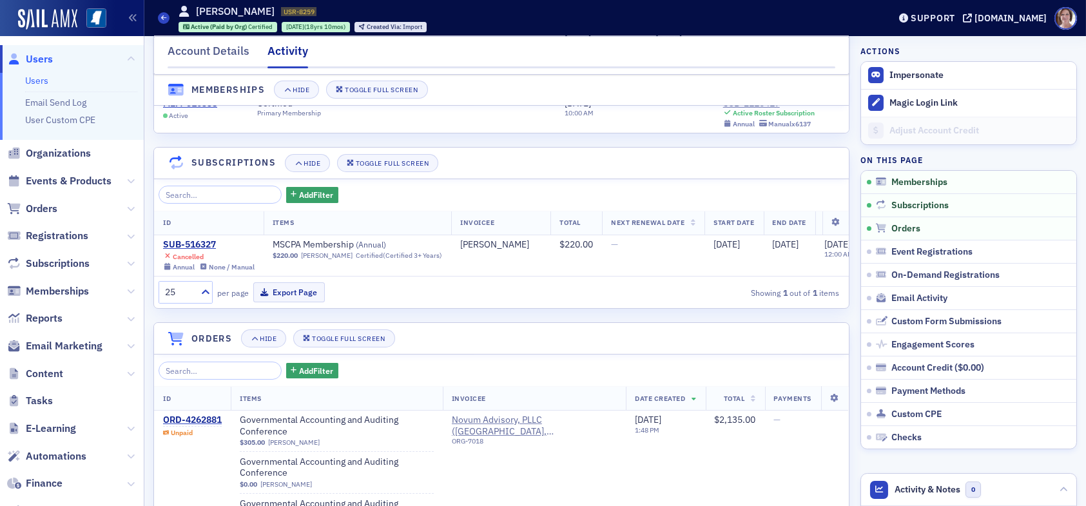
scroll to position [193, 0]
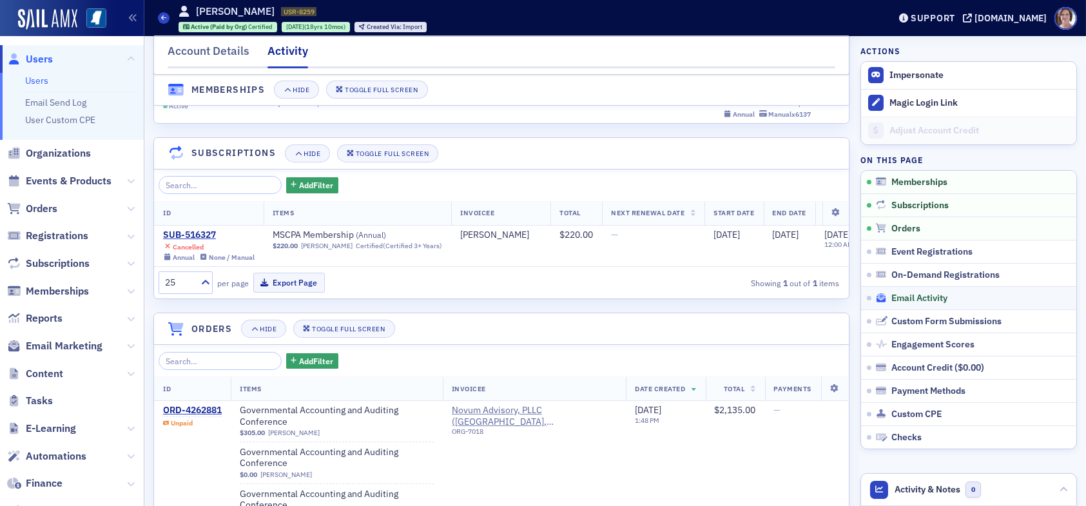
click at [911, 297] on span "Email Activity" at bounding box center [919, 299] width 56 height 12
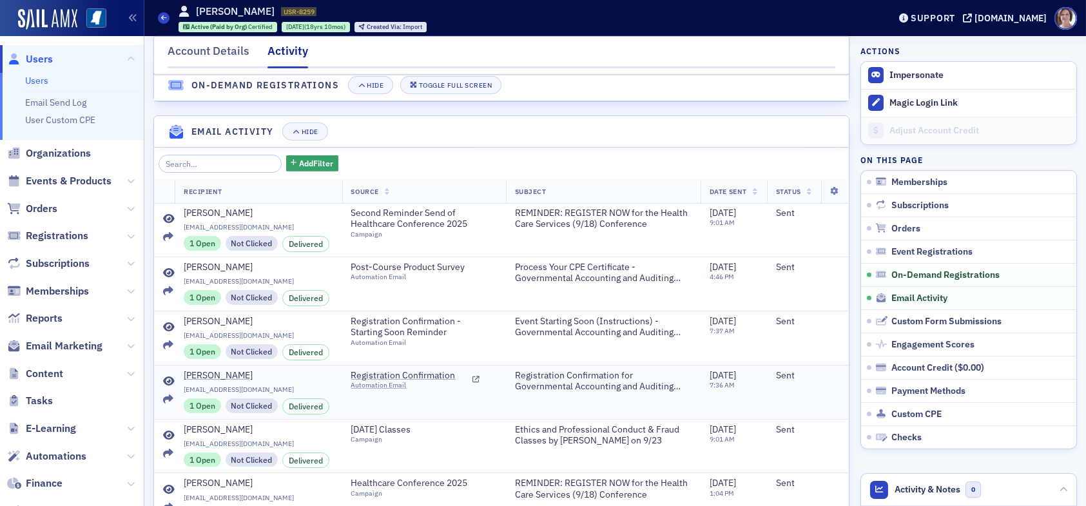
scroll to position [1445, 0]
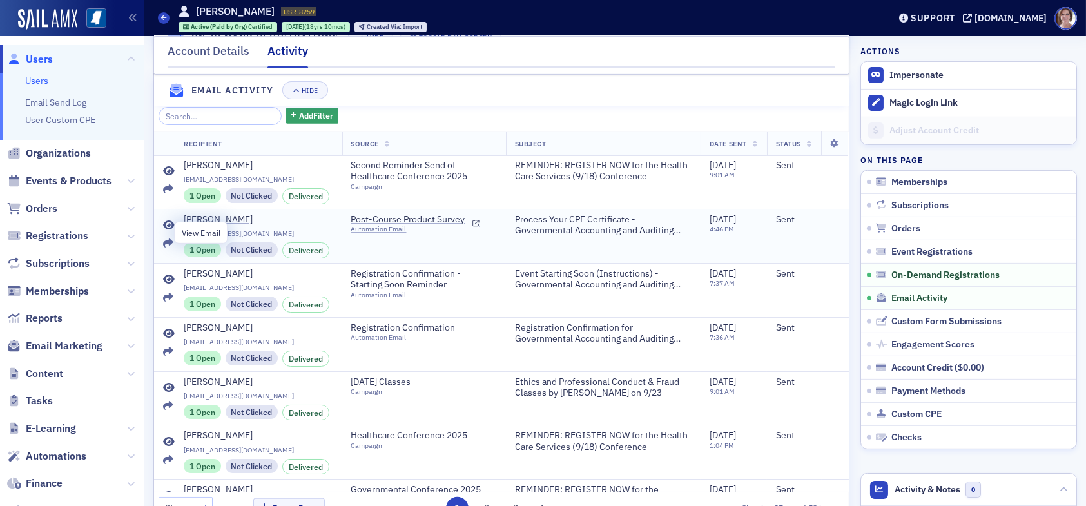
click at [169, 231] on icon at bounding box center [169, 225] width 12 height 10
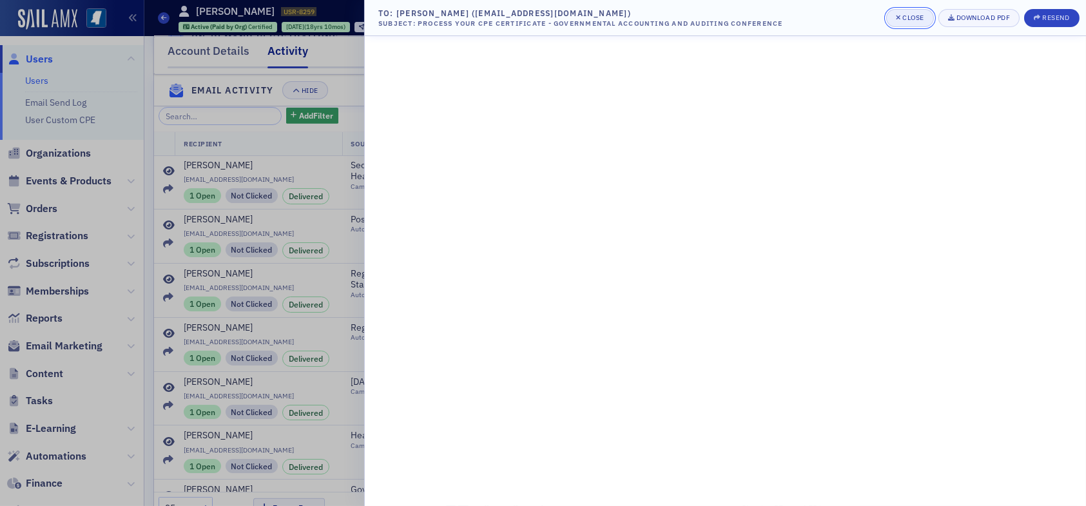
click at [906, 20] on div "Close" at bounding box center [913, 17] width 22 height 7
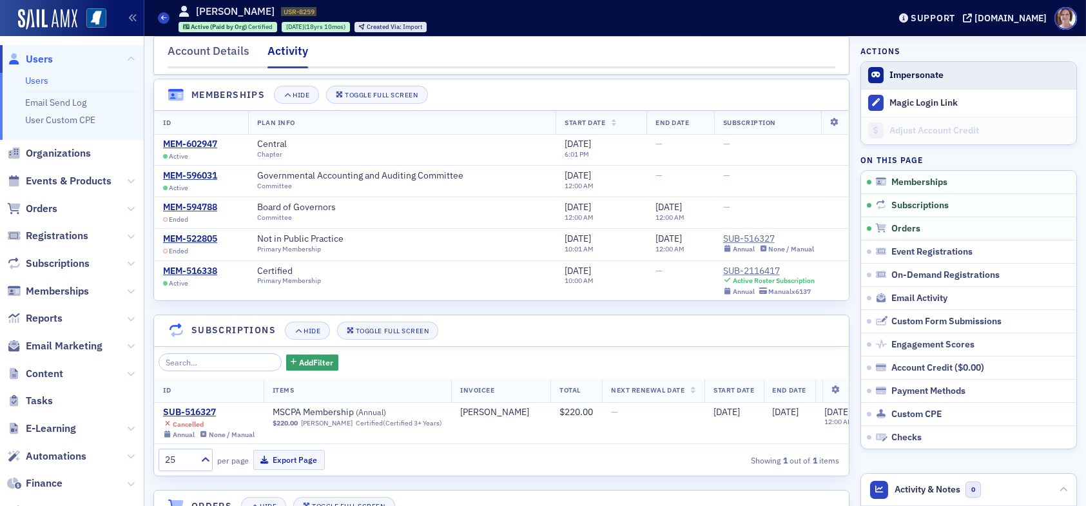
scroll to position [0, 0]
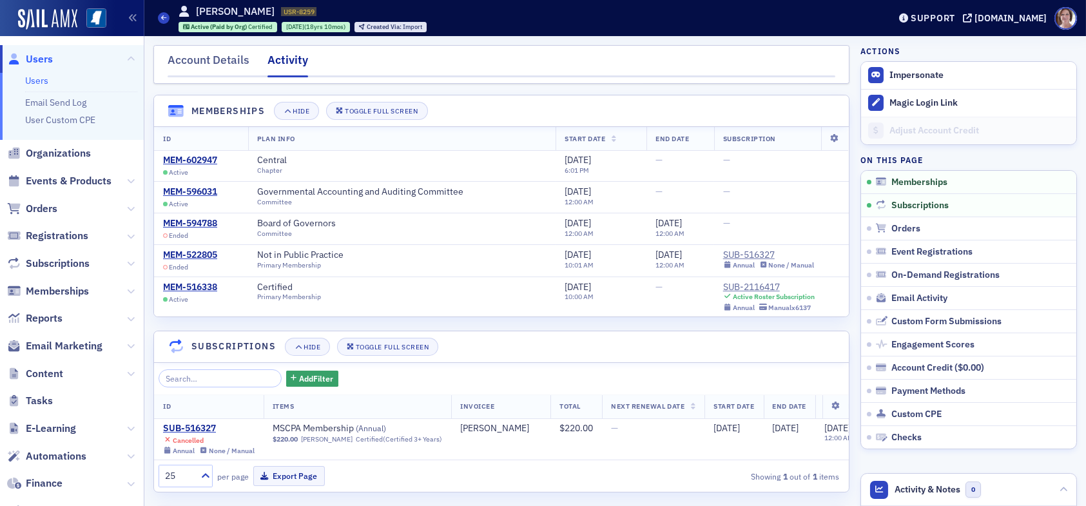
click at [35, 56] on span "Users" at bounding box center [39, 59] width 27 height 14
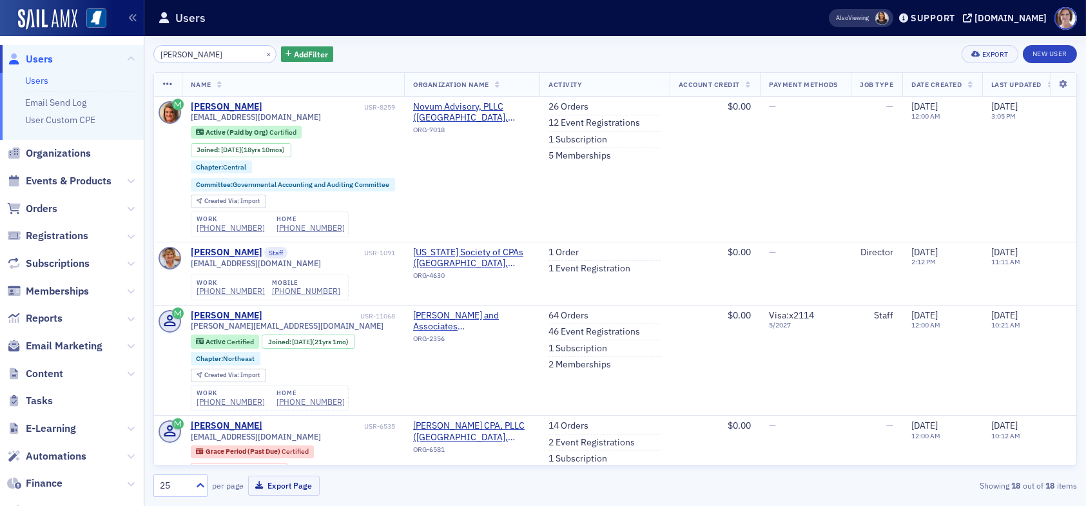
drag, startPoint x: 241, startPoint y: 52, endPoint x: 113, endPoint y: 56, distance: 127.7
click at [113, 56] on div "Users Users Email Send Log User Custom CPE Organizations Events & Products Orde…" at bounding box center [543, 253] width 1086 height 506
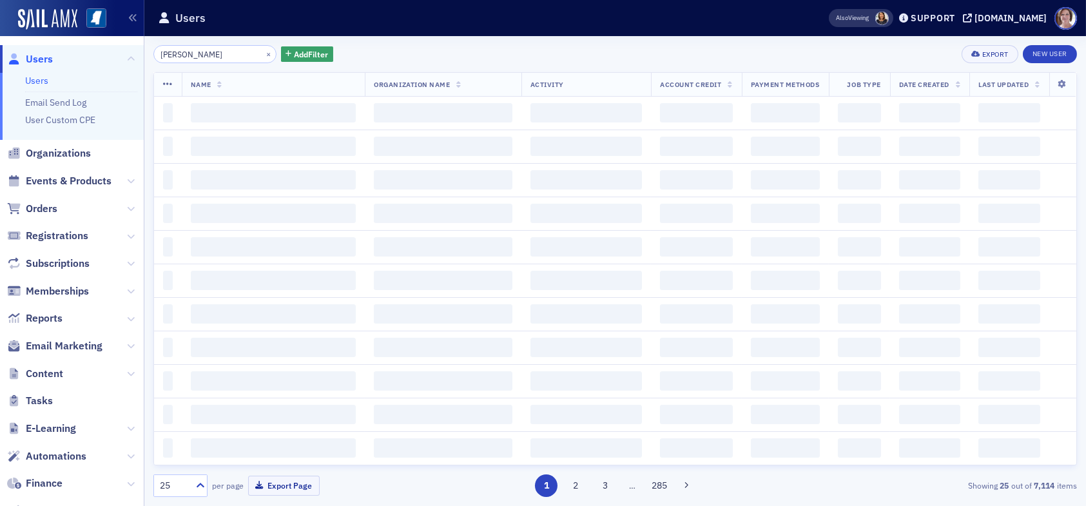
type input "anita goodrum"
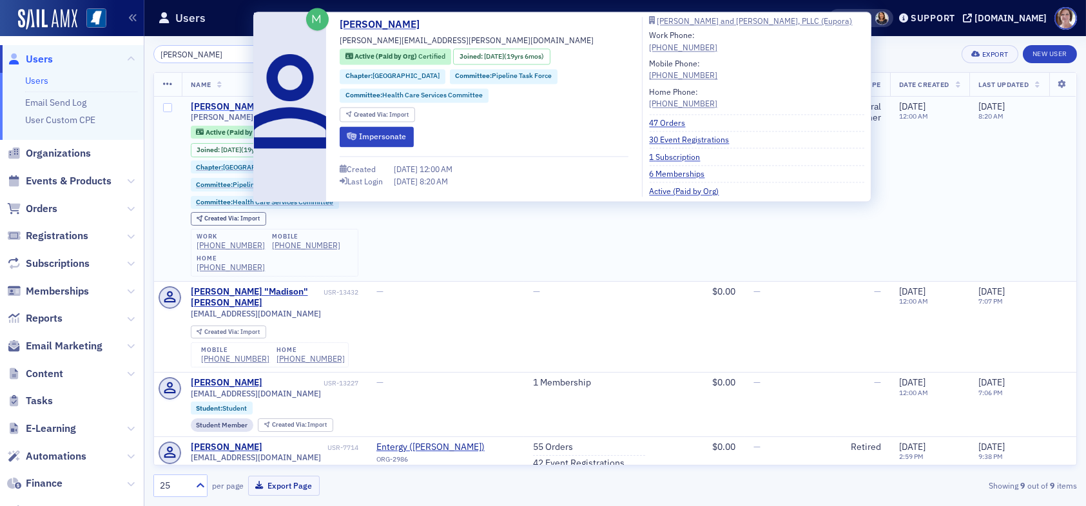
click at [217, 107] on div "Anita Goodrum" at bounding box center [227, 107] width 72 height 12
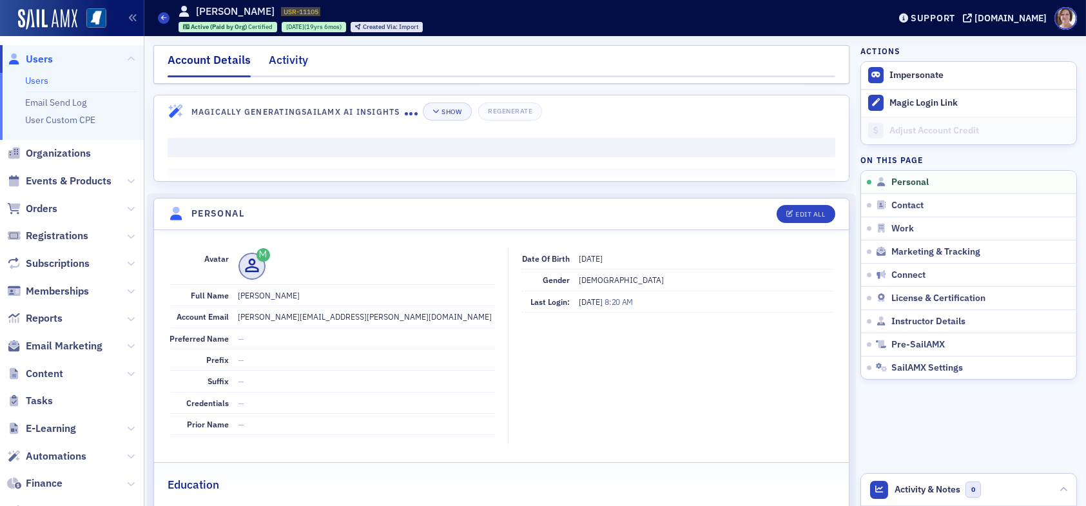
click at [284, 61] on div "Activity" at bounding box center [288, 64] width 39 height 24
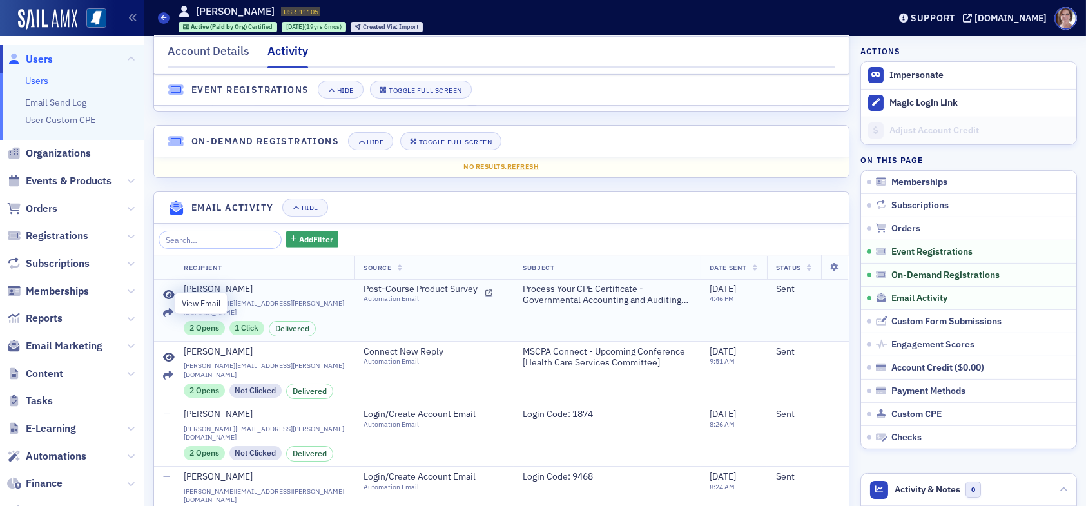
click at [168, 300] on icon at bounding box center [169, 295] width 12 height 10
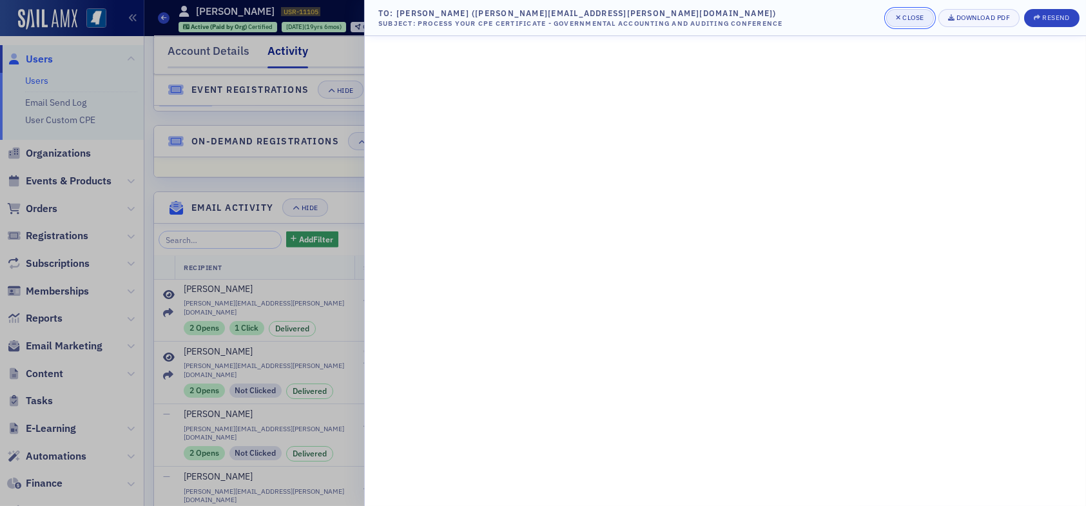
click at [907, 14] on div "Close" at bounding box center [913, 17] width 22 height 7
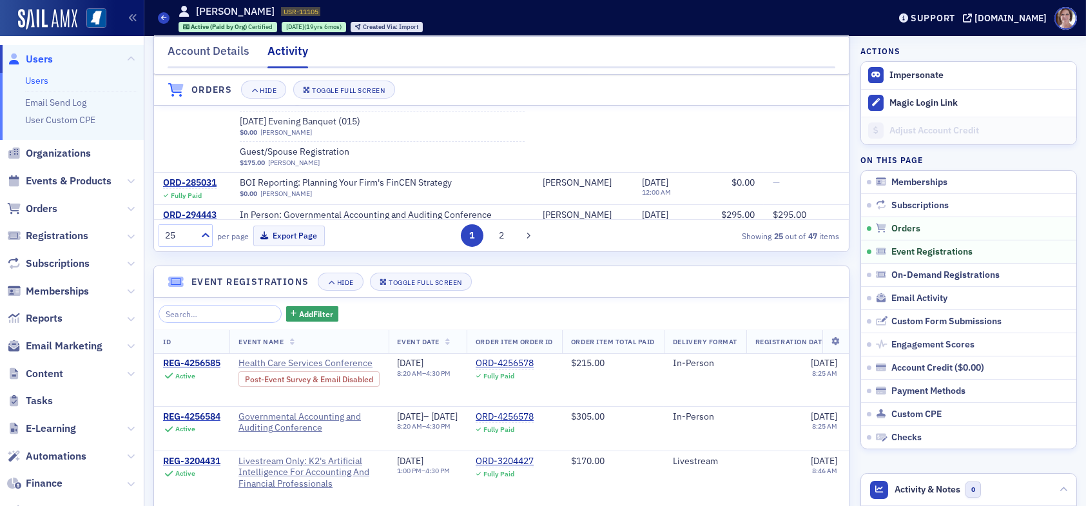
scroll to position [773, 0]
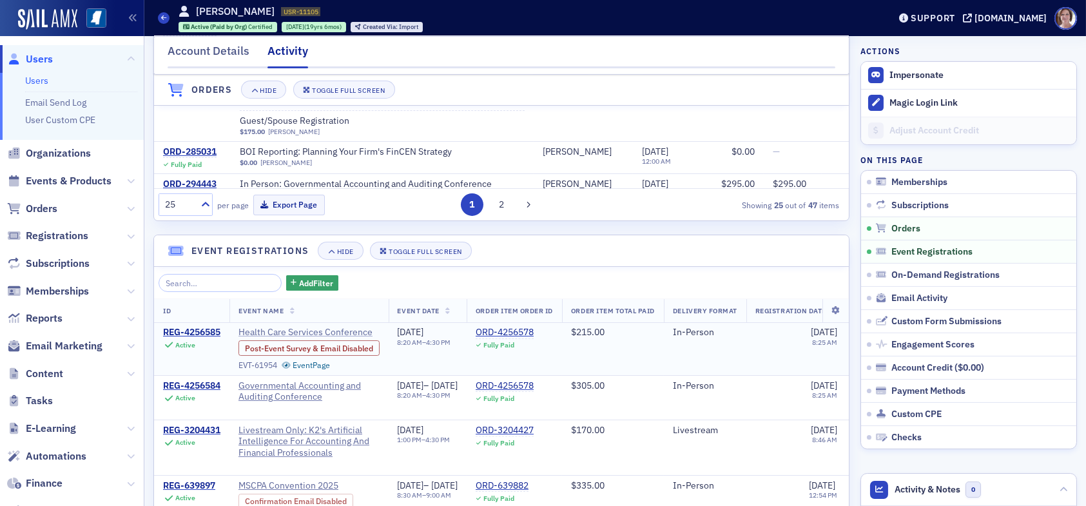
click at [288, 338] on span "Health Care Services Conference" at bounding box center [305, 333] width 134 height 12
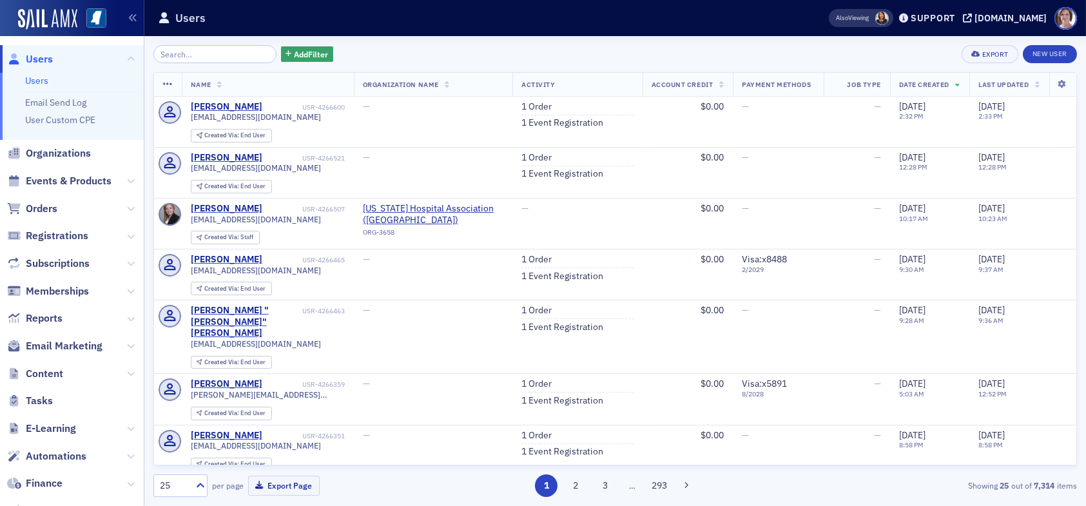
click at [34, 59] on span "Users" at bounding box center [39, 59] width 27 height 14
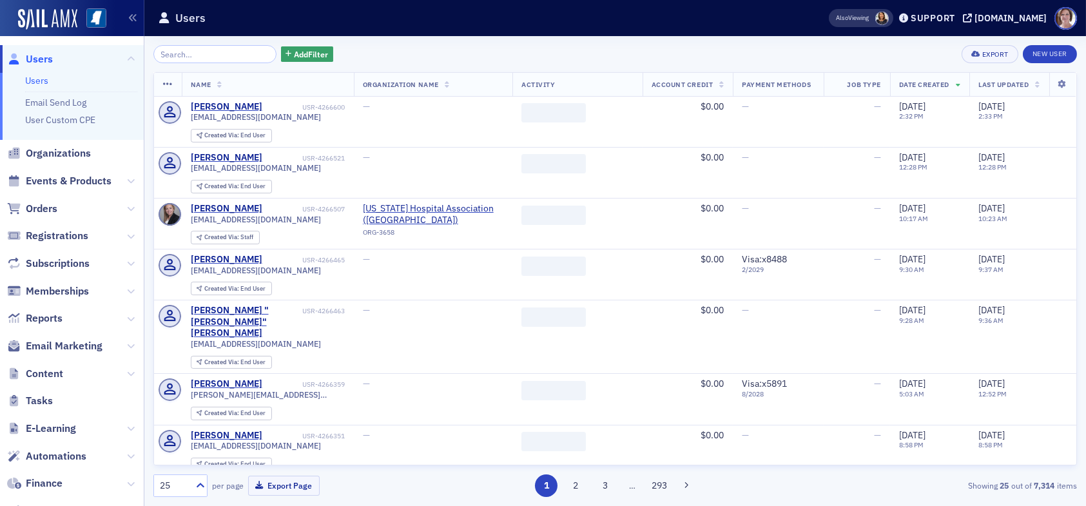
click at [204, 55] on input "search" at bounding box center [214, 54] width 123 height 18
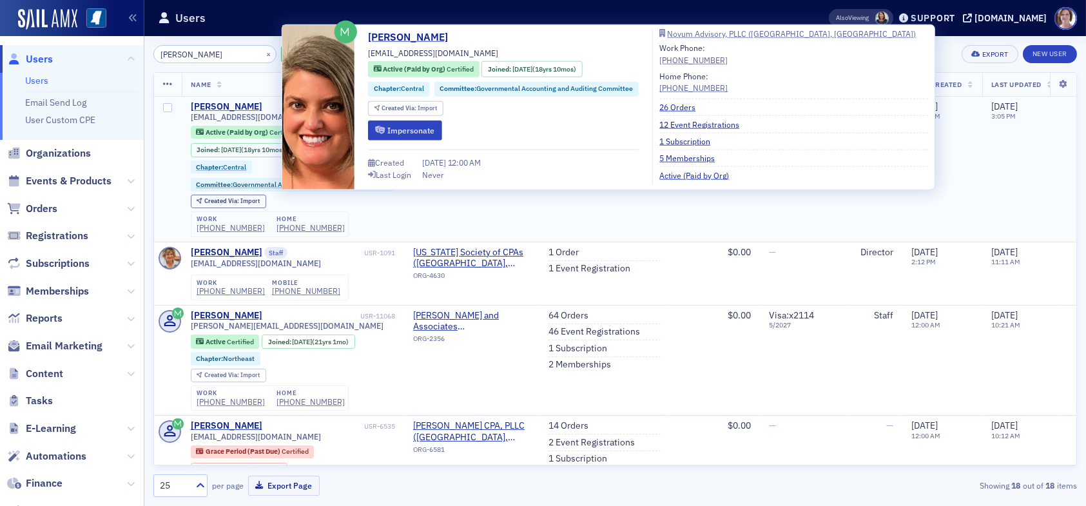
type input "[PERSON_NAME]"
click at [229, 105] on div "[PERSON_NAME]" at bounding box center [227, 107] width 72 height 12
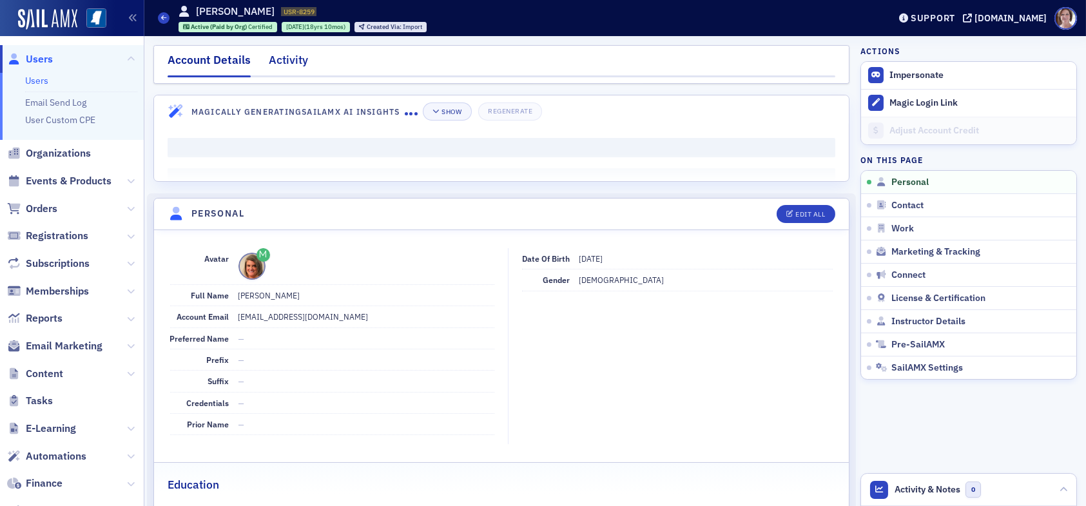
click at [290, 58] on div "Activity" at bounding box center [288, 64] width 39 height 24
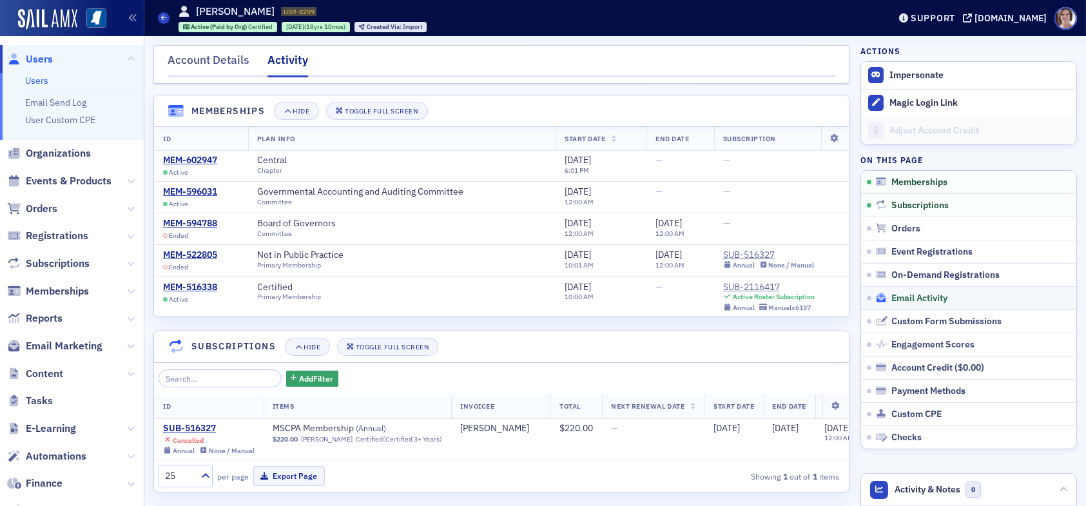
click at [893, 298] on span "Email Activity" at bounding box center [919, 299] width 56 height 12
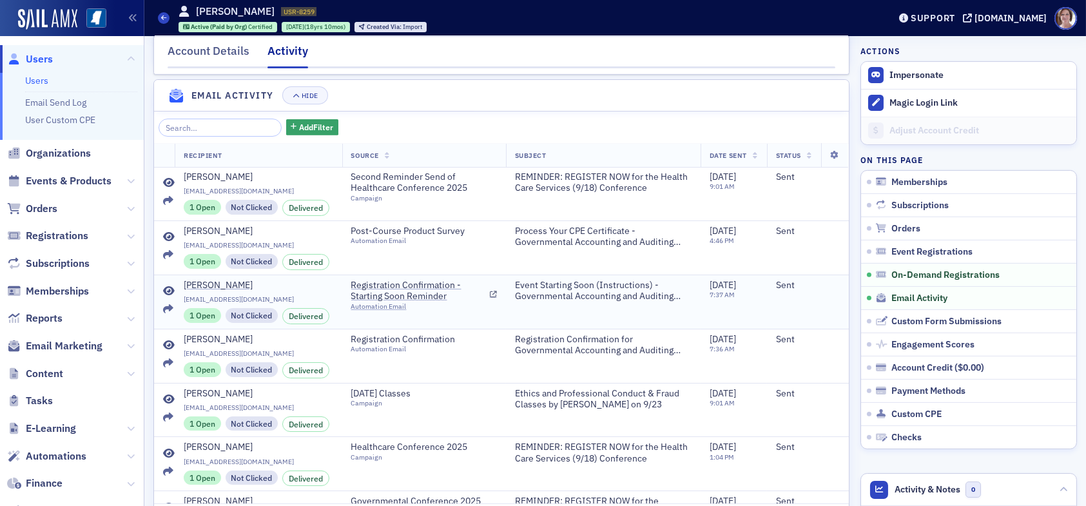
scroll to position [1445, 0]
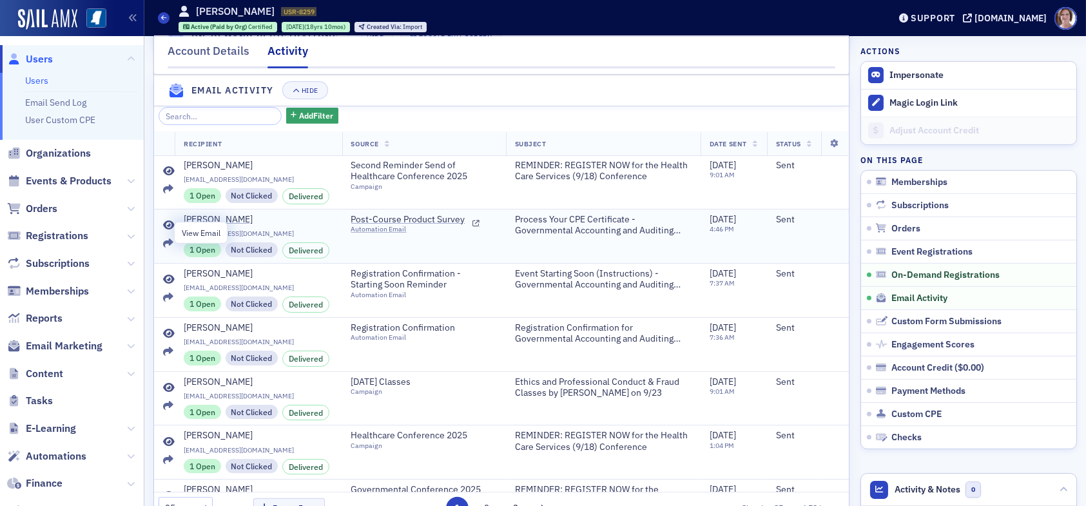
click at [169, 227] on icon at bounding box center [169, 225] width 12 height 10
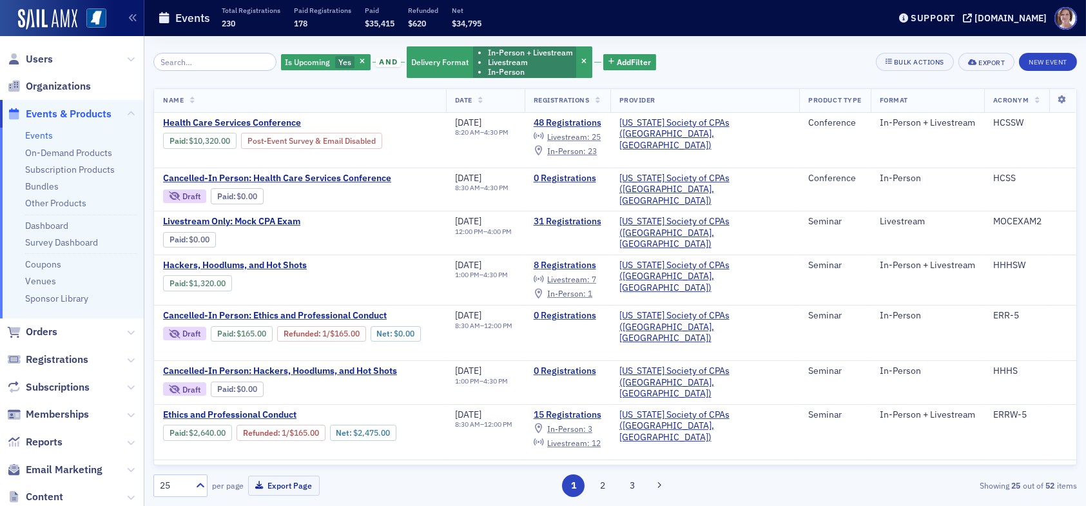
click at [41, 135] on link "Events" at bounding box center [39, 136] width 28 height 12
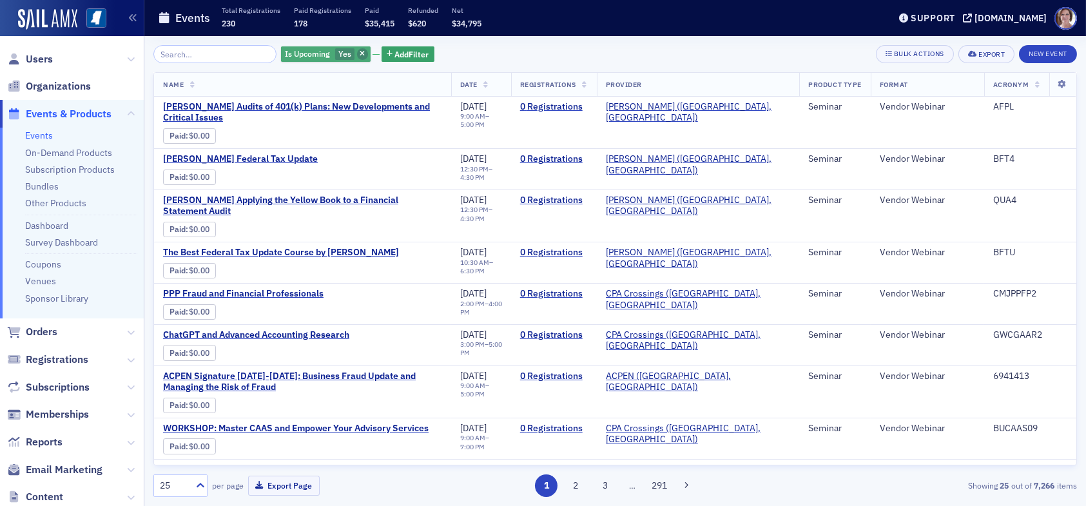
click at [360, 53] on icon "button" at bounding box center [362, 54] width 5 height 7
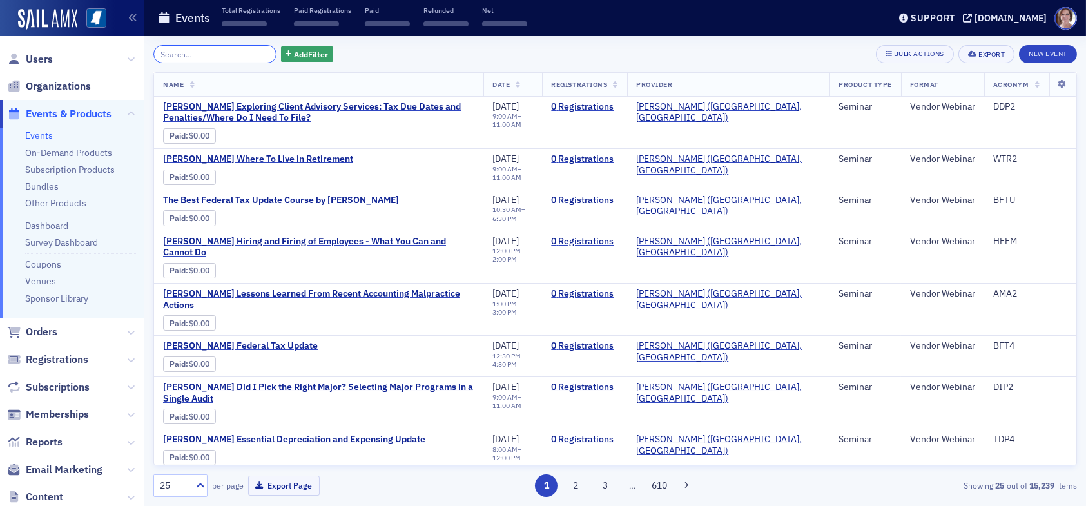
click at [227, 55] on input "search" at bounding box center [214, 54] width 123 height 18
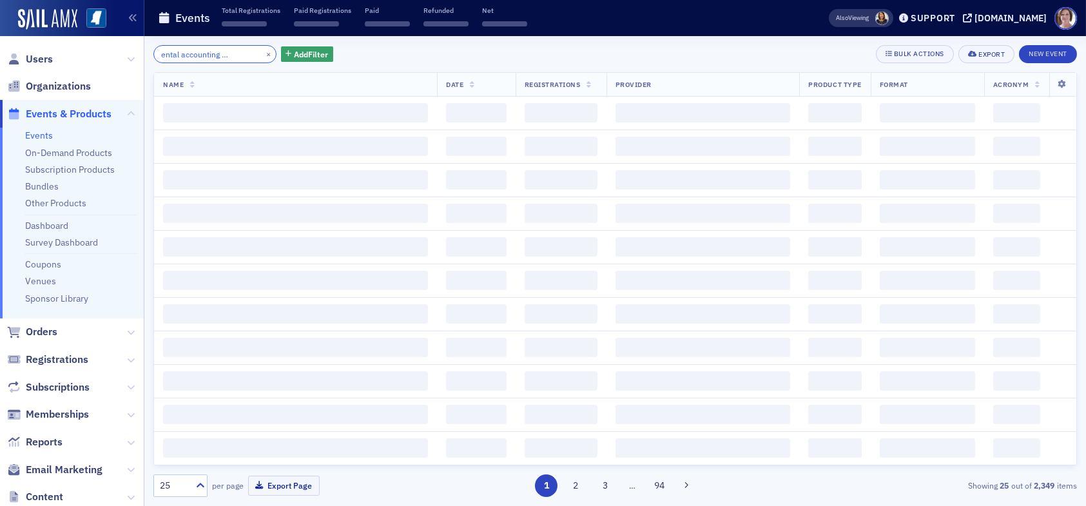
scroll to position [0, 45]
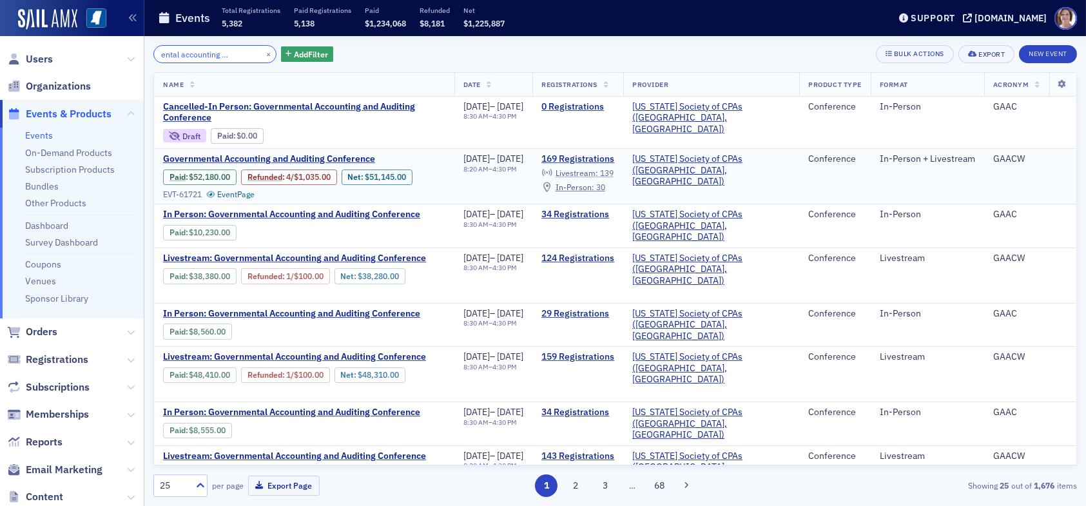
type input "governmental accounting and auditin"
click at [598, 170] on span "Livestream :" at bounding box center [576, 173] width 43 height 10
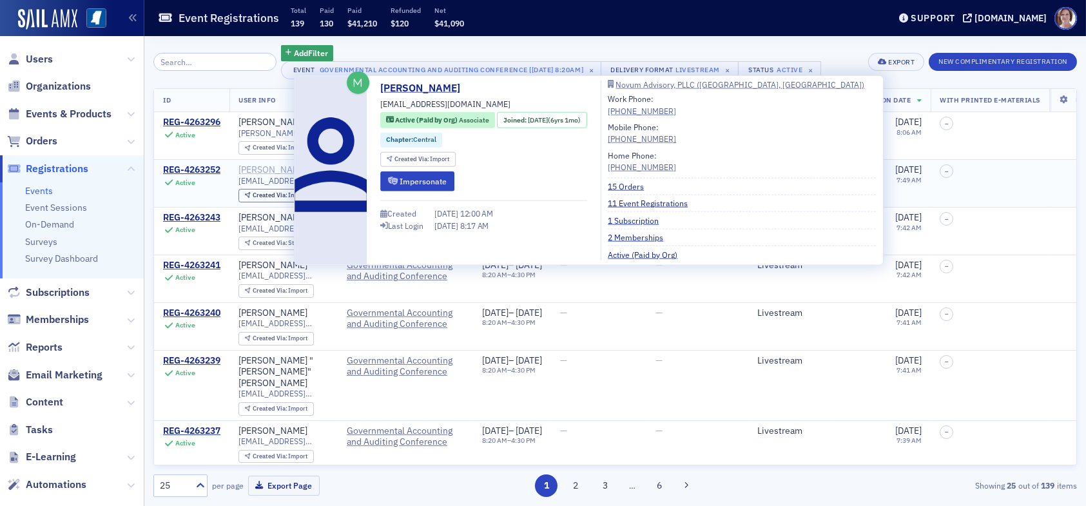
click at [268, 171] on div "[PERSON_NAME]" at bounding box center [272, 170] width 69 height 12
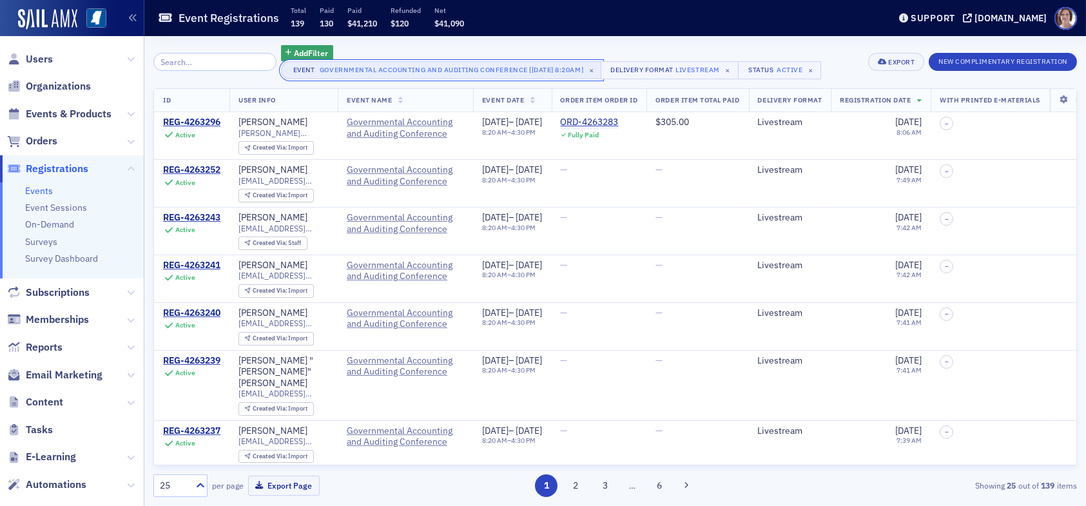
click at [391, 72] on div "Governmental Accounting and Auditing Conference [[DATE] 8:20am]" at bounding box center [452, 69] width 264 height 13
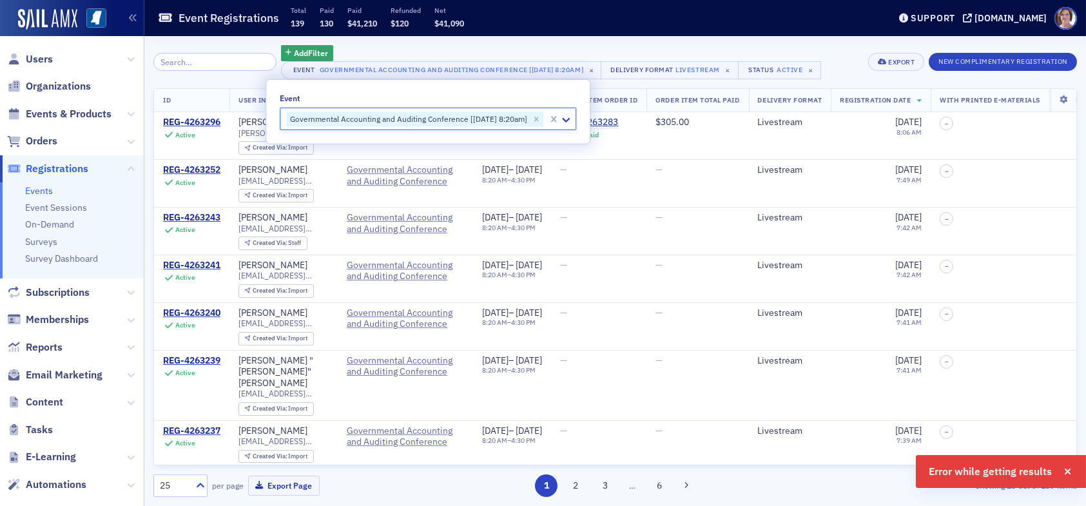
drag, startPoint x: 735, startPoint y: 47, endPoint x: 741, endPoint y: 37, distance: 11.3
click at [735, 46] on div "Add Filter" at bounding box center [551, 53] width 541 height 16
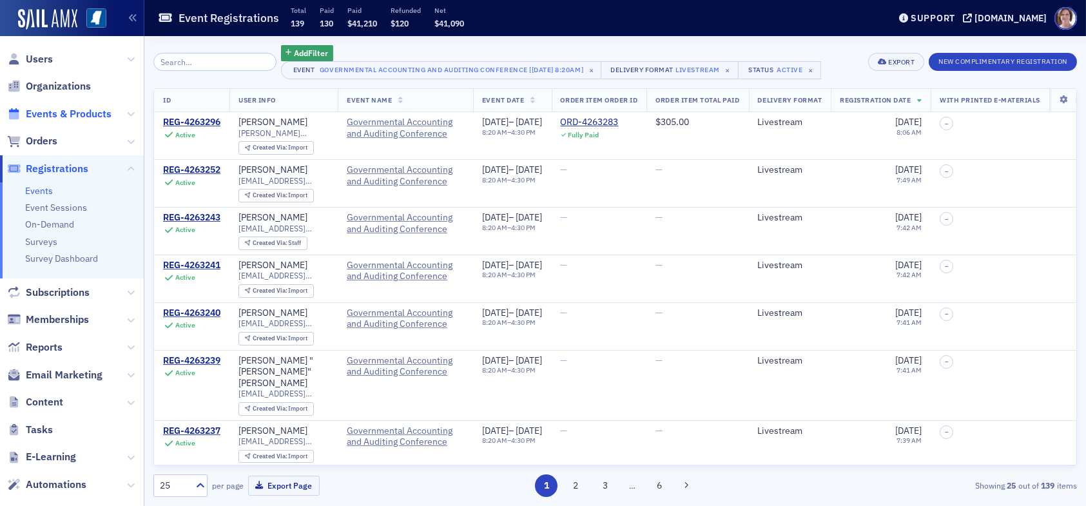
click at [82, 110] on span "Events & Products" at bounding box center [69, 114] width 86 height 14
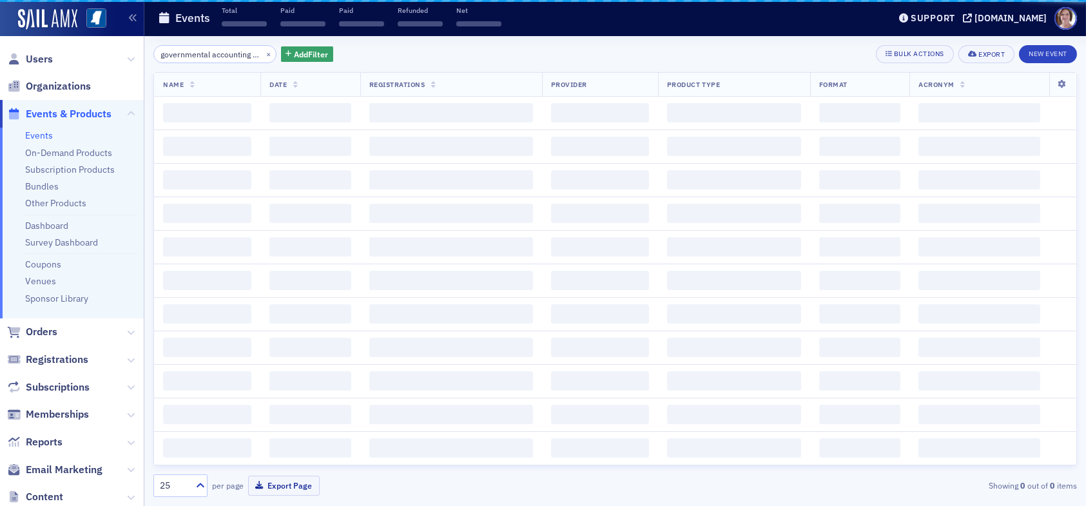
scroll to position [0, 45]
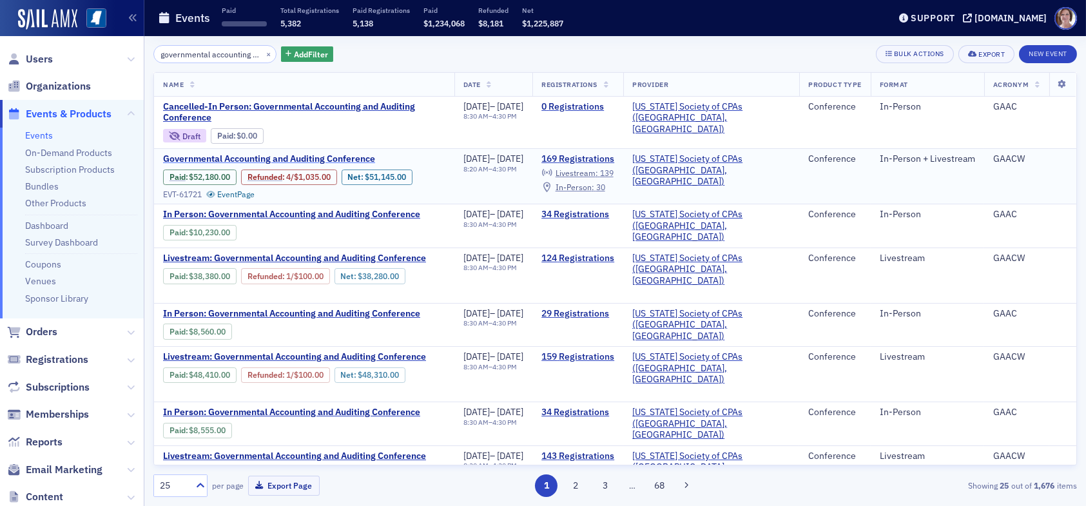
click at [299, 162] on span "Governmental Accounting and Auditing Conference" at bounding box center [271, 159] width 217 height 12
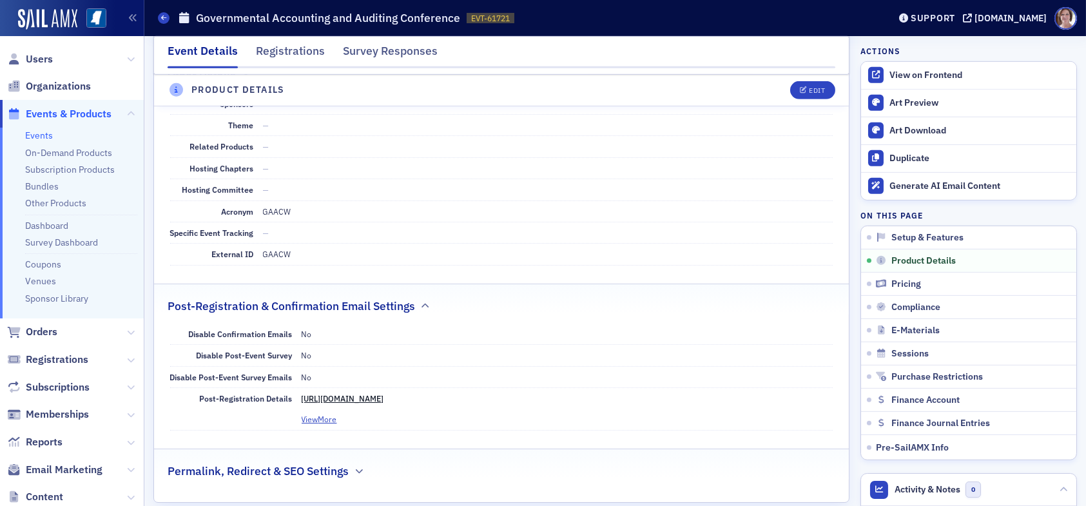
scroll to position [1611, 0]
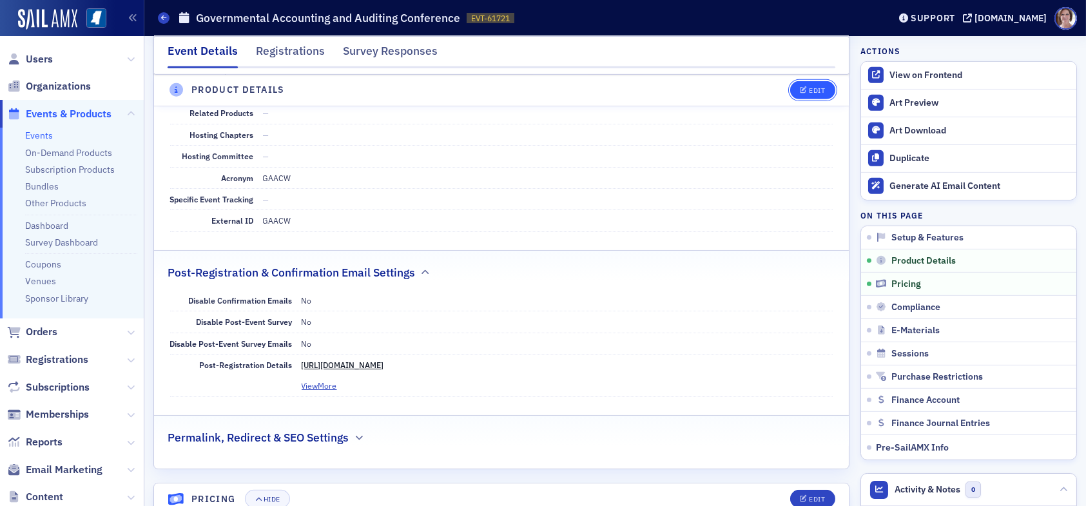
click at [809, 87] on div "Edit" at bounding box center [817, 90] width 16 height 7
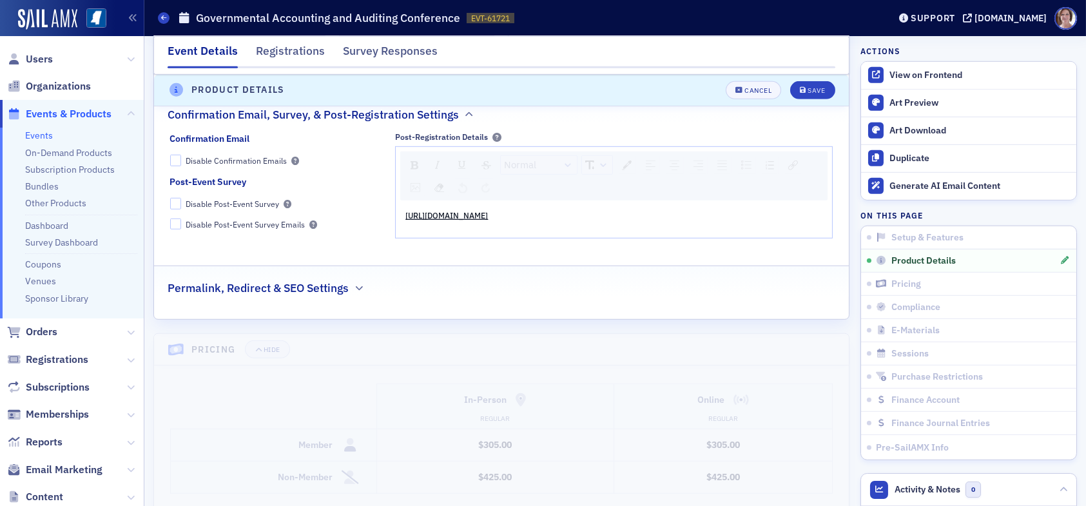
scroll to position [2050, 0]
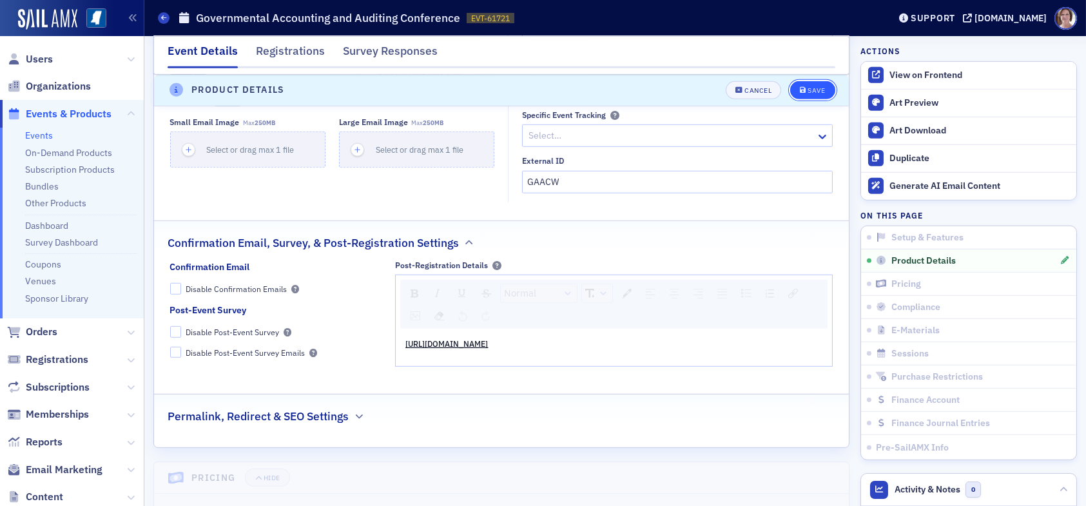
click at [800, 88] on icon "submit" at bounding box center [803, 90] width 6 height 7
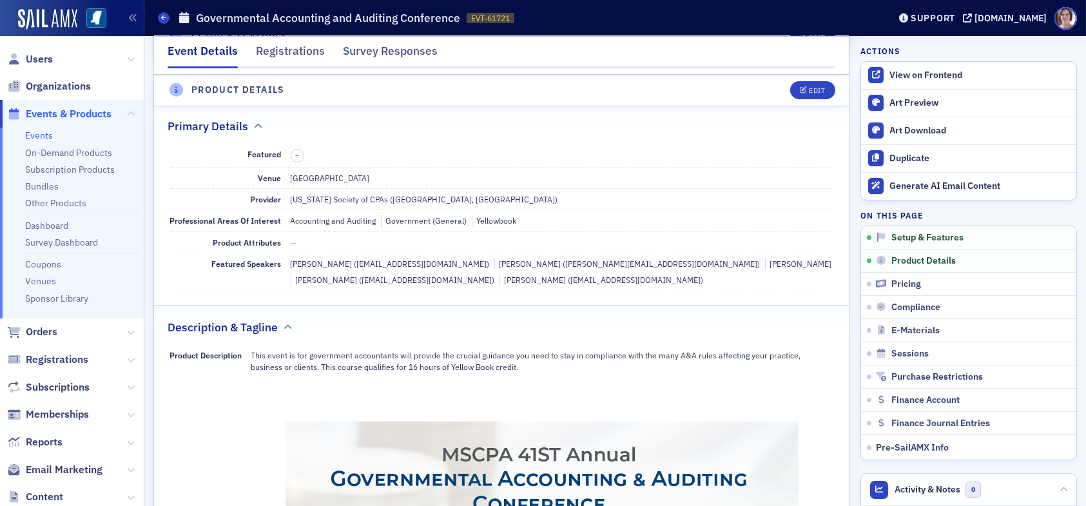
scroll to position [310, 0]
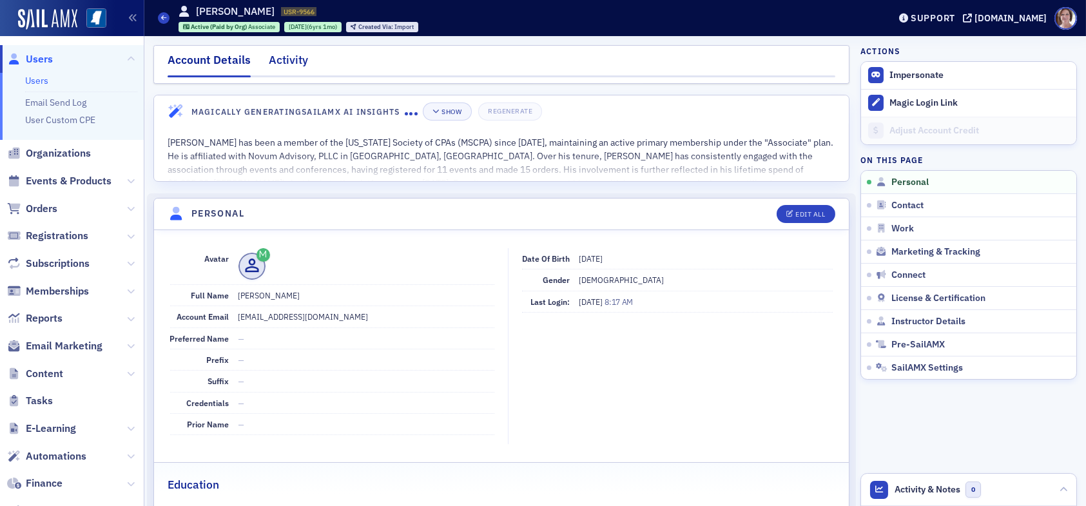
click at [282, 60] on div "Activity" at bounding box center [288, 64] width 39 height 24
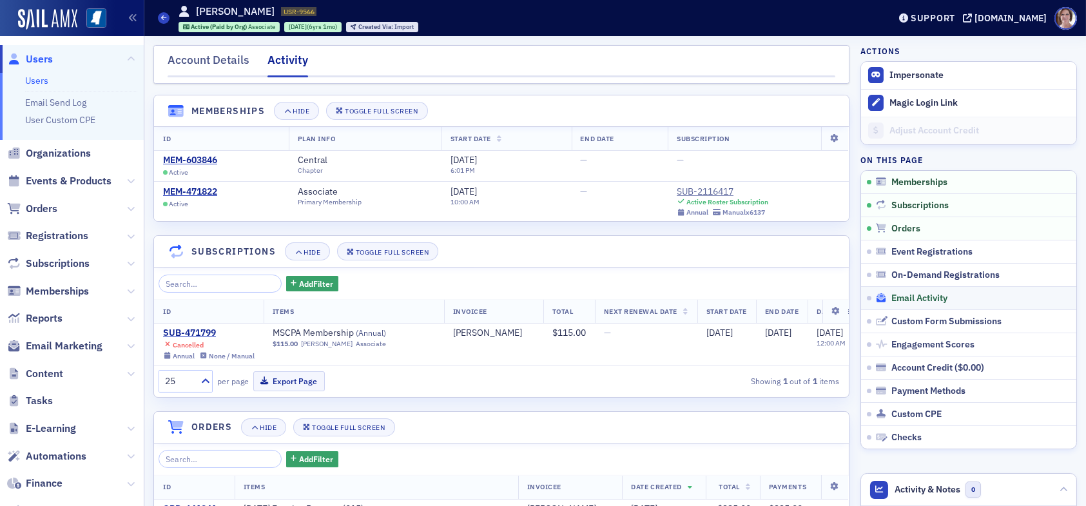
click at [911, 298] on span "Email Activity" at bounding box center [919, 299] width 56 height 12
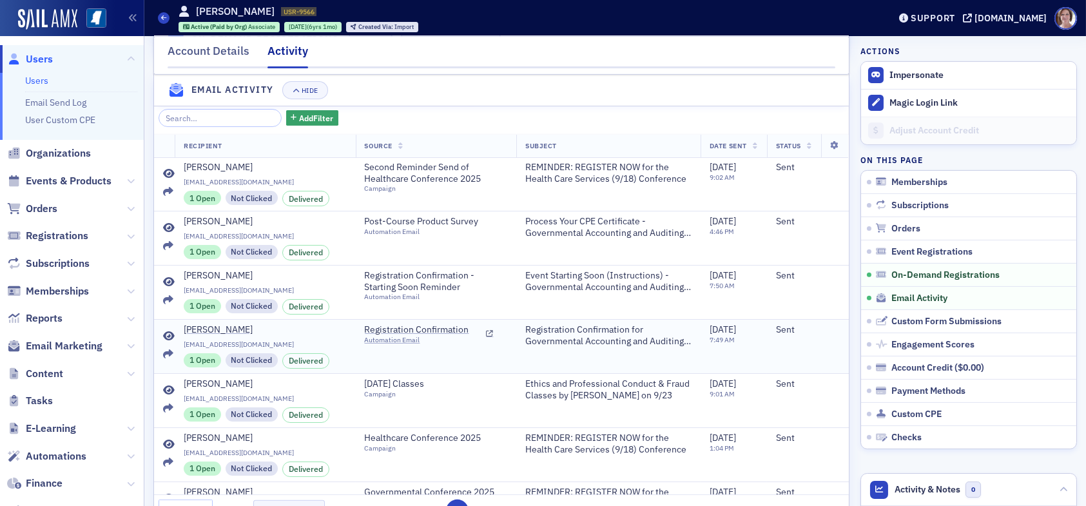
scroll to position [1351, 0]
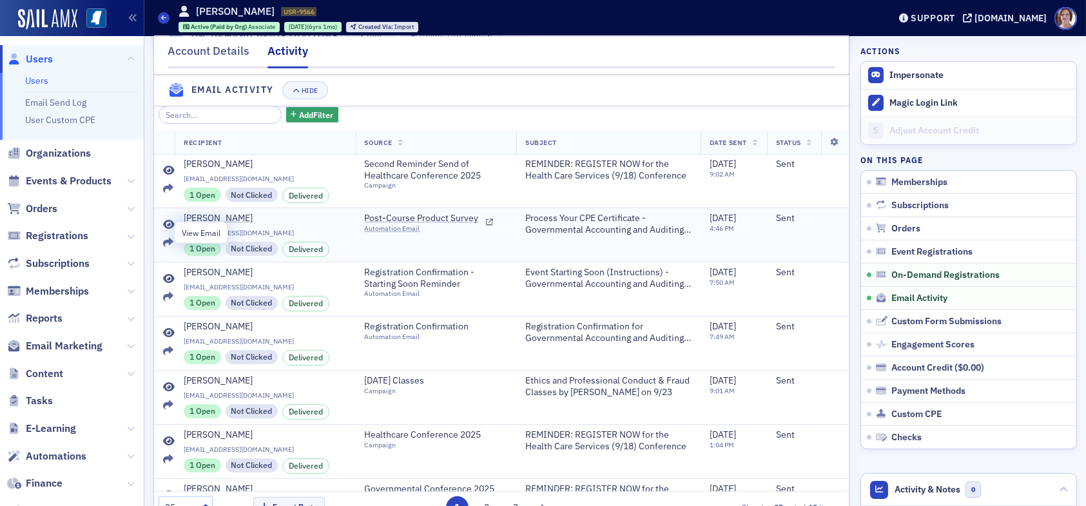
click at [166, 230] on icon at bounding box center [169, 225] width 12 height 10
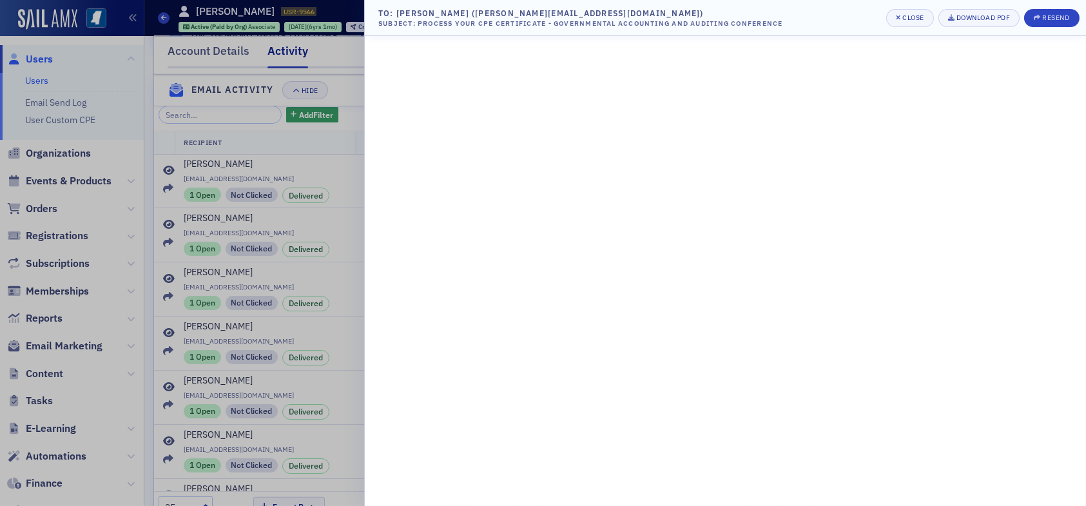
click at [34, 60] on div at bounding box center [543, 253] width 1086 height 506
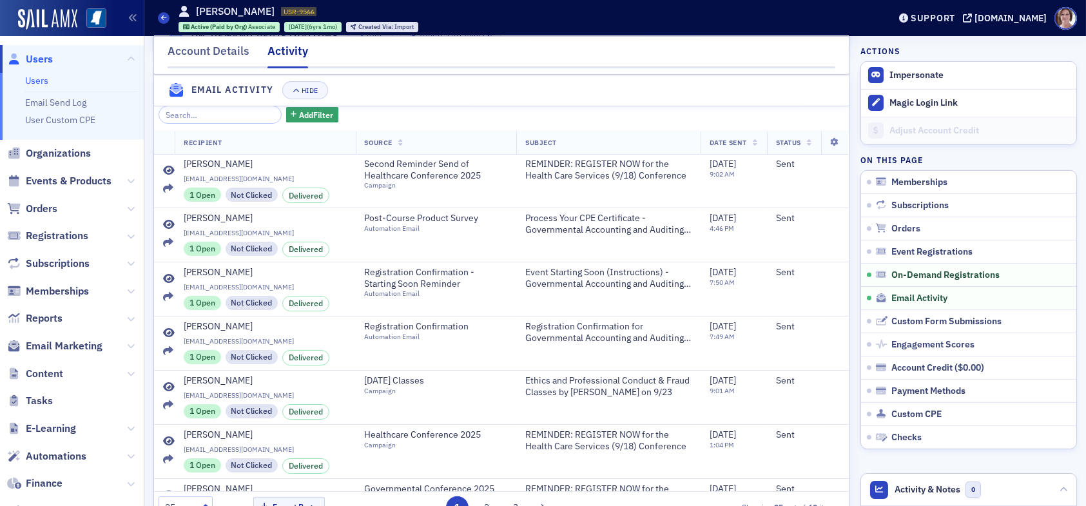
click at [39, 55] on span "Users" at bounding box center [39, 59] width 27 height 14
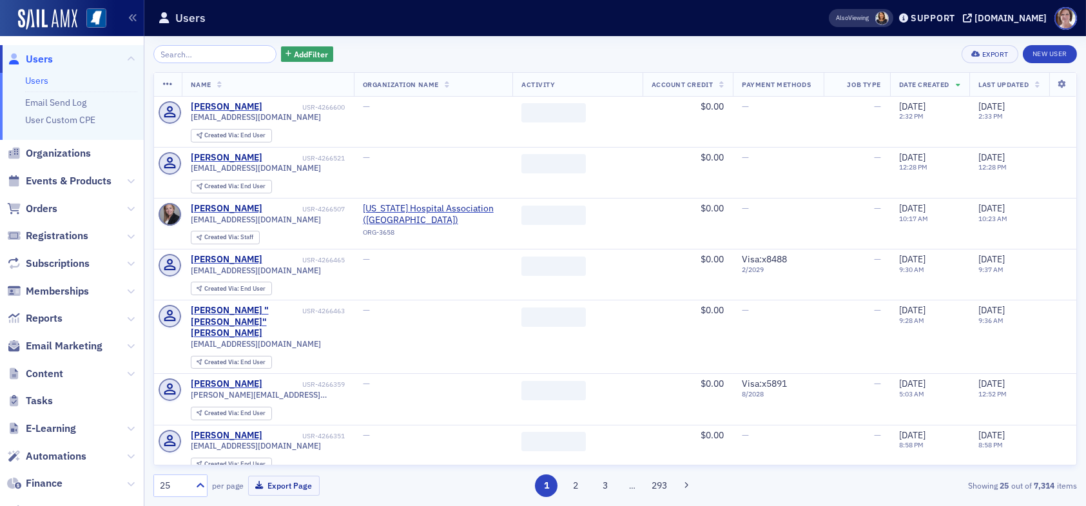
click at [198, 53] on input "search" at bounding box center [214, 54] width 123 height 18
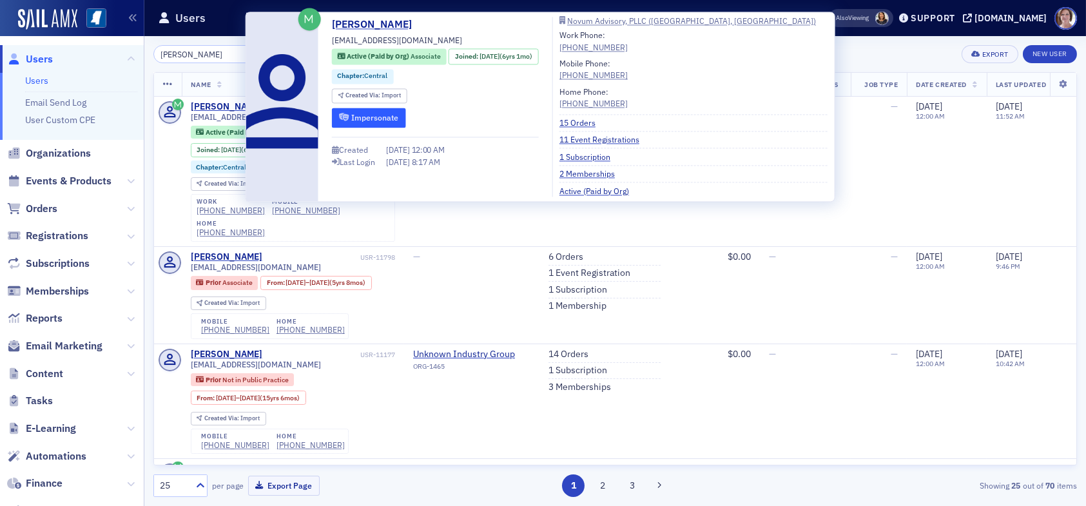
type input "jason ashley"
click at [351, 119] on button "Impersonate" at bounding box center [369, 118] width 74 height 20
click at [231, 106] on div "Jason Ashley" at bounding box center [227, 107] width 72 height 12
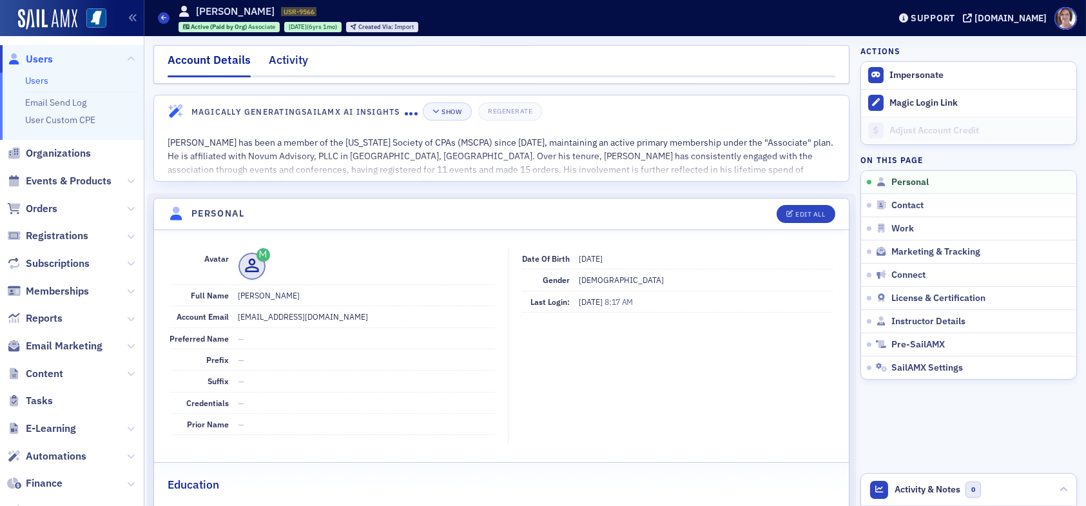
click at [290, 60] on div "Activity" at bounding box center [288, 64] width 39 height 24
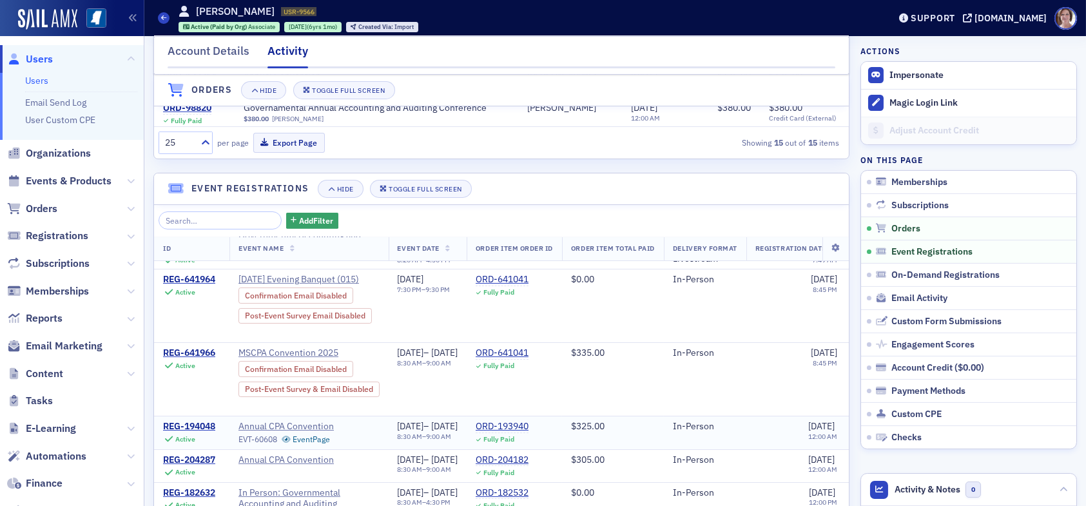
scroll to position [129, 0]
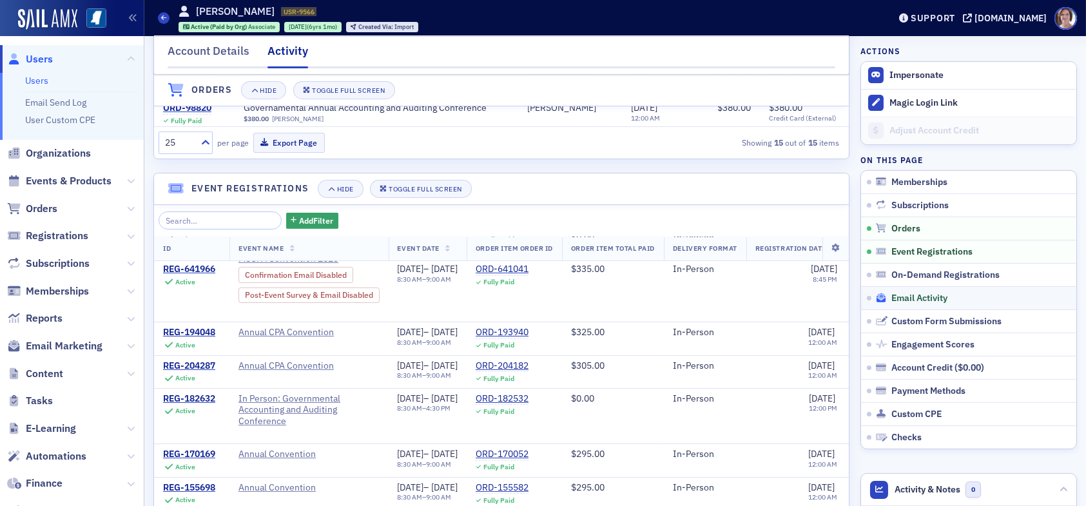
click at [911, 298] on span "Email Activity" at bounding box center [919, 299] width 56 height 12
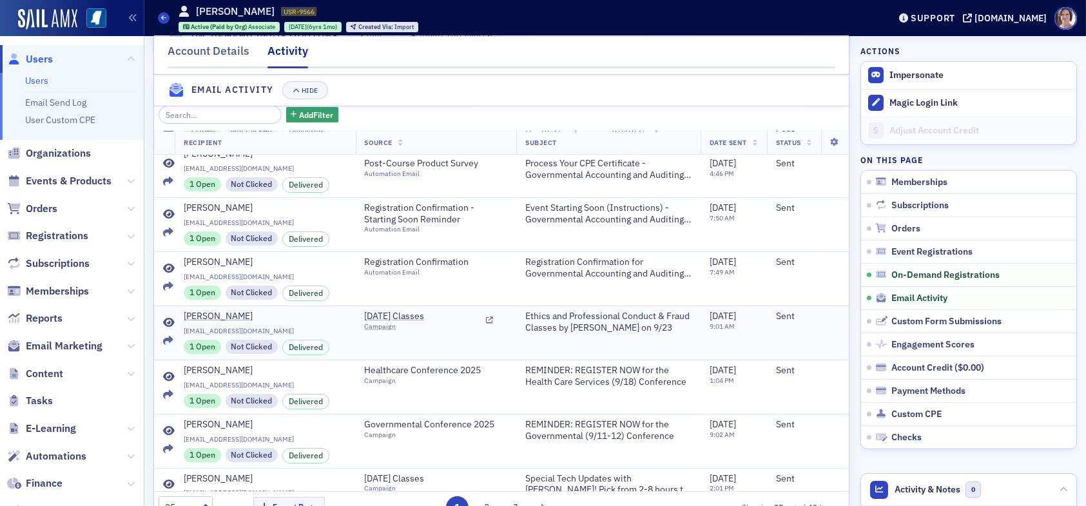
scroll to position [0, 0]
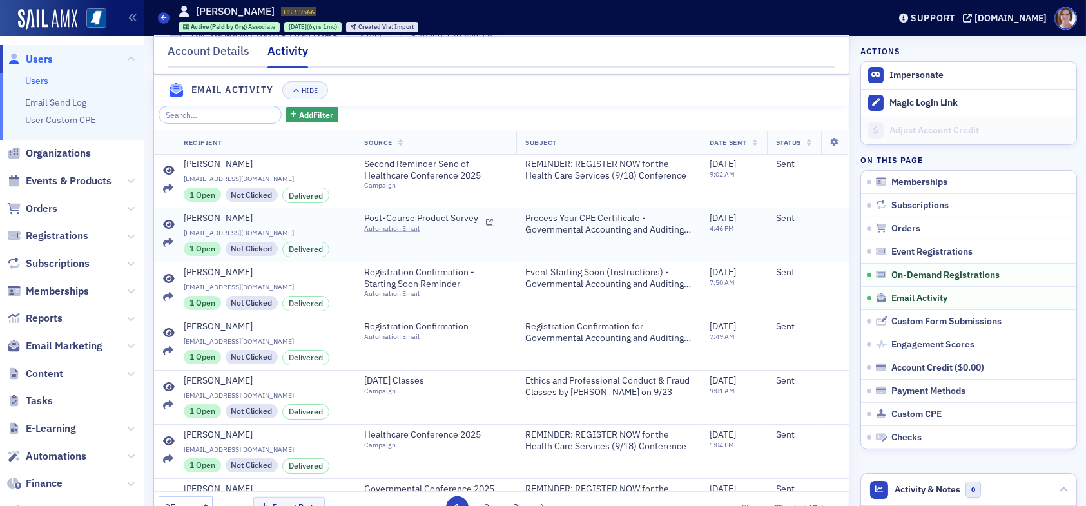
click at [167, 230] on icon at bounding box center [169, 225] width 12 height 10
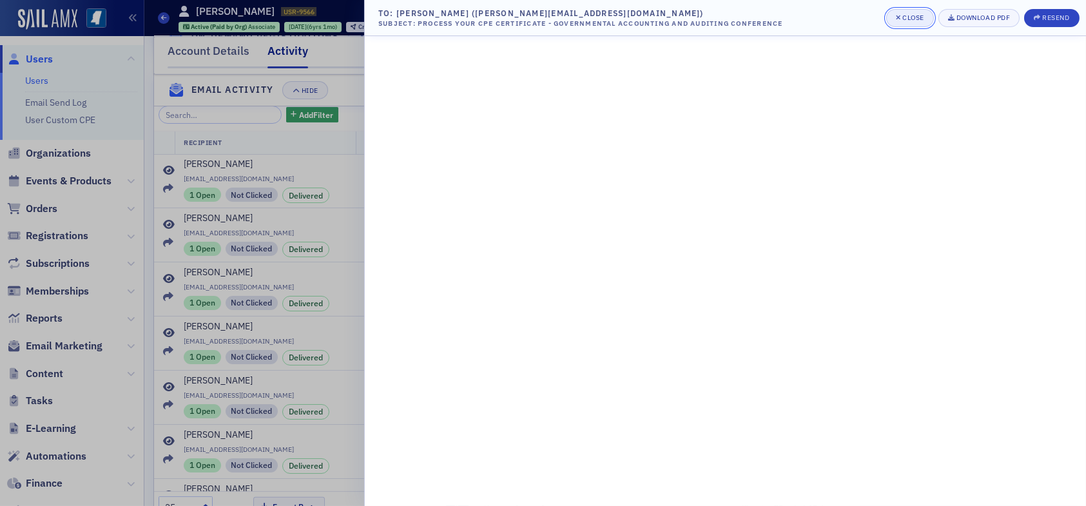
click at [902, 17] on div "Close" at bounding box center [913, 17] width 22 height 7
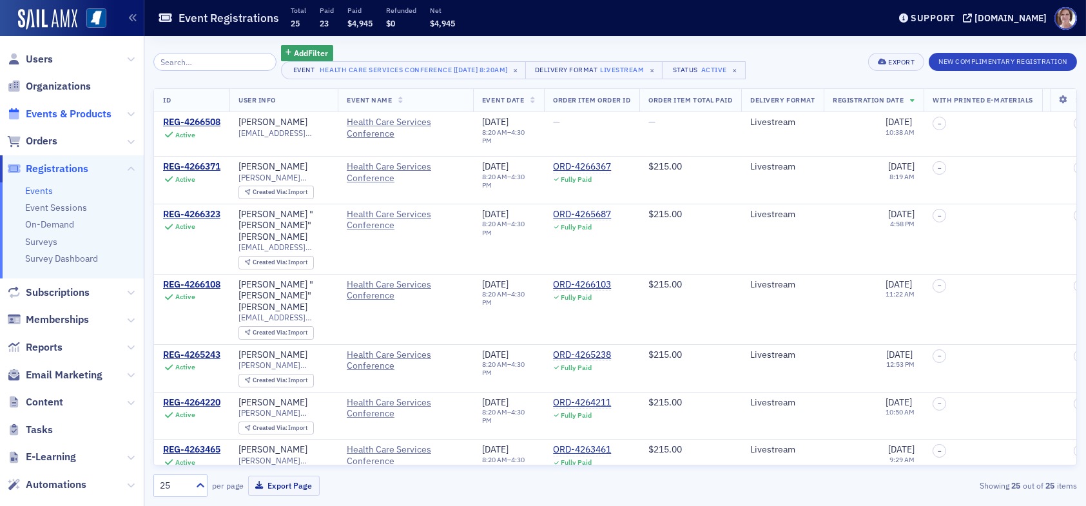
click at [49, 110] on span "Events & Products" at bounding box center [69, 114] width 86 height 14
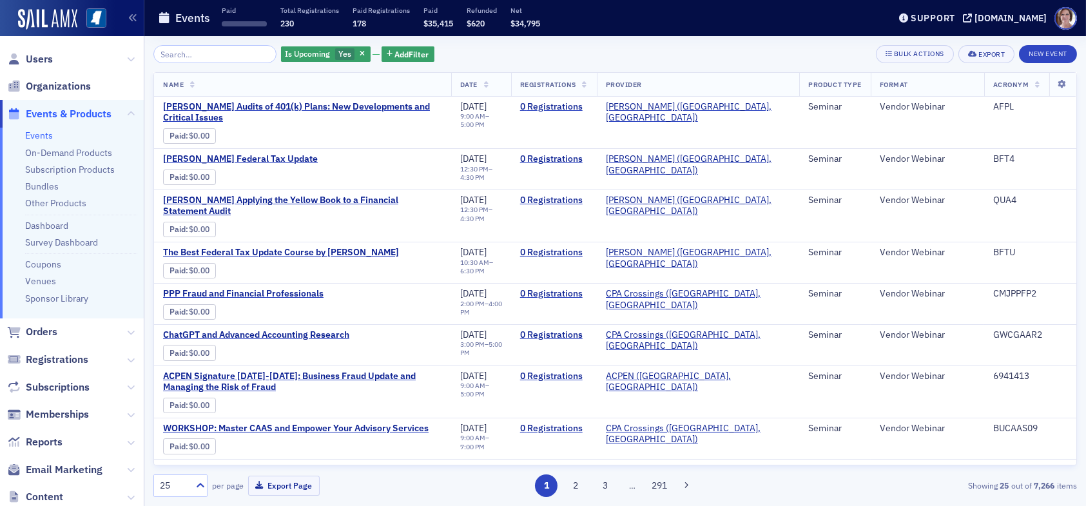
click at [208, 57] on input "search" at bounding box center [214, 54] width 123 height 18
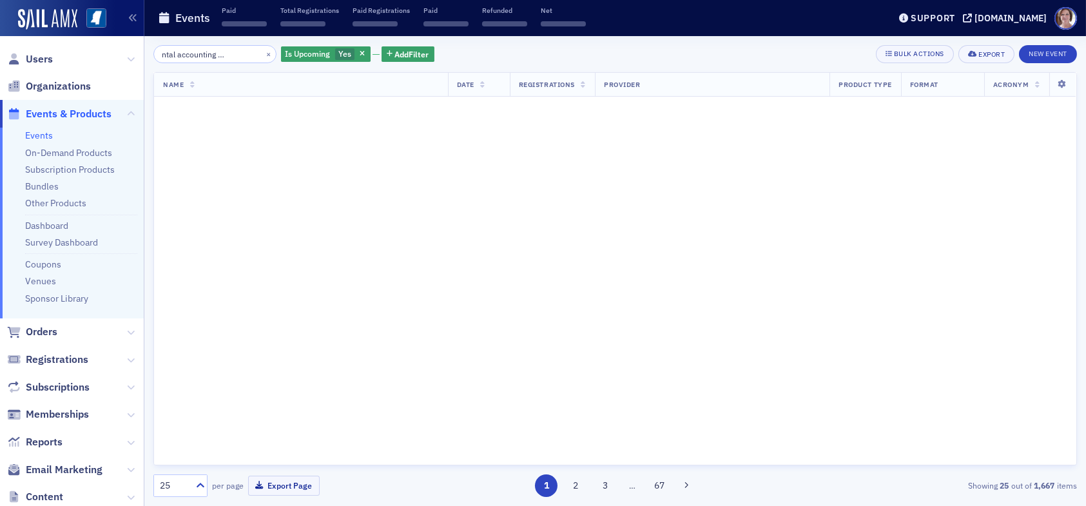
scroll to position [0, 49]
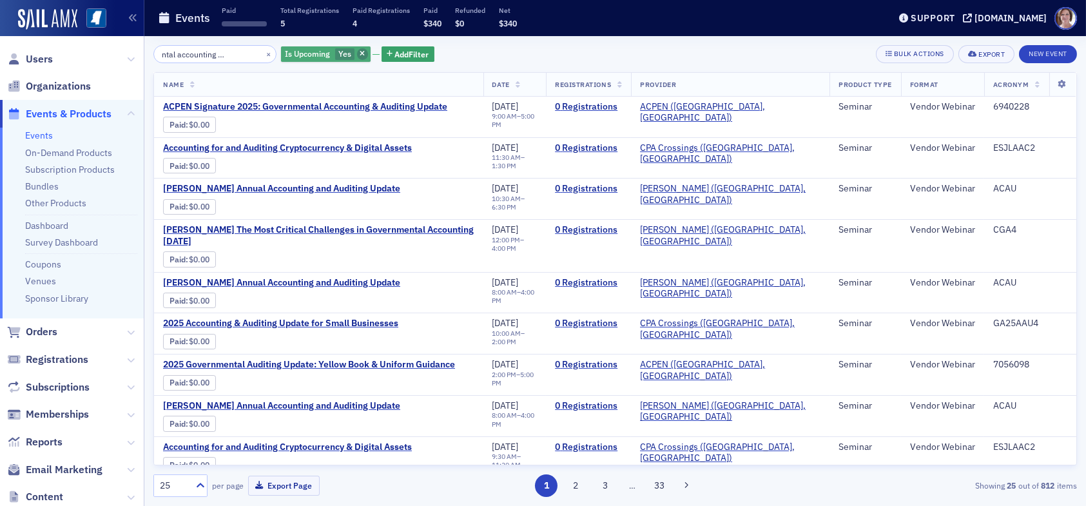
type input "governmental accounting and auditing"
click at [360, 51] on icon "button" at bounding box center [362, 54] width 5 height 7
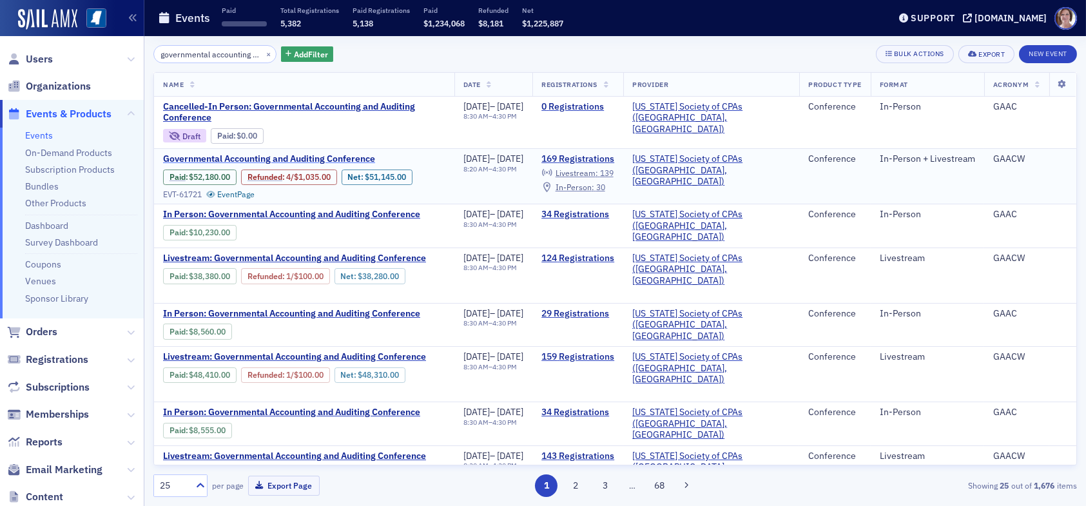
click at [298, 157] on span "Governmental Accounting and Auditing Conference" at bounding box center [271, 159] width 217 height 12
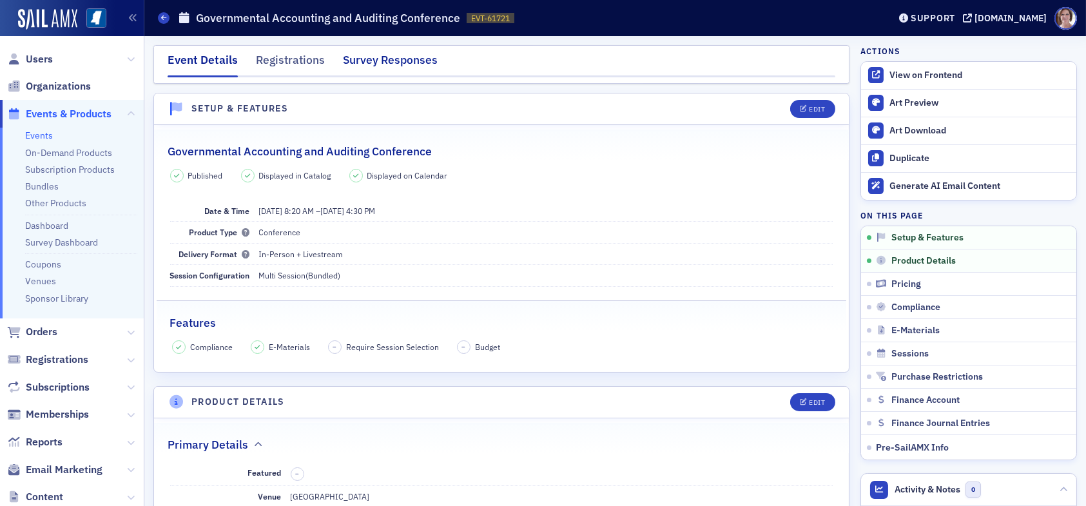
click at [391, 64] on div "Survey Responses" at bounding box center [390, 64] width 95 height 24
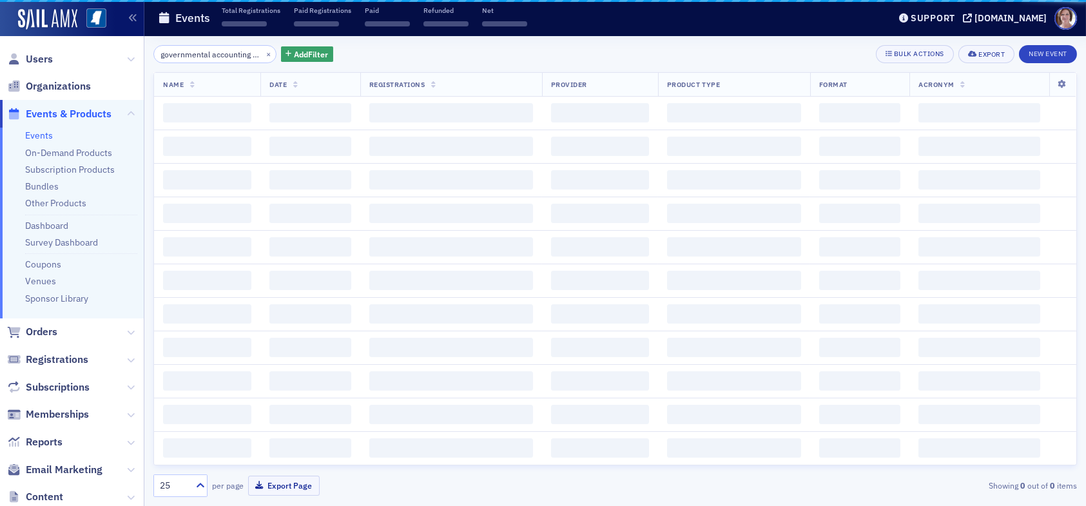
scroll to position [0, 49]
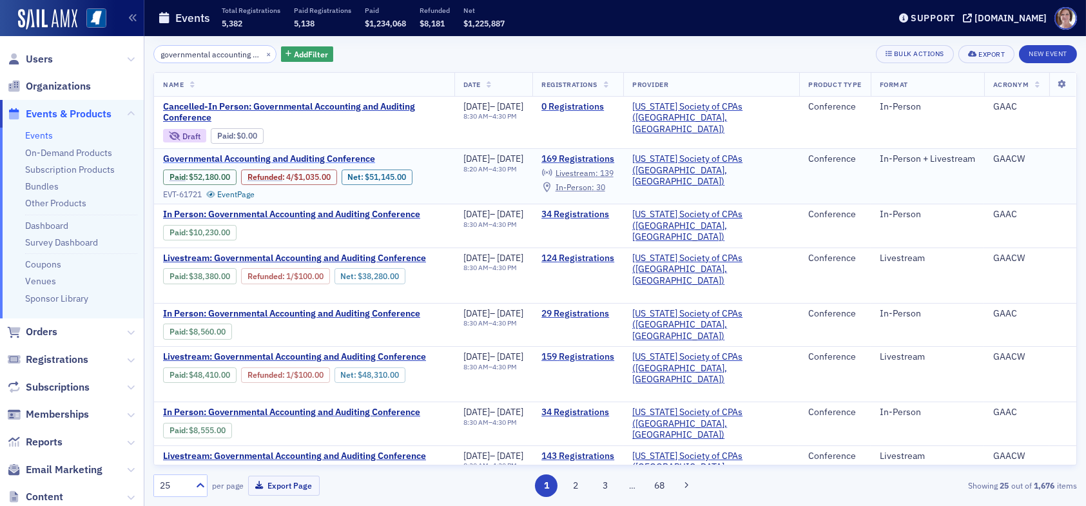
click at [294, 153] on span "Governmental Accounting and Auditing Conference" at bounding box center [271, 159] width 217 height 12
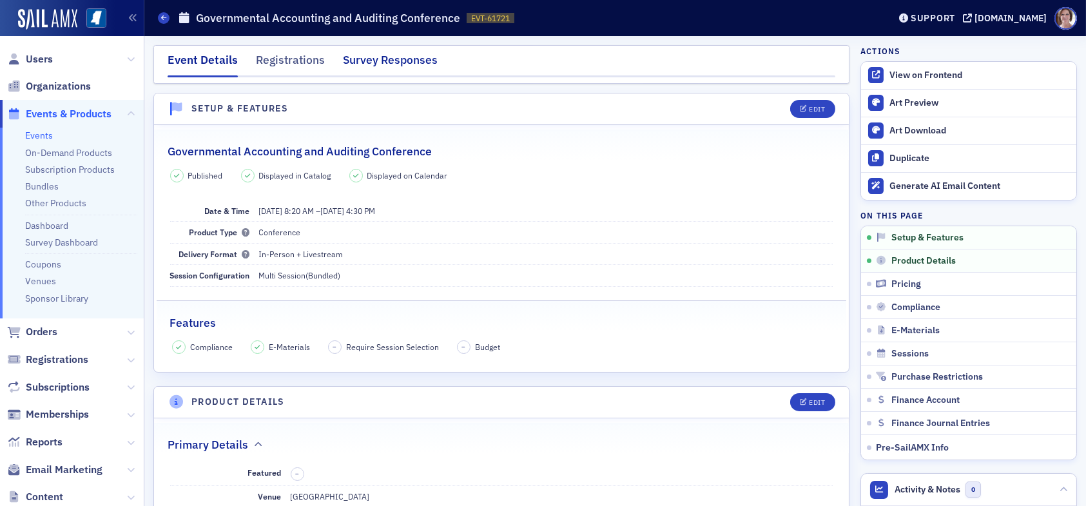
click at [384, 65] on div "Survey Responses" at bounding box center [390, 64] width 95 height 24
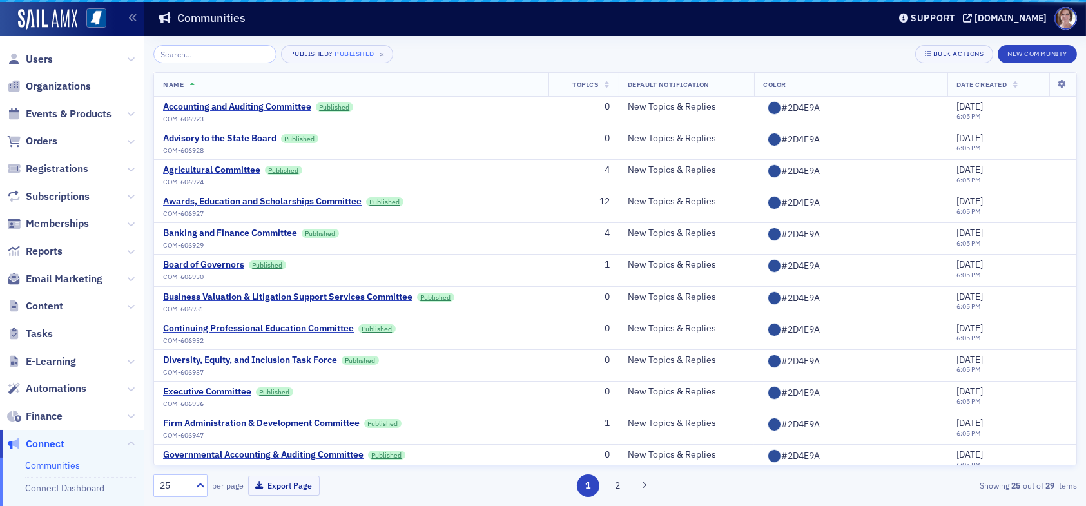
scroll to position [111, 0]
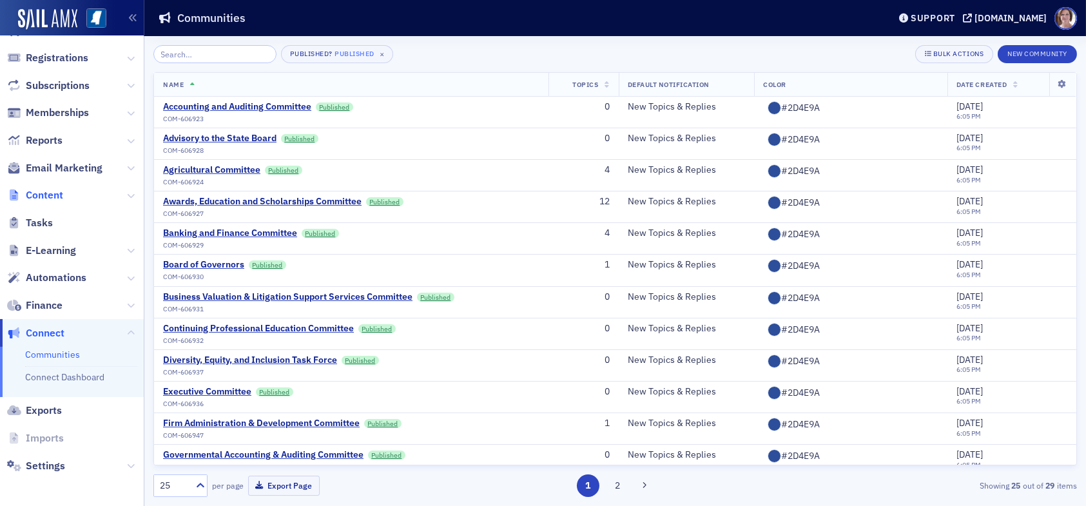
click at [46, 196] on span "Content" at bounding box center [44, 195] width 37 height 14
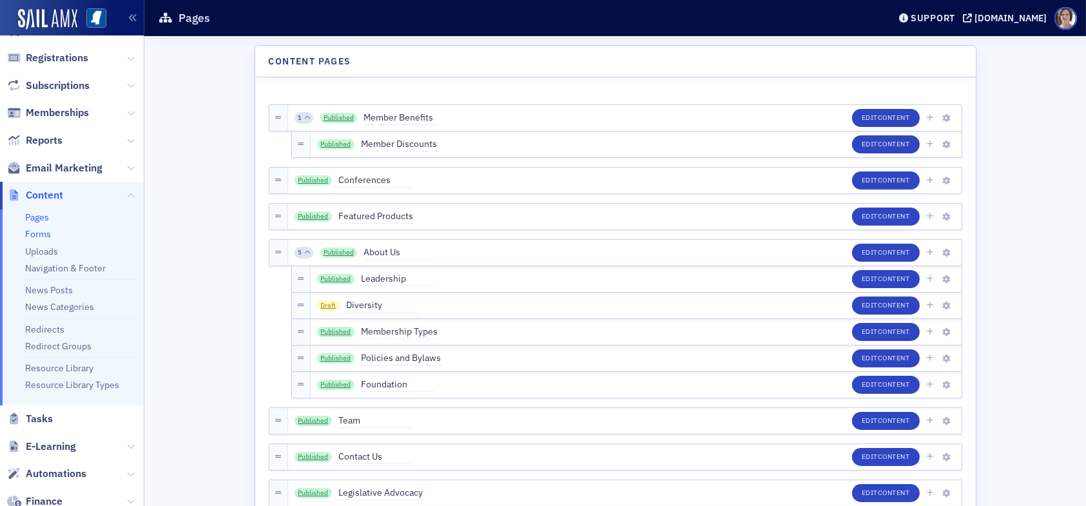
click at [38, 230] on link "Forms" at bounding box center [38, 234] width 26 height 12
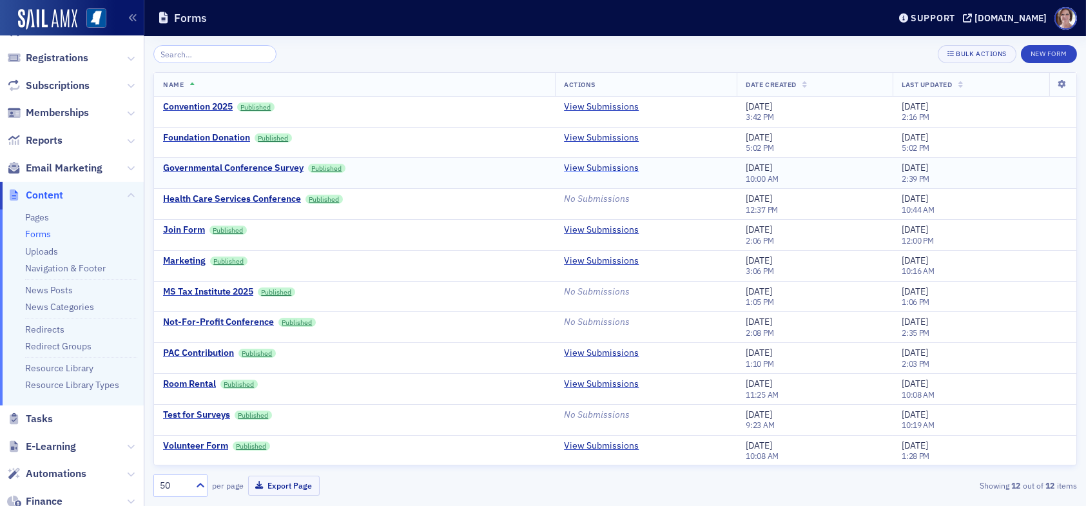
click at [582, 165] on link "View Submissions" at bounding box center [601, 168] width 75 height 12
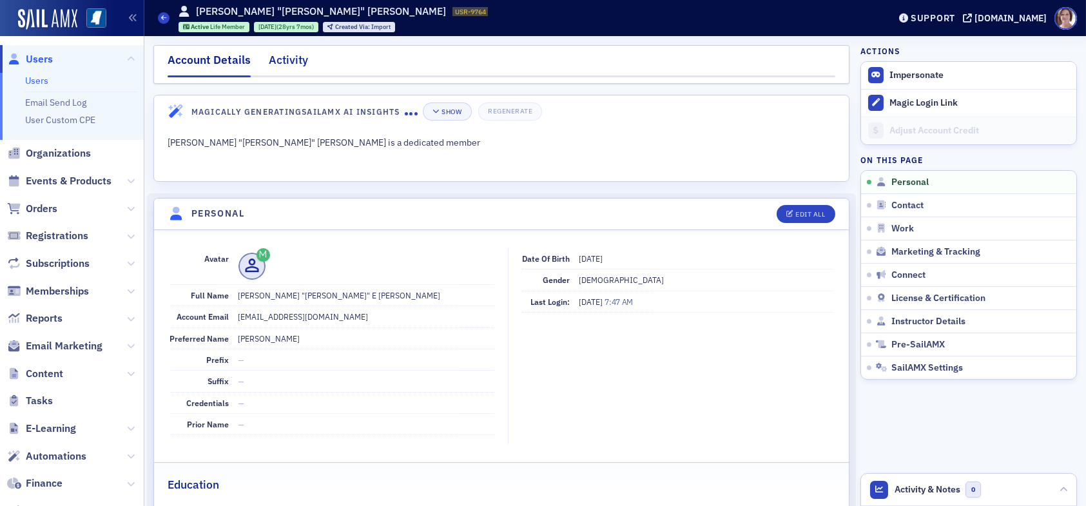
click at [290, 60] on div "Activity" at bounding box center [288, 64] width 39 height 24
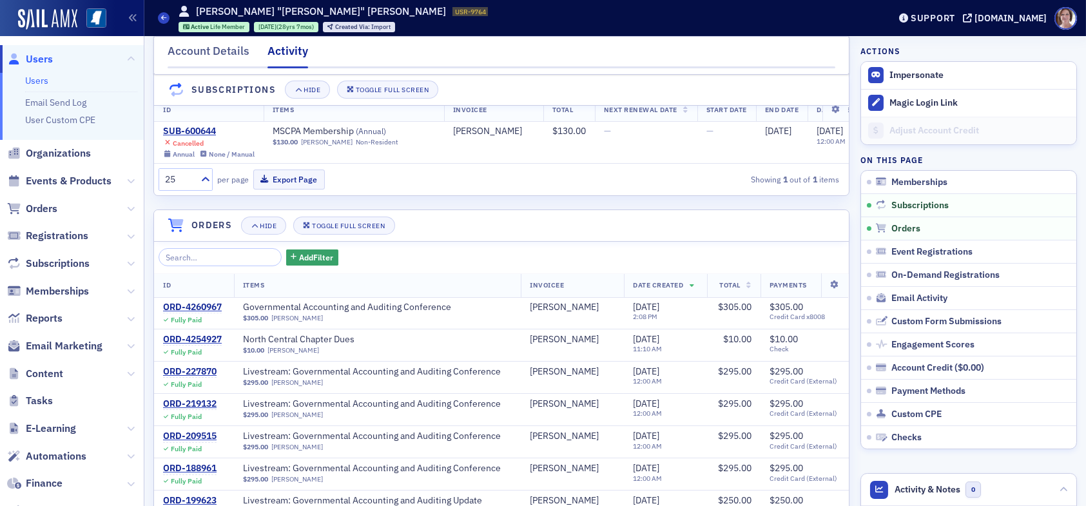
scroll to position [709, 0]
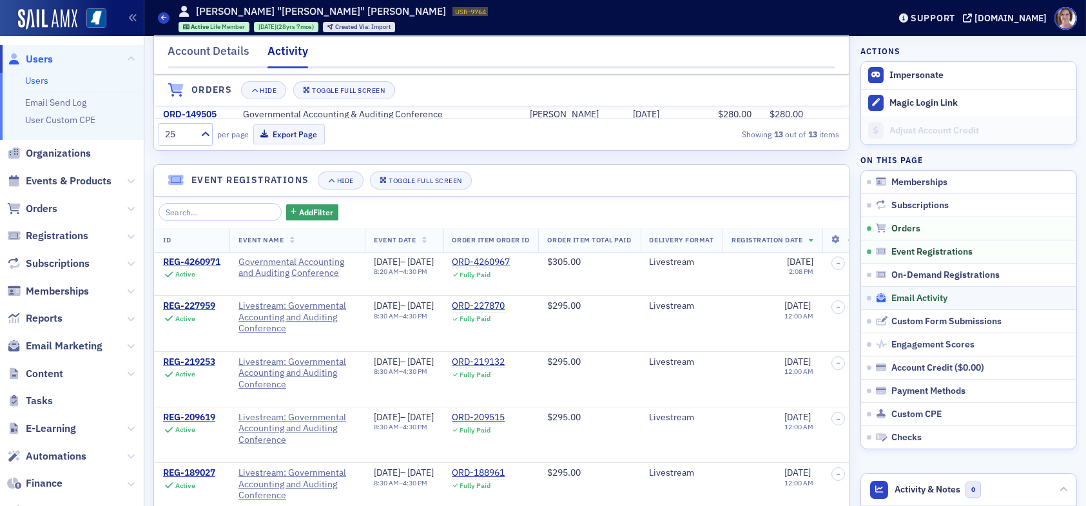
click at [907, 294] on span "Email Activity" at bounding box center [919, 299] width 56 height 12
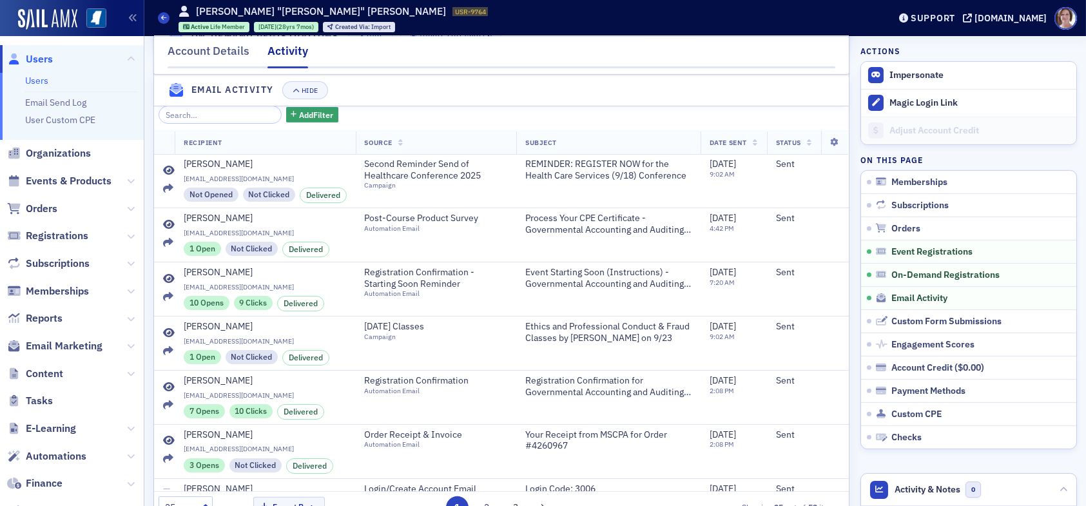
scroll to position [892, 0]
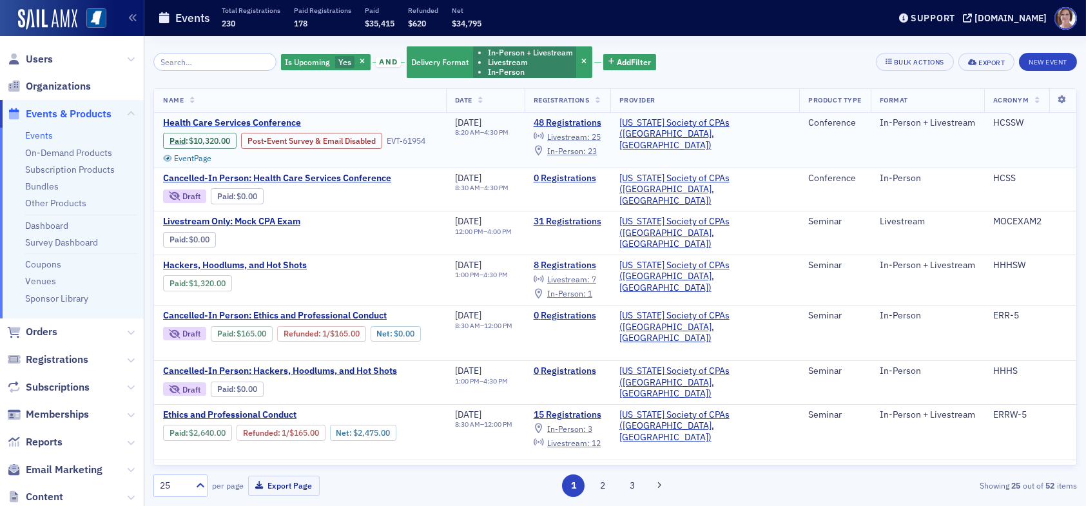
click at [269, 123] on span "Health Care Services Conference" at bounding box center [271, 123] width 217 height 12
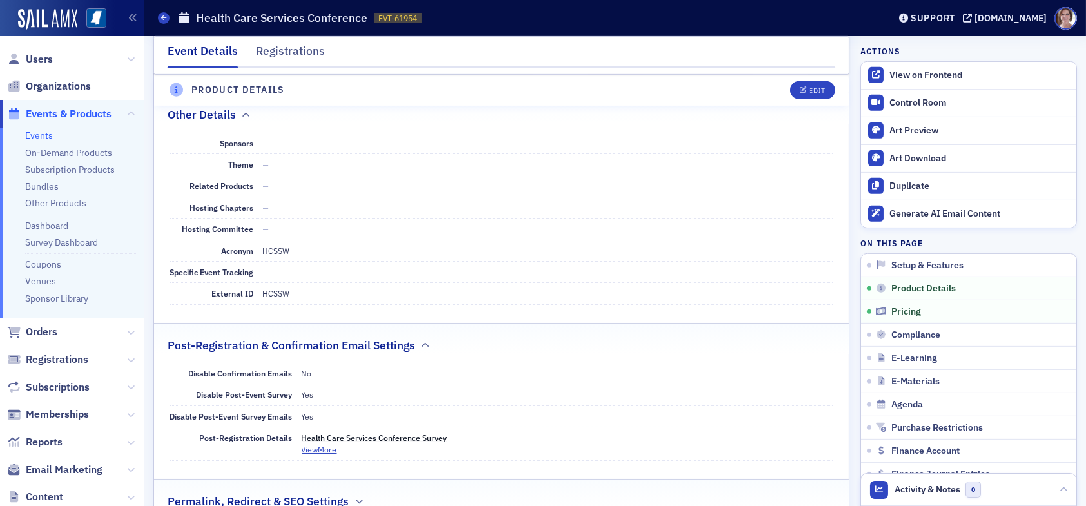
scroll to position [1547, 0]
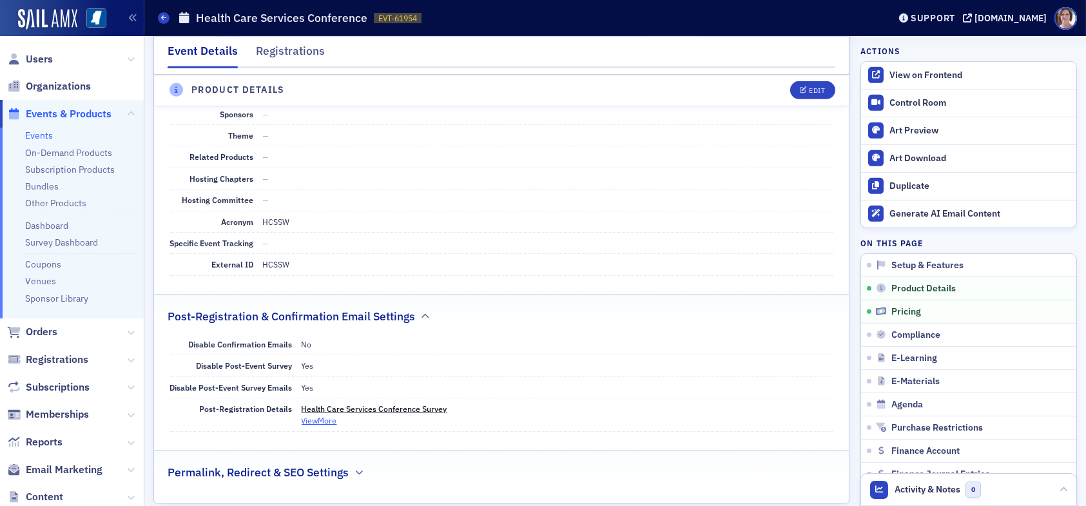
click at [322, 414] on button "View More" at bounding box center [319, 420] width 35 height 12
click at [313, 414] on button "View Less" at bounding box center [318, 420] width 33 height 12
click at [366, 403] on link "Health Care Services Conference Survey" at bounding box center [375, 408] width 146 height 10
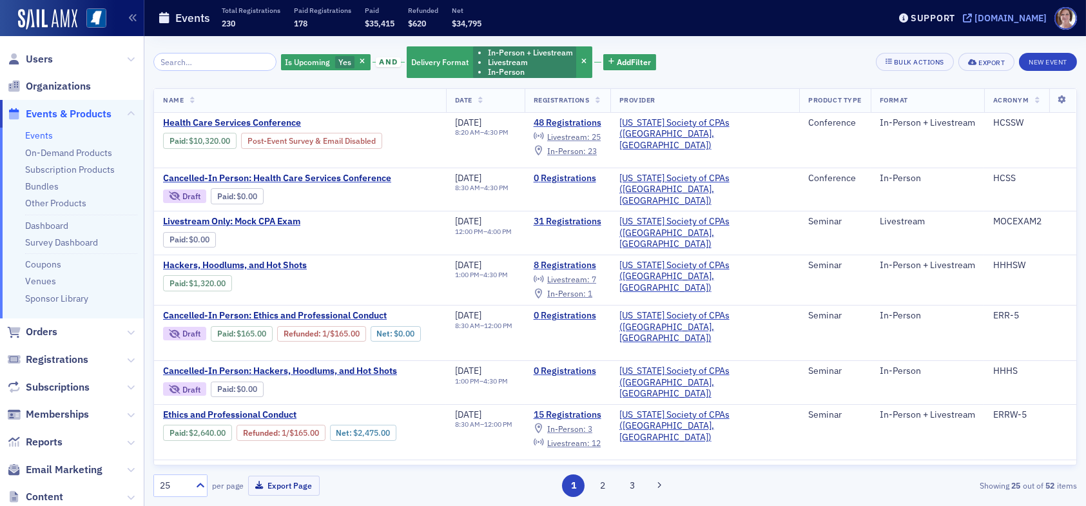
click at [1007, 16] on div "[DOMAIN_NAME]" at bounding box center [1010, 18] width 72 height 12
click at [48, 331] on span "Orders" at bounding box center [42, 332] width 32 height 14
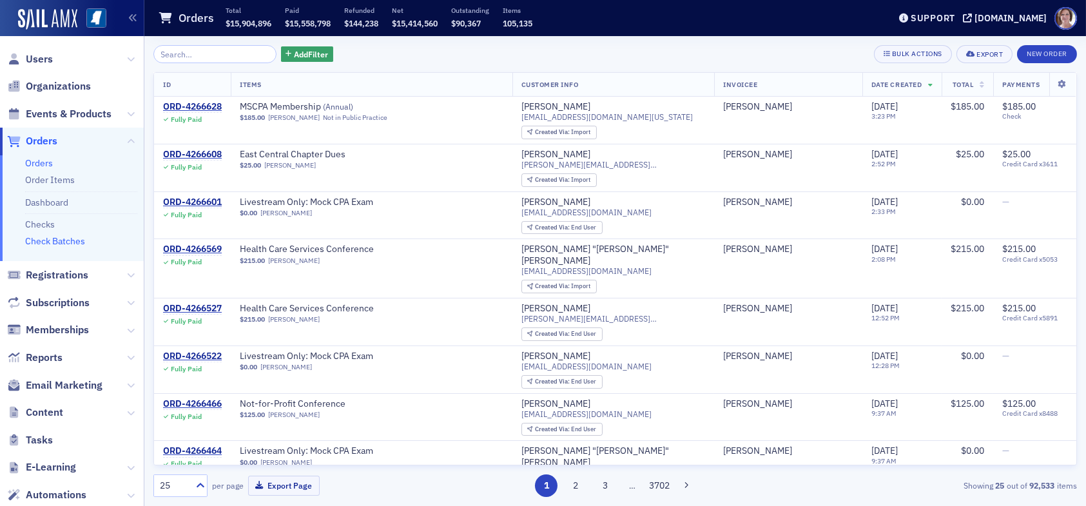
click at [72, 244] on link "Check Batches" at bounding box center [55, 241] width 60 height 12
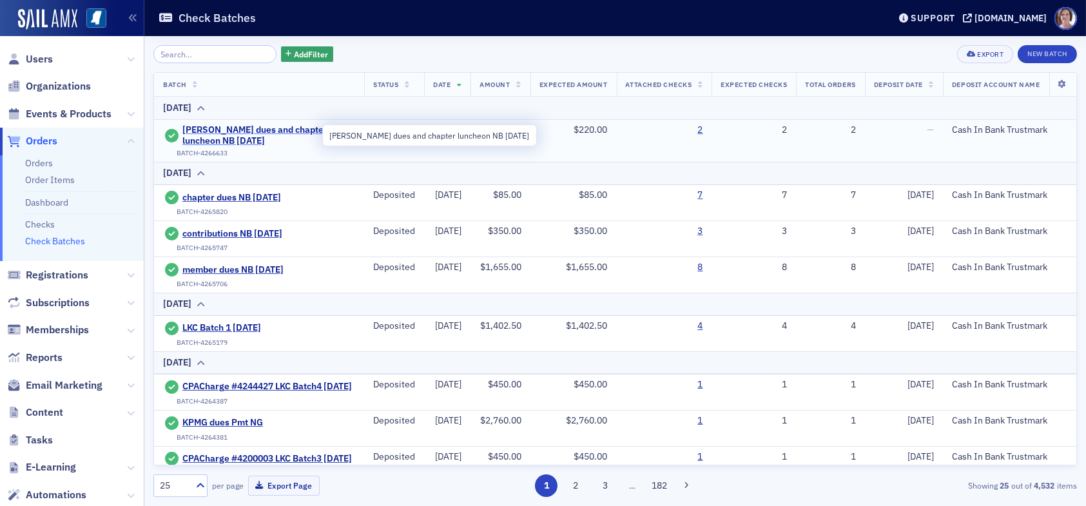
click at [222, 133] on span "Derrick Garner dues and chapter luncheon NB 9.17.25" at bounding box center [268, 135] width 173 height 23
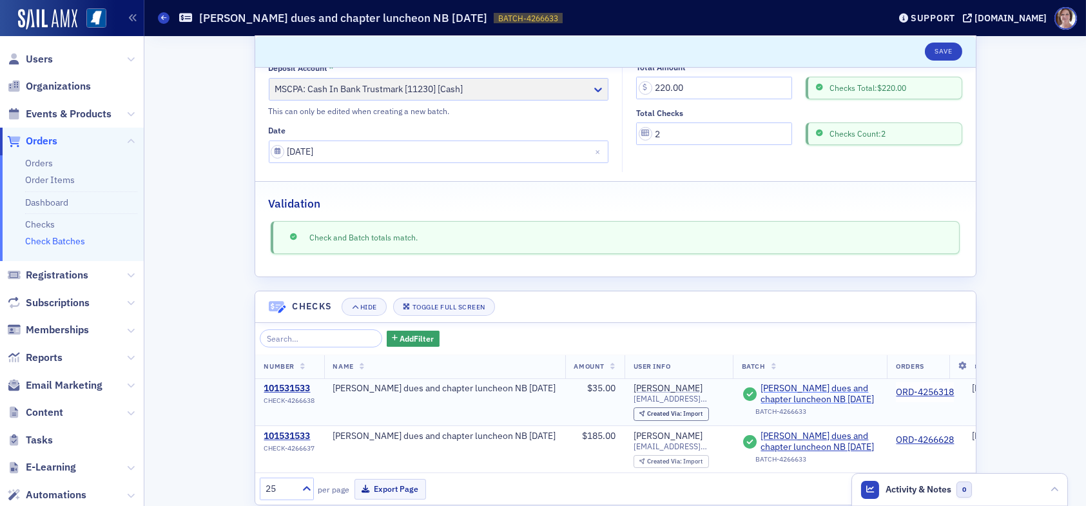
scroll to position [129, 0]
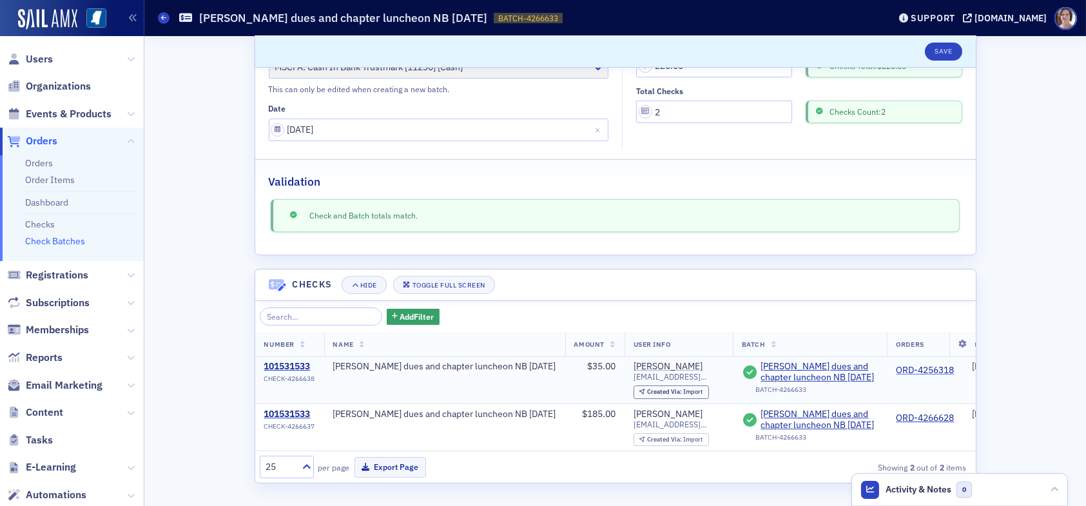
click at [922, 365] on link "ORD-4256318" at bounding box center [925, 371] width 58 height 12
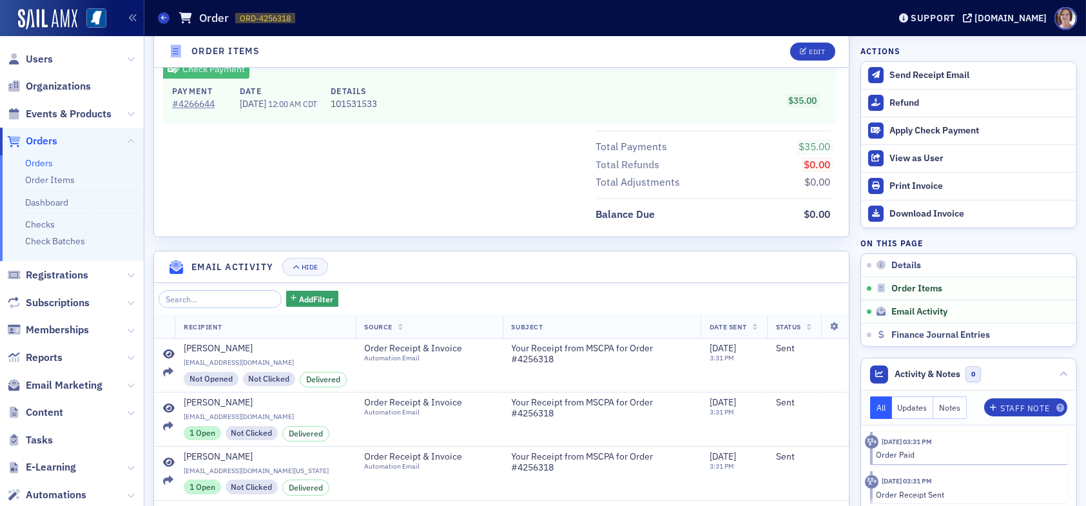
scroll to position [644, 0]
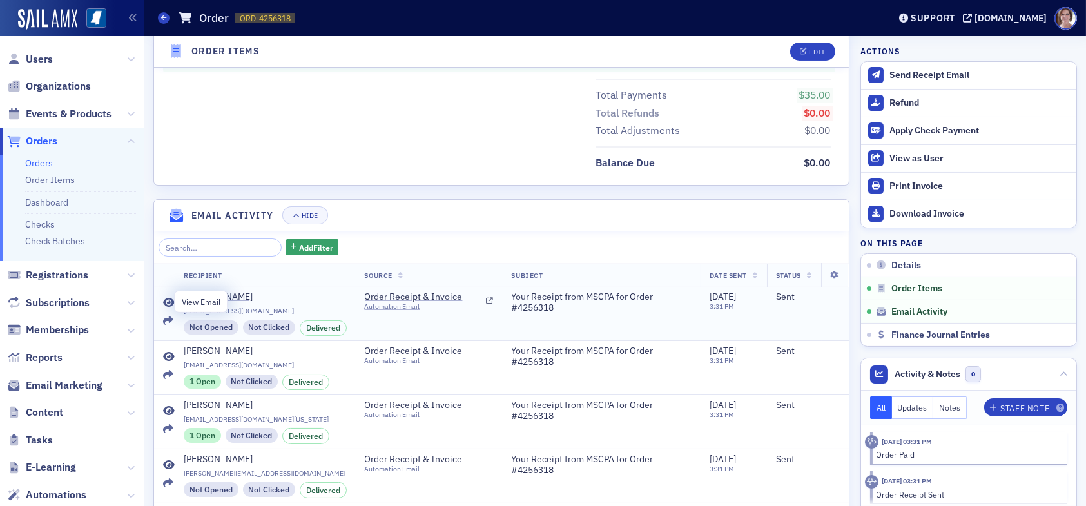
click at [170, 298] on icon at bounding box center [169, 303] width 12 height 10
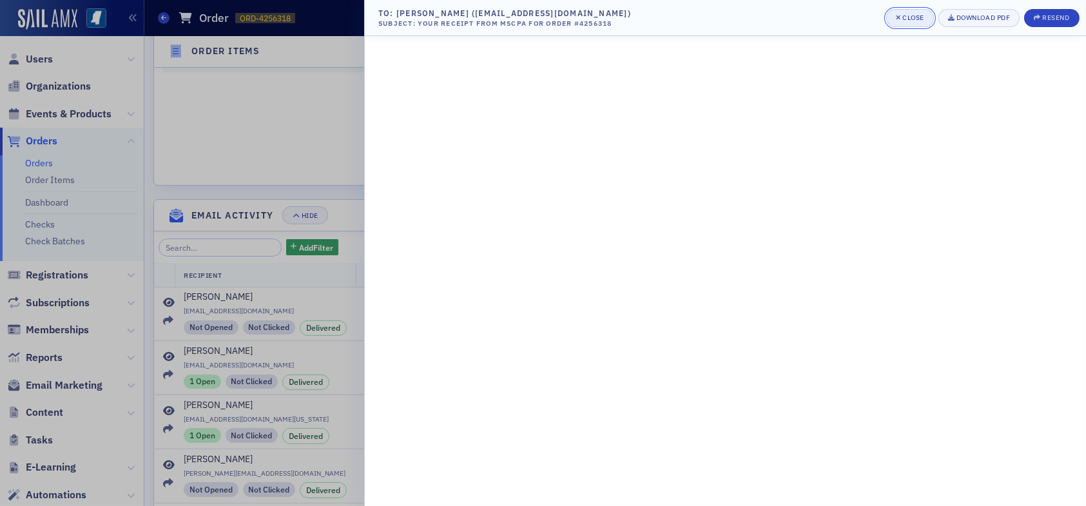
click at [897, 14] on div "button" at bounding box center [899, 18] width 7 height 10
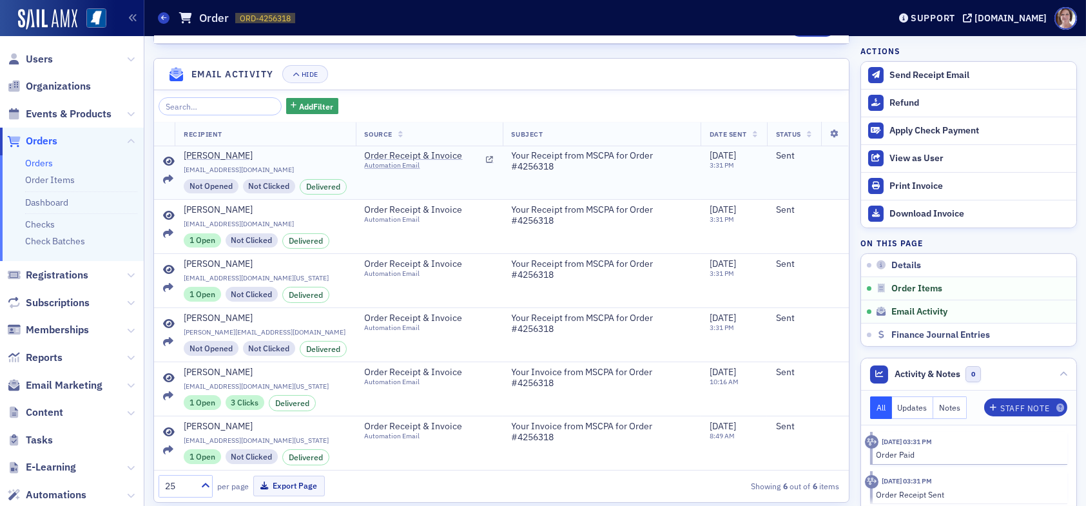
scroll to position [847, 0]
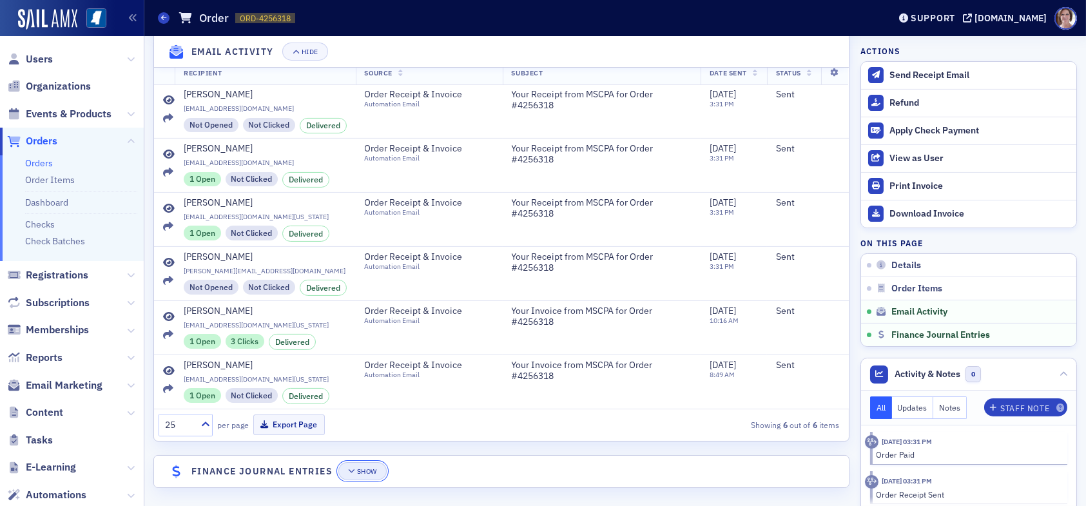
click at [371, 468] on div "Show" at bounding box center [367, 471] width 20 height 7
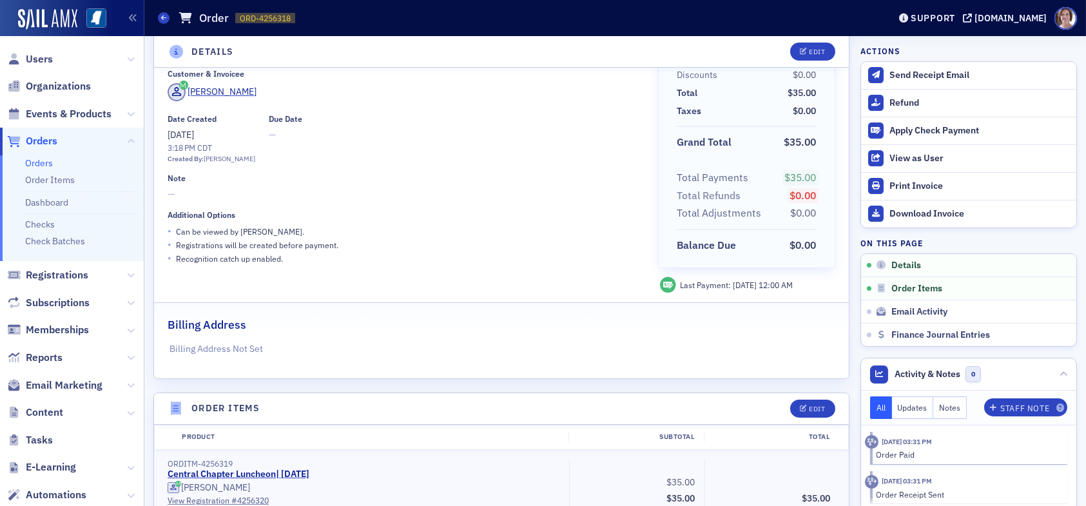
scroll to position [0, 0]
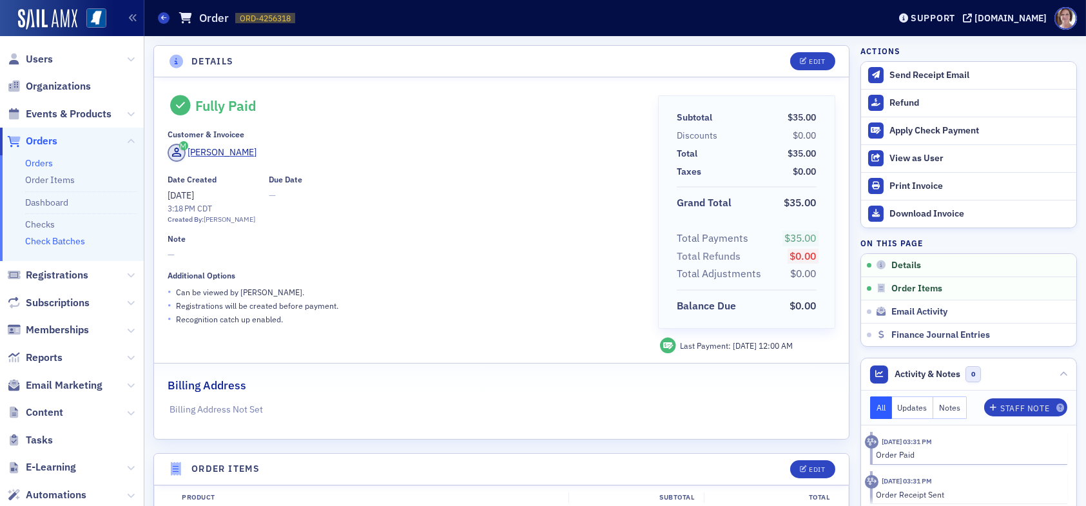
click at [69, 244] on link "Check Batches" at bounding box center [55, 241] width 60 height 12
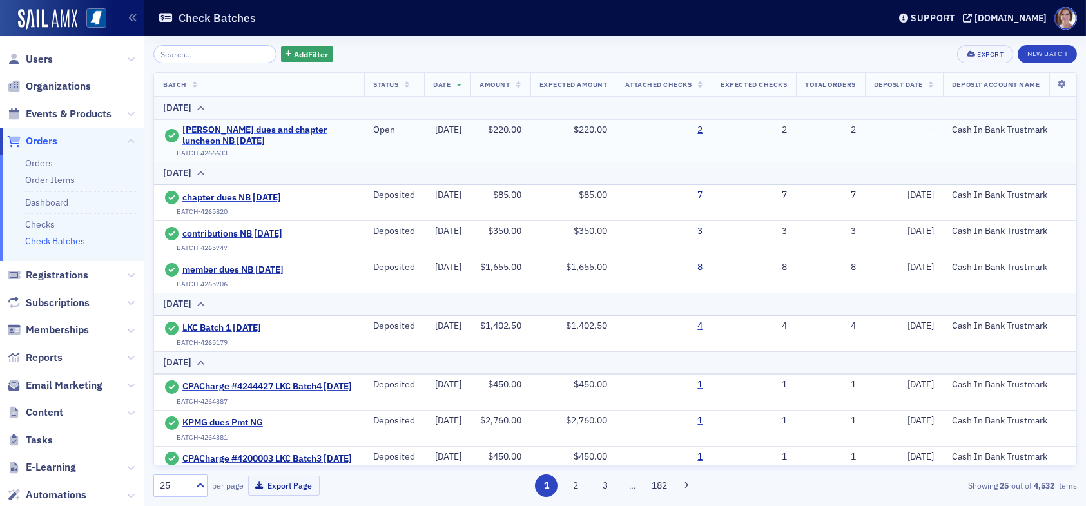
click at [218, 135] on span "Derrick Garner dues and chapter luncheon NB 9.17.25" at bounding box center [268, 135] width 173 height 23
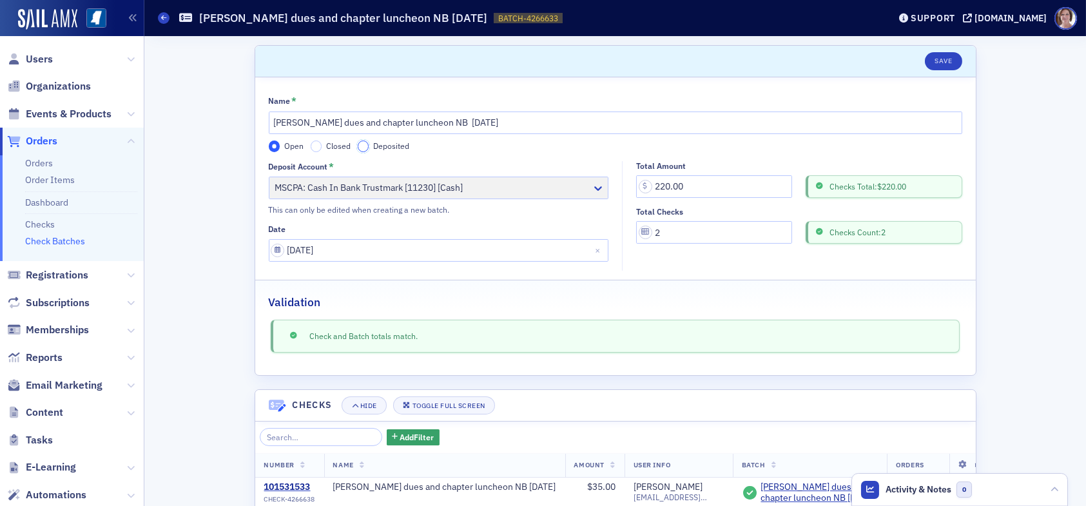
click at [359, 146] on input "Deposited" at bounding box center [364, 146] width 12 height 12
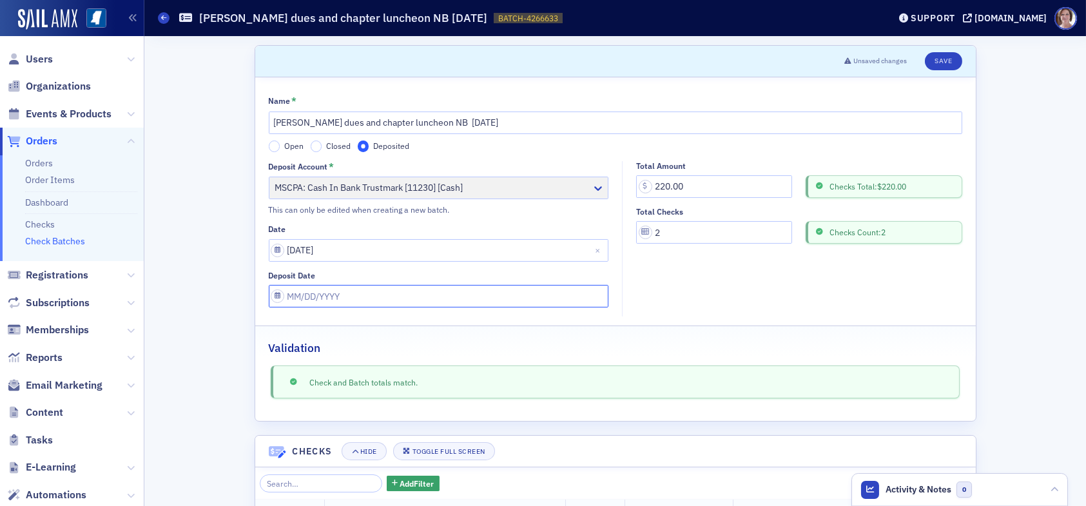
click at [354, 296] on input "Deposit Date" at bounding box center [439, 296] width 340 height 23
select select "8"
select select "2025"
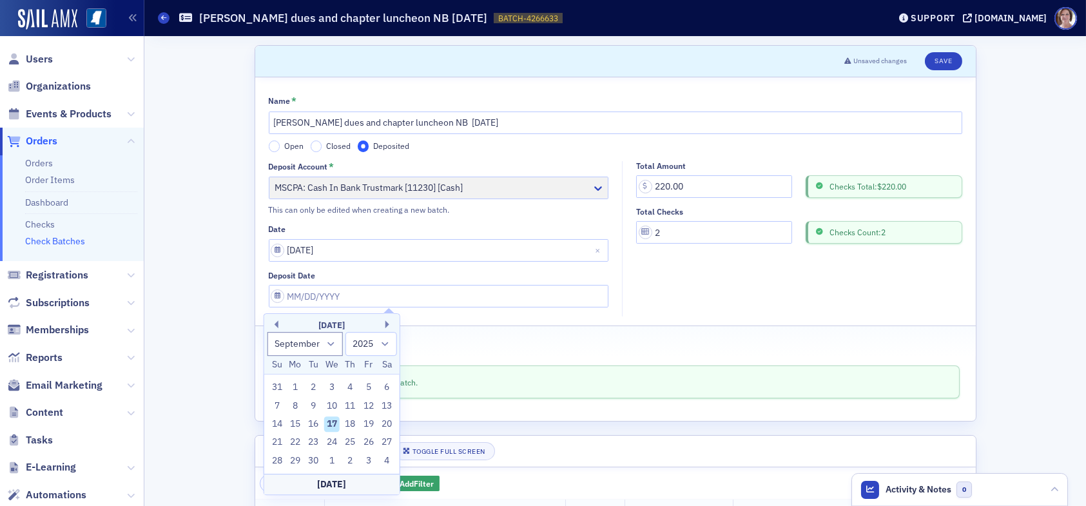
click at [334, 427] on div "17" at bounding box center [331, 423] width 15 height 15
type input "09/17/2025"
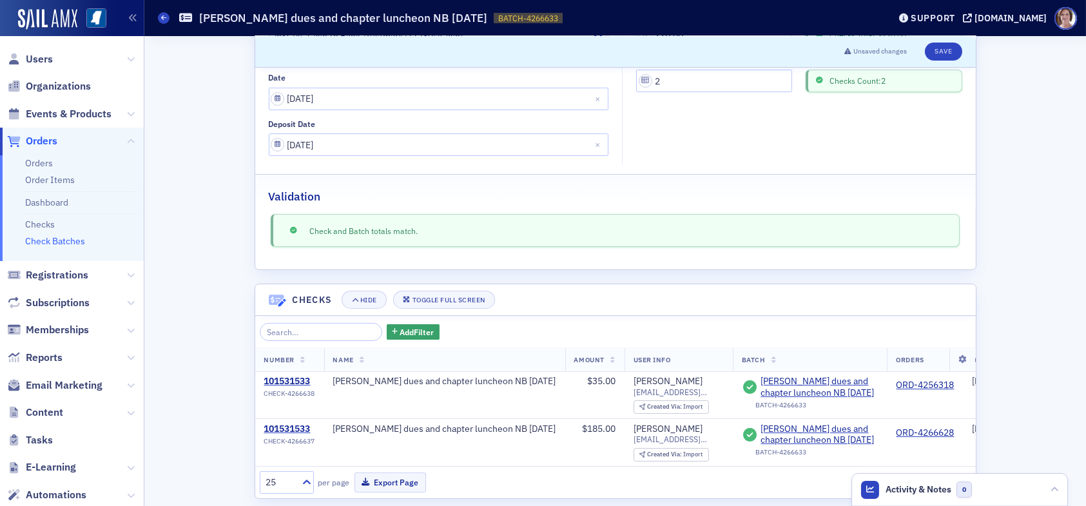
scroll to position [175, 0]
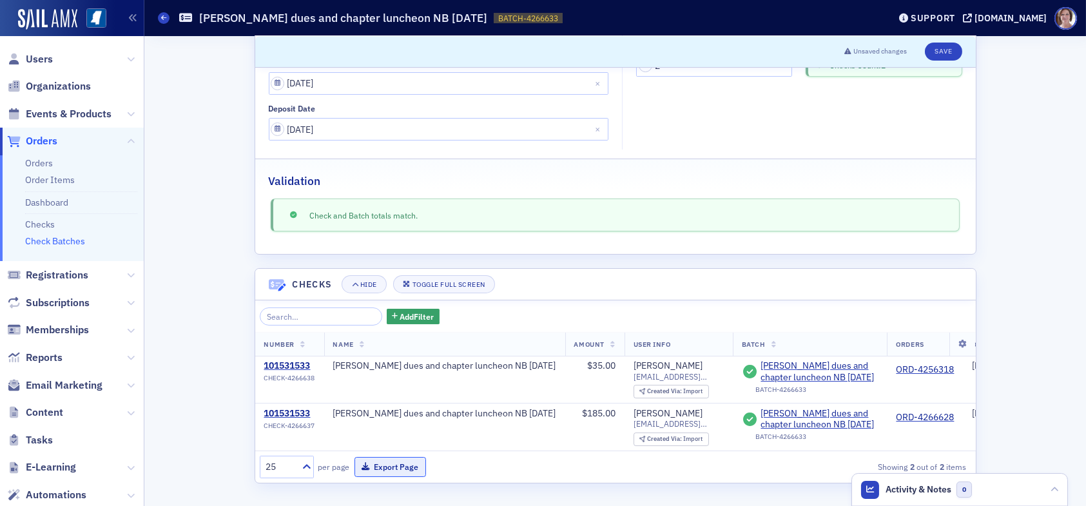
click at [375, 467] on button "Export Page" at bounding box center [390, 467] width 72 height 20
click at [942, 48] on button "Save" at bounding box center [943, 52] width 37 height 18
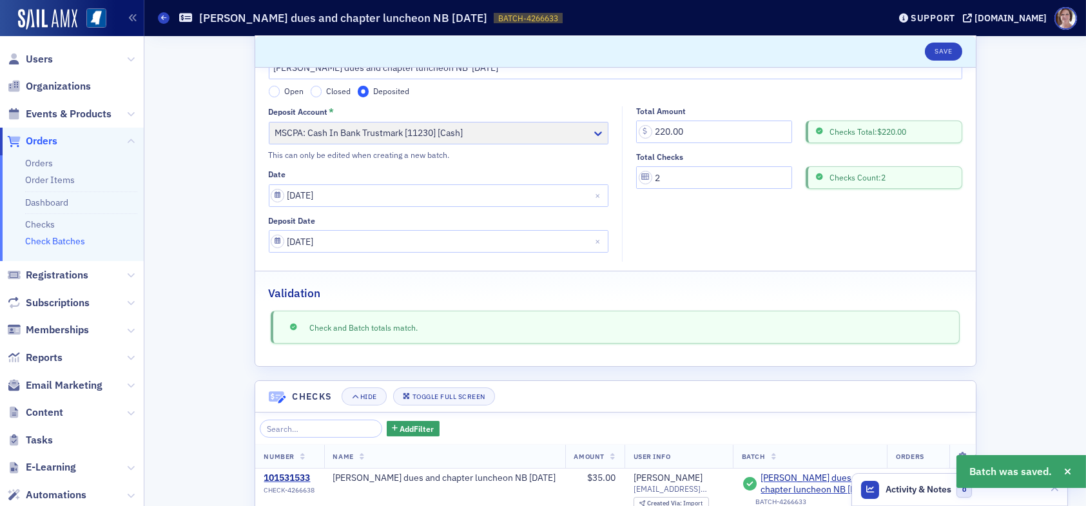
scroll to position [46, 0]
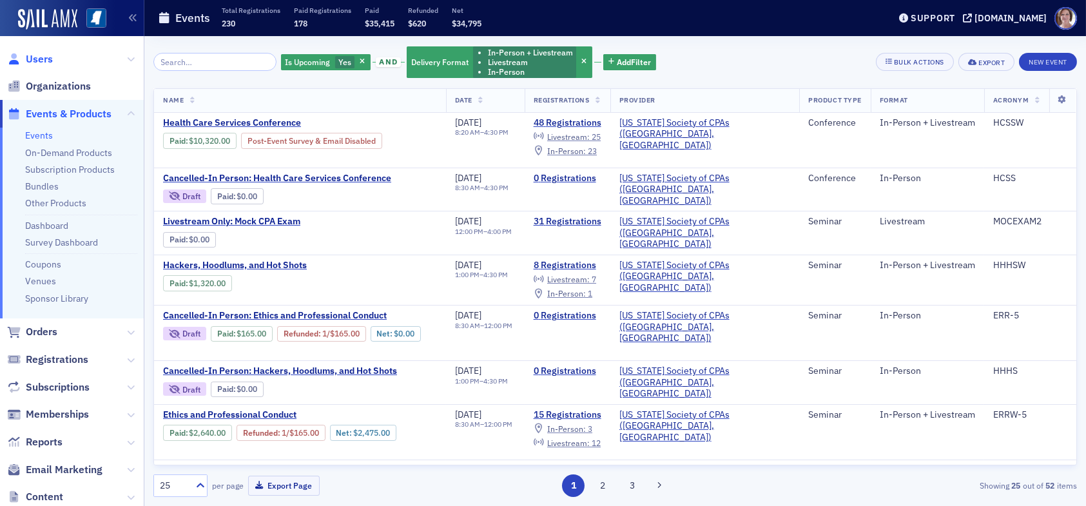
click at [42, 59] on span "Users" at bounding box center [39, 59] width 27 height 14
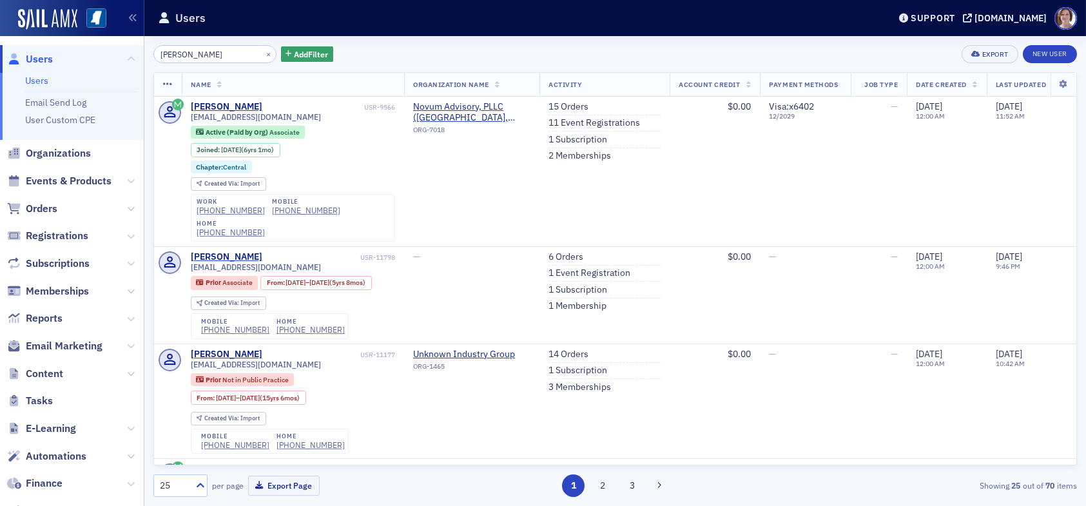
drag, startPoint x: 188, startPoint y: 58, endPoint x: 104, endPoint y: 66, distance: 84.1
click at [104, 66] on div "Users Users Email Send Log User Custom CPE Organizations Events & Products Orde…" at bounding box center [543, 253] width 1086 height 506
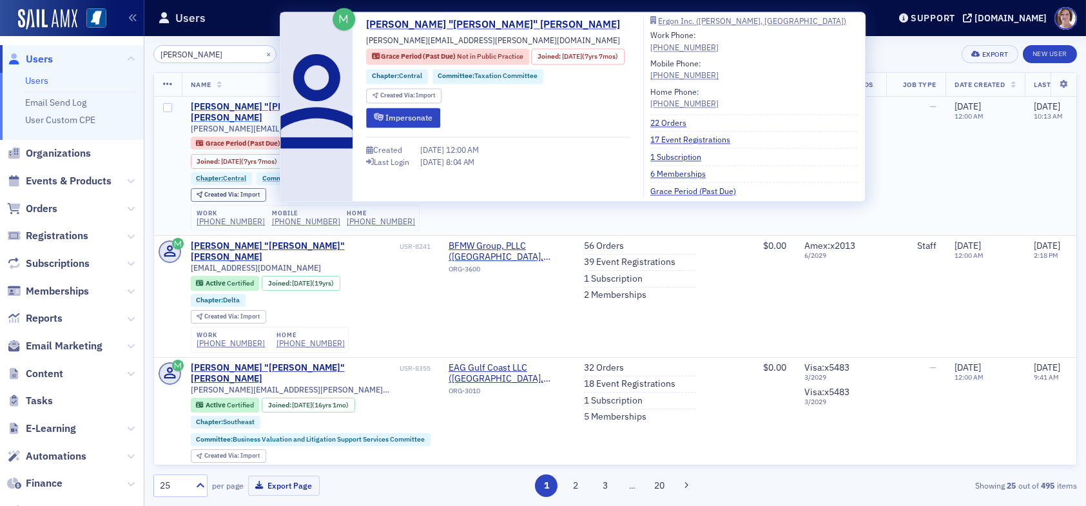
type input "rob z"
click at [262, 108] on div "Robert "Rob" Zischke" at bounding box center [292, 112] width 202 height 23
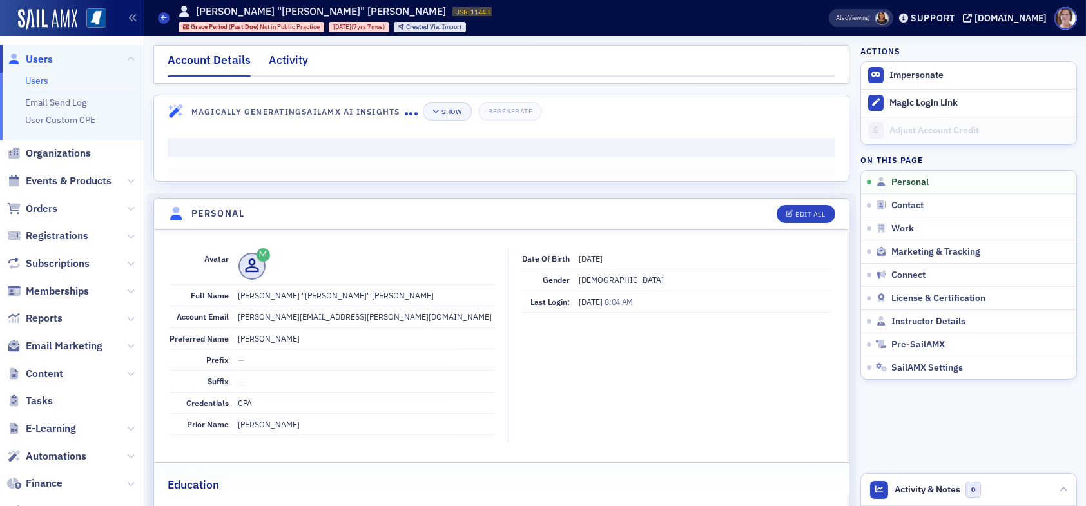
click at [296, 59] on div "Activity" at bounding box center [288, 64] width 39 height 24
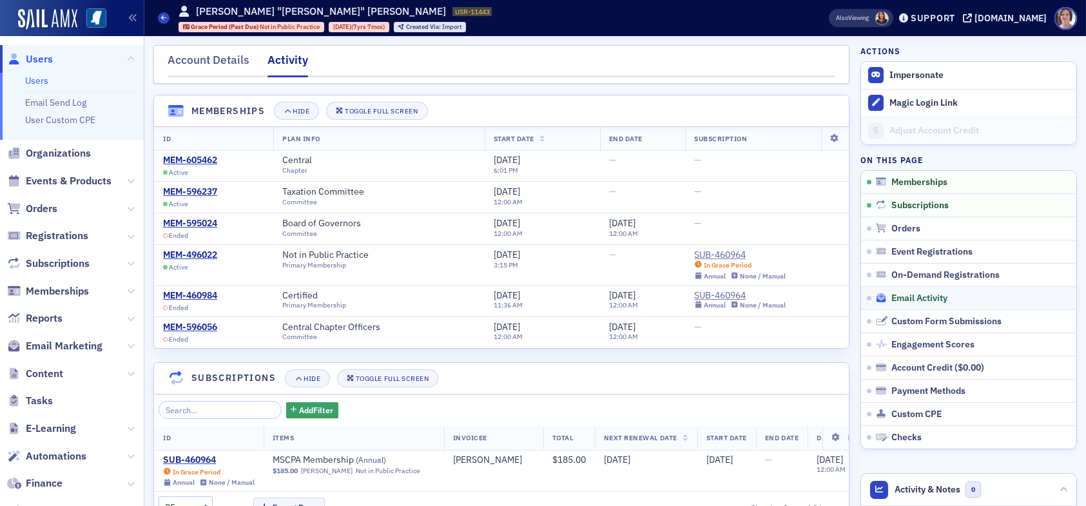
click at [893, 294] on span "Email Activity" at bounding box center [919, 299] width 56 height 12
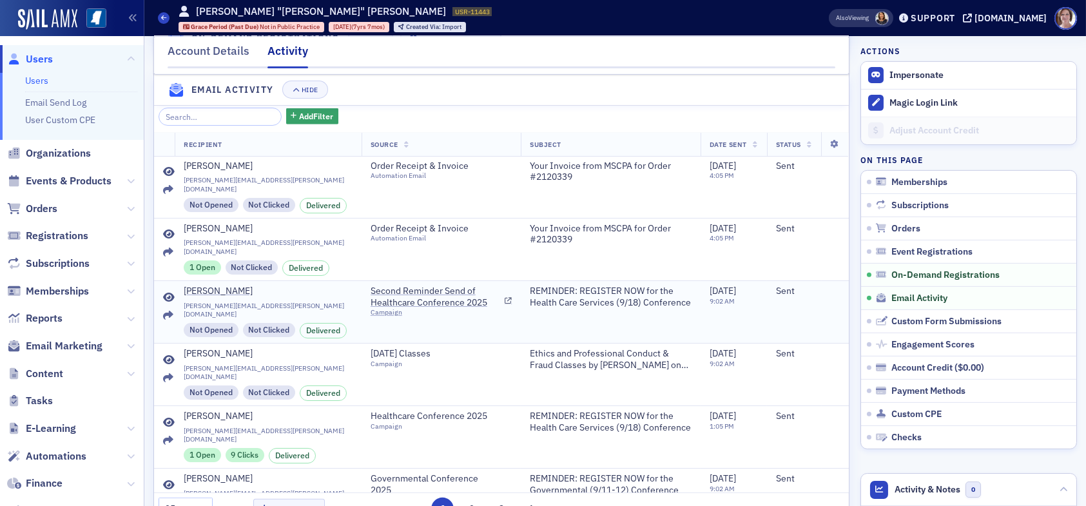
scroll to position [1477, 0]
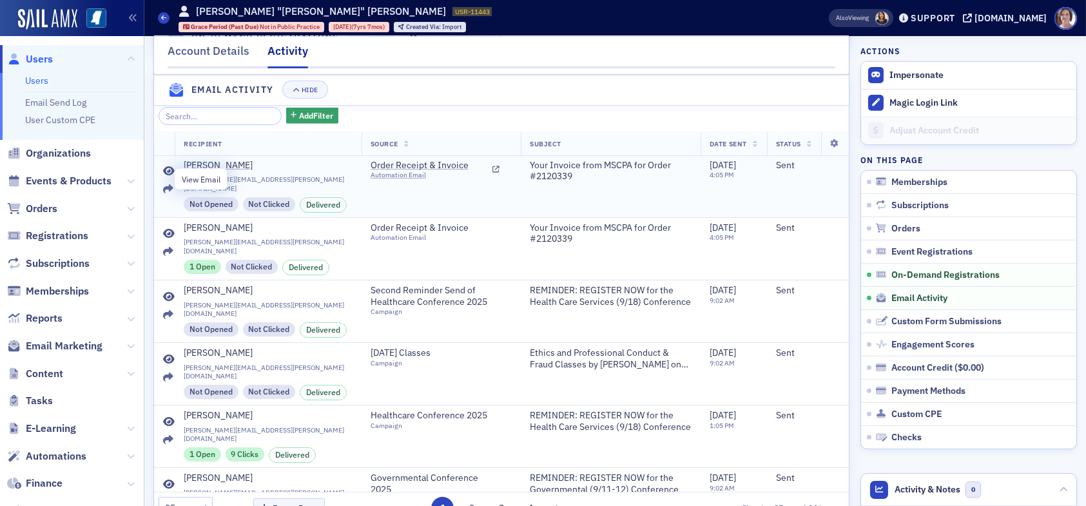
click at [168, 176] on icon at bounding box center [169, 171] width 12 height 10
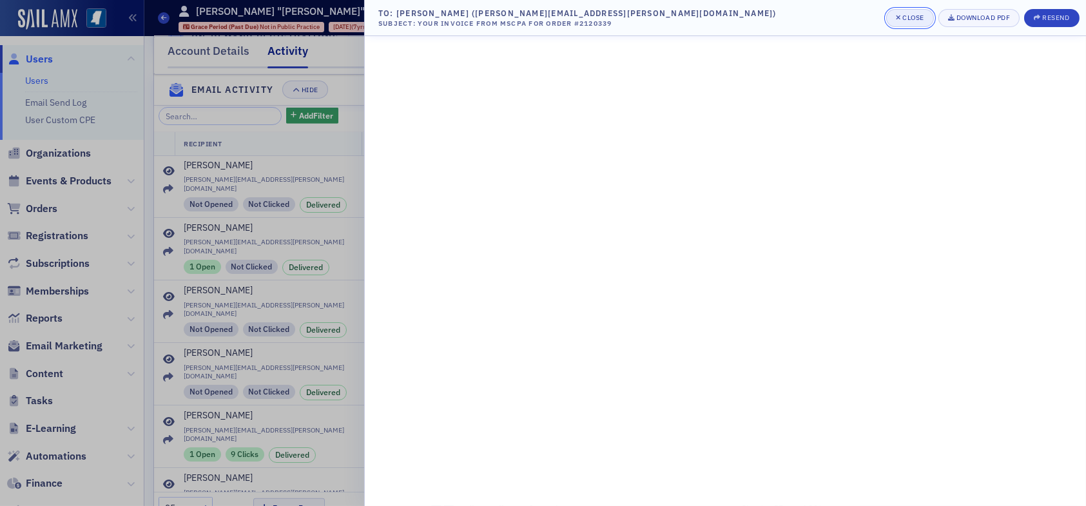
click at [920, 17] on div "Close" at bounding box center [913, 17] width 22 height 7
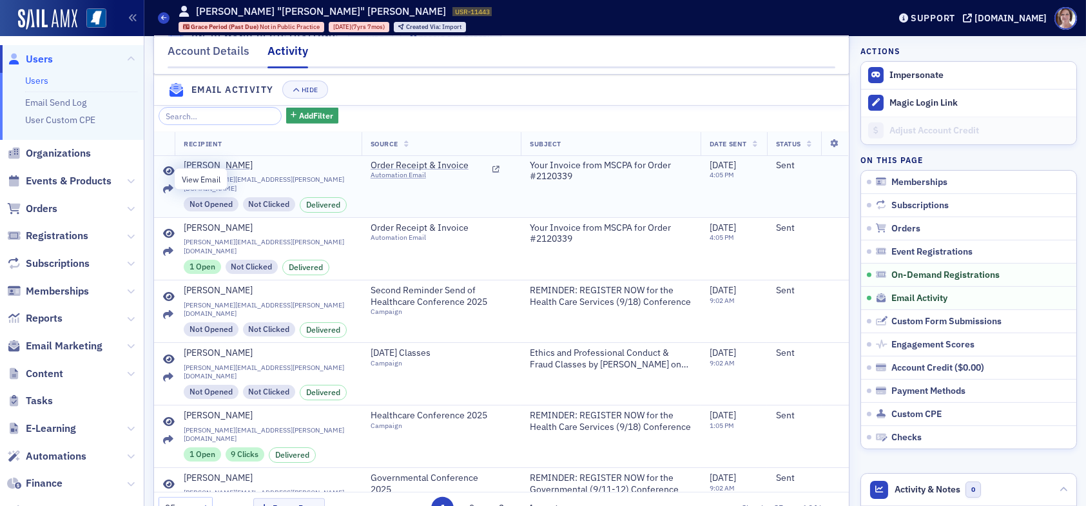
click at [168, 177] on icon at bounding box center [169, 171] width 12 height 10
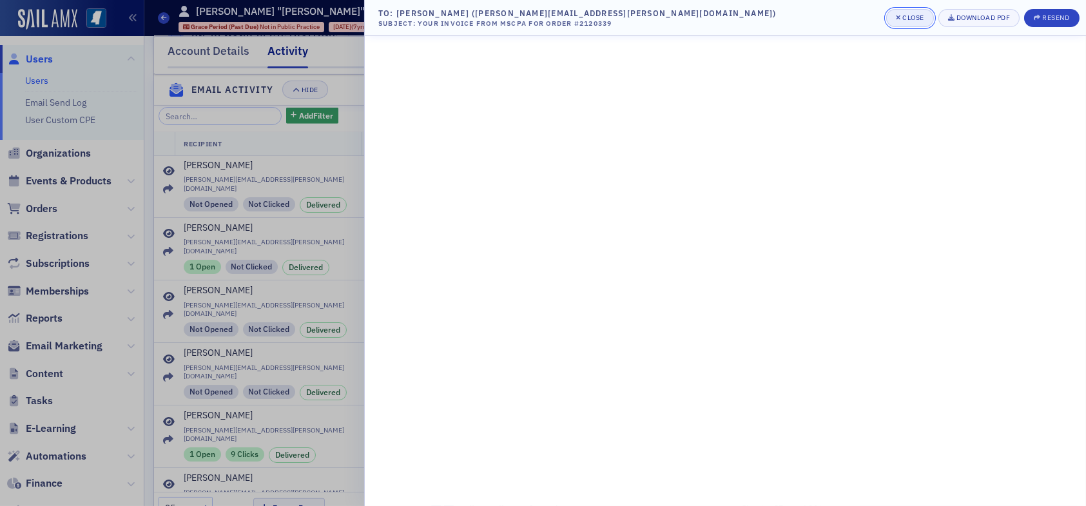
click at [904, 19] on div "Close" at bounding box center [913, 17] width 22 height 7
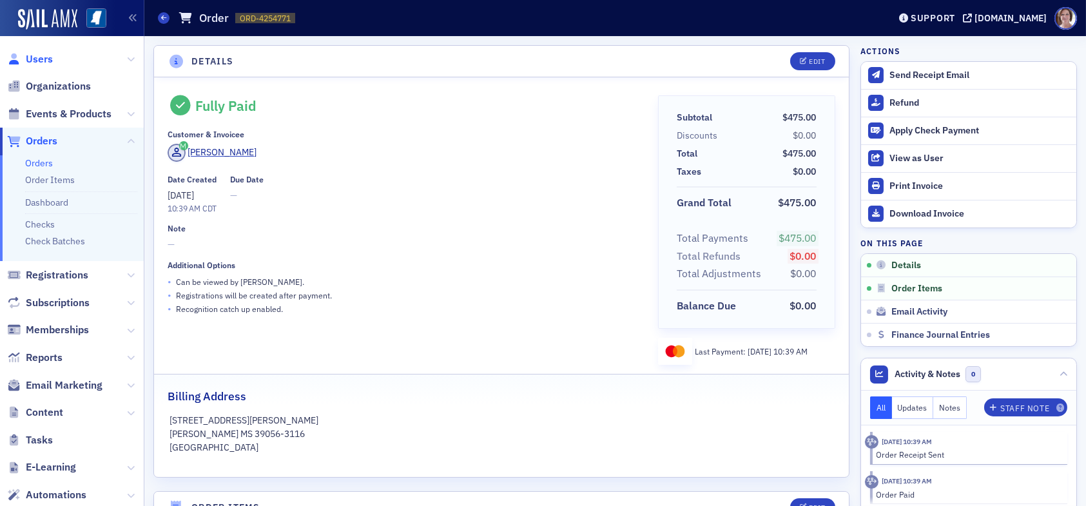
click at [42, 57] on span "Users" at bounding box center [39, 59] width 27 height 14
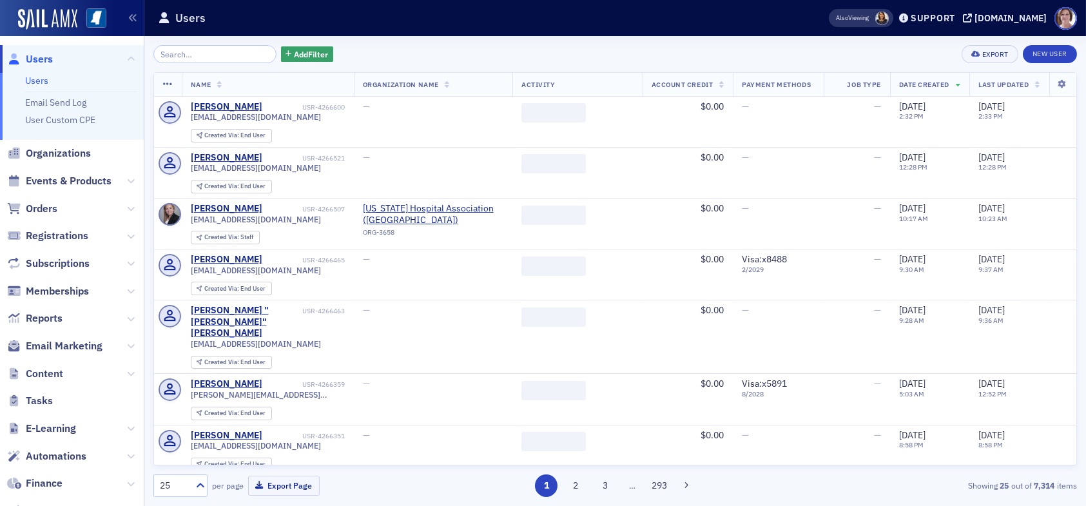
click at [203, 51] on input "search" at bounding box center [214, 54] width 123 height 18
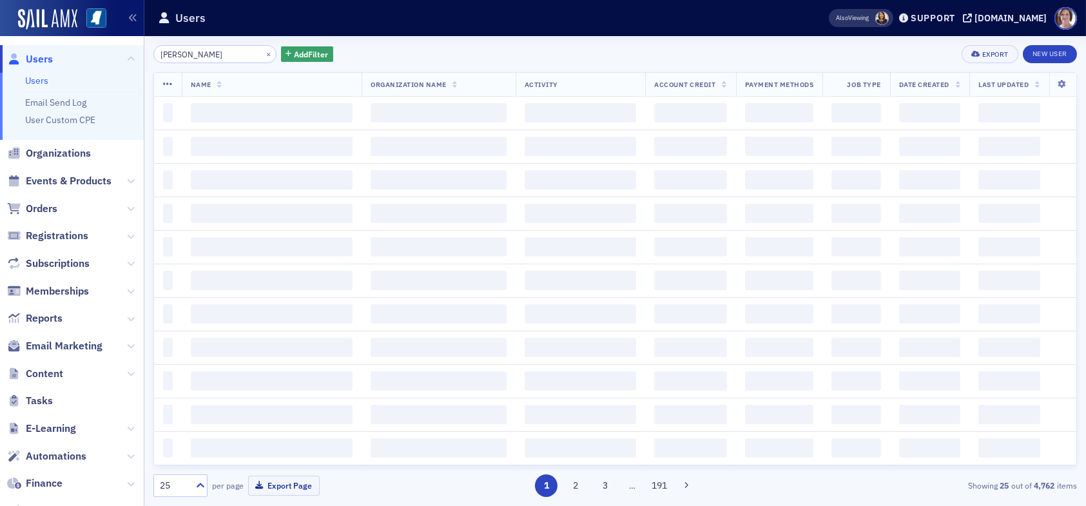
type input "[PERSON_NAME]"
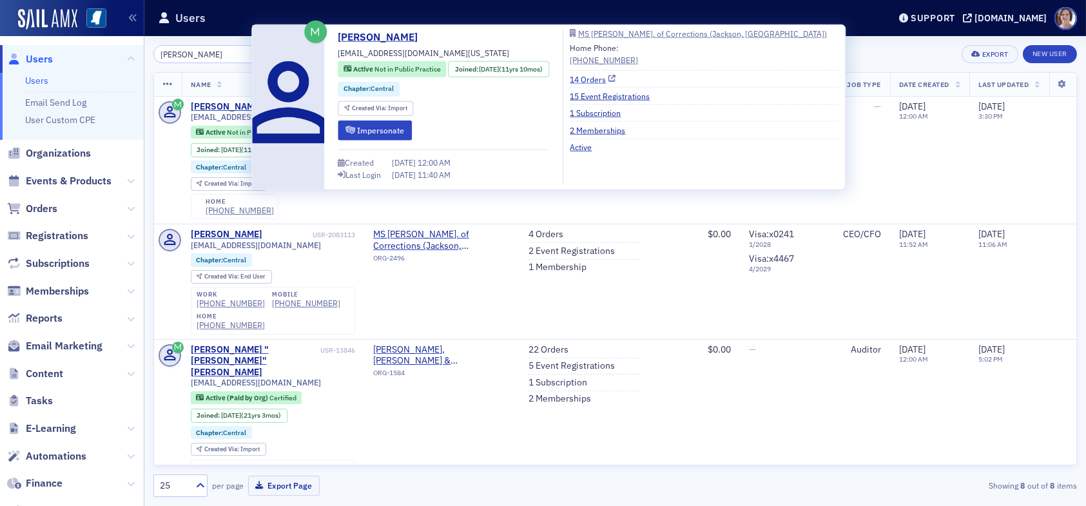
click at [616, 77] on link "14 Orders" at bounding box center [593, 79] width 46 height 12
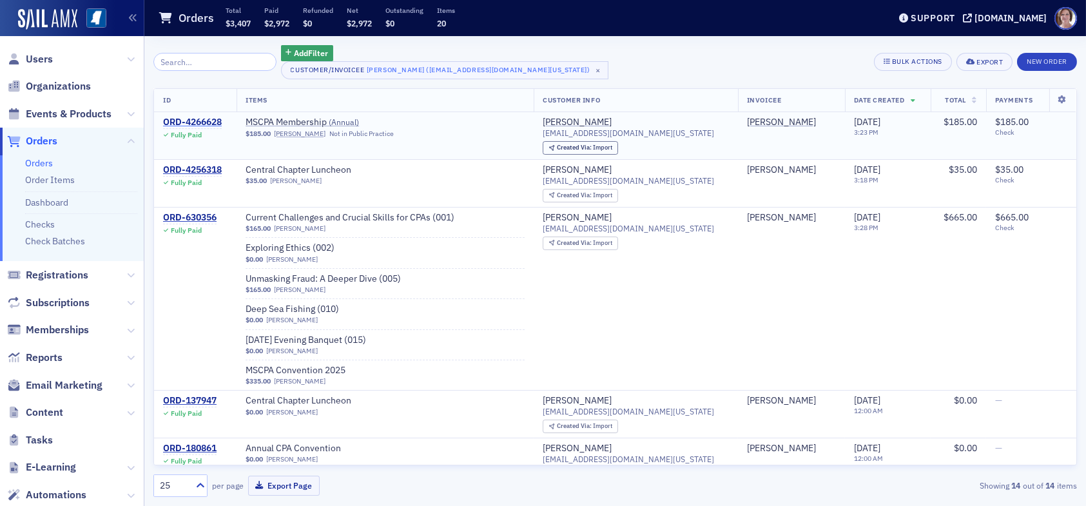
click at [201, 120] on div "ORD-4266628" at bounding box center [192, 123] width 59 height 12
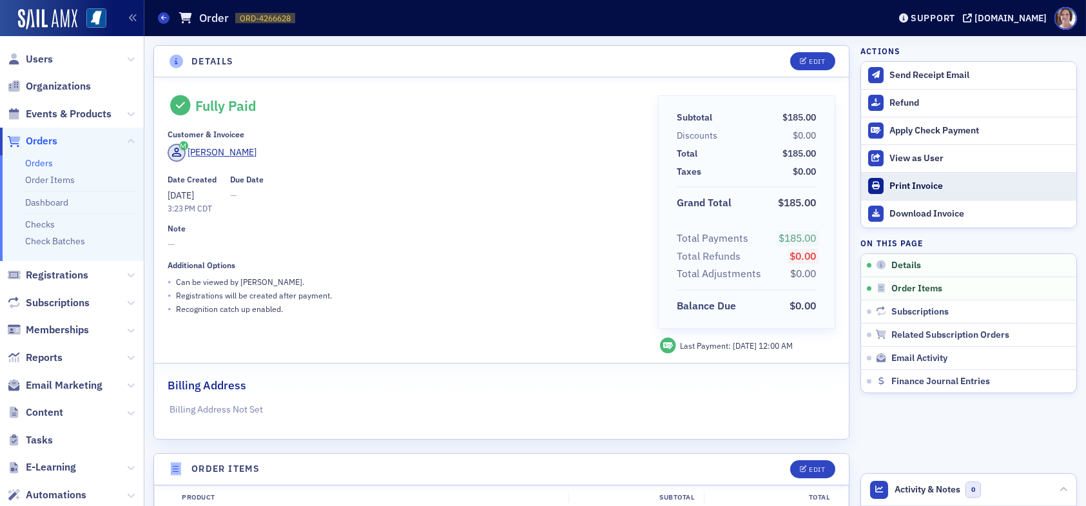
click at [914, 184] on div "Print Invoice" at bounding box center [979, 186] width 180 height 12
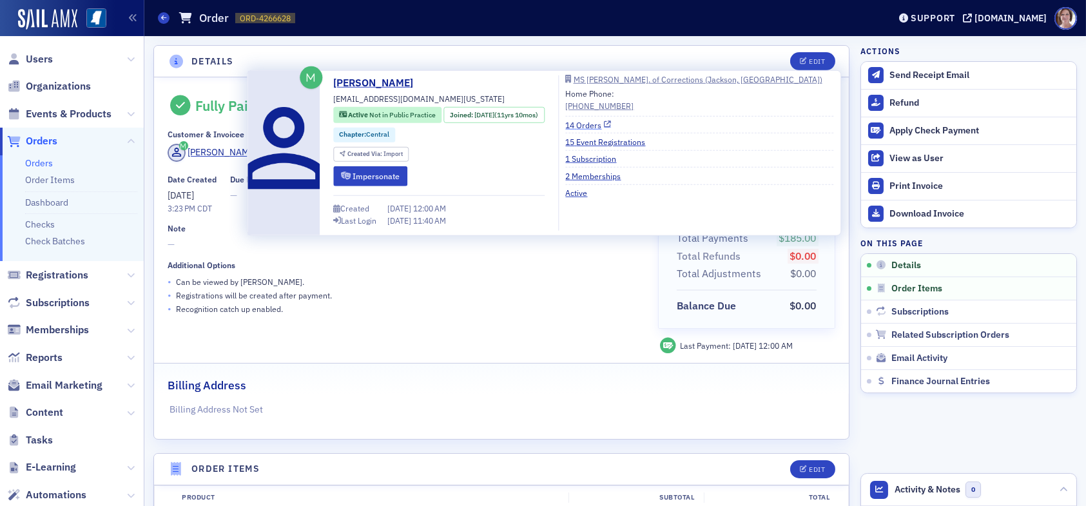
click at [605, 123] on link "14 Orders" at bounding box center [589, 125] width 46 height 12
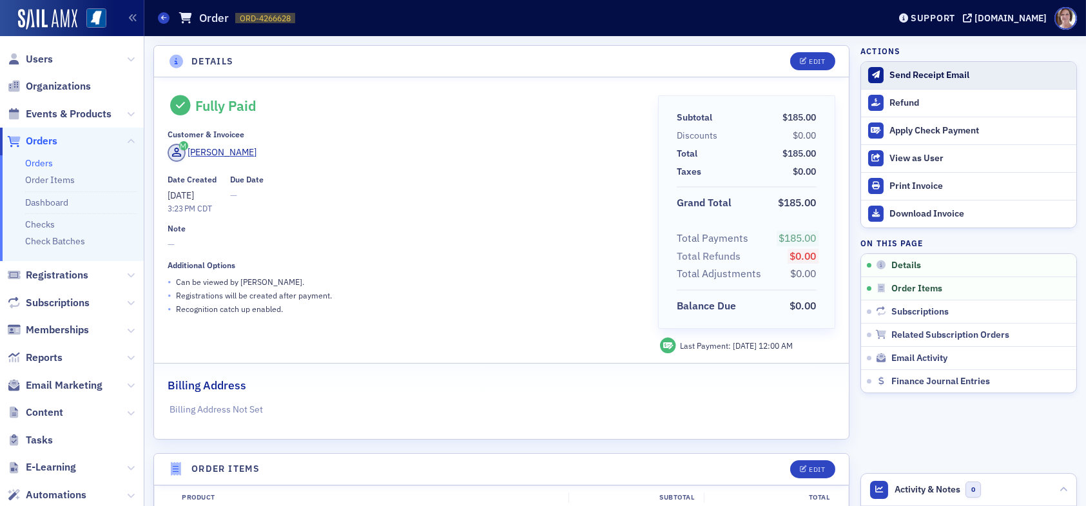
click at [913, 73] on div "Send Receipt Email" at bounding box center [979, 76] width 180 height 12
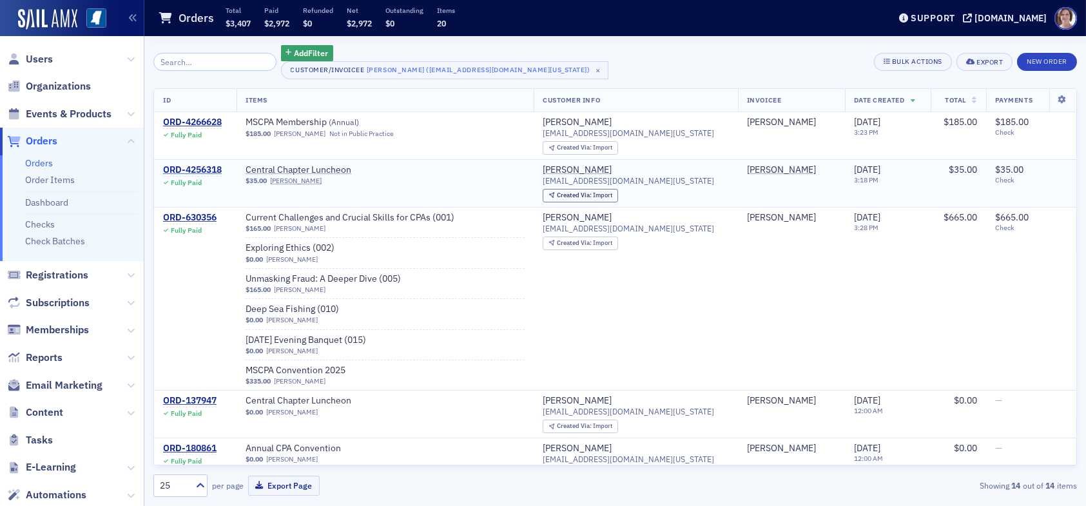
click at [202, 167] on div "ORD-4256318" at bounding box center [192, 170] width 59 height 12
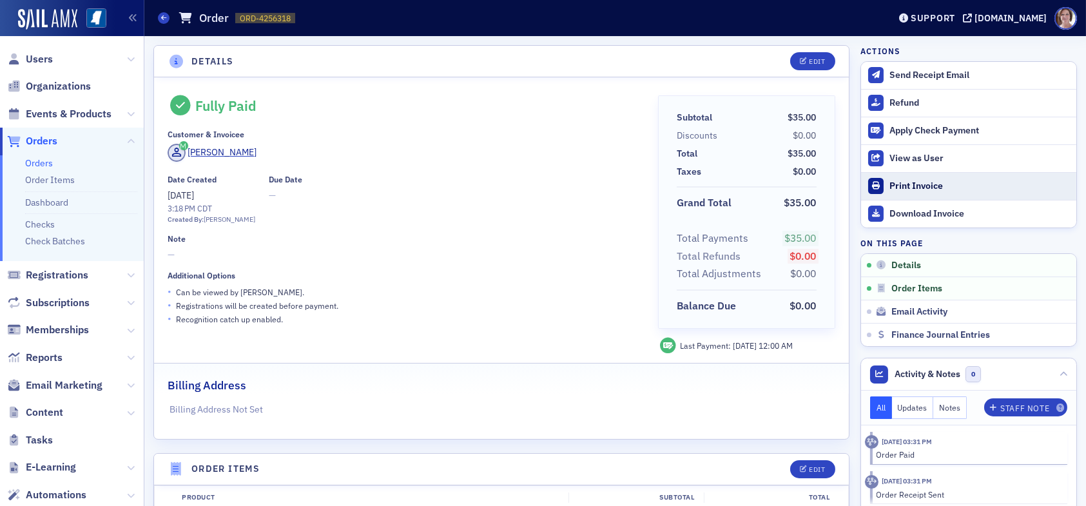
click at [929, 185] on div "Print Invoice" at bounding box center [979, 186] width 180 height 12
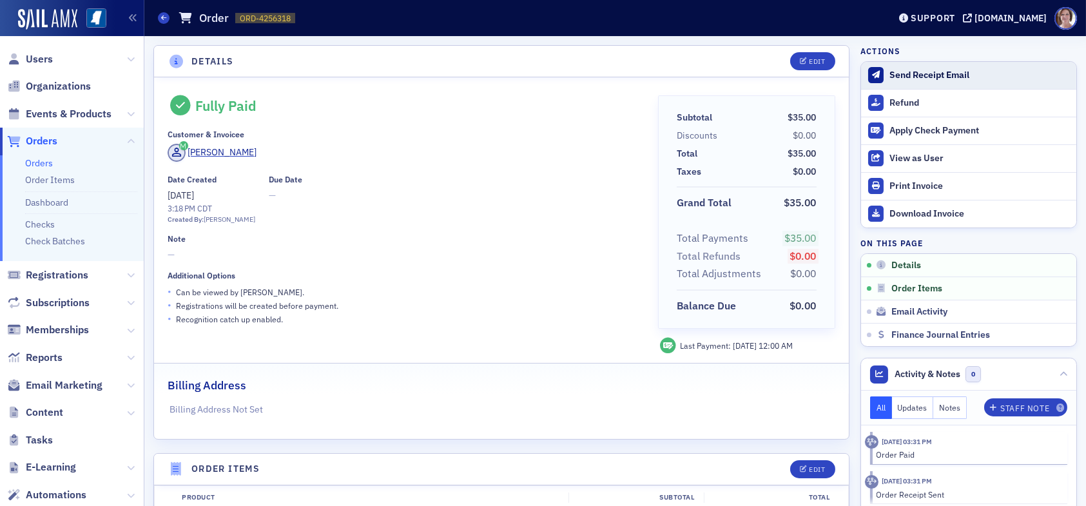
click at [904, 72] on div "Send Receipt Email" at bounding box center [979, 76] width 180 height 12
